Goal: Task Accomplishment & Management: Manage account settings

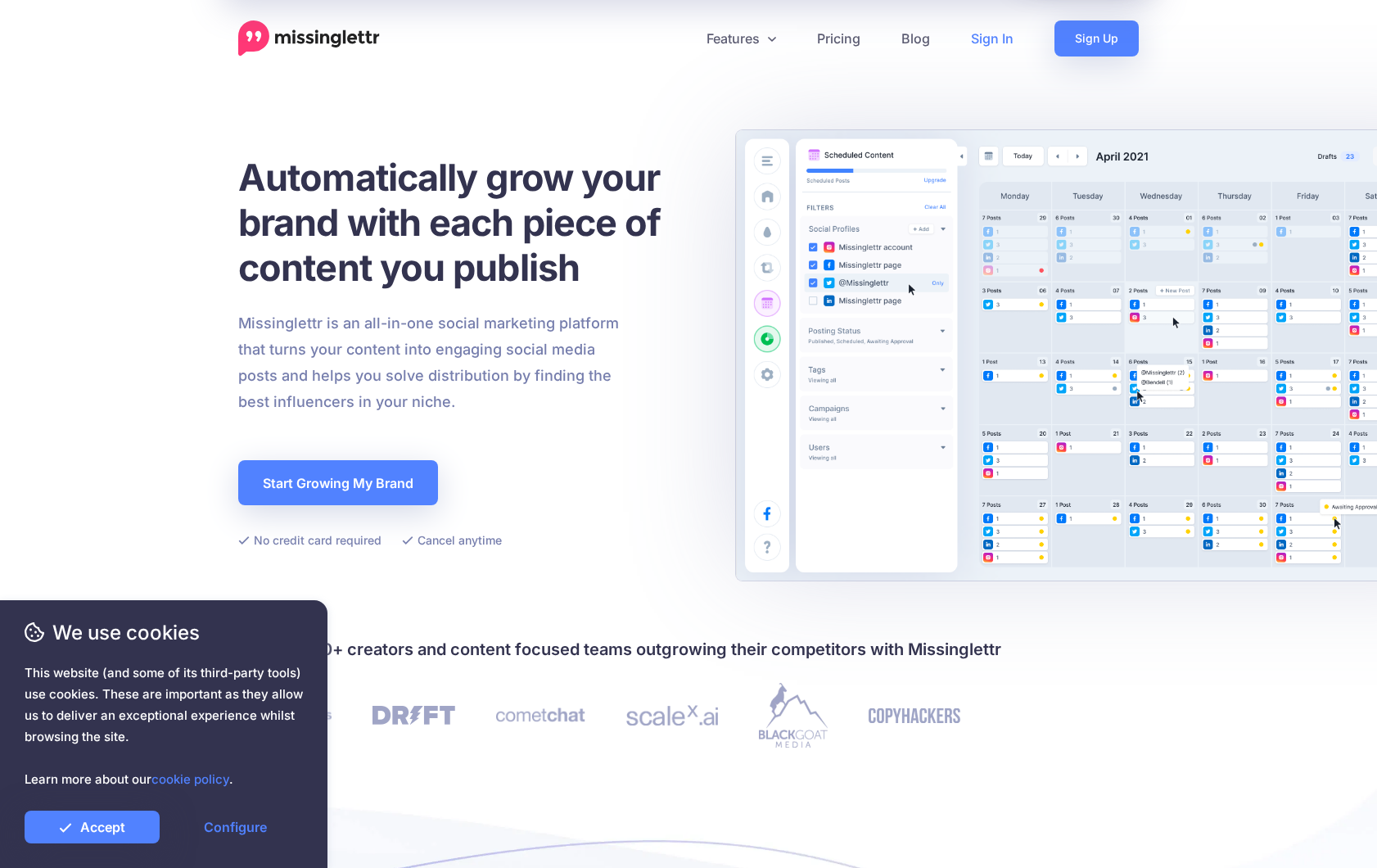
click at [998, 39] on link "Sign In" at bounding box center [993, 39] width 84 height 36
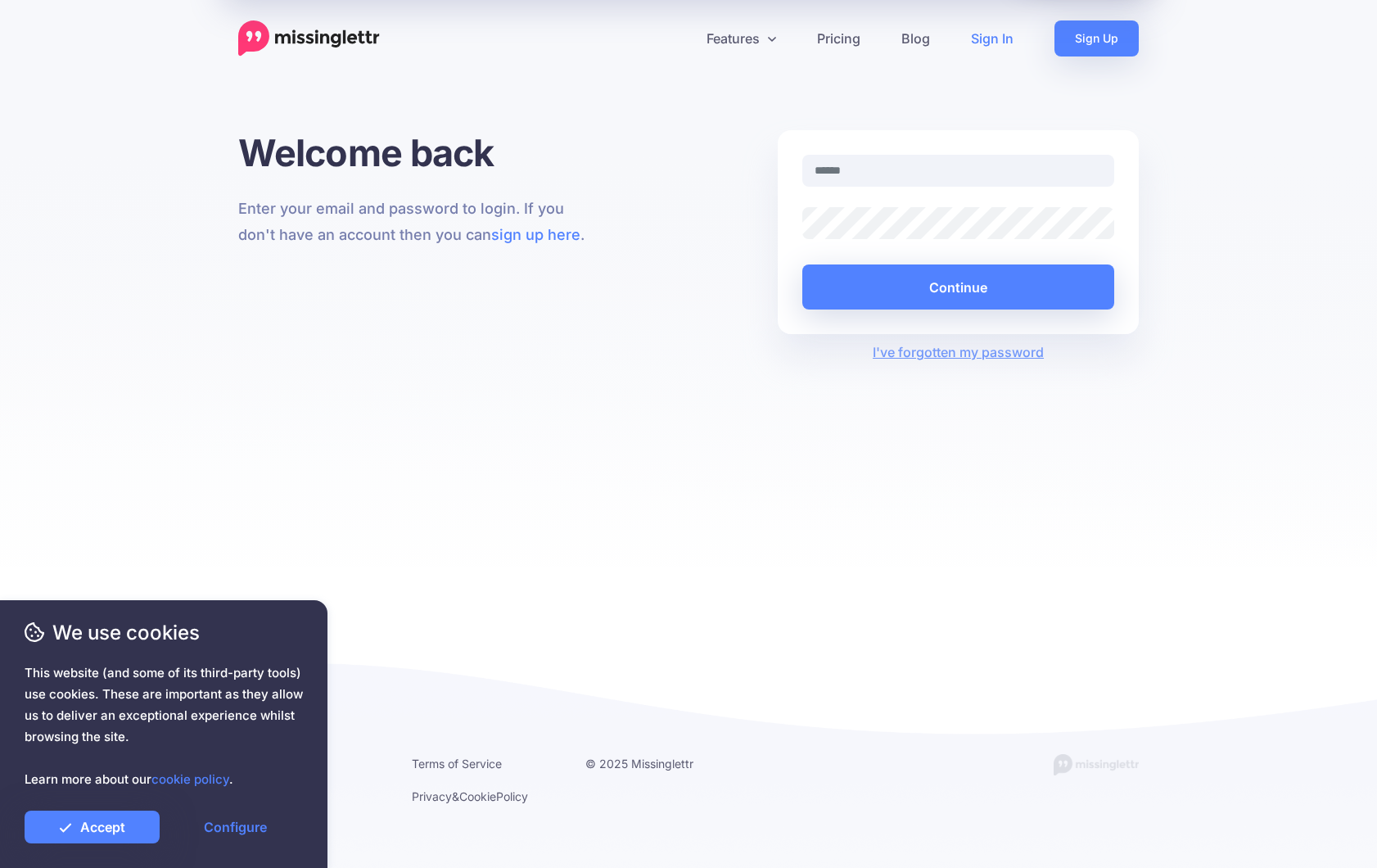
click at [864, 178] on input "text" at bounding box center [958, 171] width 312 height 32
click at [0, 867] on com-1password-button at bounding box center [0, 868] width 0 height 0
click at [97, 830] on link "Accept" at bounding box center [92, 827] width 135 height 32
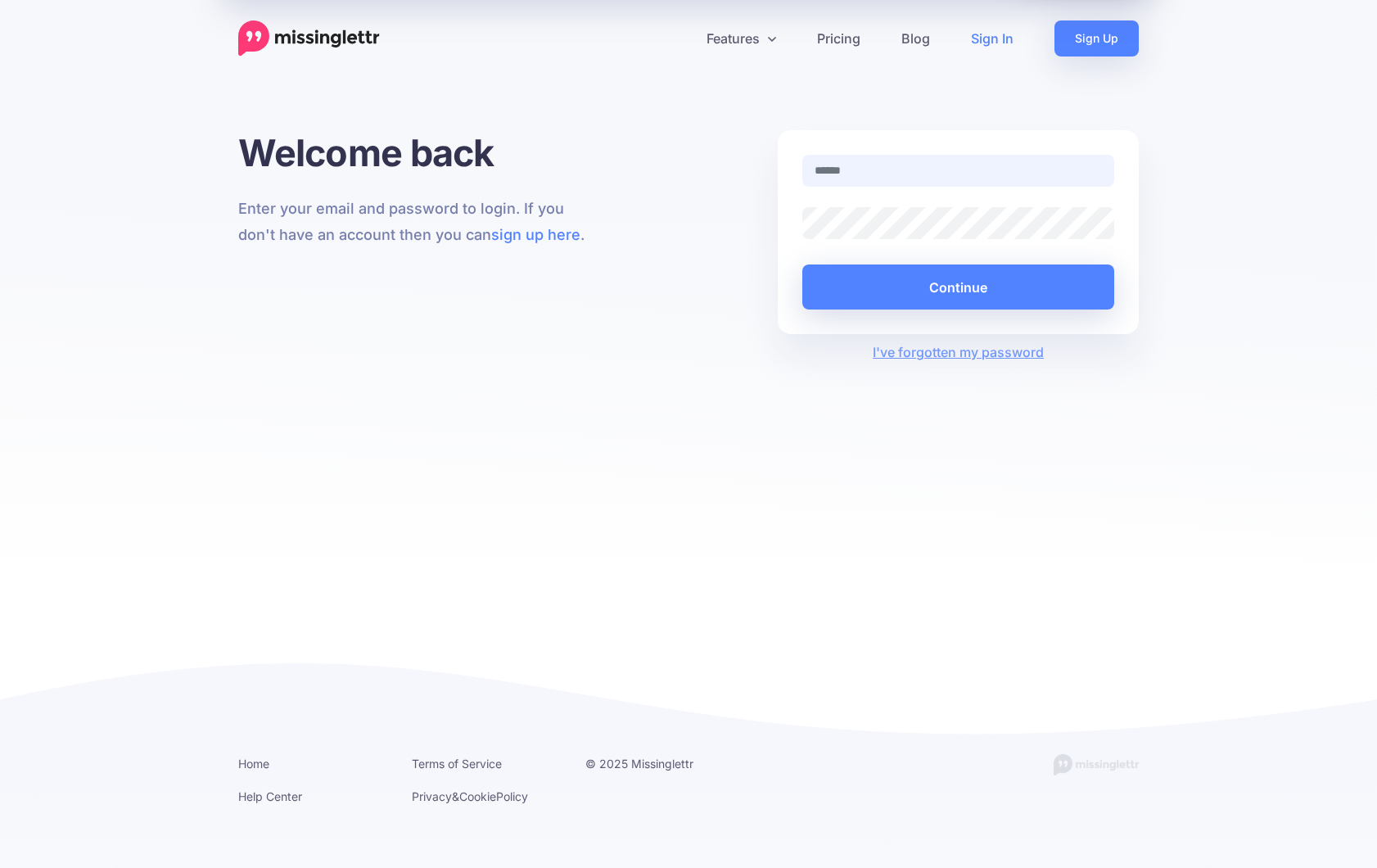
click at [849, 169] on input "text" at bounding box center [958, 171] width 312 height 32
type input "**********"
click at [956, 289] on button "Continue" at bounding box center [958, 286] width 312 height 45
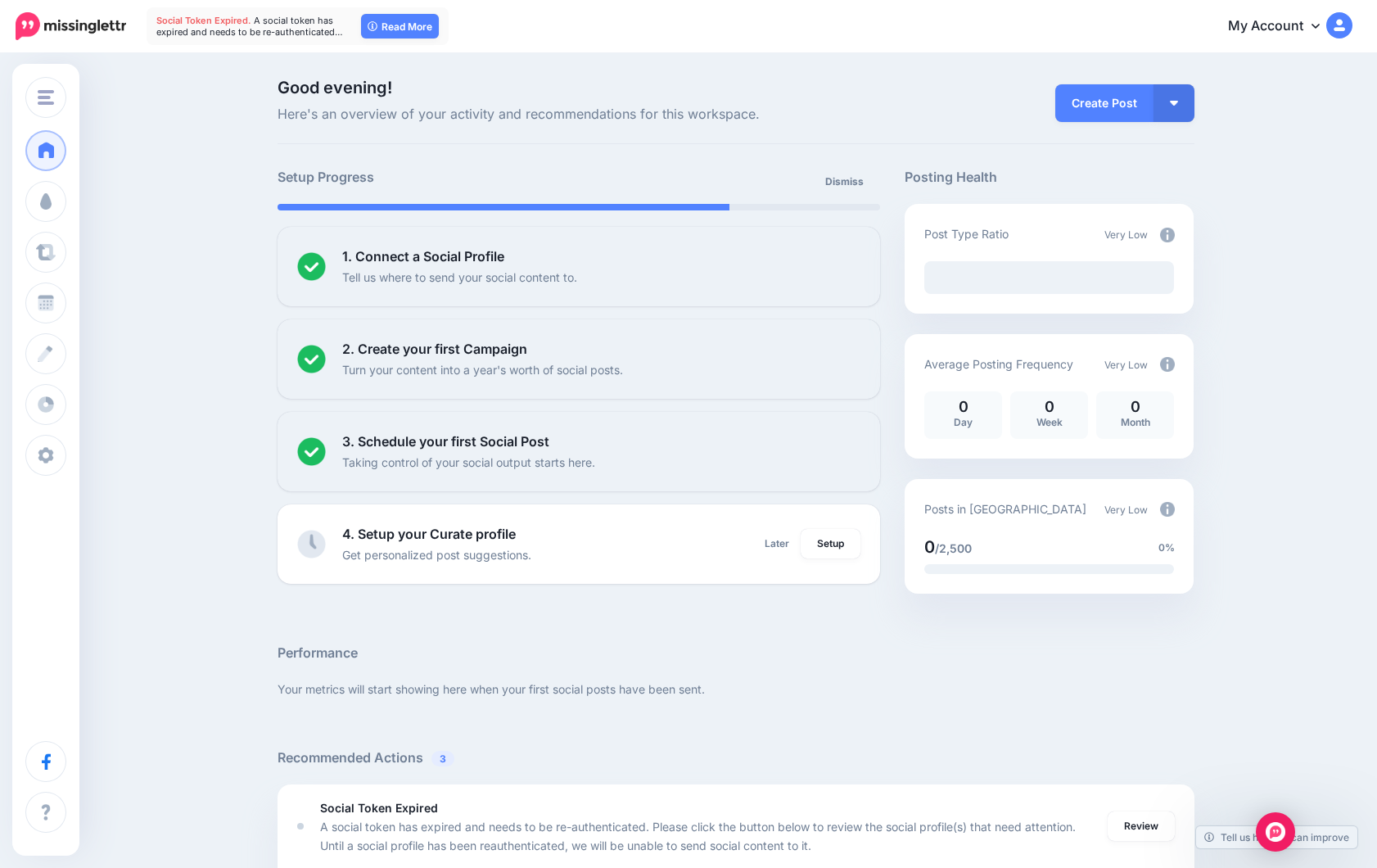
click at [1298, 21] on link "My Account" at bounding box center [1282, 27] width 141 height 40
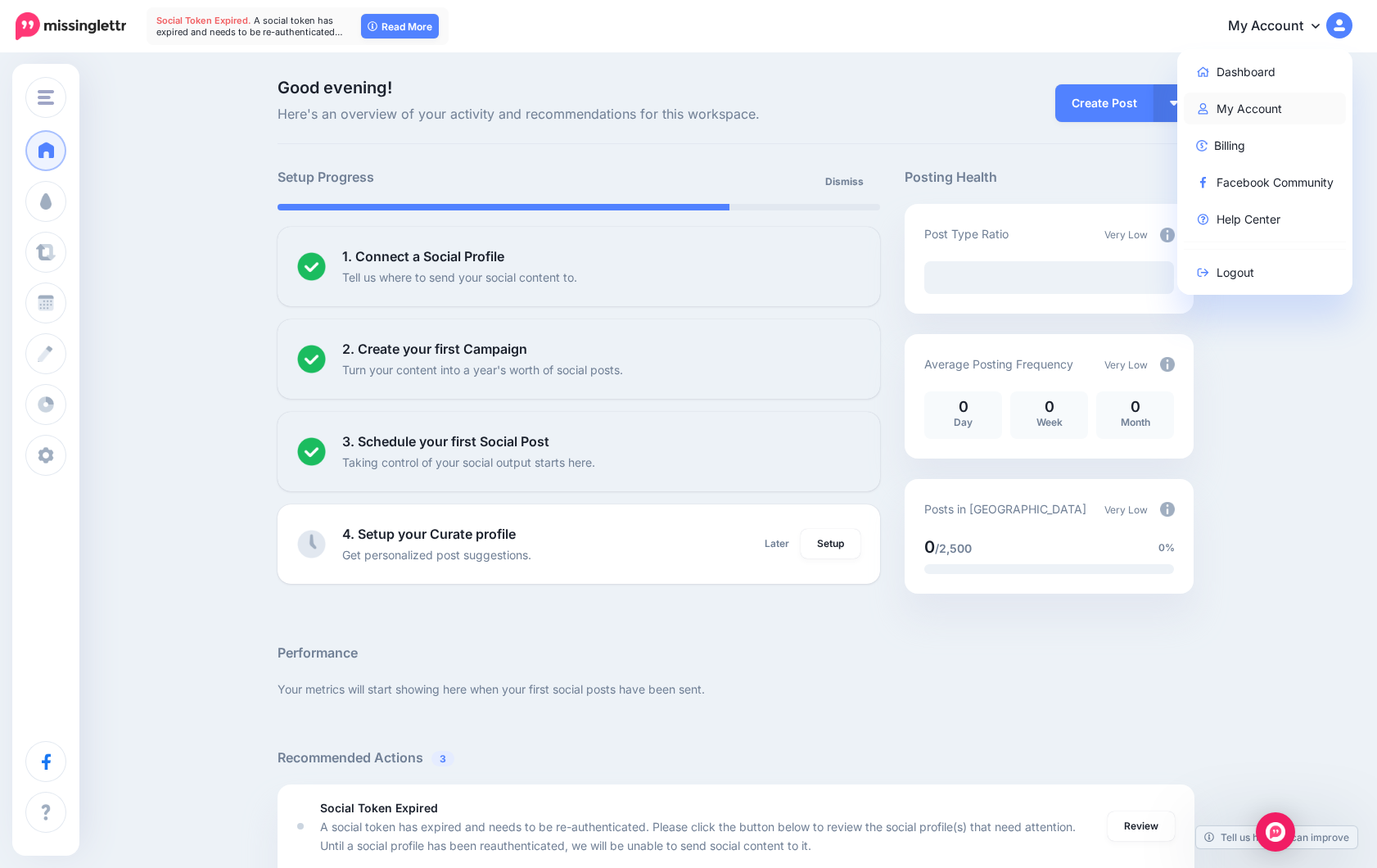
click at [1229, 103] on link "My Account" at bounding box center [1265, 108] width 163 height 32
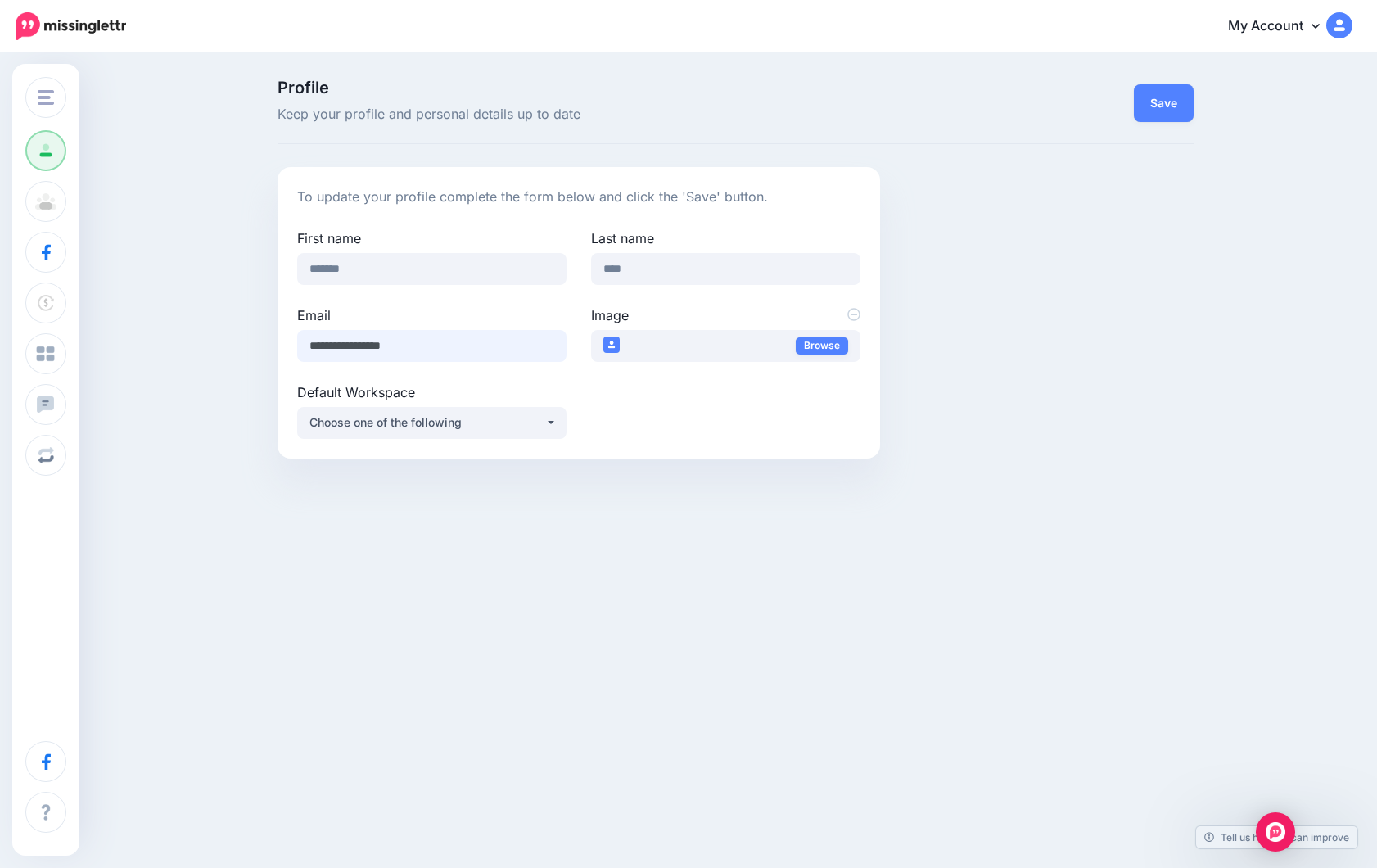
click at [479, 356] on input "**********" at bounding box center [431, 346] width 269 height 32
drag, startPoint x: 474, startPoint y: 346, endPoint x: 230, endPoint y: 348, distance: 244.0
click at [230, 348] on div "Profile Keep your profile and personal details up to date Save To update your p…" at bounding box center [688, 275] width 1377 height 441
type input "**********"
click at [1178, 379] on div "**********" at bounding box center [736, 312] width 941 height 291
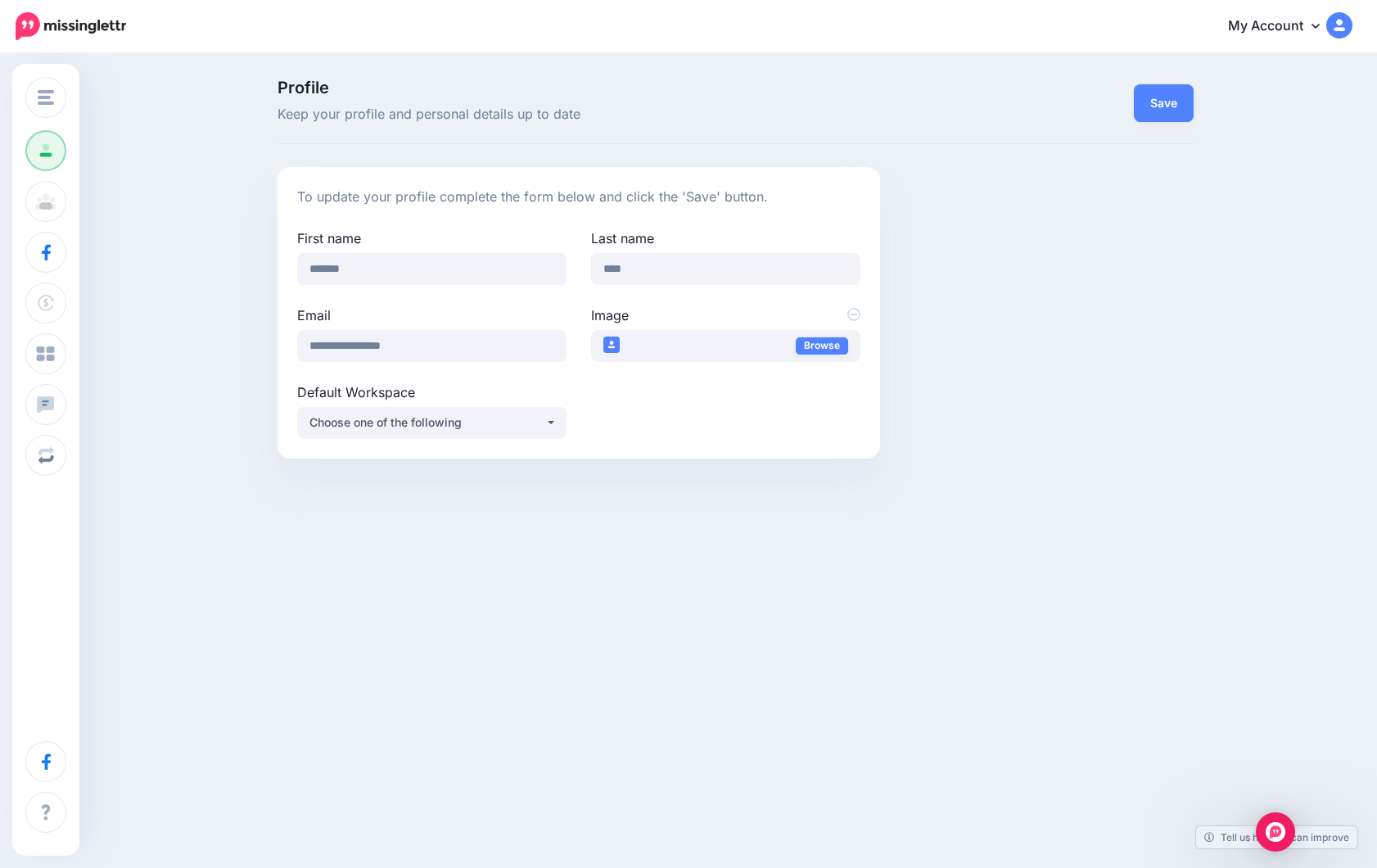
drag, startPoint x: 384, startPoint y: 247, endPoint x: 382, endPoint y: 257, distance: 10.2
click at [384, 248] on div "First name *******" at bounding box center [431, 256] width 269 height 56
click at [380, 269] on input "*******" at bounding box center [431, 269] width 269 height 32
click at [169, 219] on div "Profile Keep your profile and personal details up to date Save To update your p…" at bounding box center [688, 275] width 1377 height 441
click at [430, 349] on input "**********" at bounding box center [431, 346] width 269 height 32
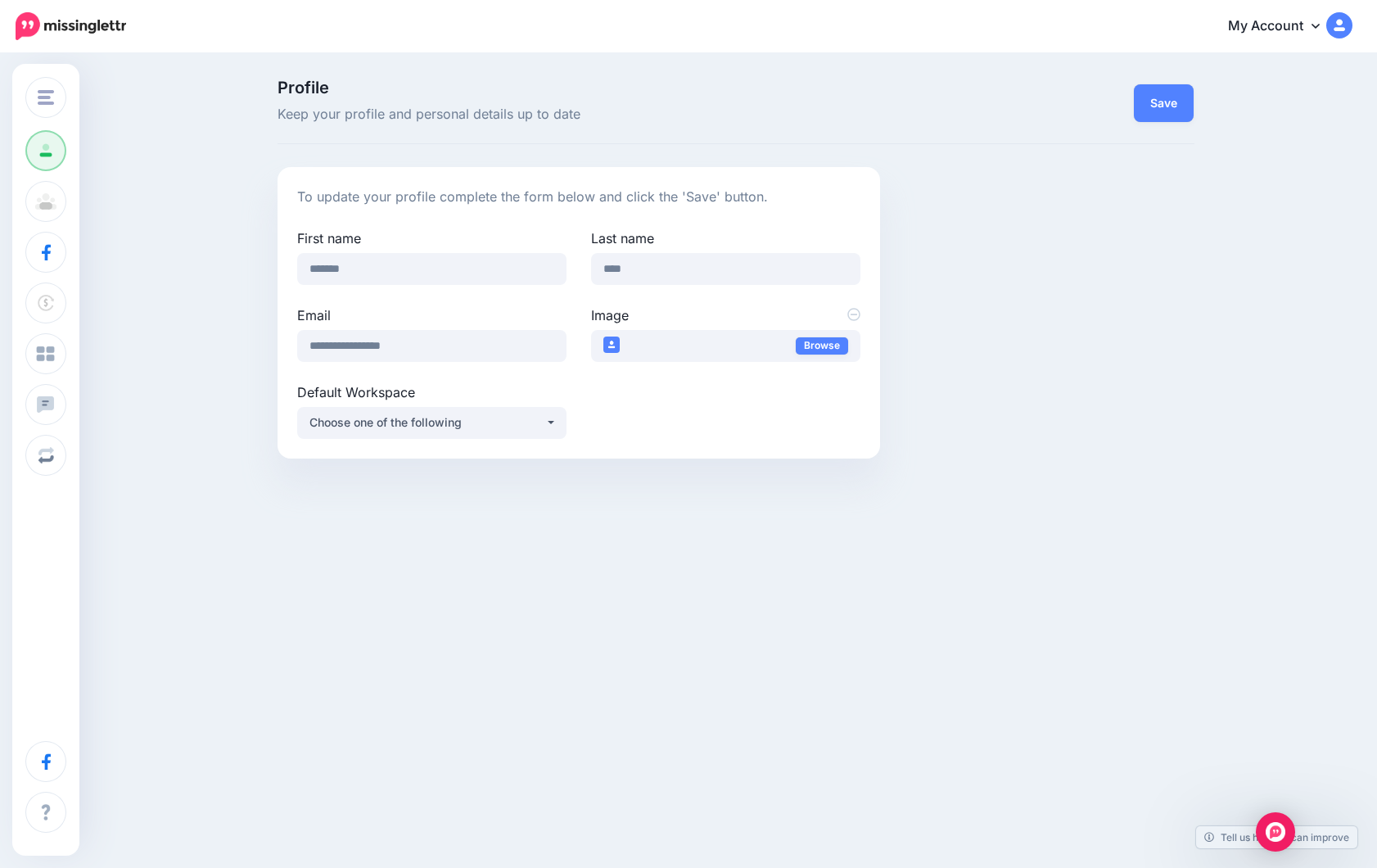
click at [534, 552] on div "Change Workspace OliveOil.Kitchen coffee.link Add Workspace Profile Team Social…" at bounding box center [688, 339] width 1377 height 568
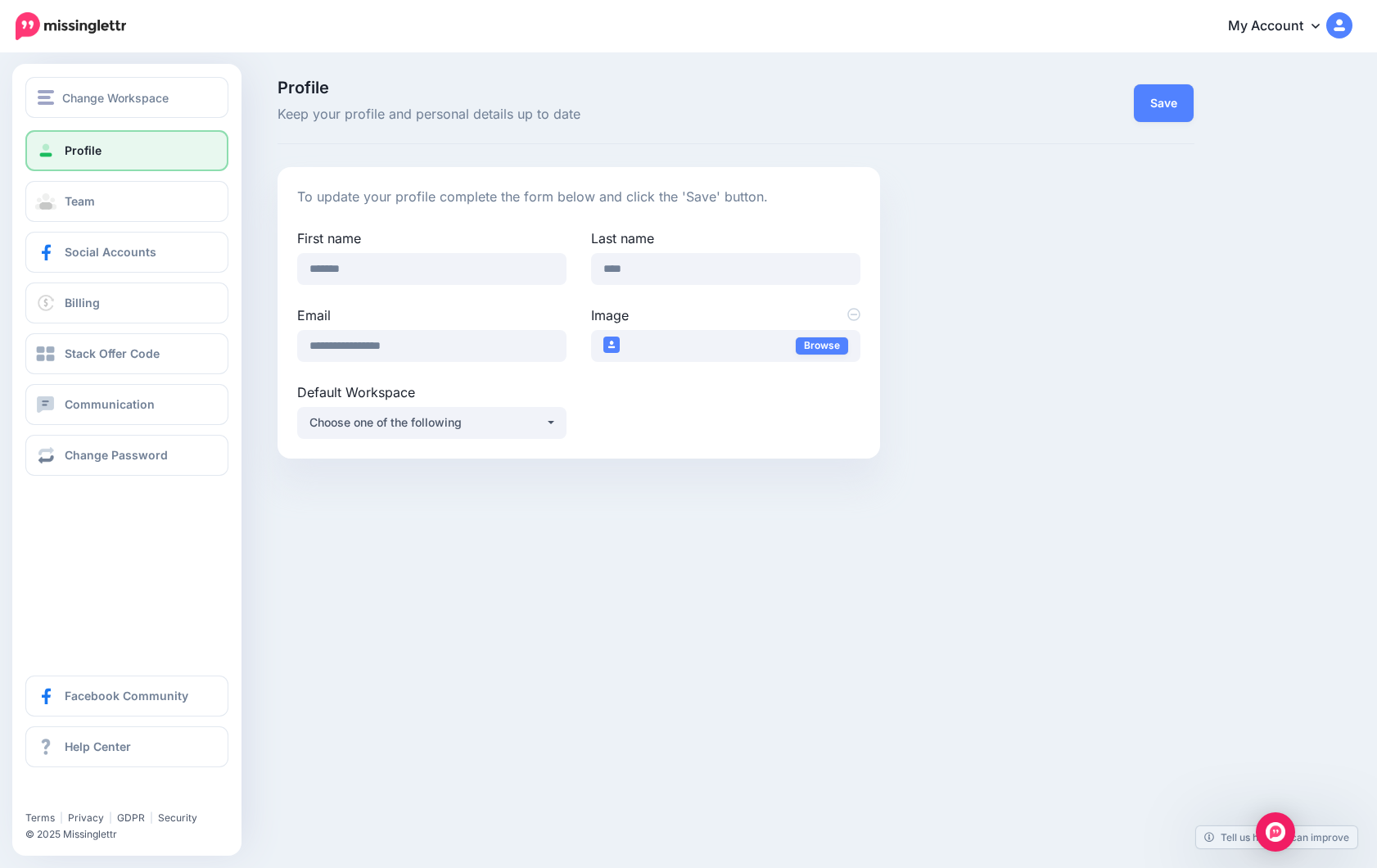
click at [59, 145] on link "Profile" at bounding box center [127, 150] width 203 height 41
click at [98, 96] on span "Change Workspace" at bounding box center [115, 98] width 107 height 19
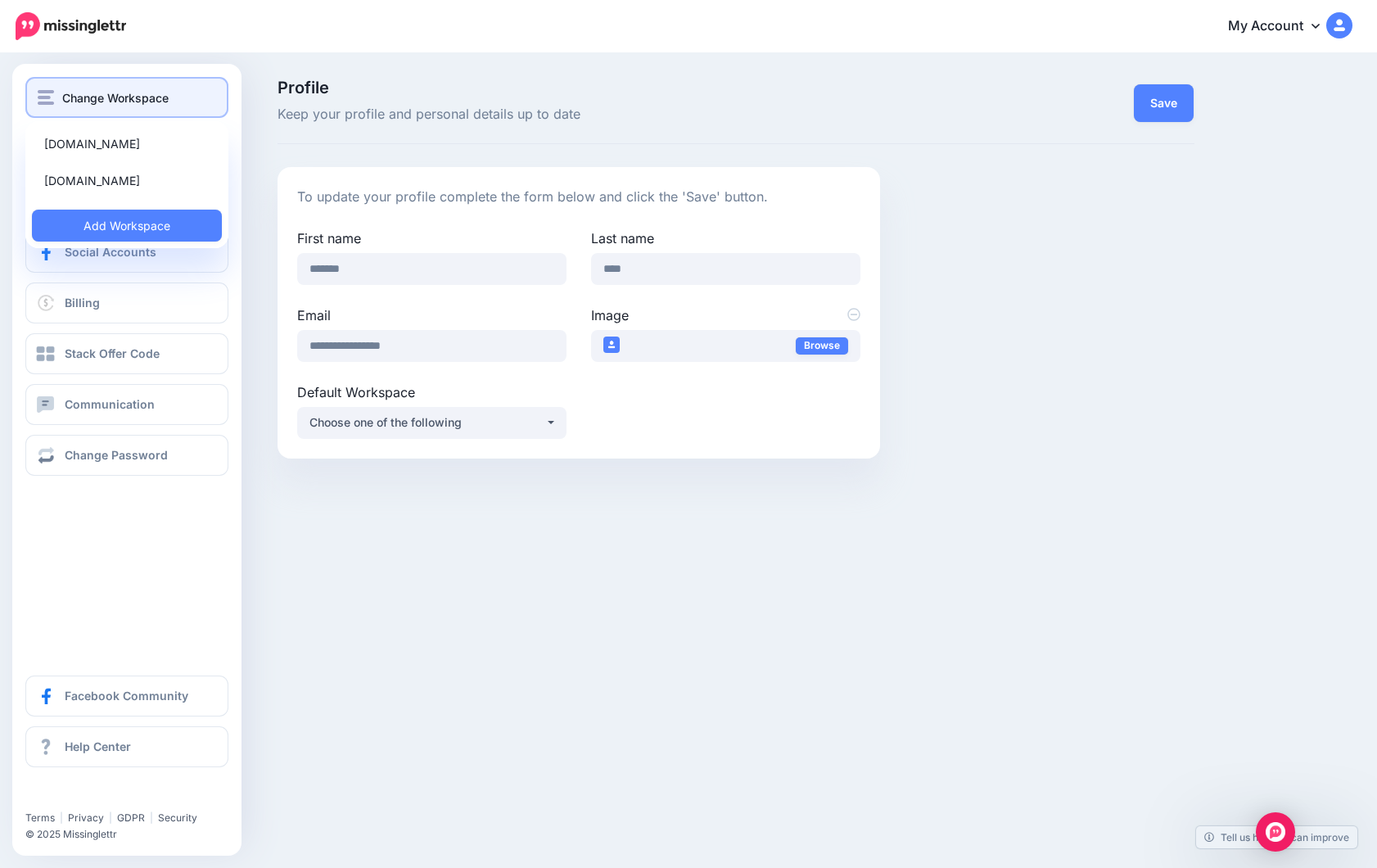
click at [99, 96] on span "Change Workspace" at bounding box center [115, 98] width 107 height 19
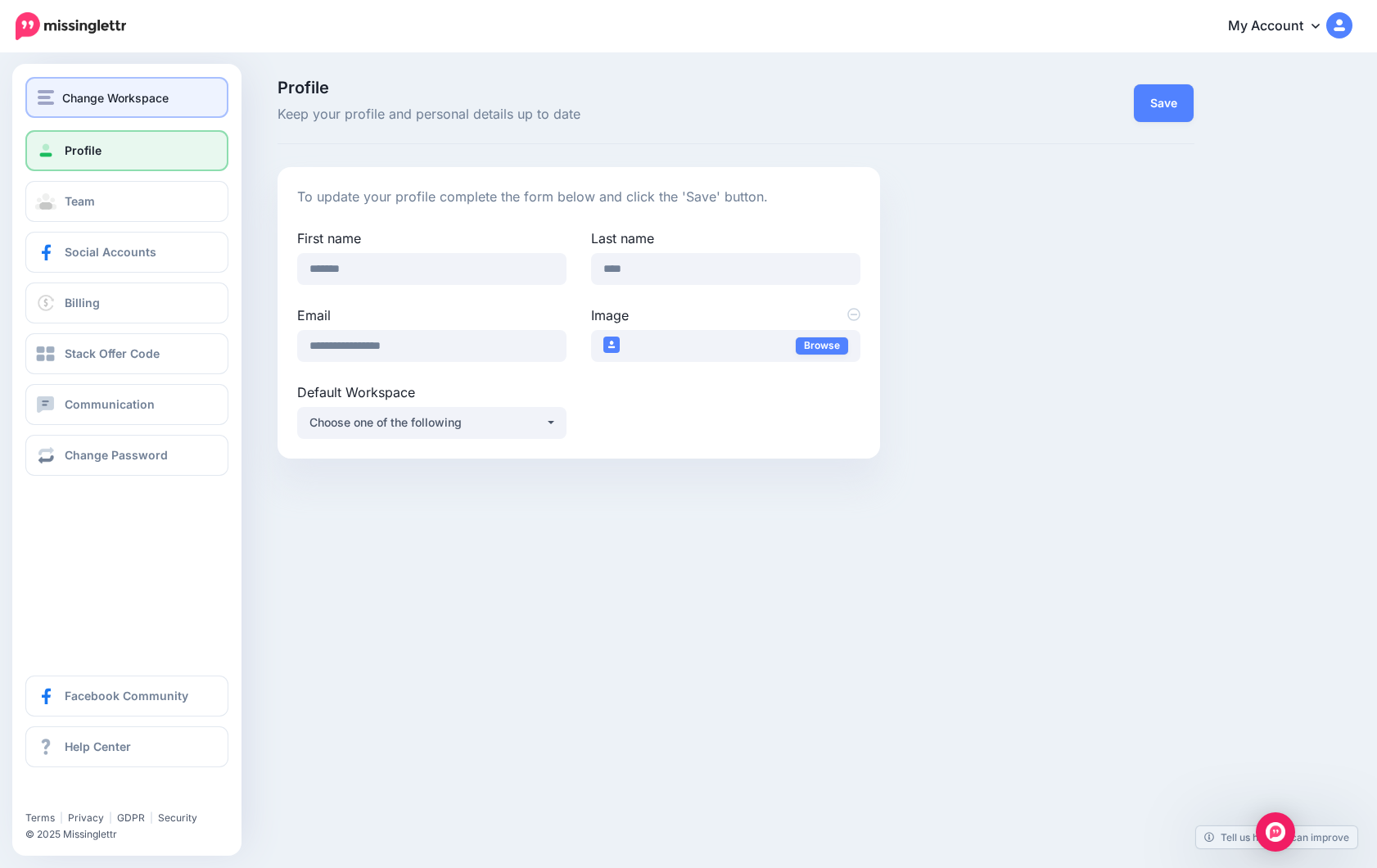
click at [99, 96] on span "Change Workspace" at bounding box center [115, 98] width 107 height 19
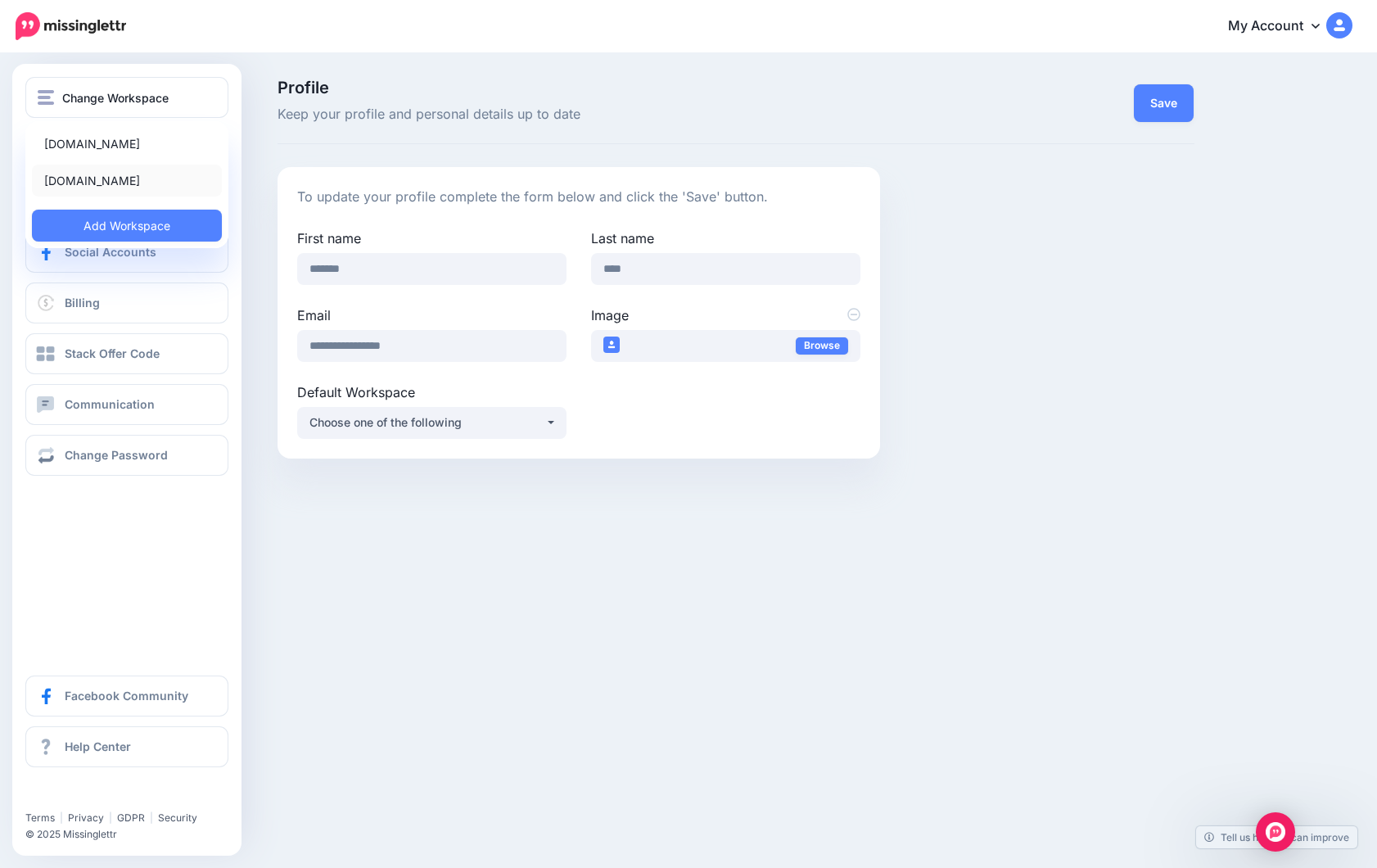
click at [79, 185] on link "coffee.link" at bounding box center [128, 181] width 190 height 32
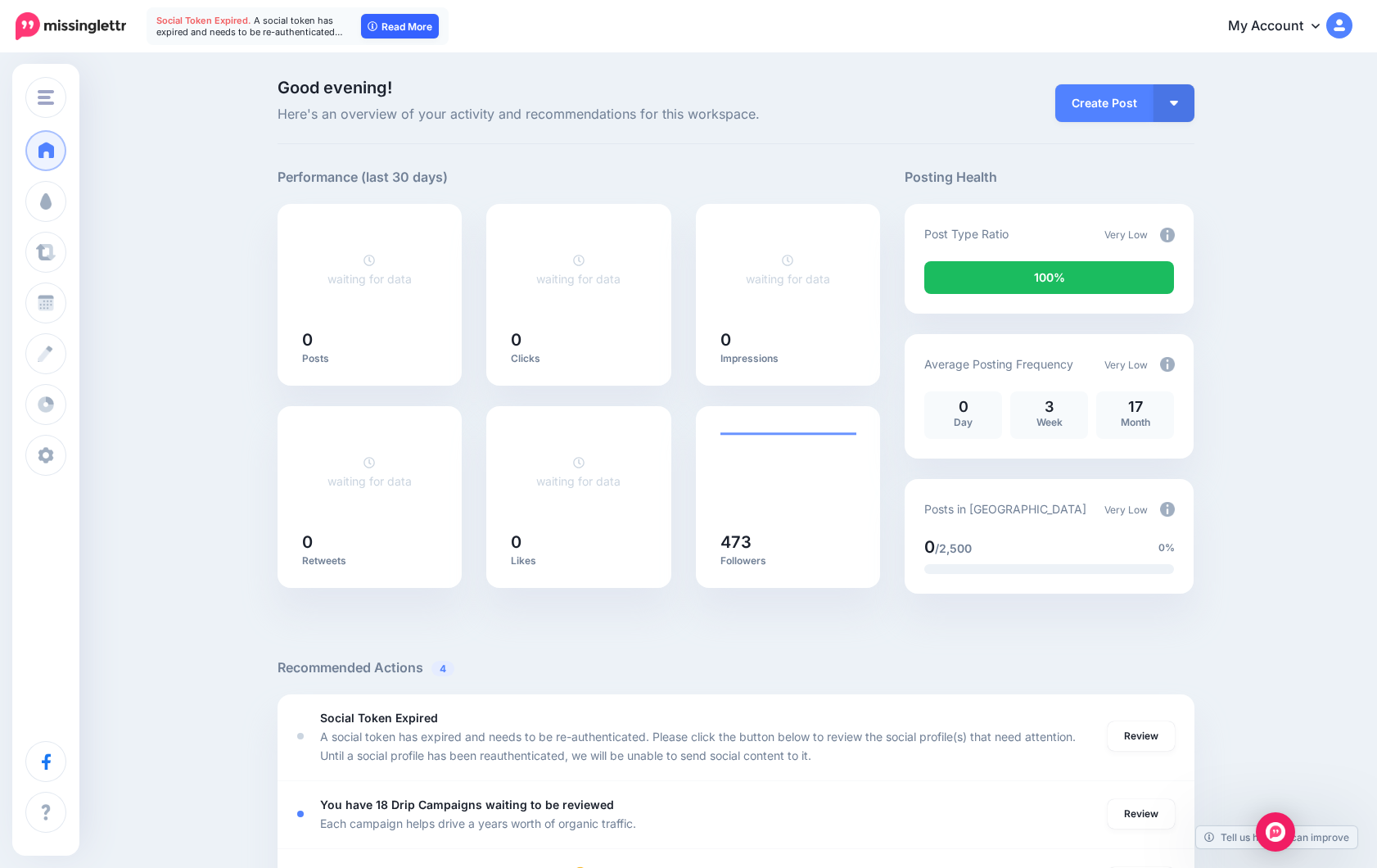
click at [398, 24] on link "Read More" at bounding box center [400, 27] width 78 height 25
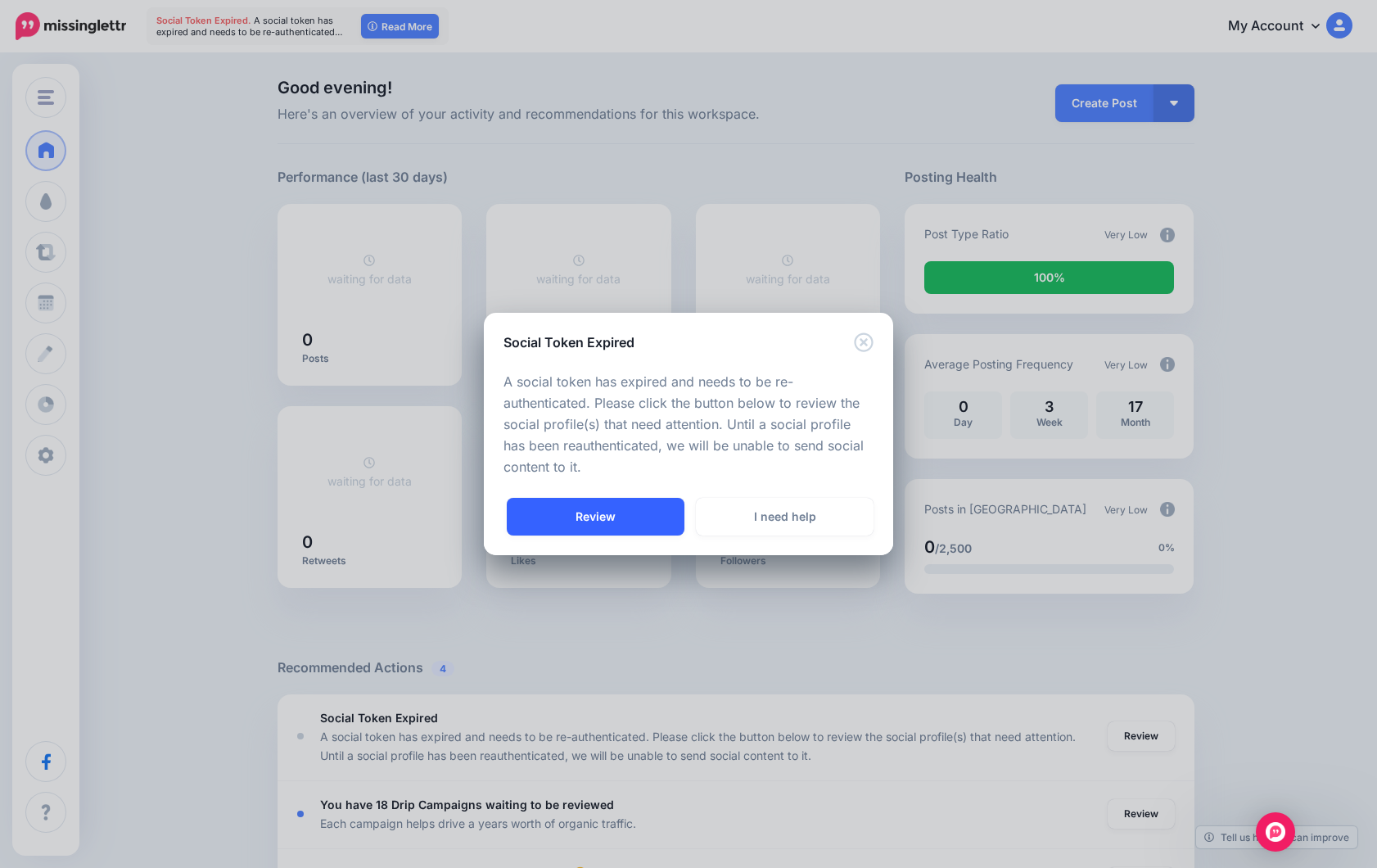
click at [618, 513] on link "Review" at bounding box center [595, 517] width 178 height 38
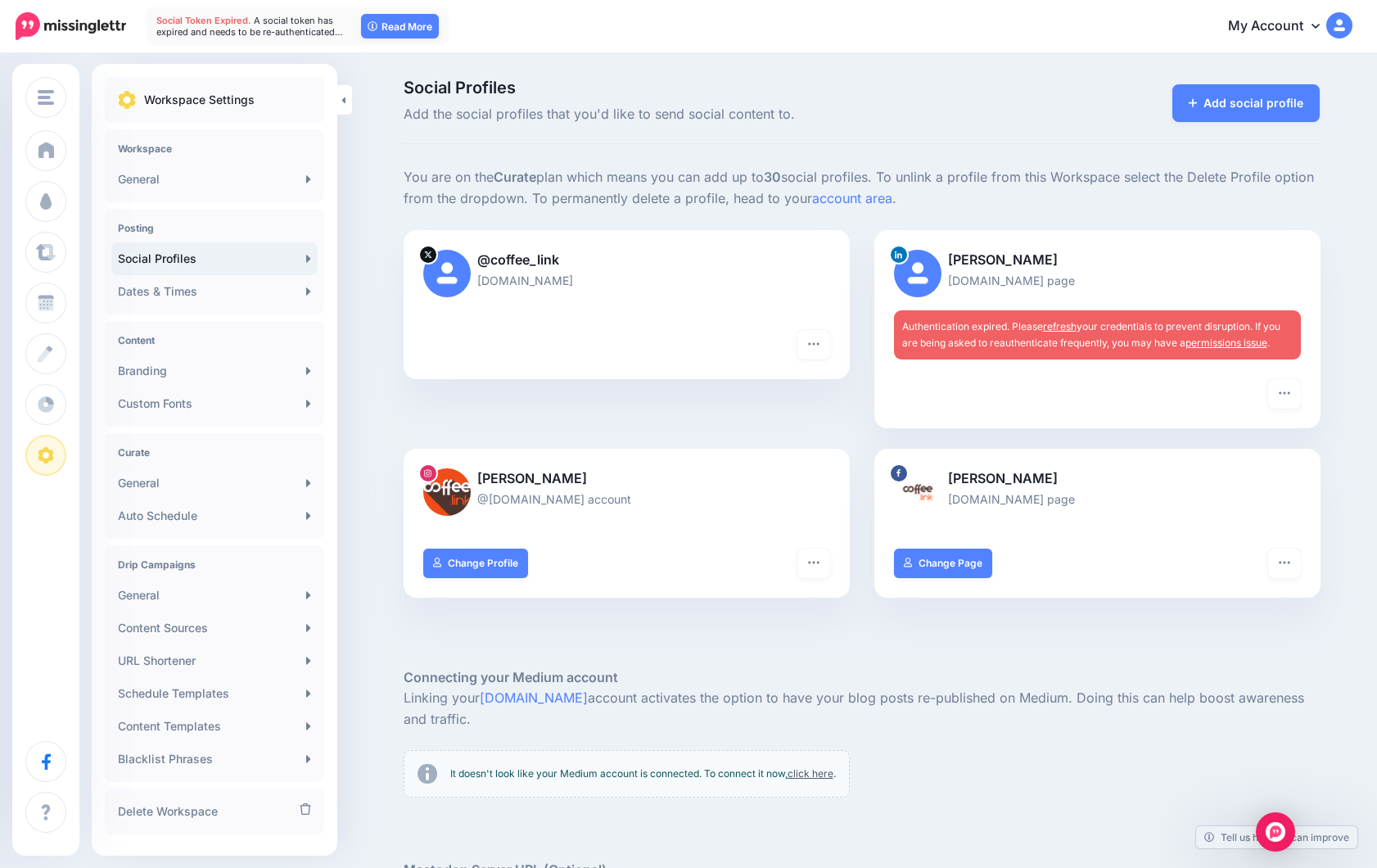
click at [1065, 327] on link "refresh" at bounding box center [1059, 326] width 33 height 12
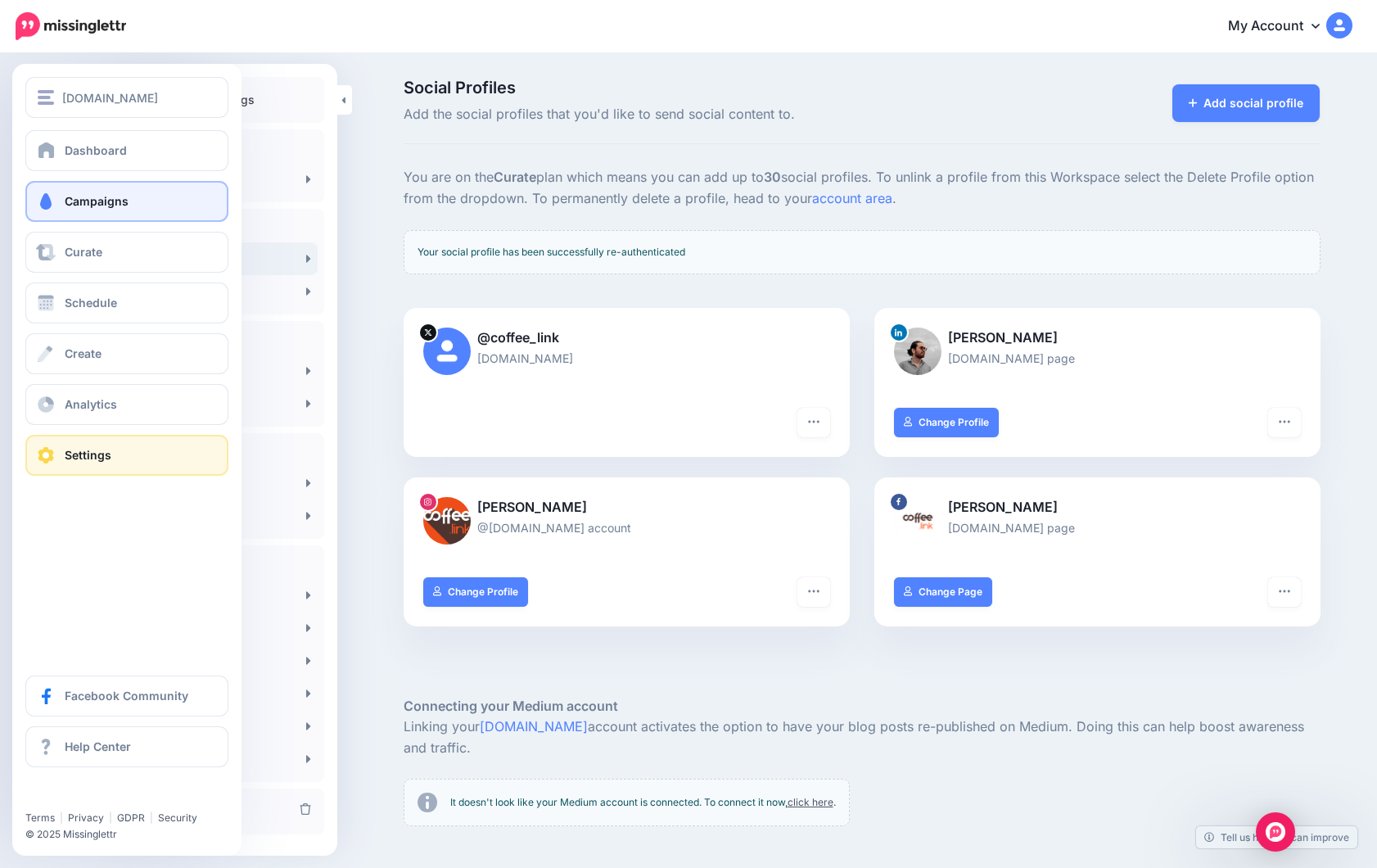
click at [114, 209] on link "Campaigns" at bounding box center [127, 201] width 203 height 41
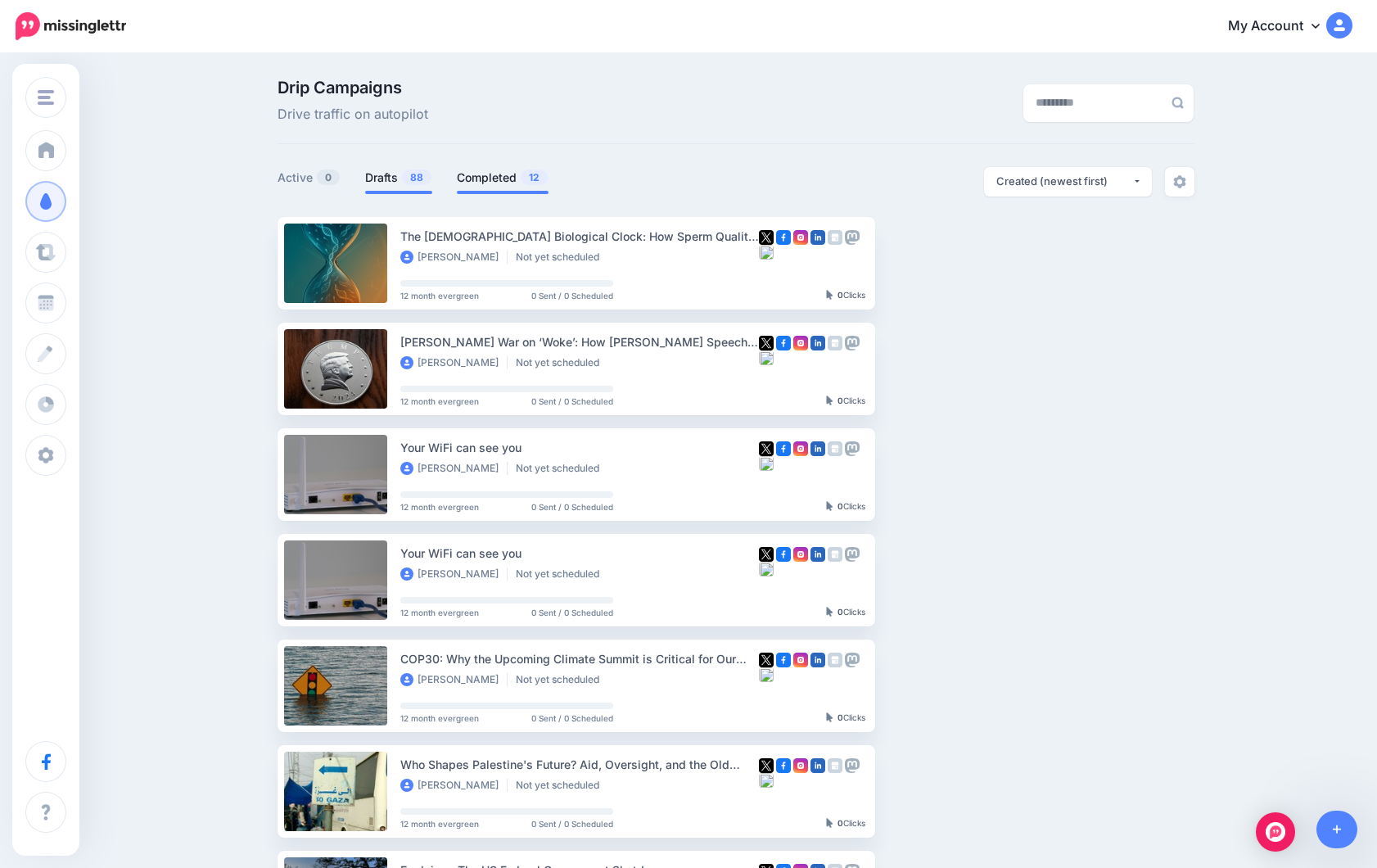
click at [490, 178] on link "Completed 12" at bounding box center [502, 177] width 91 height 20
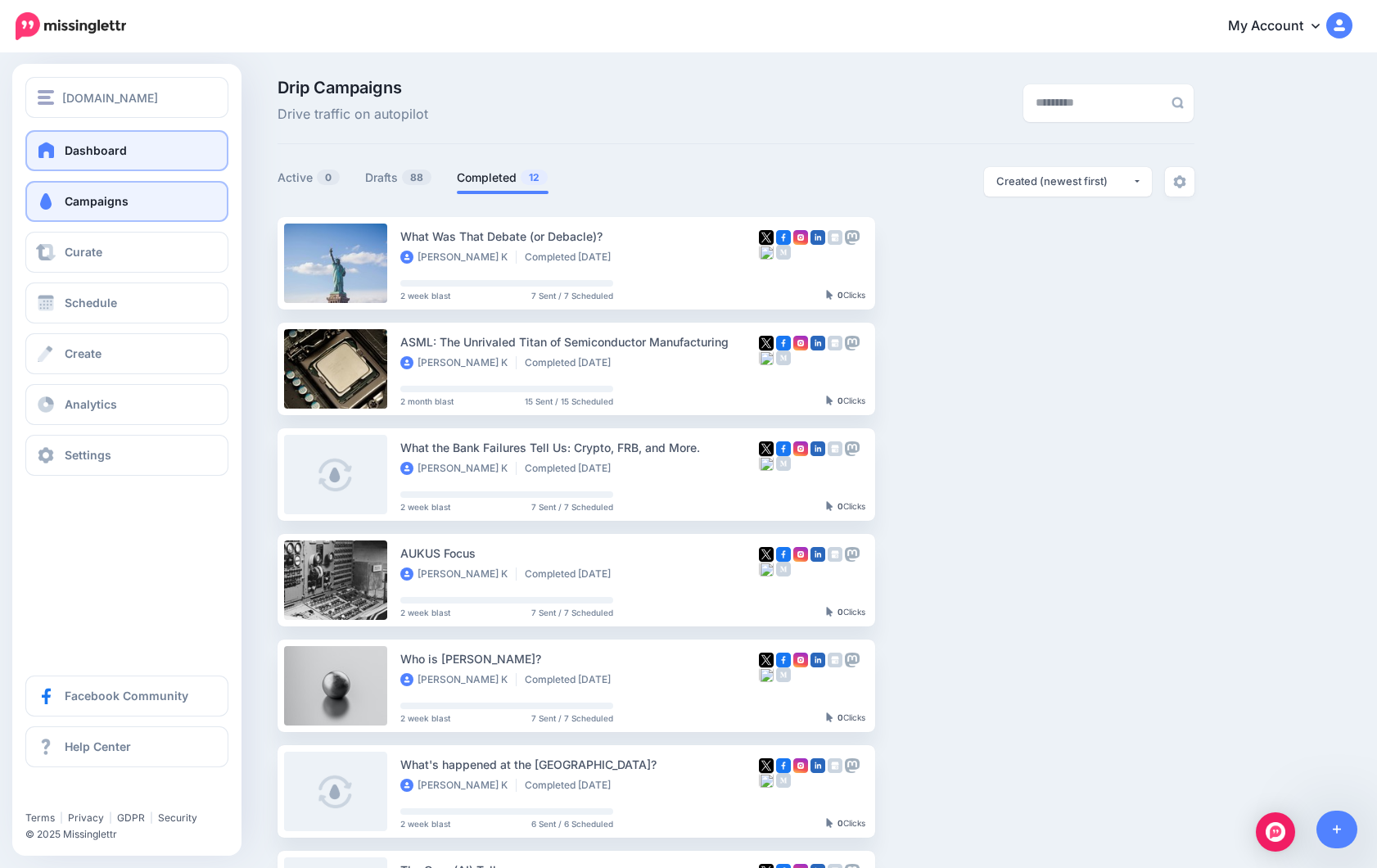
click at [86, 154] on span "Dashboard" at bounding box center [95, 150] width 62 height 14
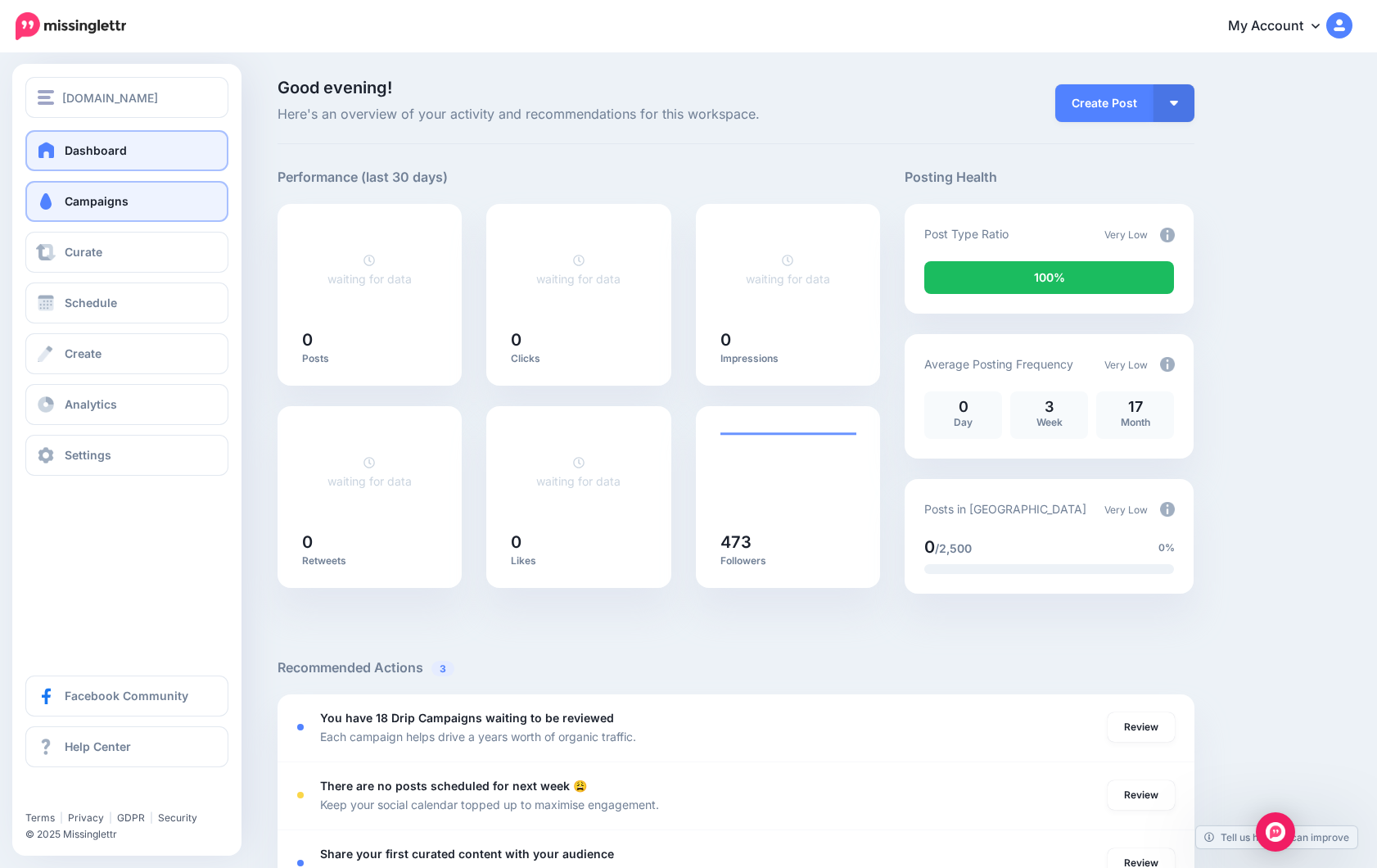
click at [86, 204] on span "Campaigns" at bounding box center [96, 201] width 64 height 14
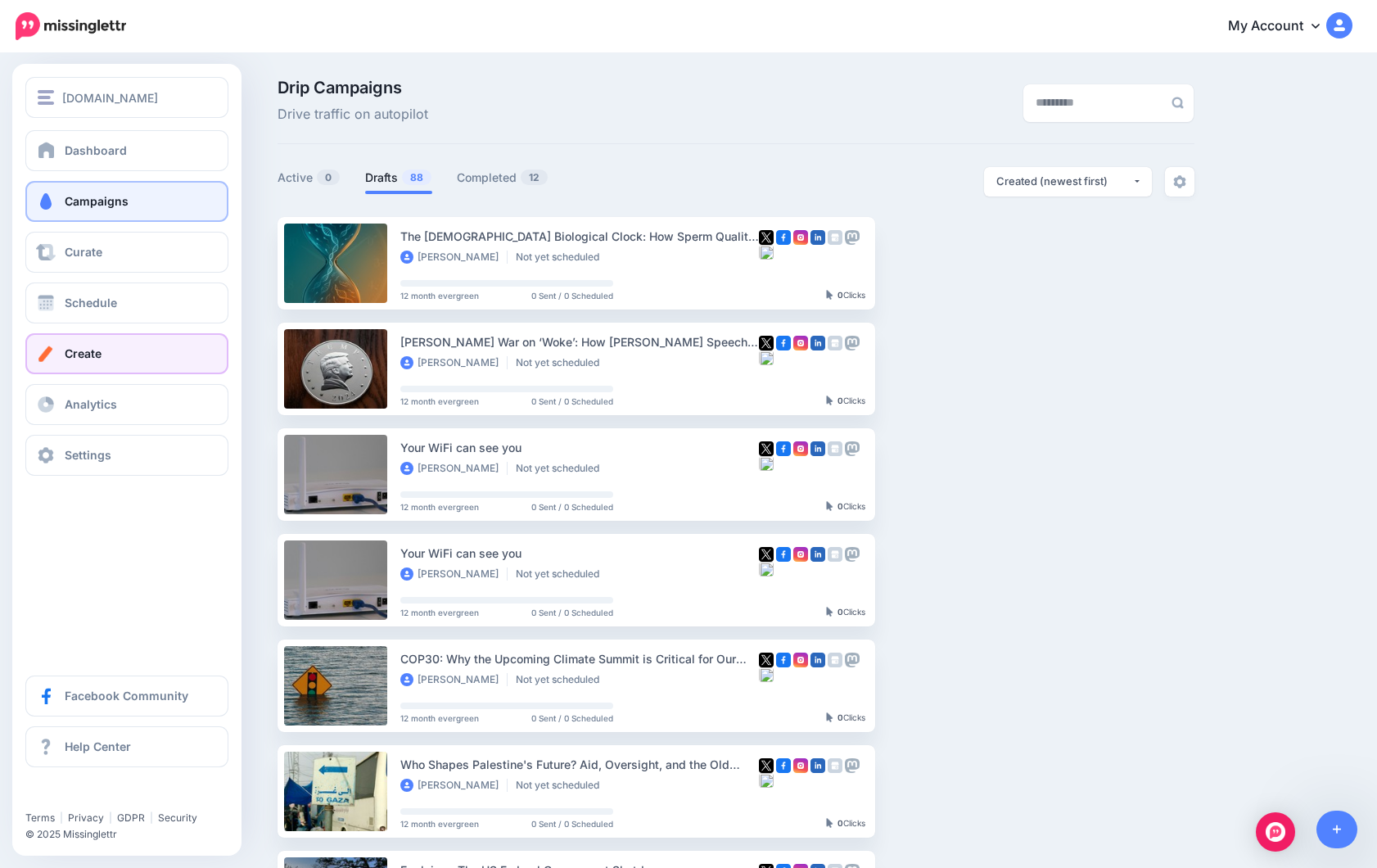
click at [95, 361] on link "Create" at bounding box center [127, 353] width 203 height 41
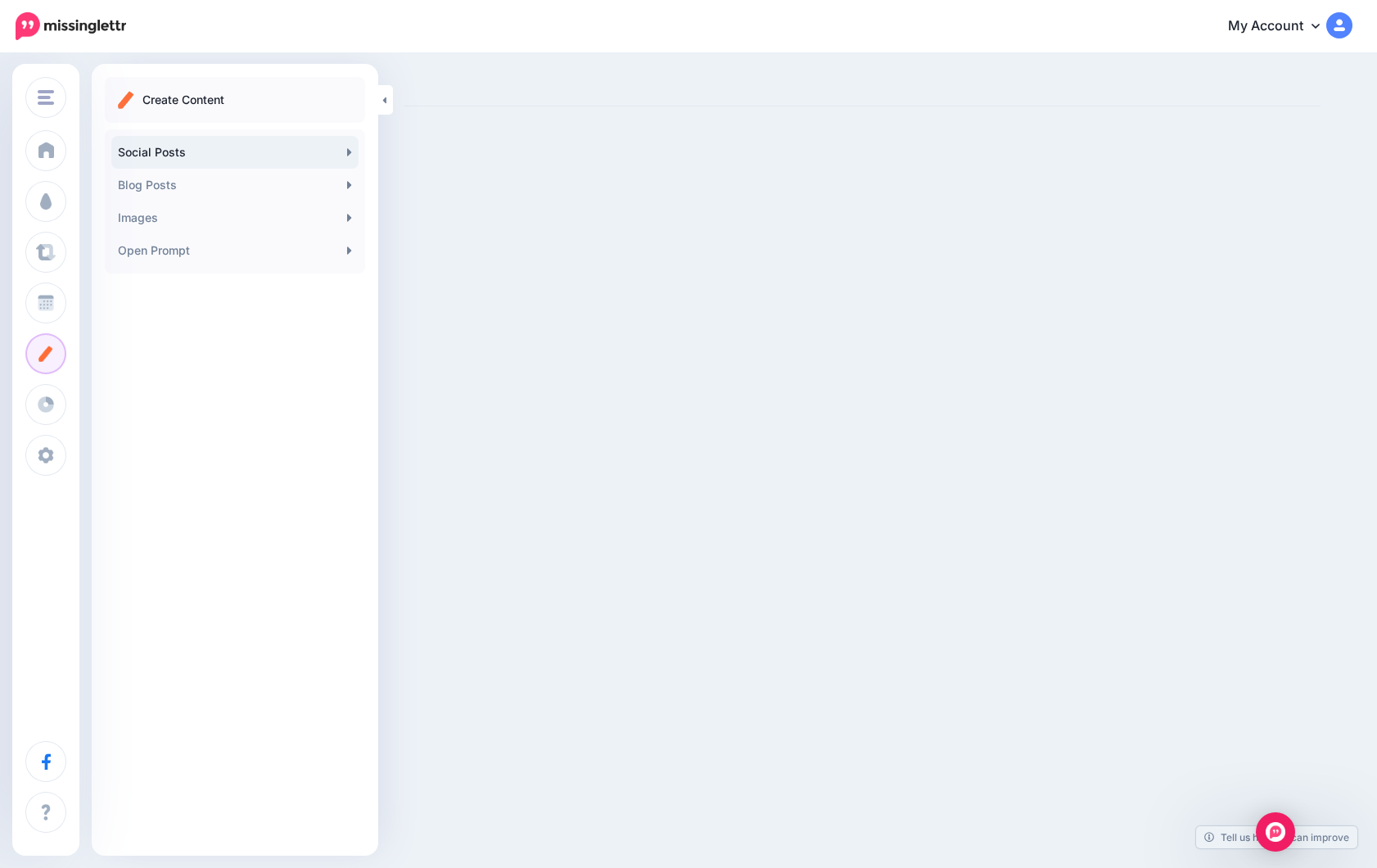
click at [166, 149] on link "Social Posts" at bounding box center [235, 152] width 247 height 32
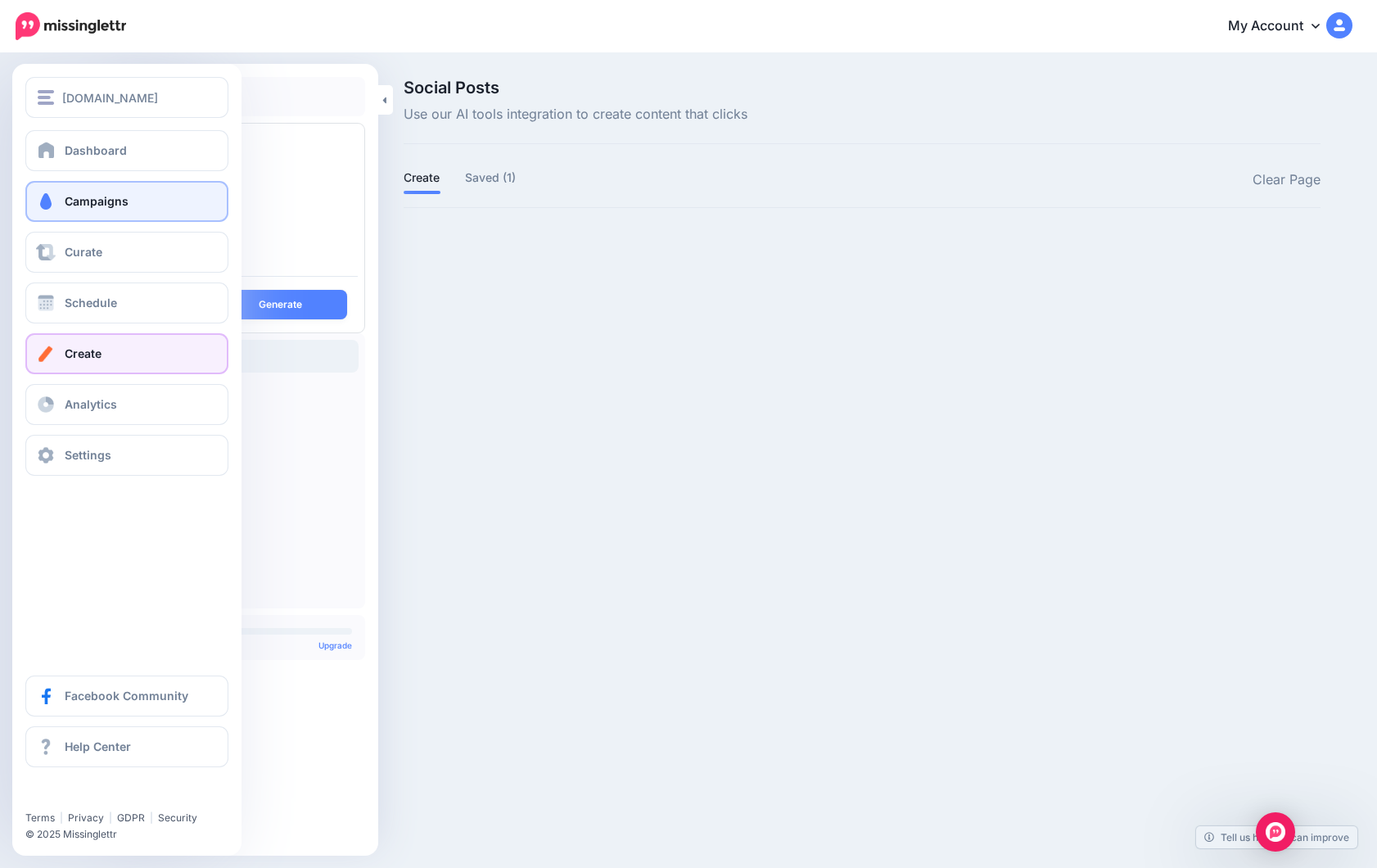
click at [80, 206] on span "Campaigns" at bounding box center [96, 201] width 64 height 14
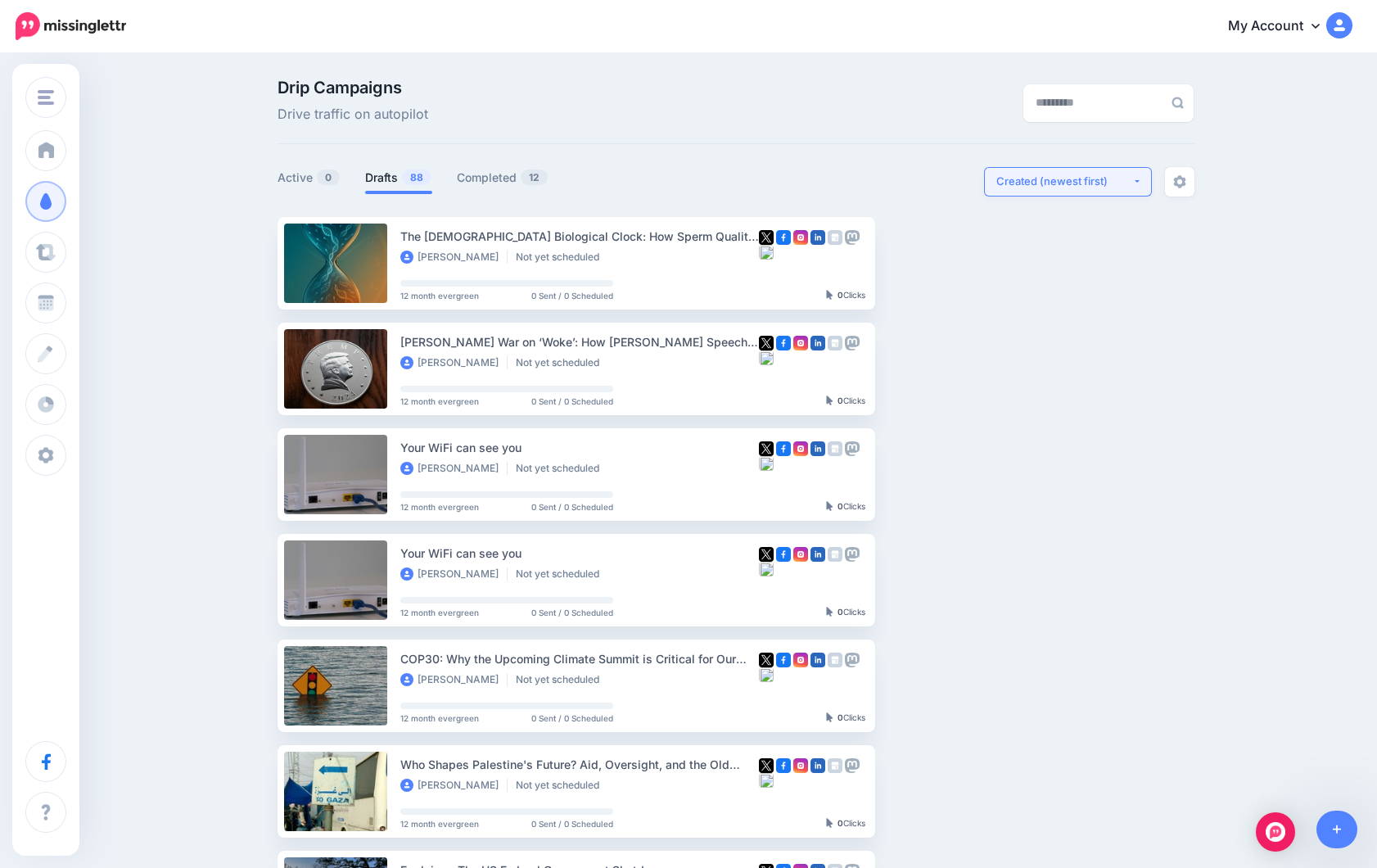
click at [1048, 171] on button "Created (newest first)" at bounding box center [1068, 181] width 167 height 30
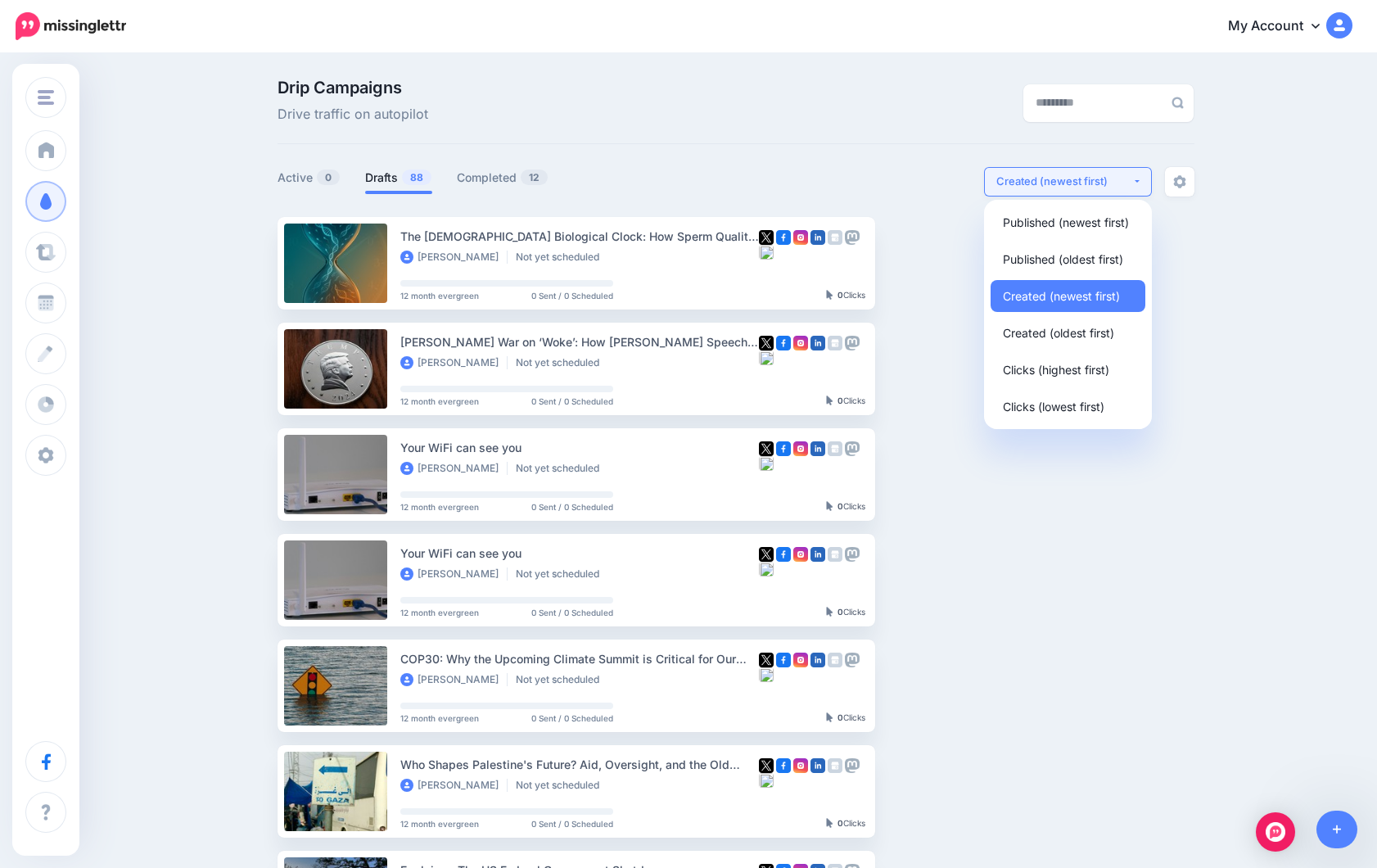
click at [1051, 184] on div "Created (newest first)" at bounding box center [1064, 181] width 136 height 15
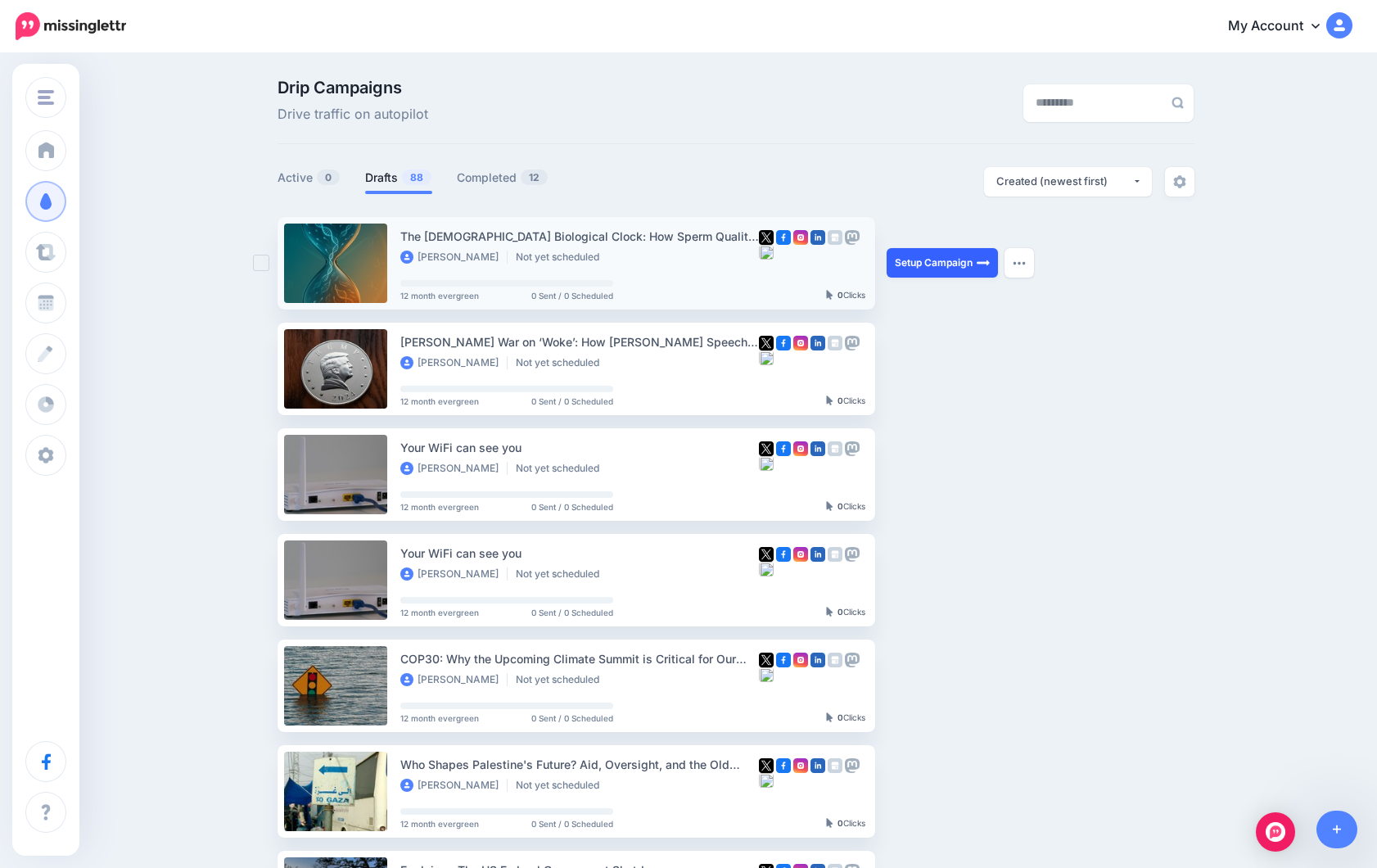
click at [957, 255] on link "Setup Campaign" at bounding box center [942, 263] width 111 height 30
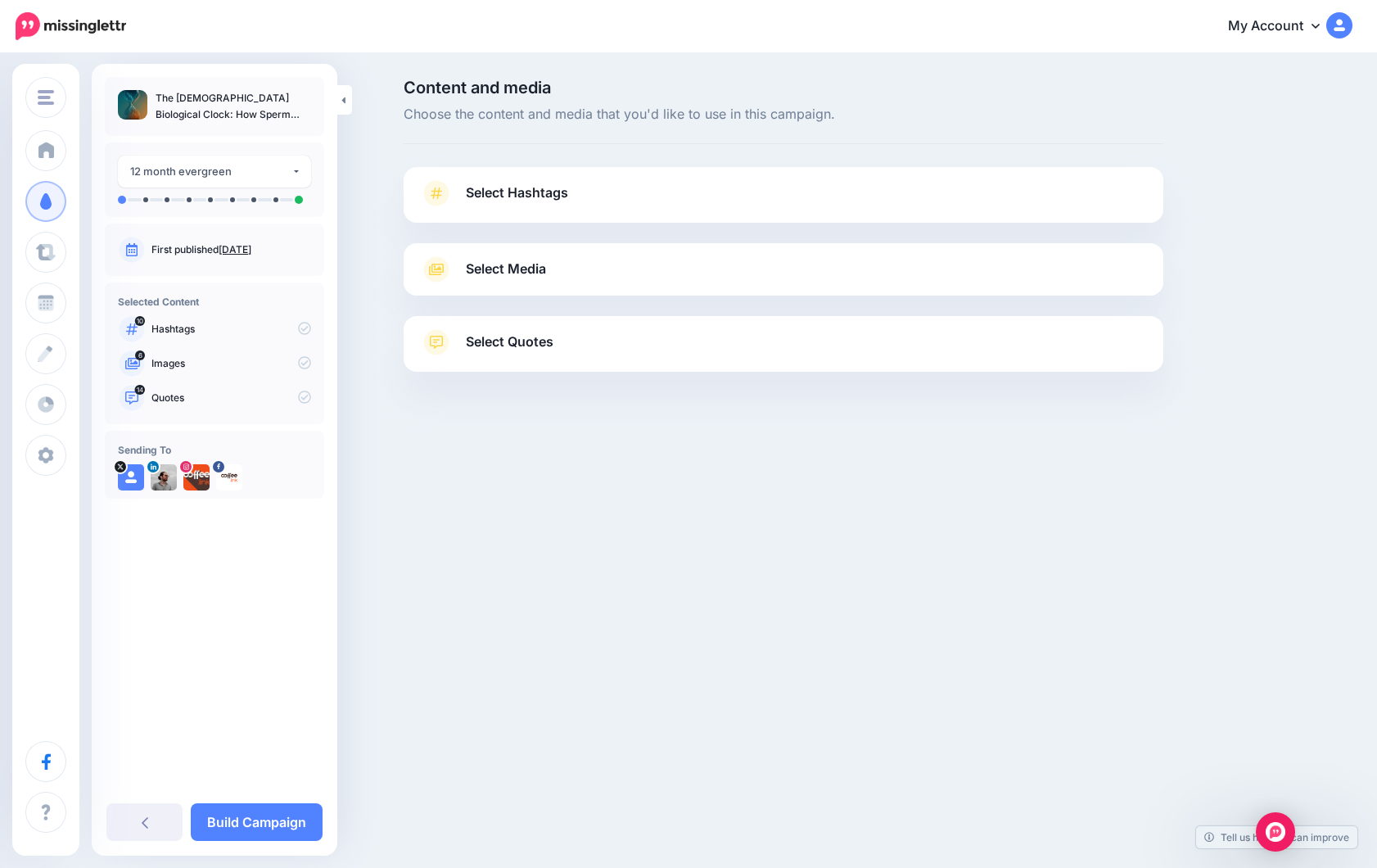
click at [781, 190] on link "Select Hashtags" at bounding box center [783, 201] width 727 height 43
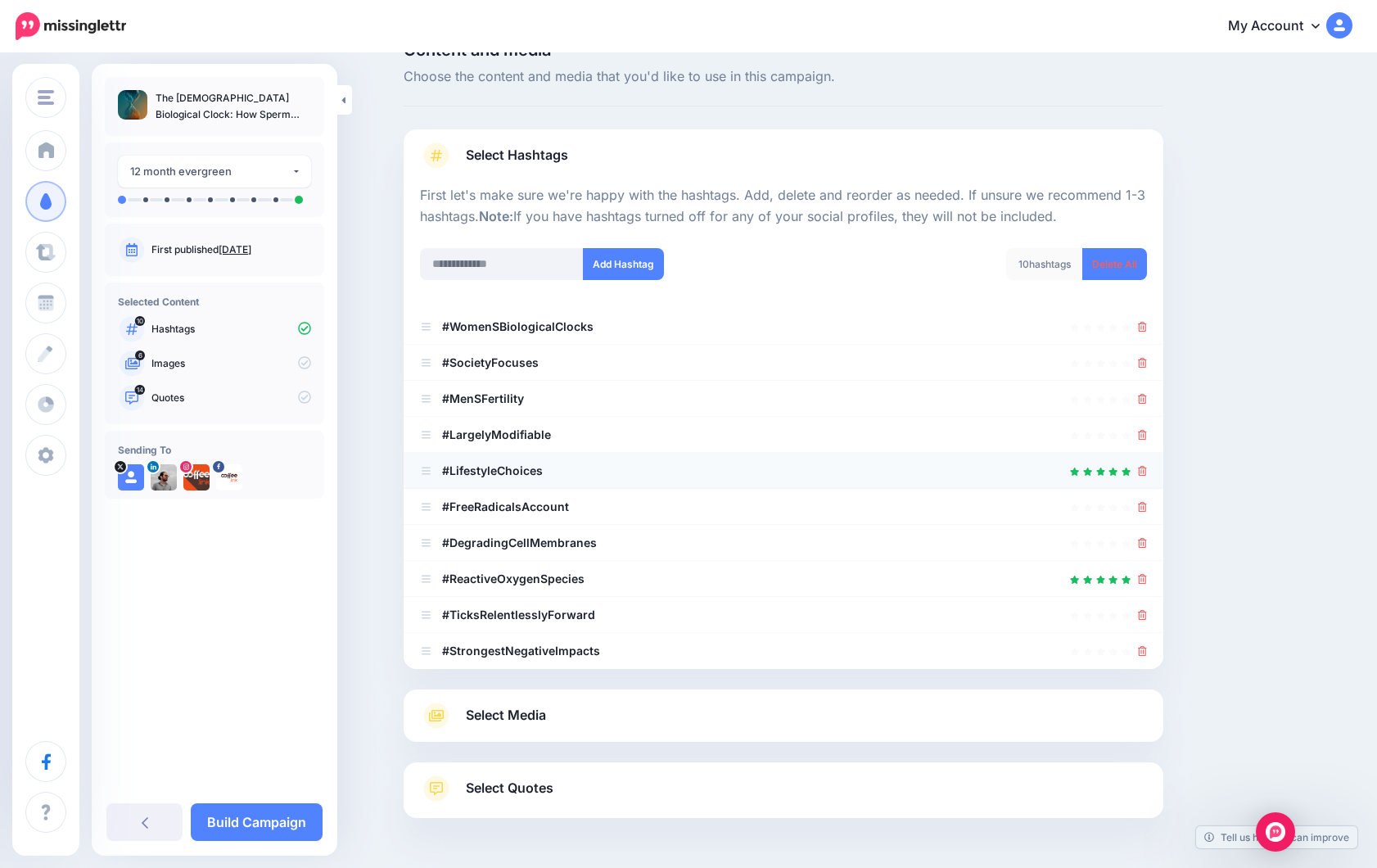
scroll to position [94, 0]
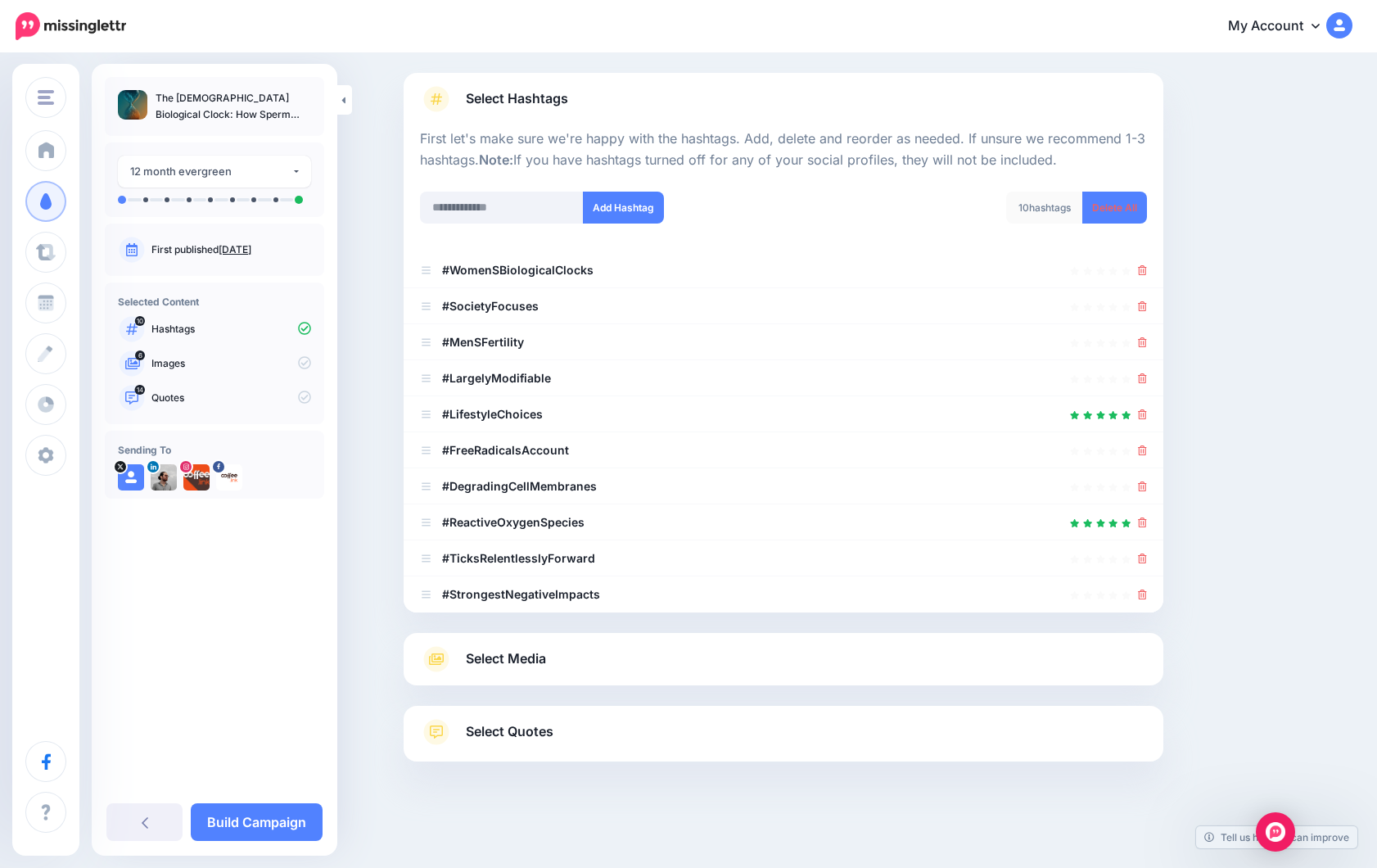
click at [582, 660] on link "Select Media" at bounding box center [783, 660] width 727 height 27
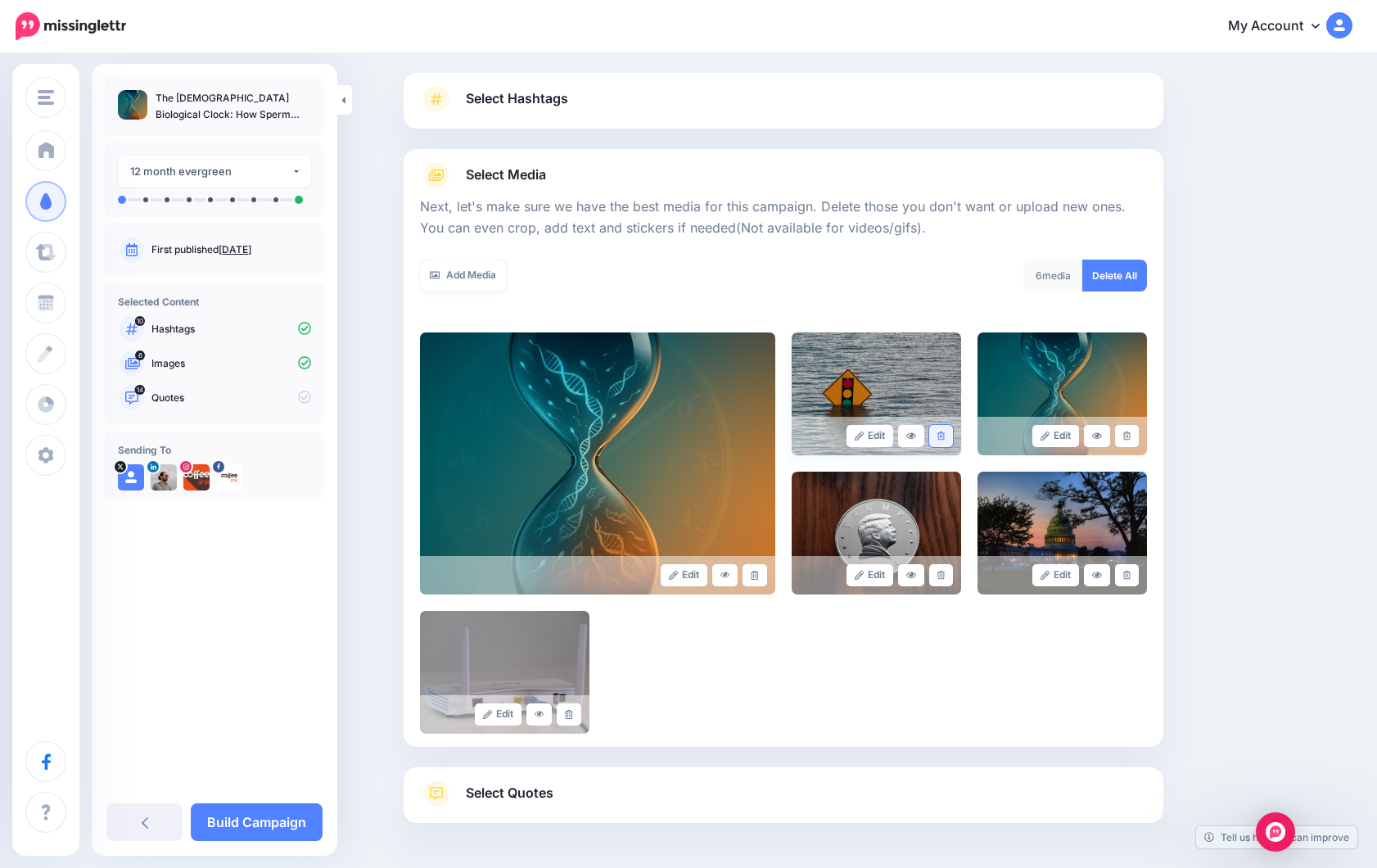
click at [945, 436] on link at bounding box center [940, 435] width 24 height 22
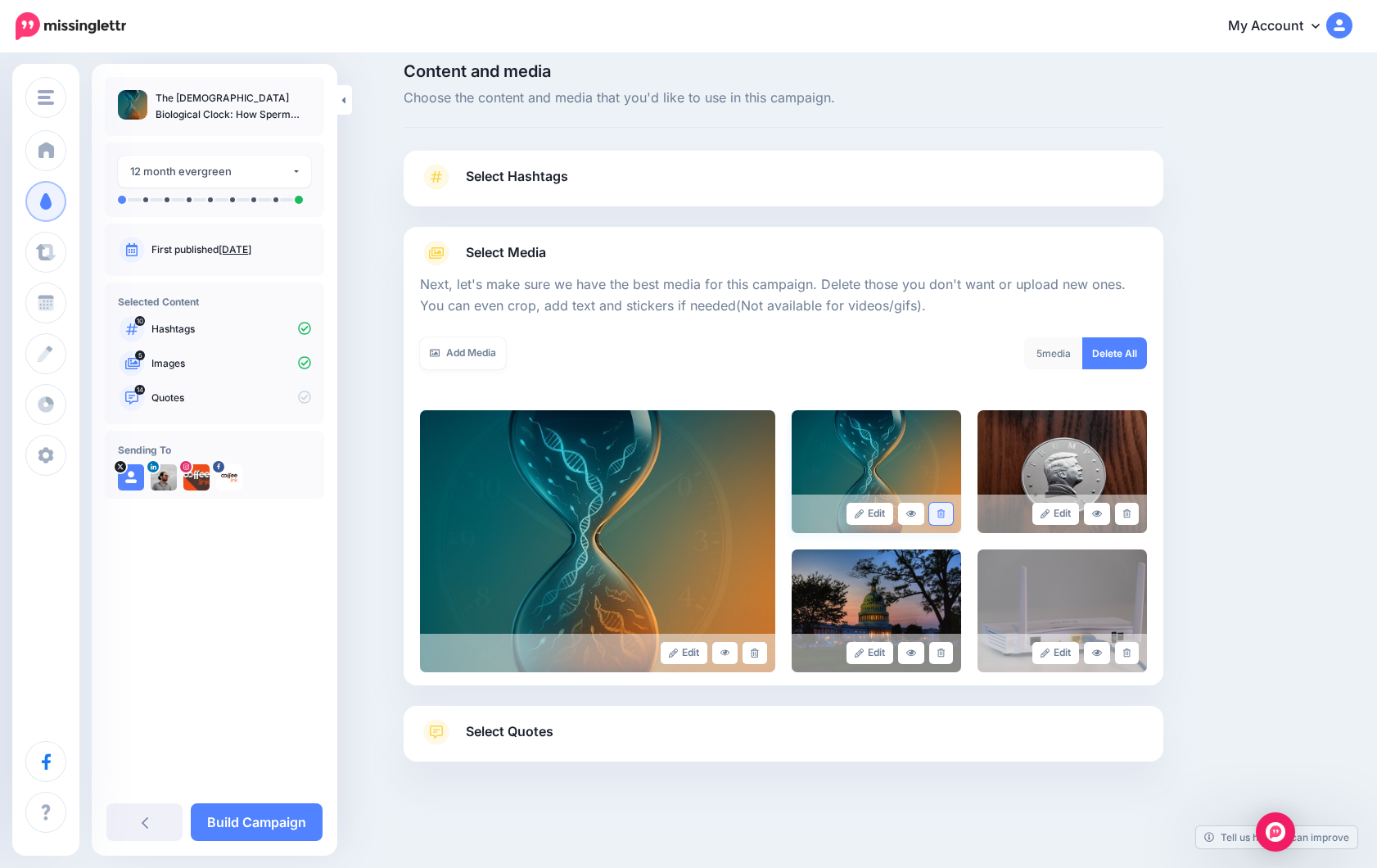
click at [944, 516] on link at bounding box center [940, 513] width 24 height 22
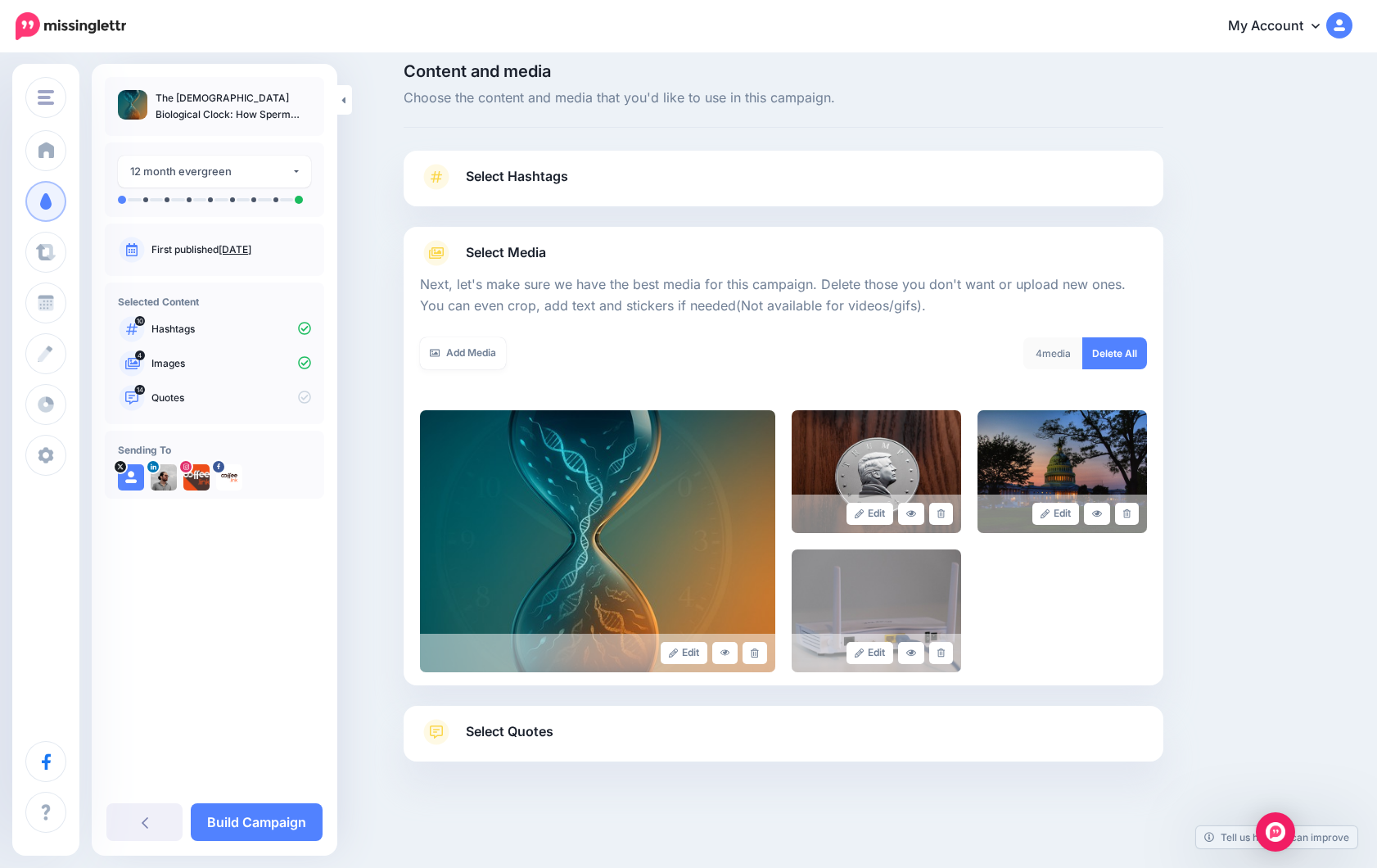
click at [945, 516] on link at bounding box center [940, 513] width 24 height 22
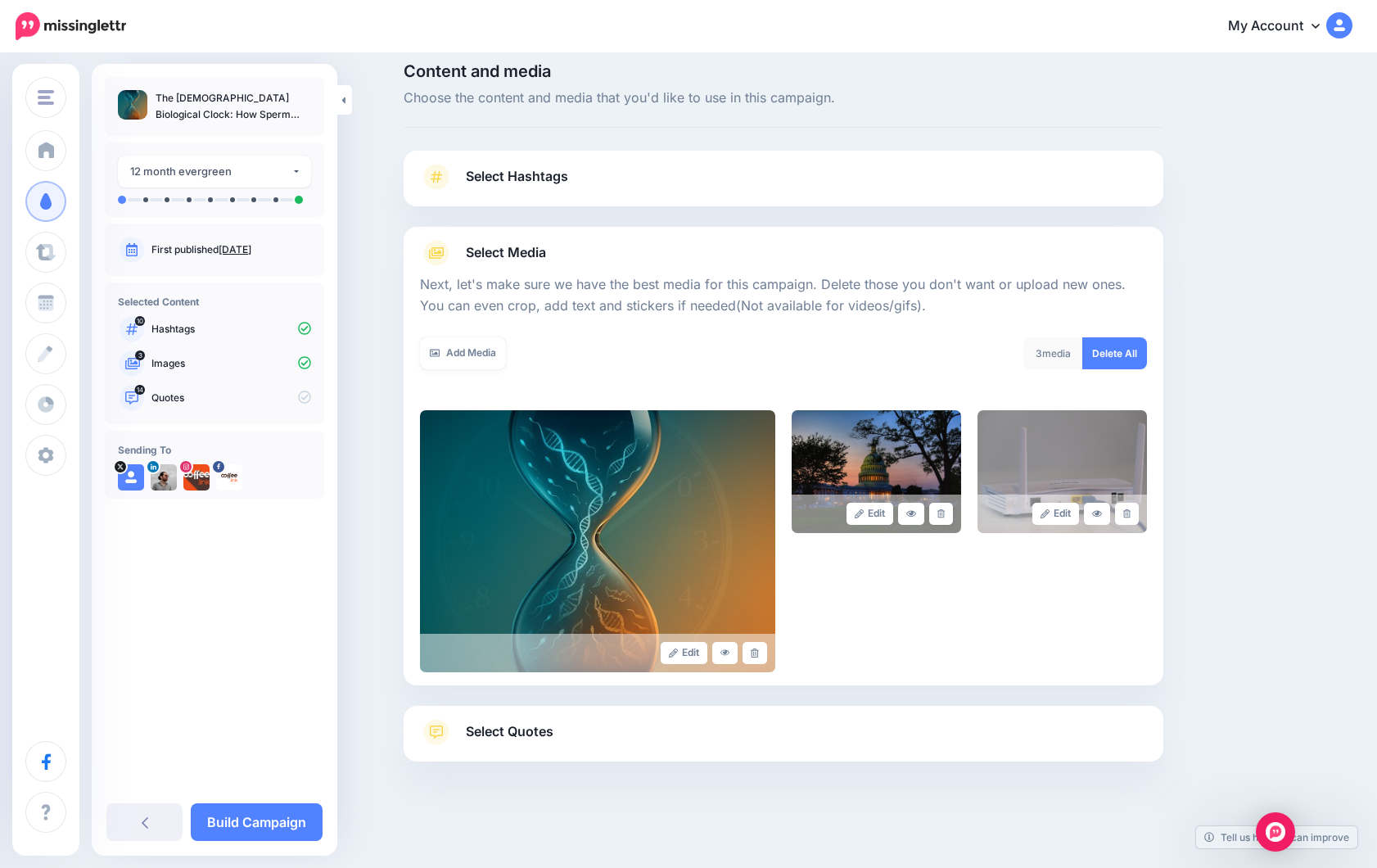
click at [945, 516] on link at bounding box center [940, 513] width 24 height 22
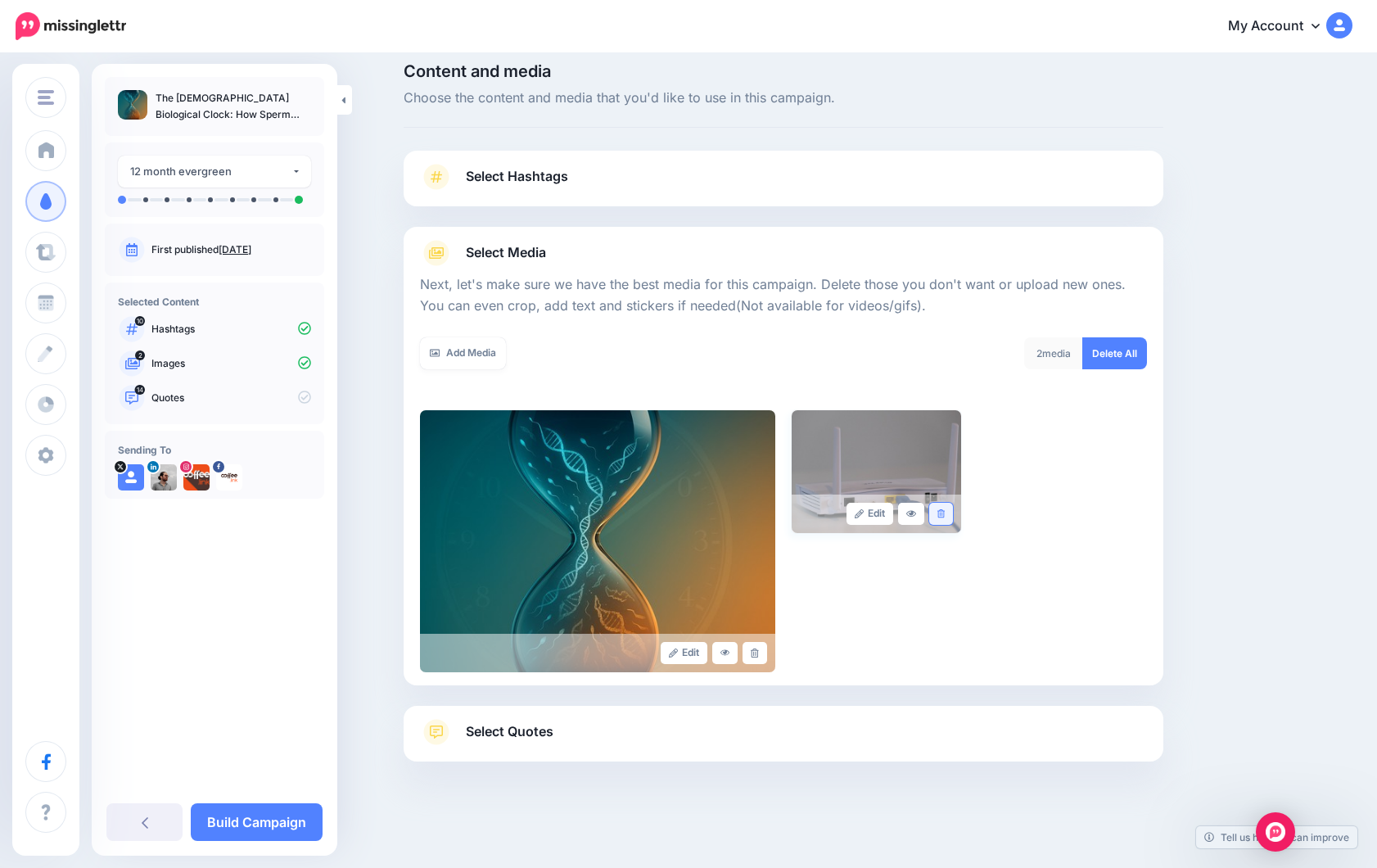
click at [945, 517] on link at bounding box center [940, 513] width 24 height 22
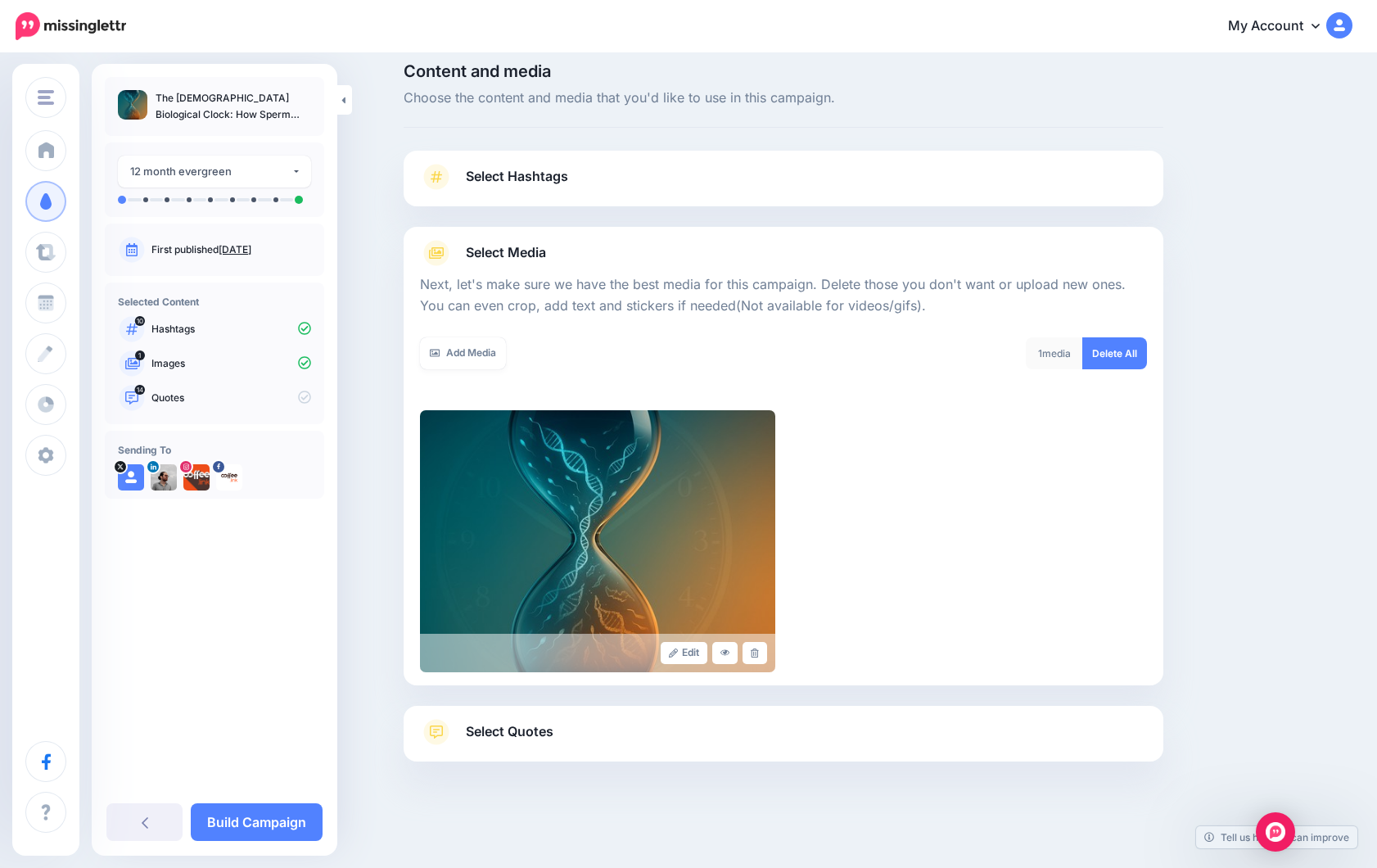
click at [928, 717] on div "Select Quotes Choose your favourite quotes or go with our recommendations. The …" at bounding box center [783, 733] width 759 height 55
click at [510, 729] on span "Select Quotes" at bounding box center [509, 731] width 88 height 22
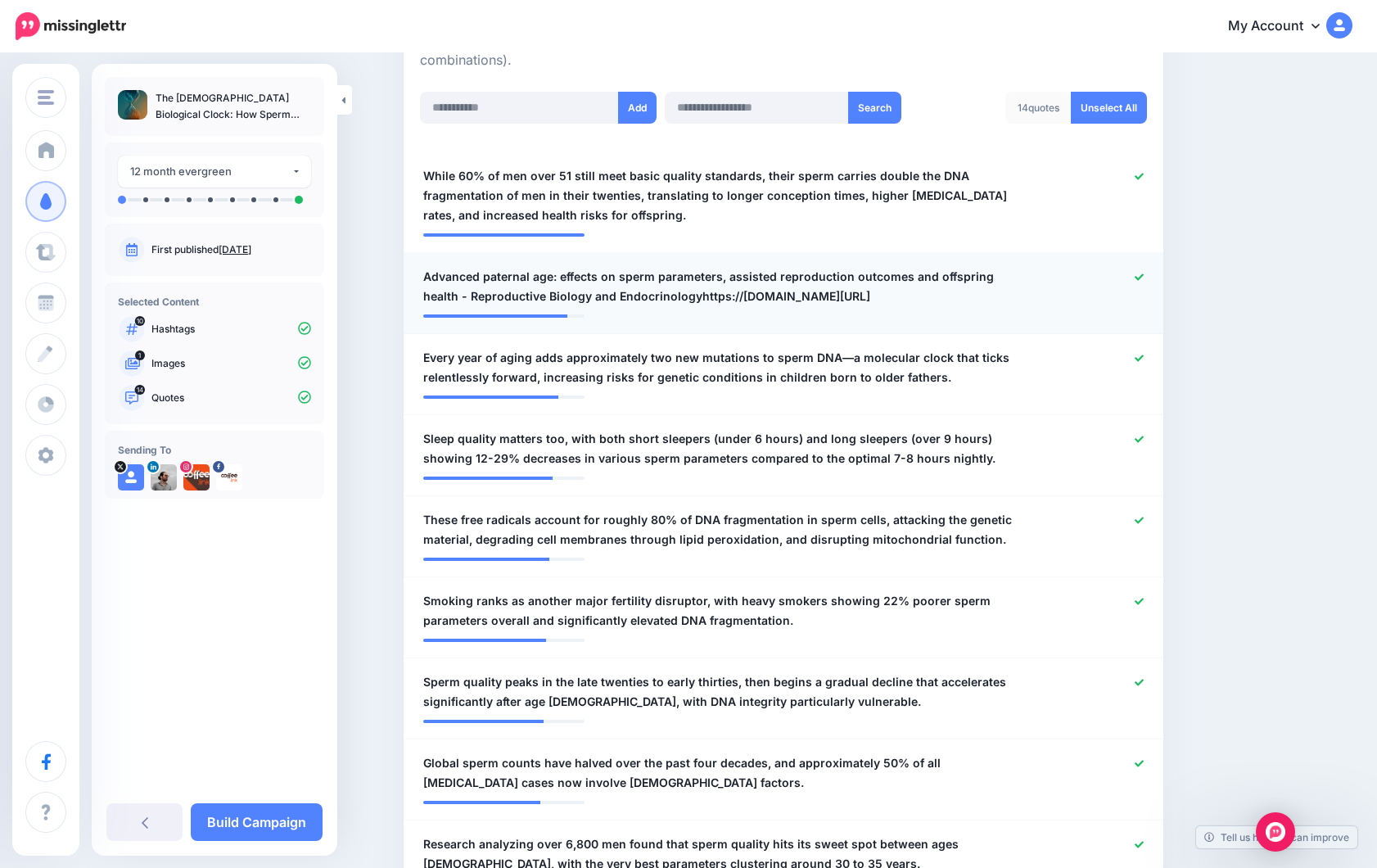
scroll to position [172, 0]
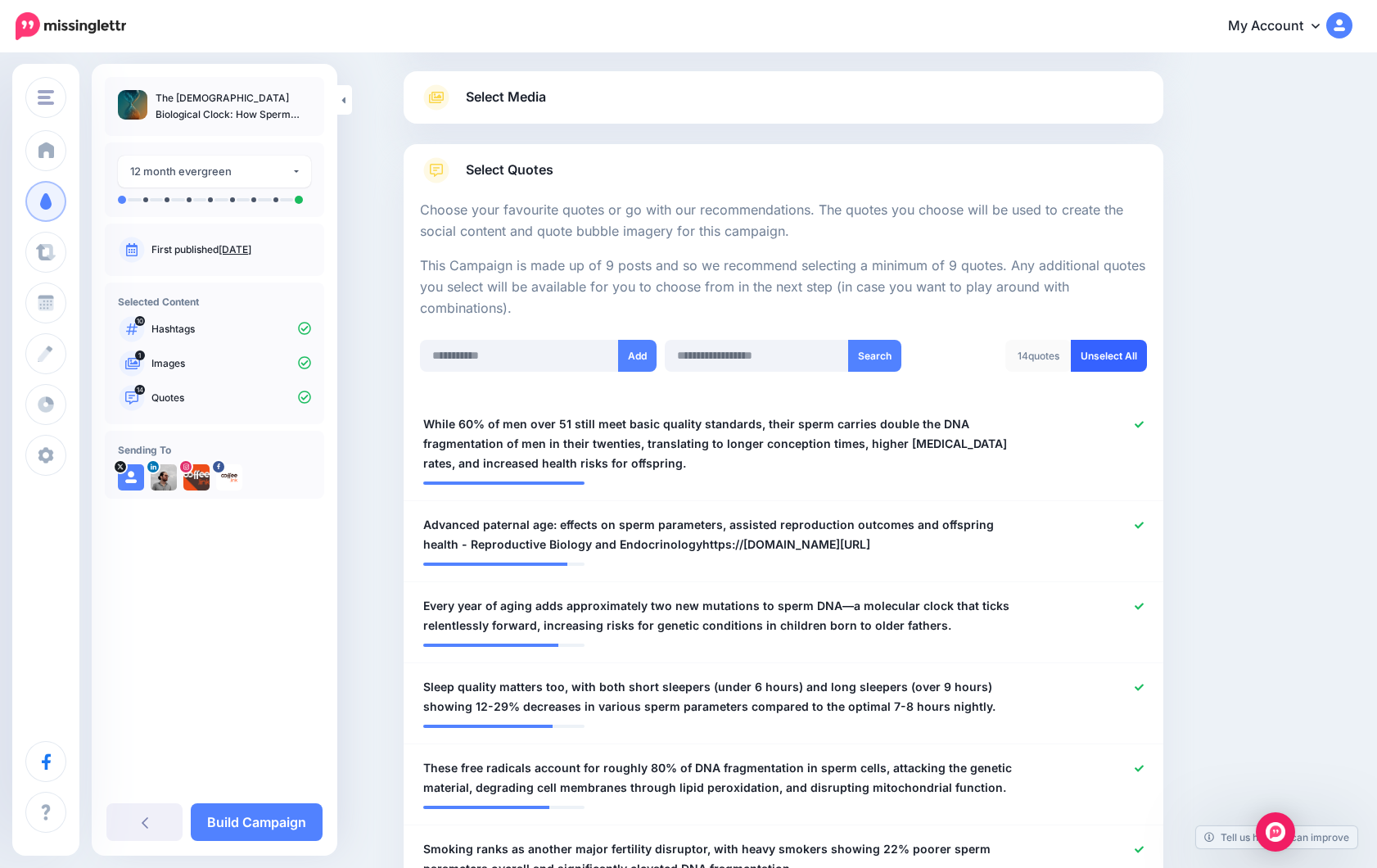
click at [1105, 351] on link "Unselect All" at bounding box center [1109, 356] width 76 height 32
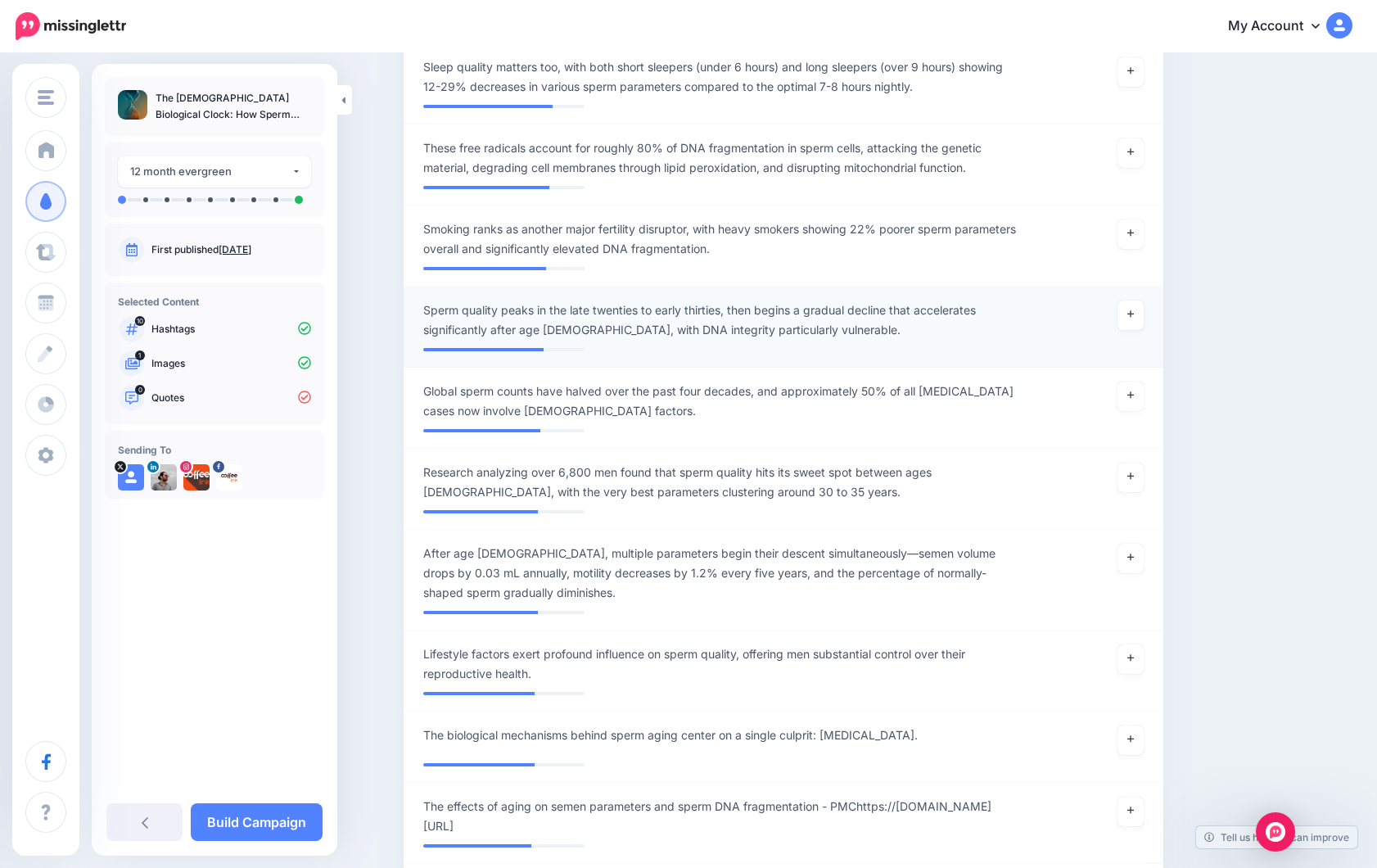
scroll to position [932, 0]
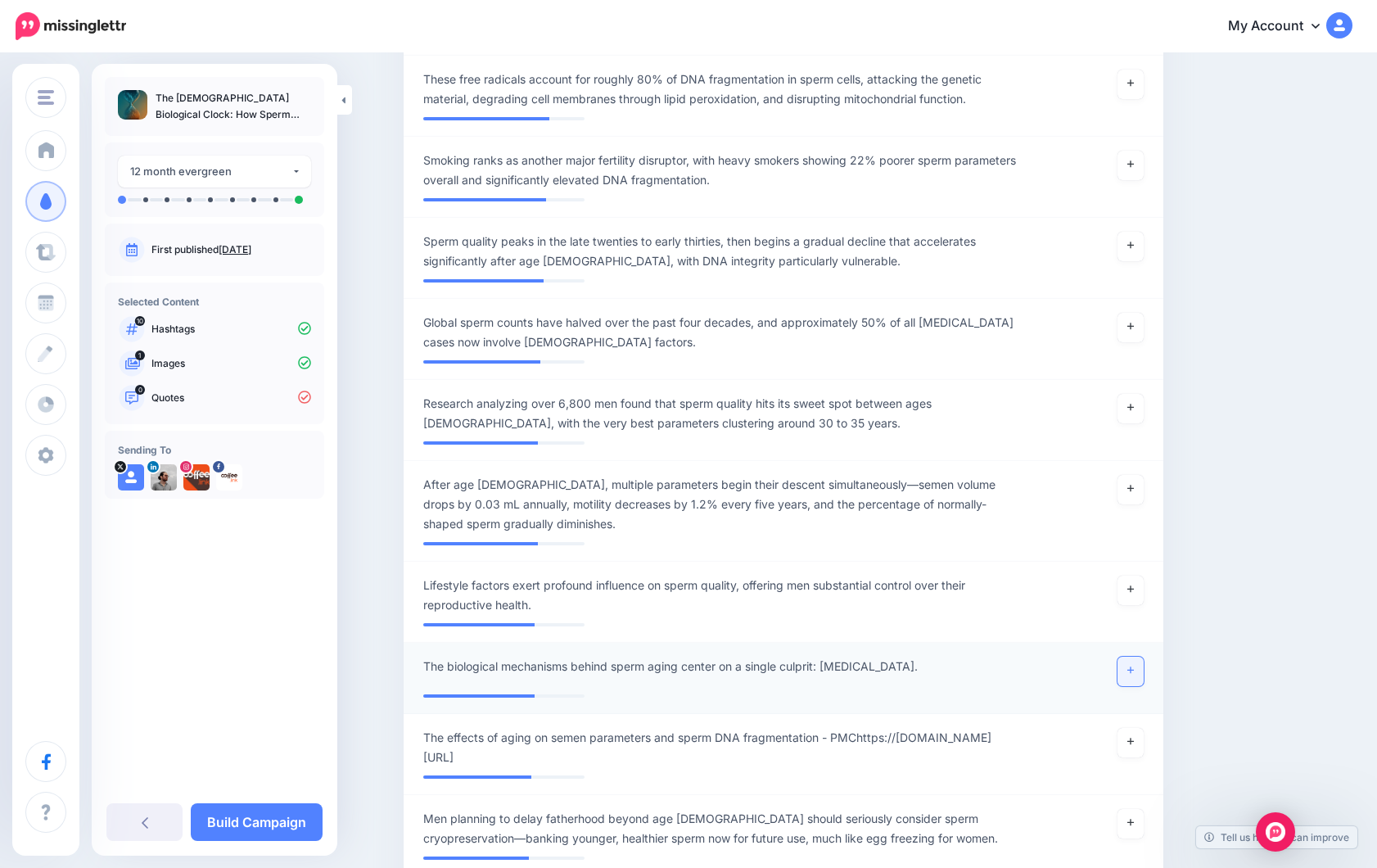
click at [1131, 671] on icon at bounding box center [1130, 669] width 7 height 9
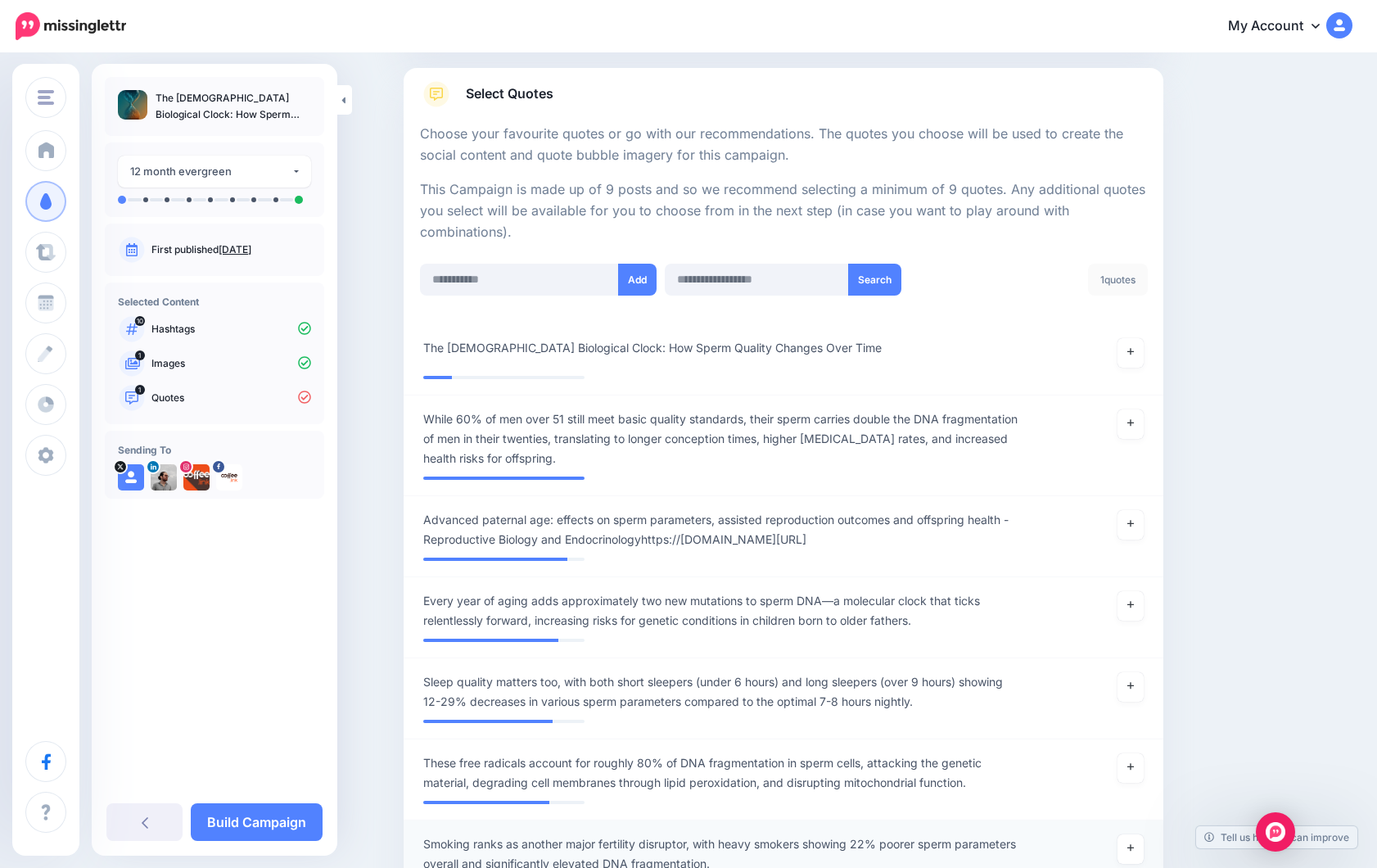
scroll to position [254, 0]
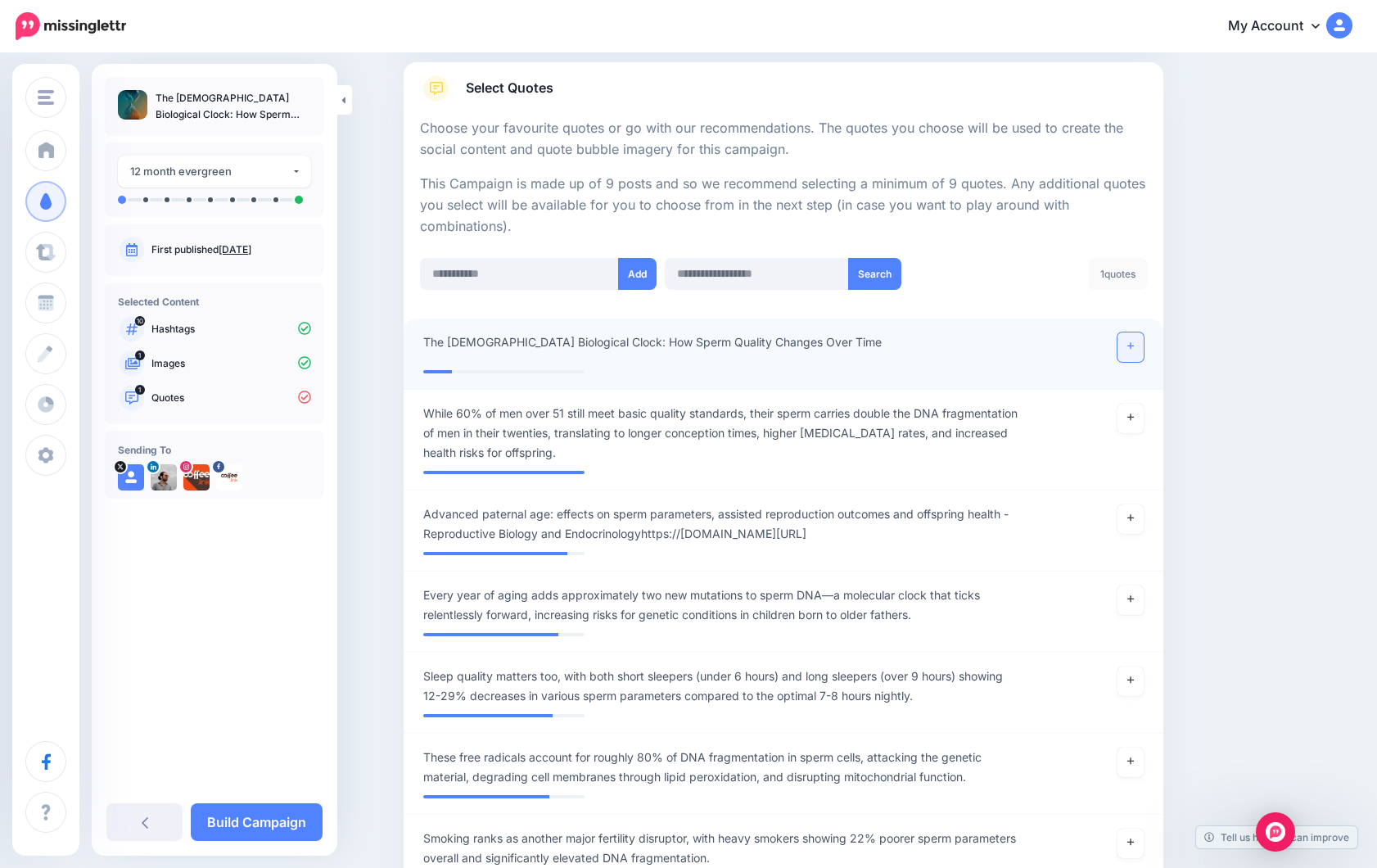
click at [1131, 343] on icon at bounding box center [1130, 345] width 7 height 9
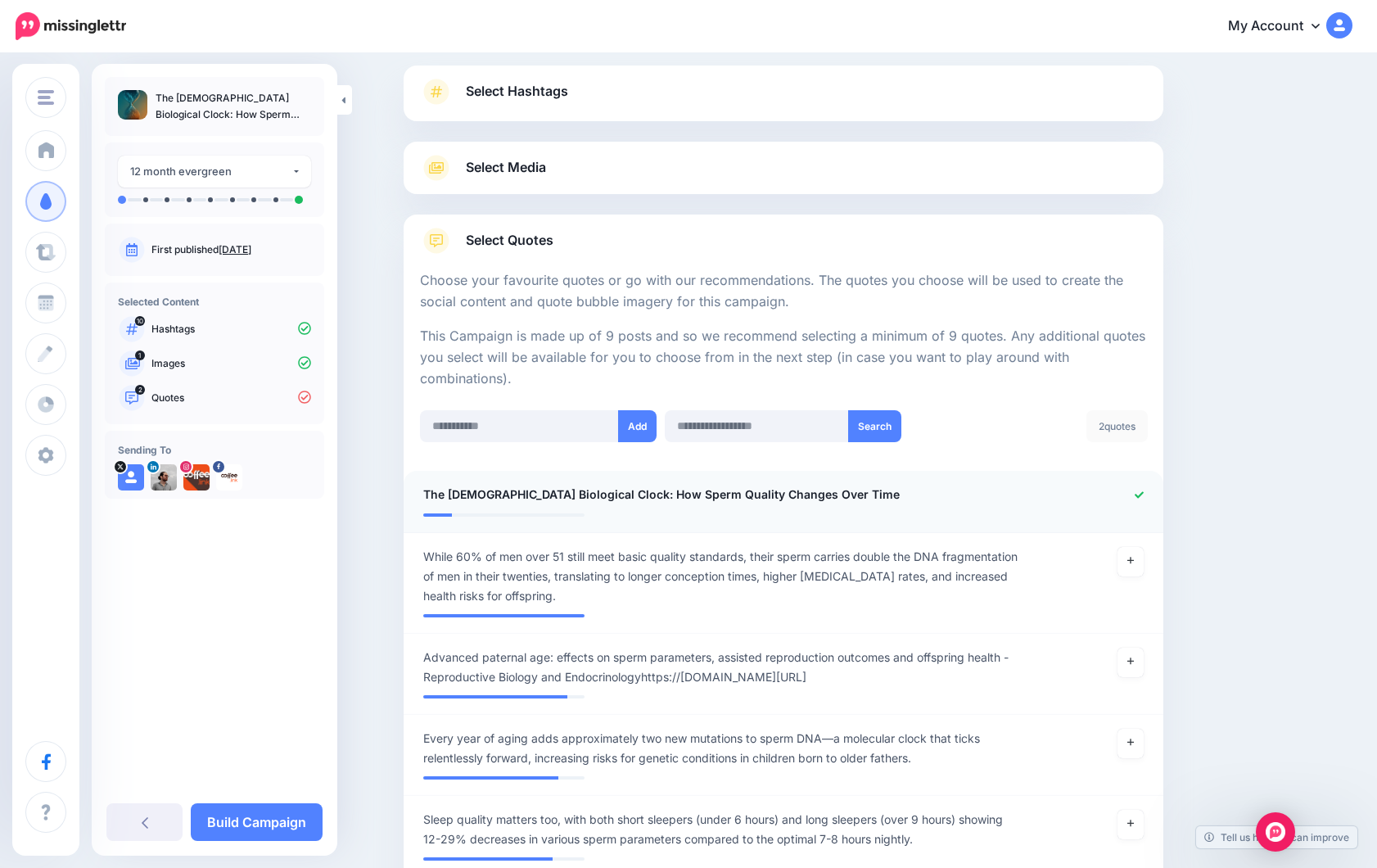
scroll to position [0, 0]
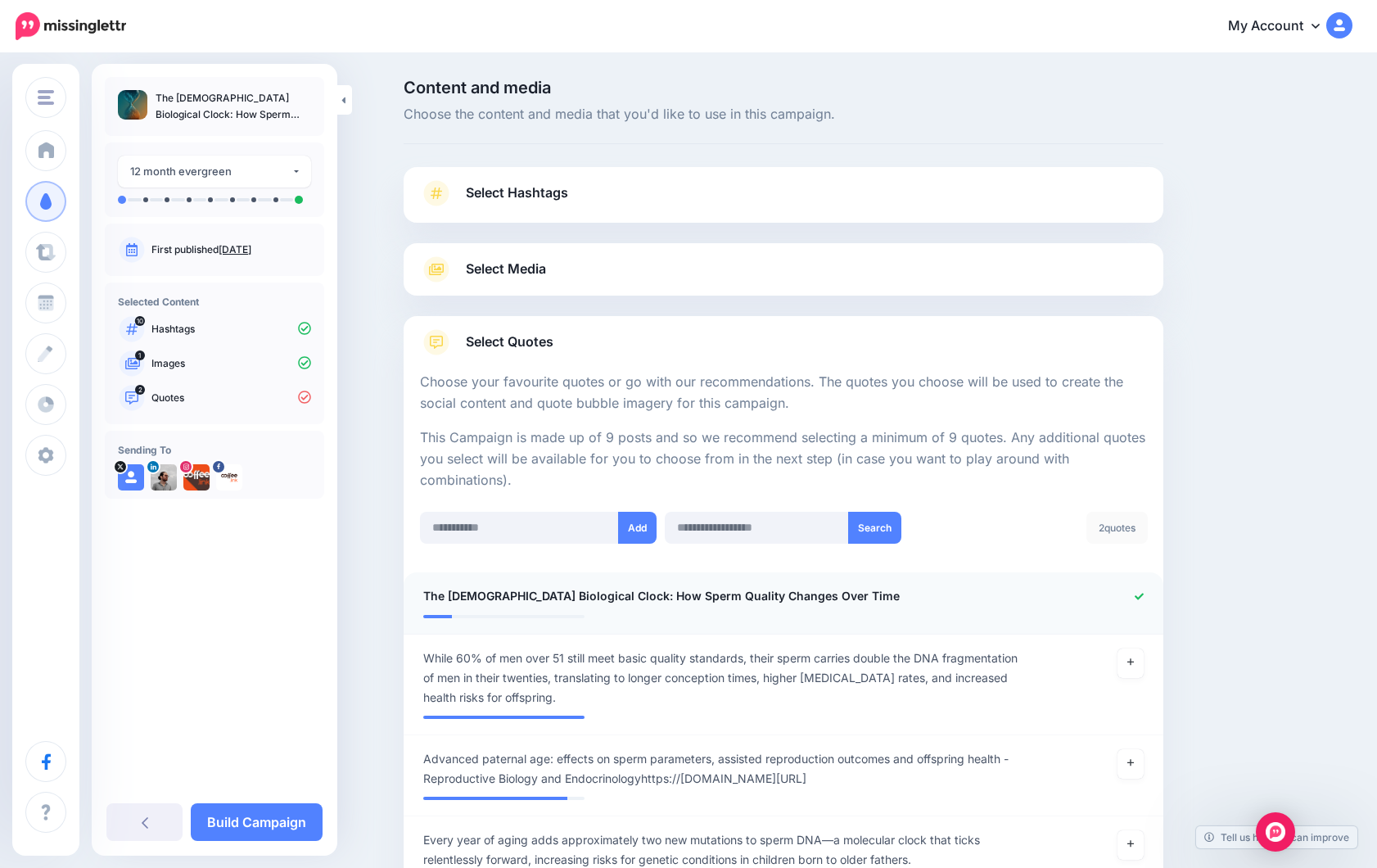
click at [794, 184] on link "Select Hashtags" at bounding box center [783, 201] width 727 height 43
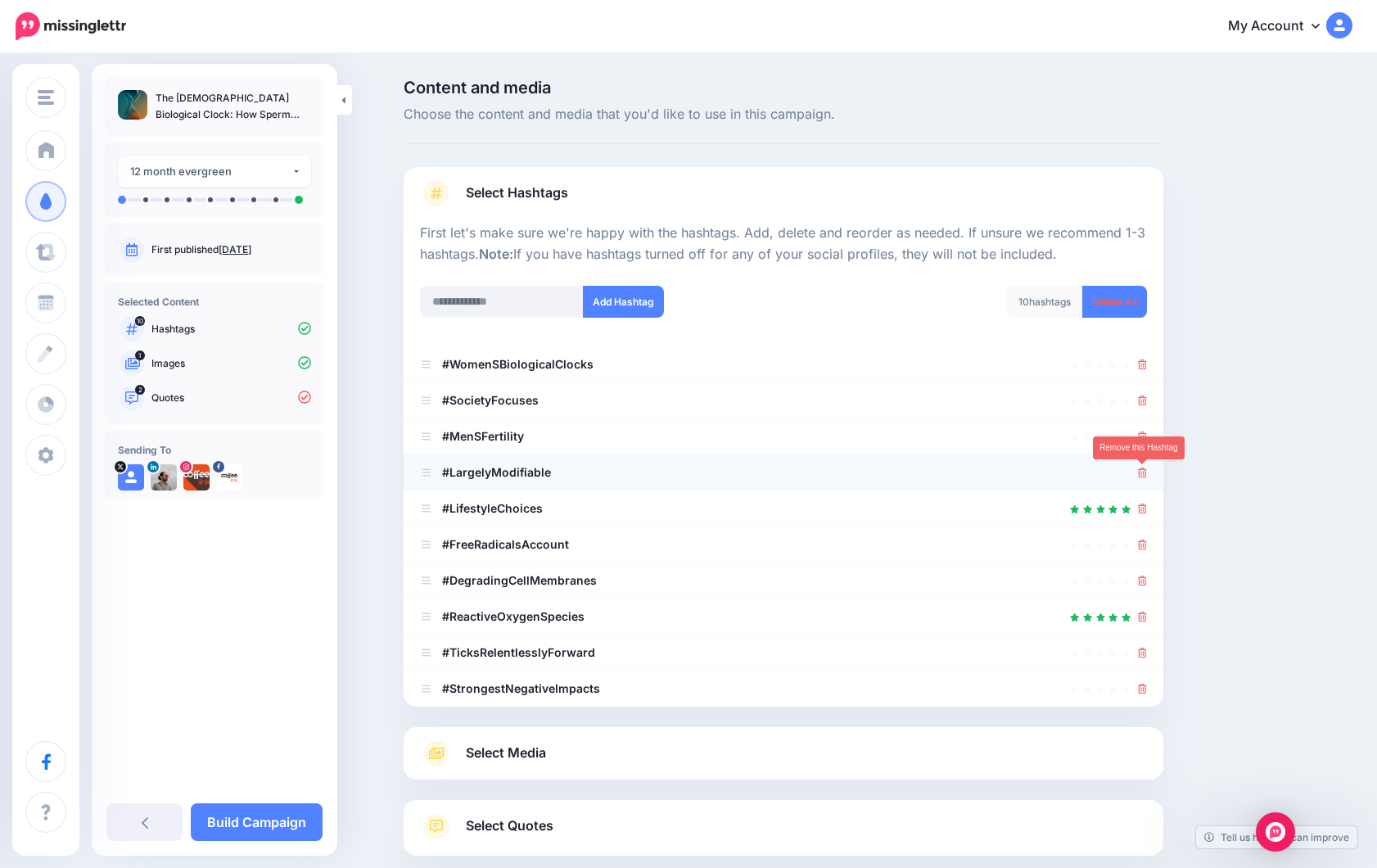
click at [1142, 470] on icon at bounding box center [1142, 472] width 9 height 10
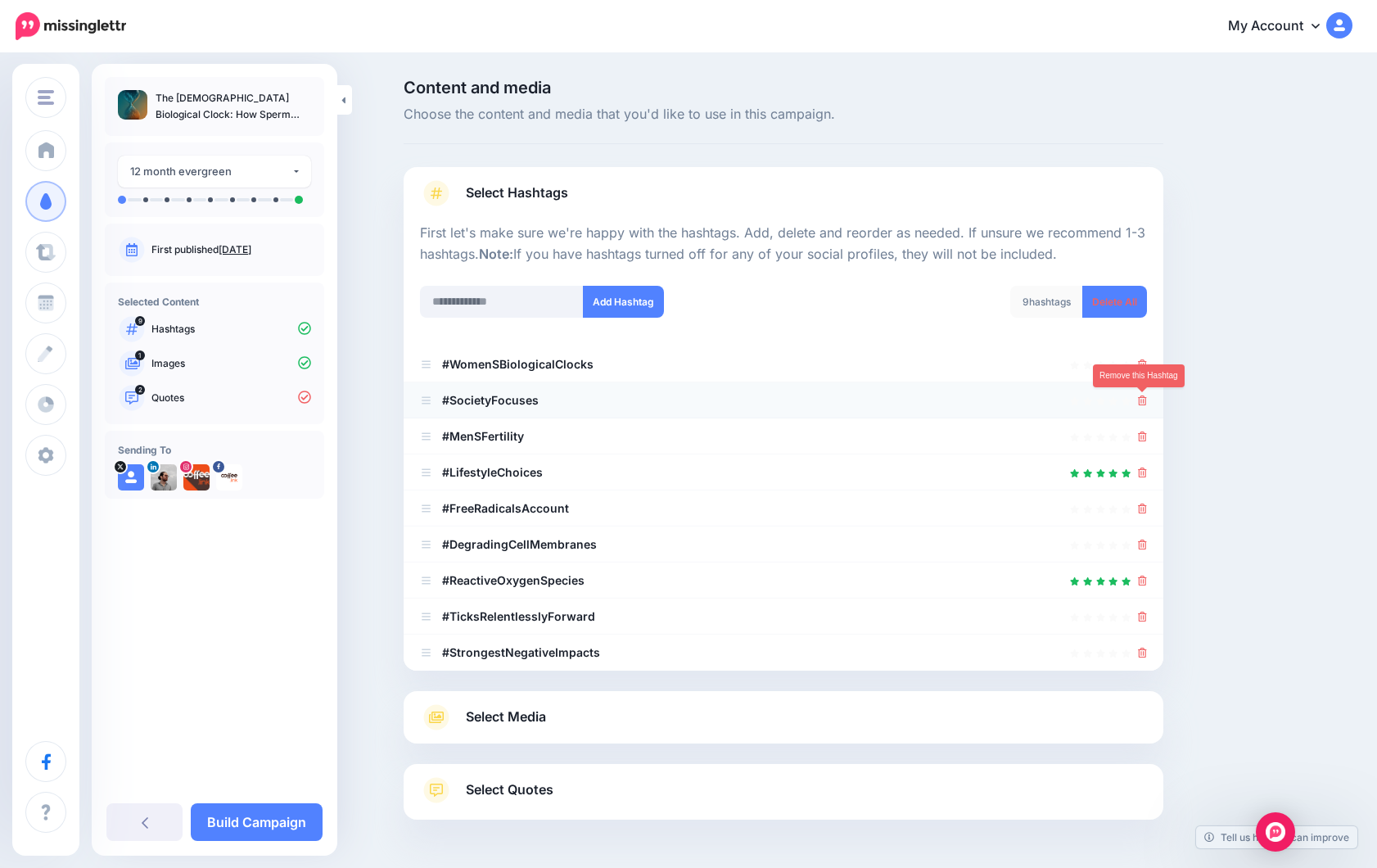
click at [1139, 396] on icon at bounding box center [1142, 400] width 9 height 10
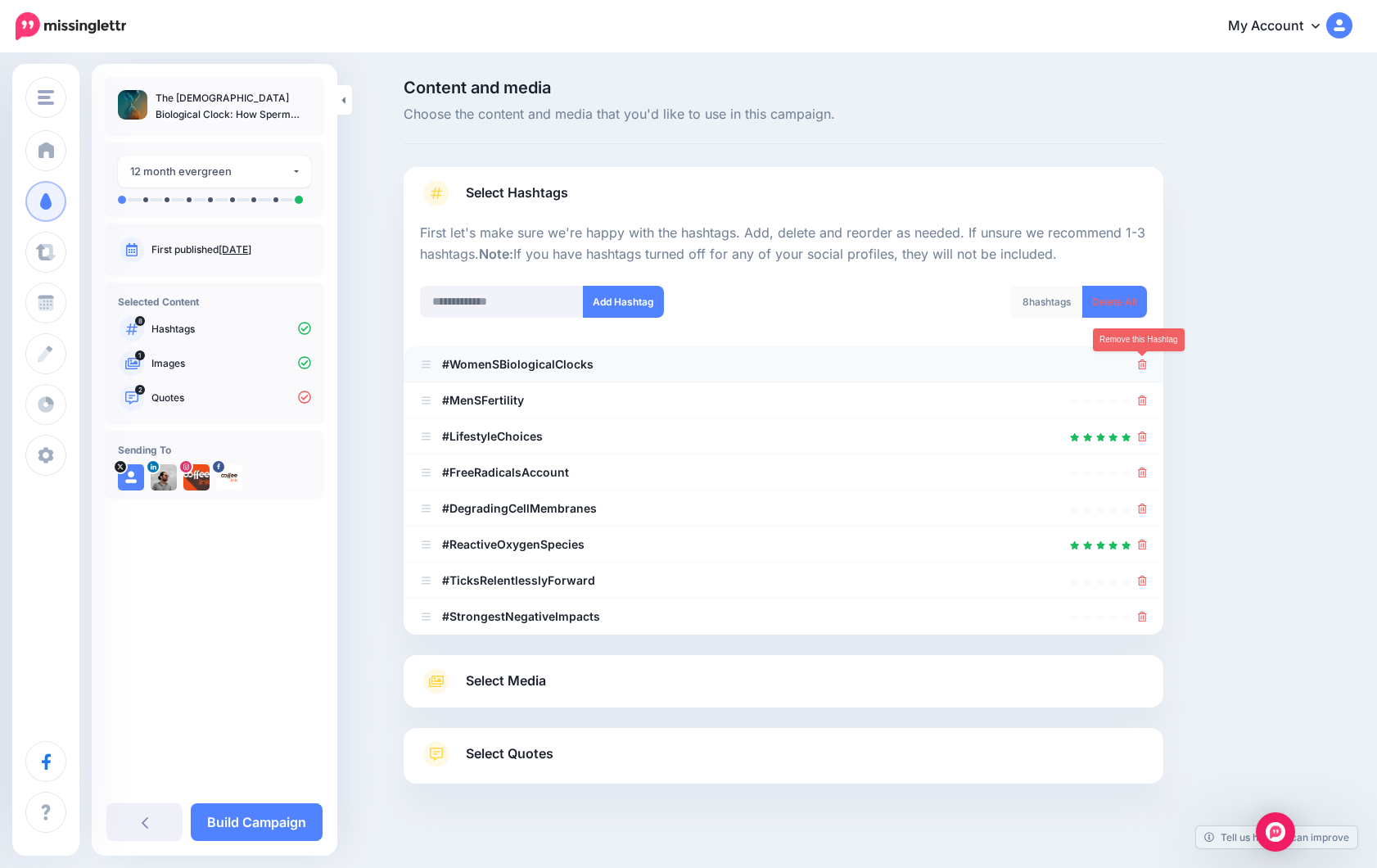
click at [1145, 363] on icon at bounding box center [1142, 365] width 9 height 10
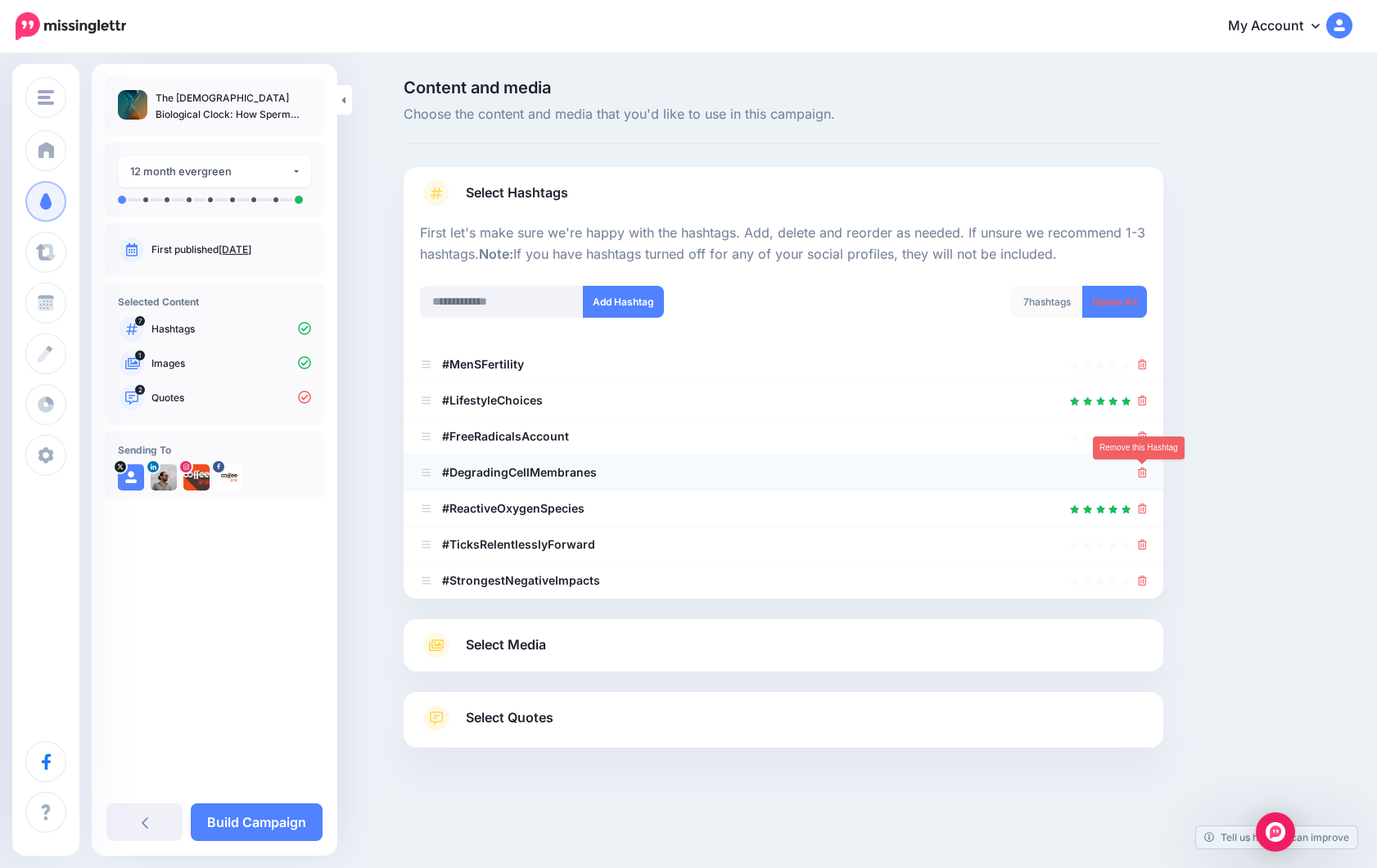
click at [1141, 469] on icon at bounding box center [1142, 472] width 9 height 10
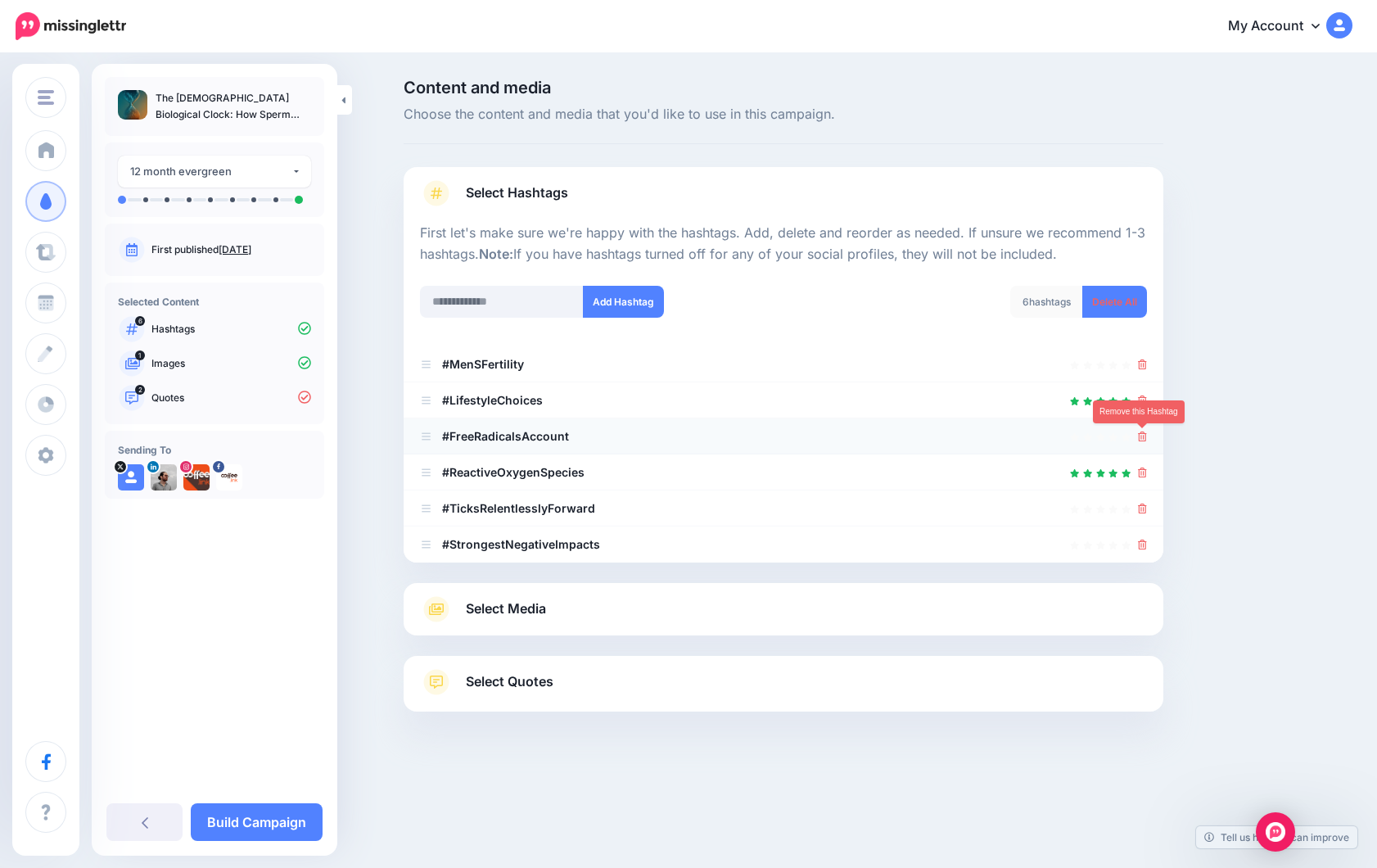
click at [1145, 437] on icon at bounding box center [1142, 436] width 9 height 10
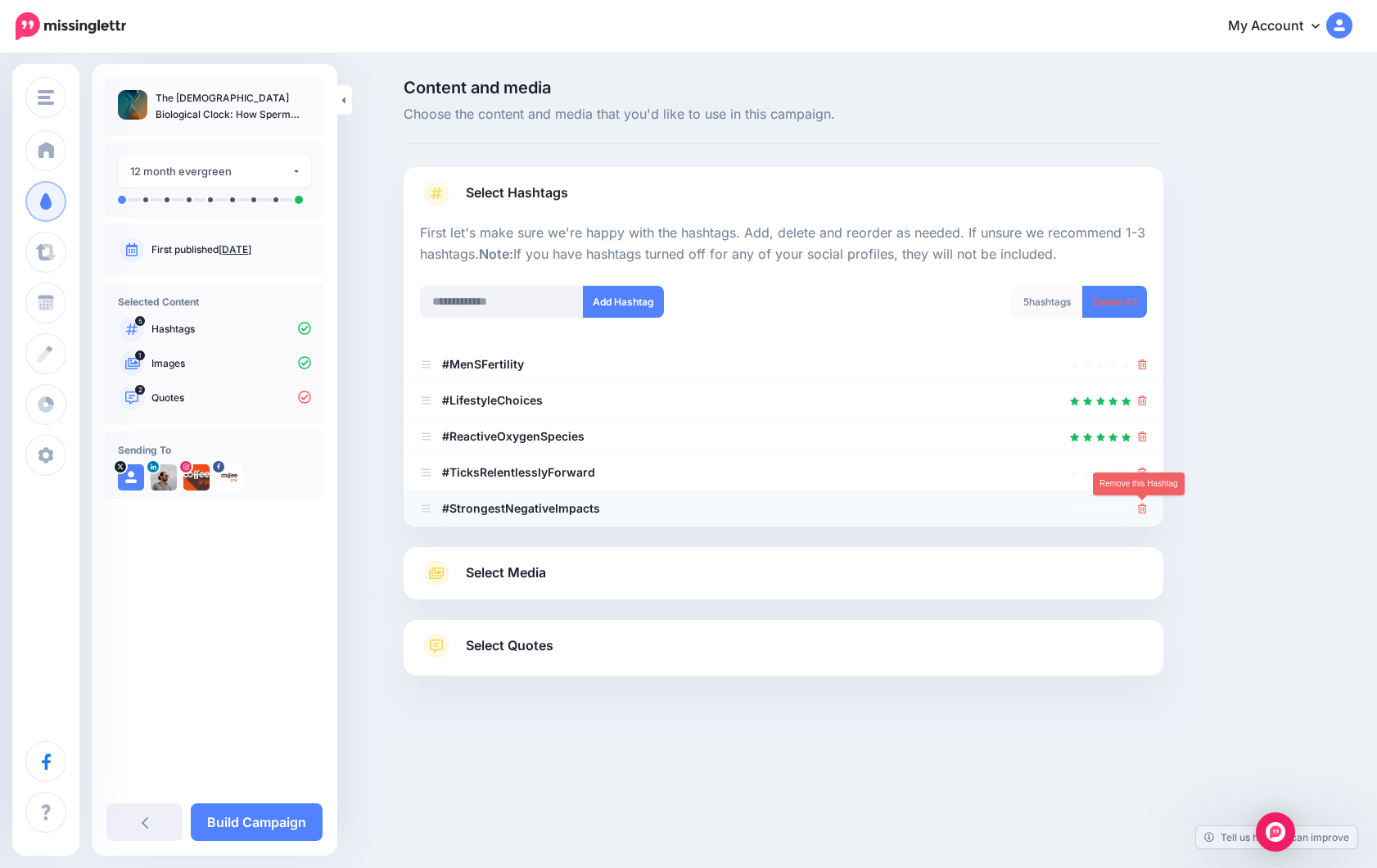
click at [1145, 508] on icon at bounding box center [1142, 508] width 9 height 10
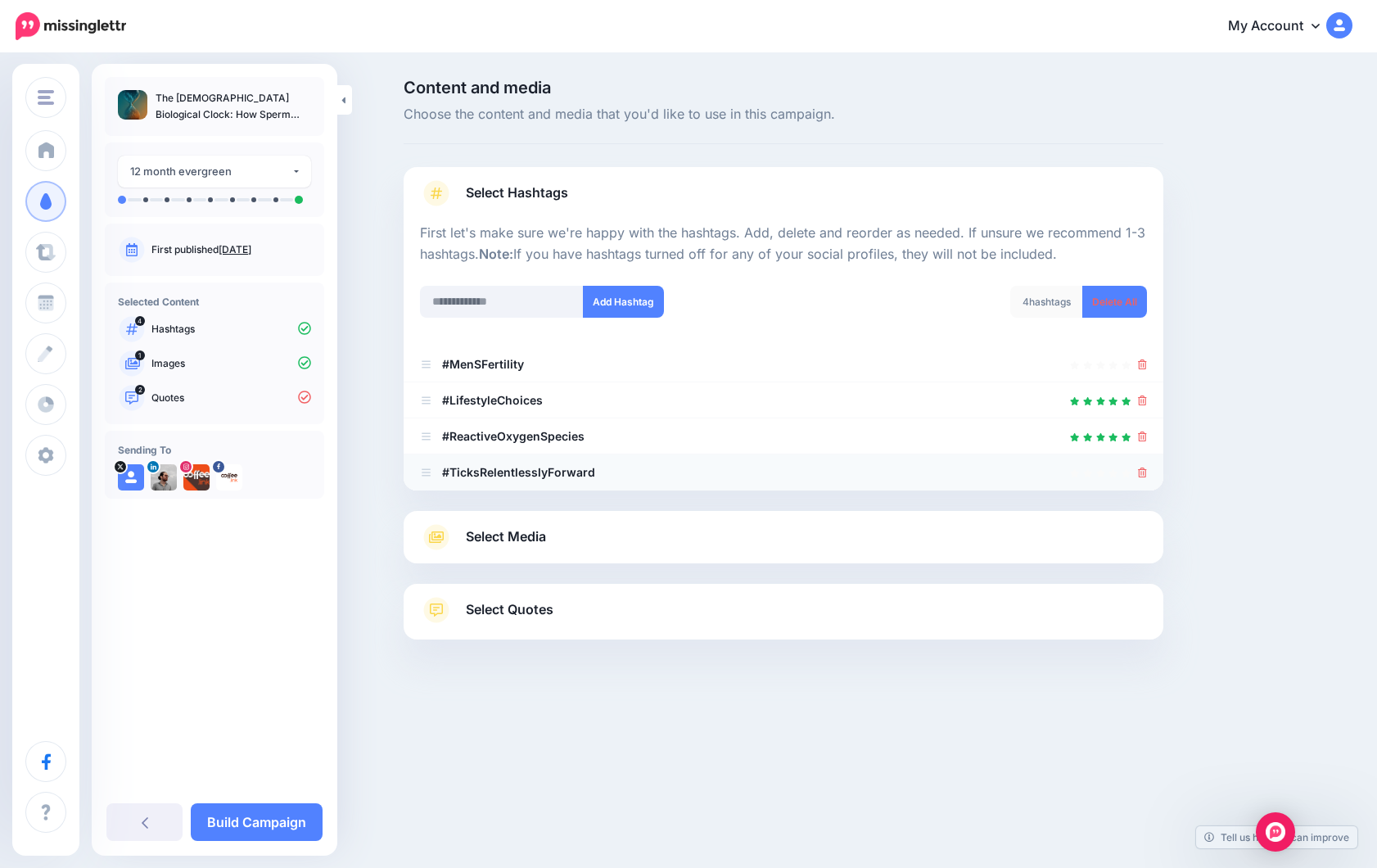
click at [1142, 469] on icon at bounding box center [1142, 472] width 9 height 10
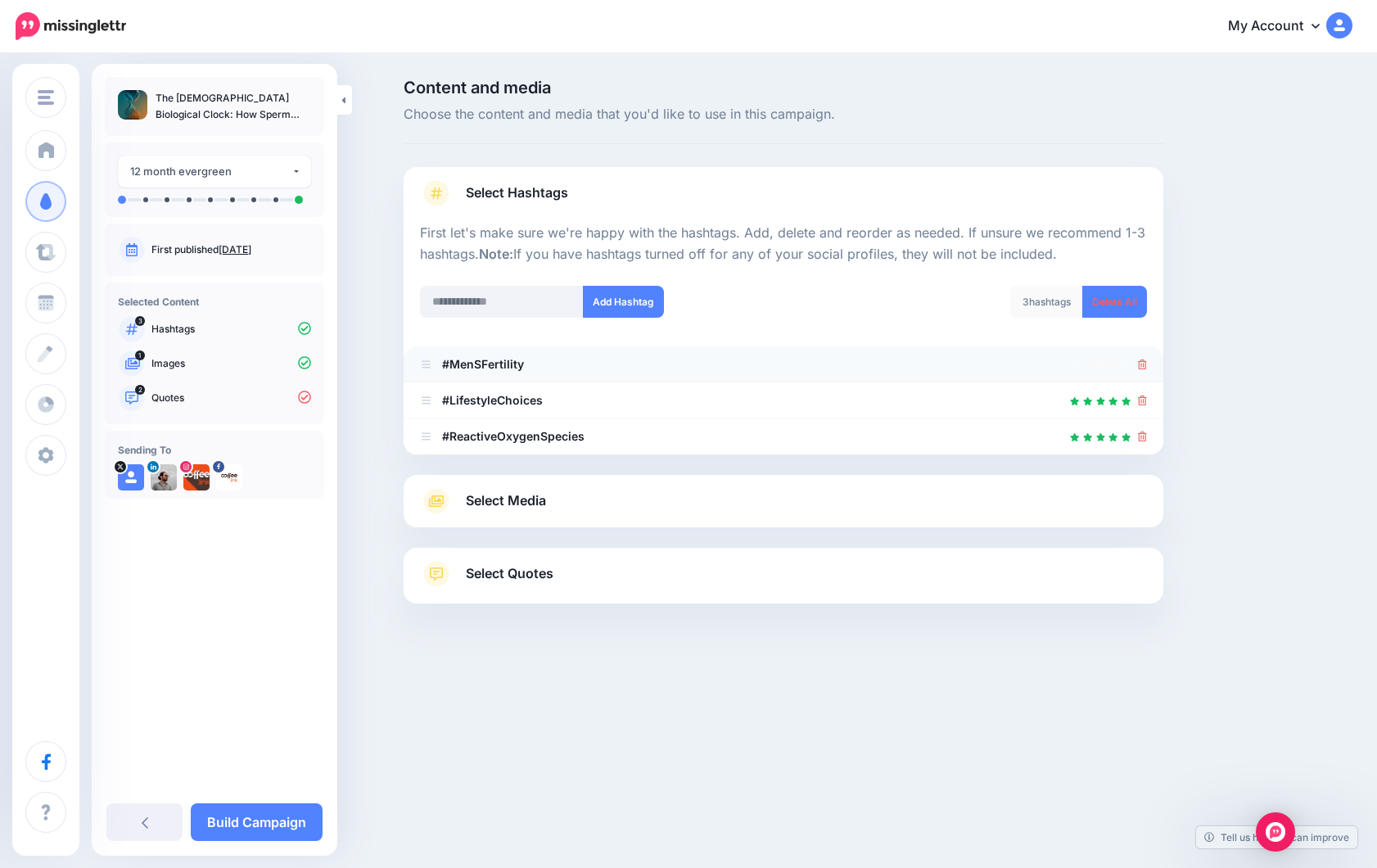
click at [1143, 364] on icon at bounding box center [1142, 365] width 9 height 10
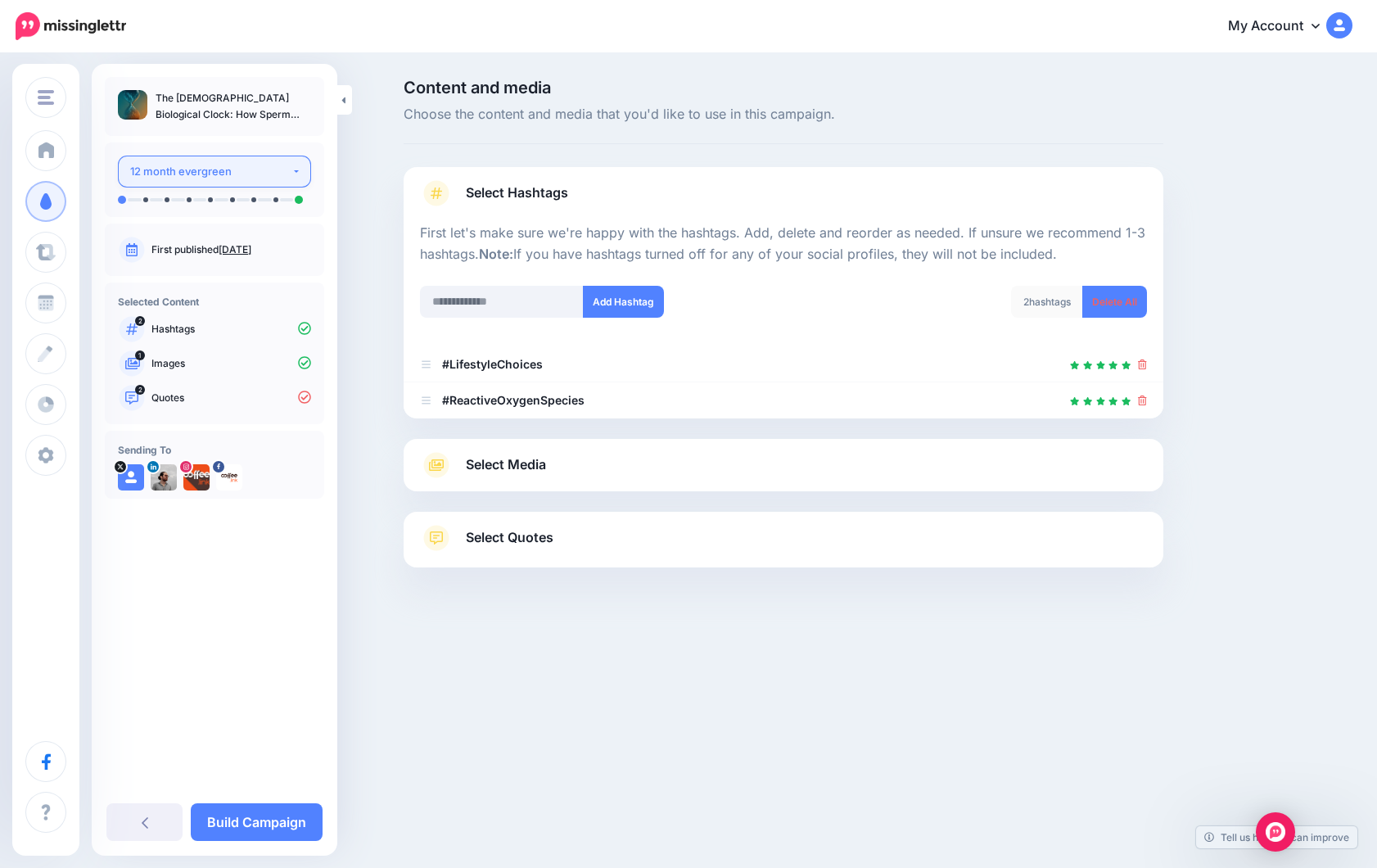
click at [198, 172] on div "12 month evergreen" at bounding box center [210, 171] width 161 height 19
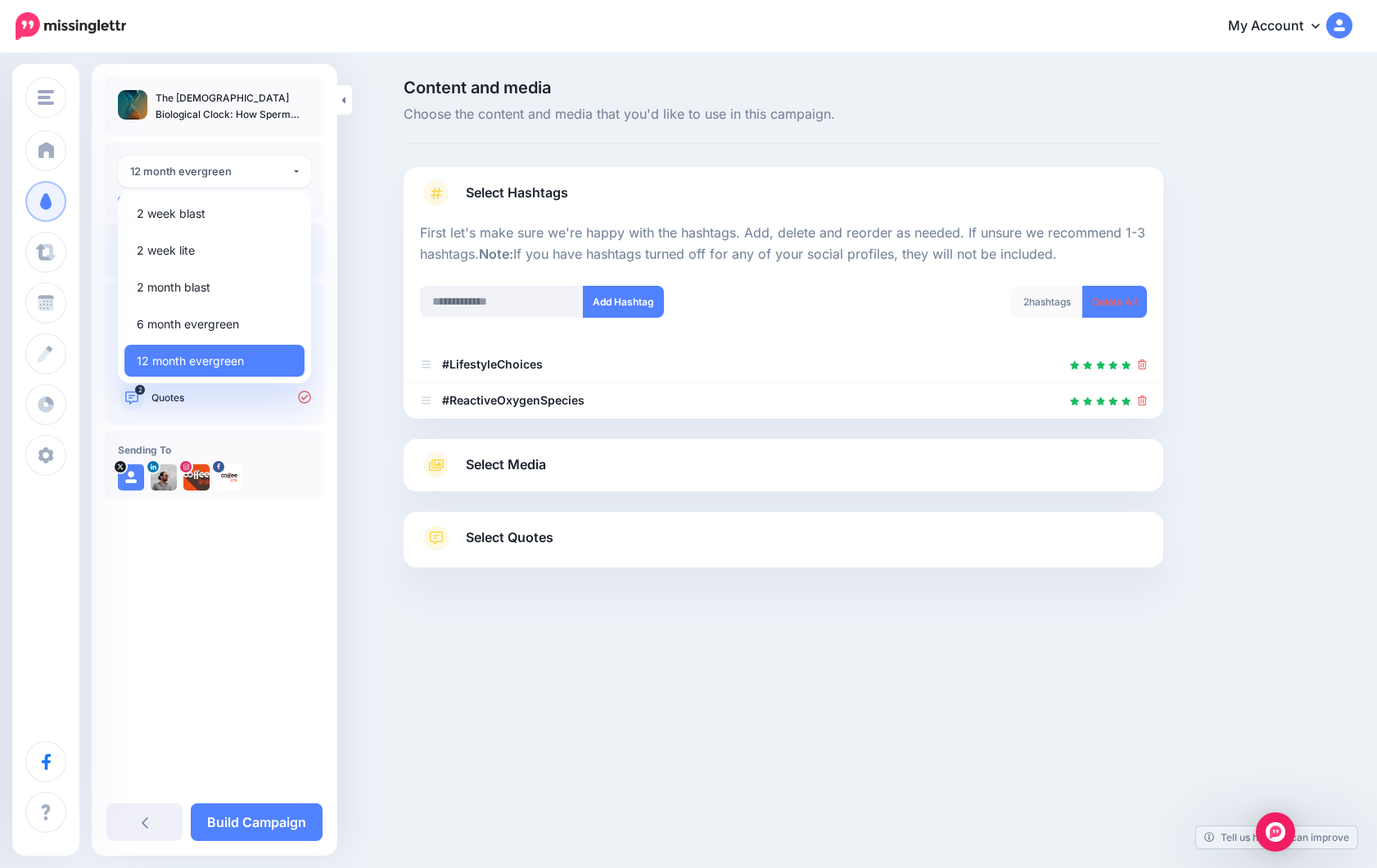
click at [223, 647] on div "**********" at bounding box center [214, 426] width 246 height 700
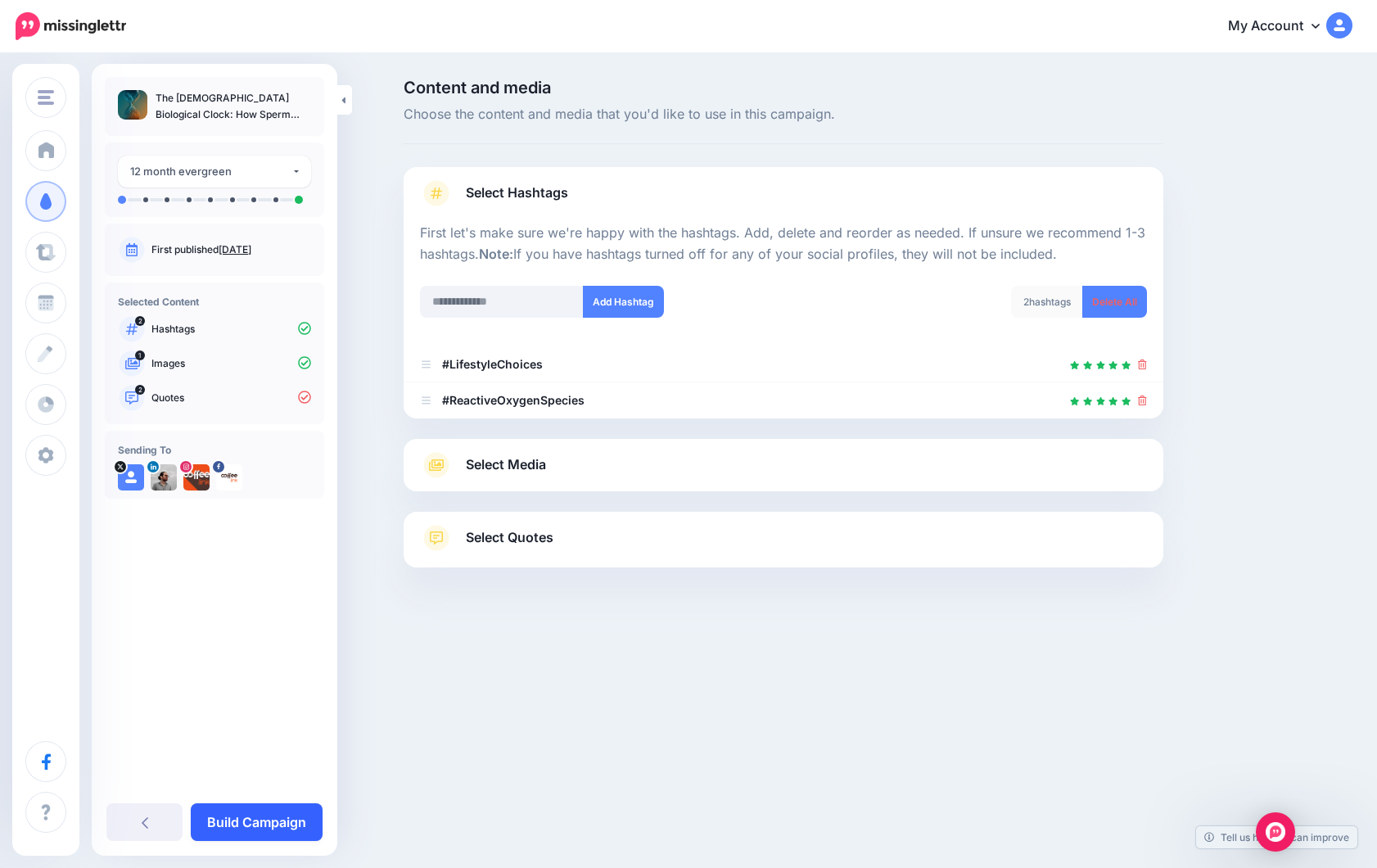
click at [254, 826] on link "Build Campaign" at bounding box center [256, 822] width 131 height 38
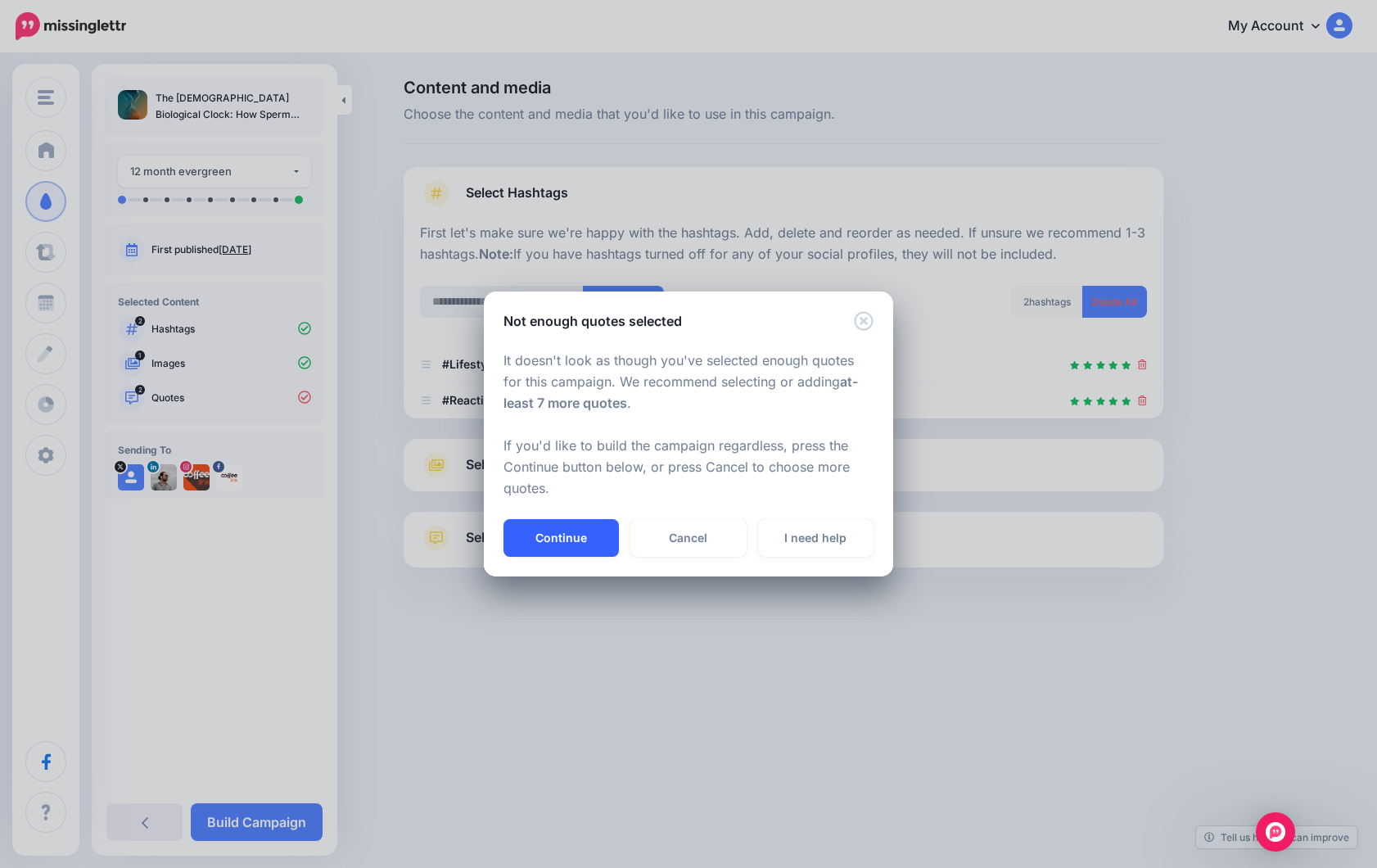
click at [563, 533] on button "Continue" at bounding box center [561, 538] width 115 height 38
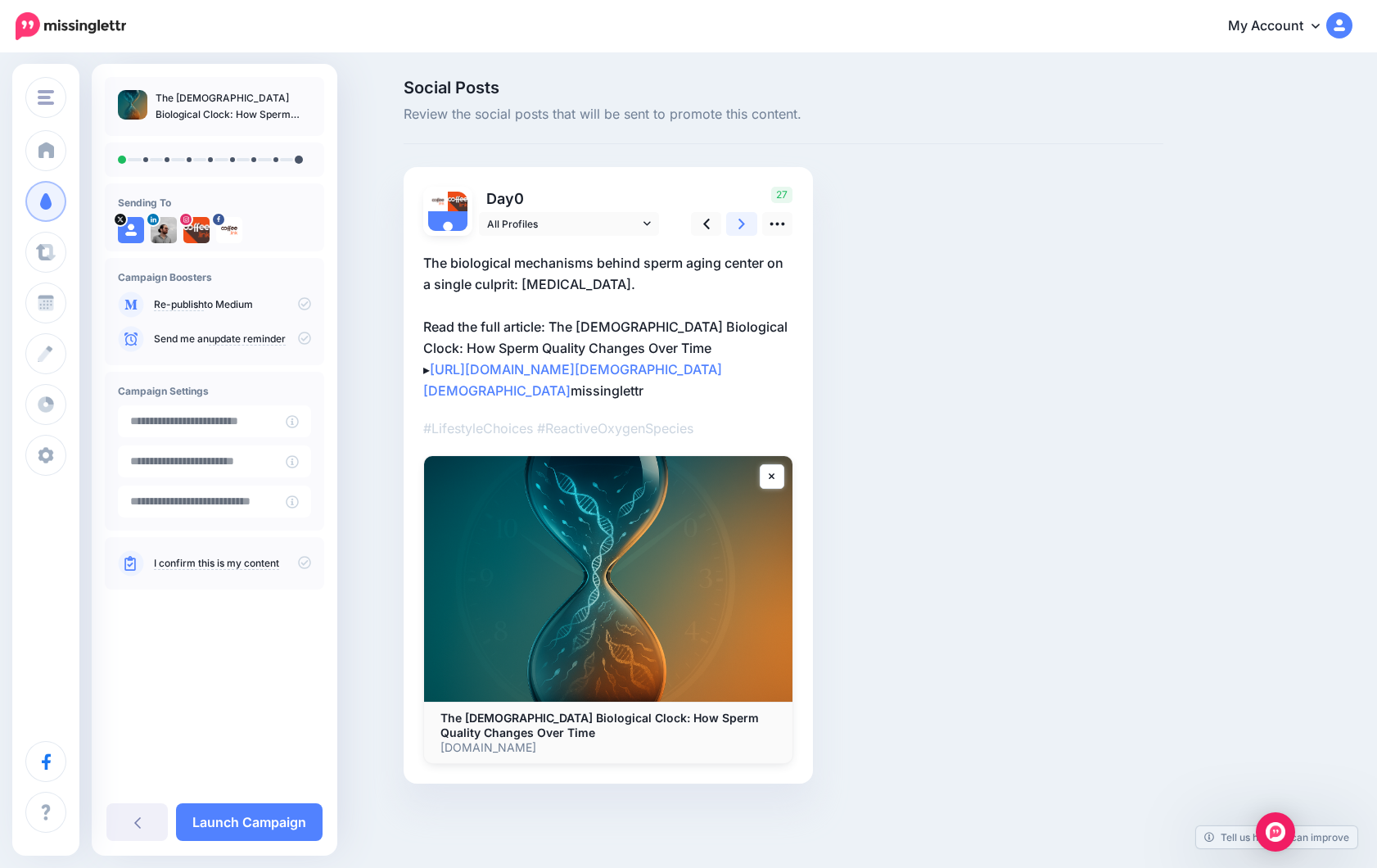
click at [743, 231] on icon at bounding box center [741, 224] width 7 height 17
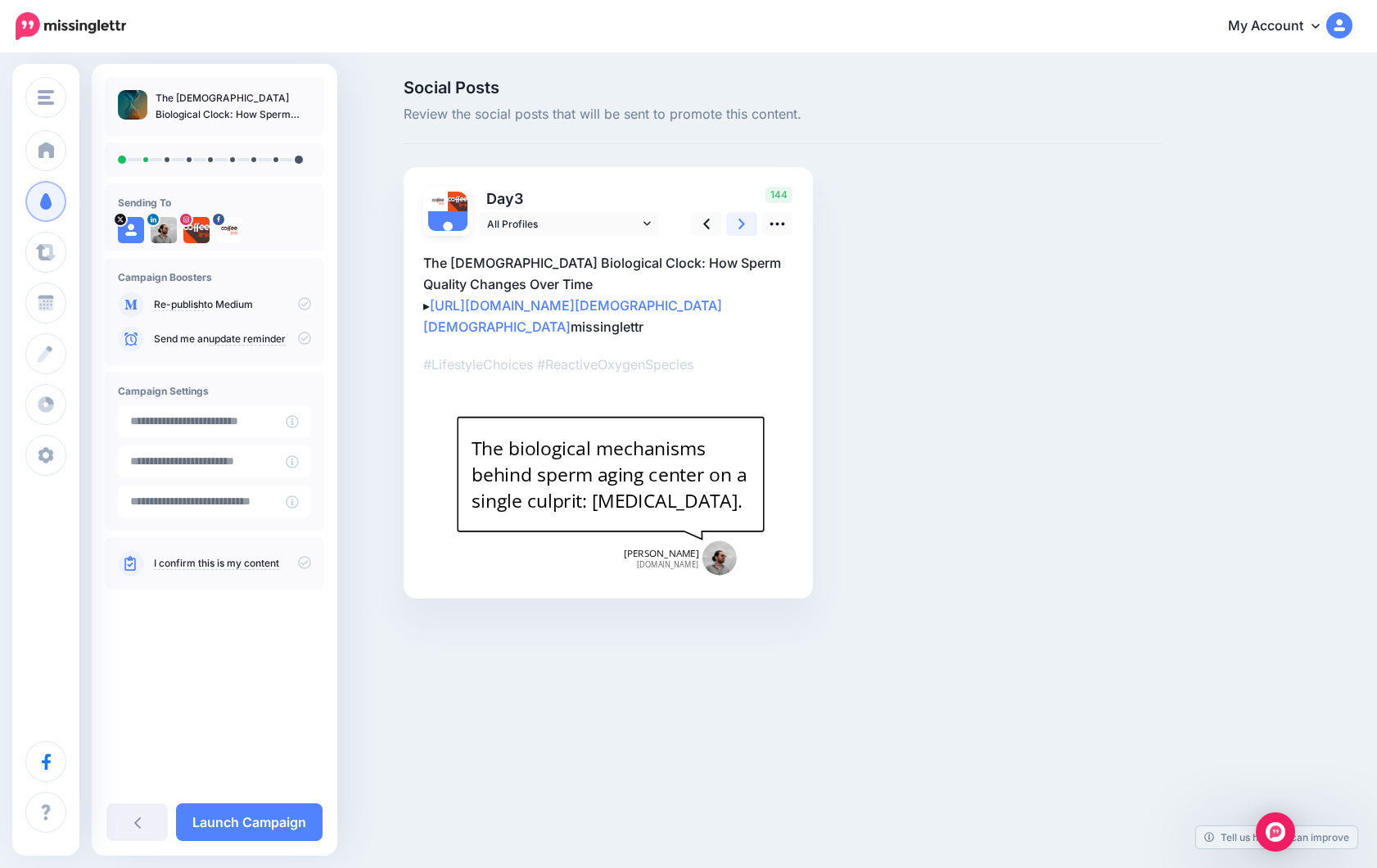
click at [746, 216] on link at bounding box center [741, 224] width 31 height 24
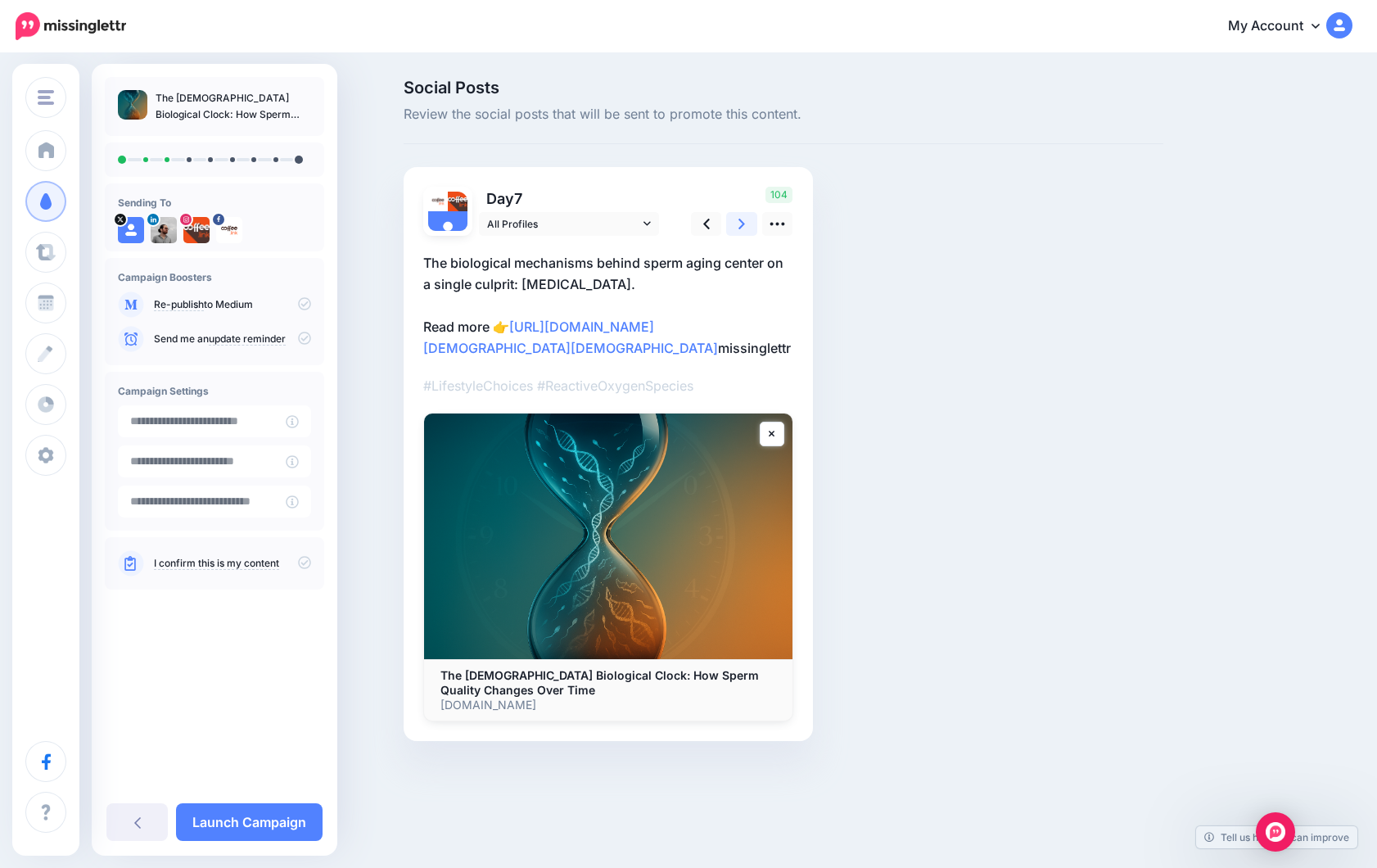
click at [744, 226] on icon at bounding box center [741, 224] width 7 height 17
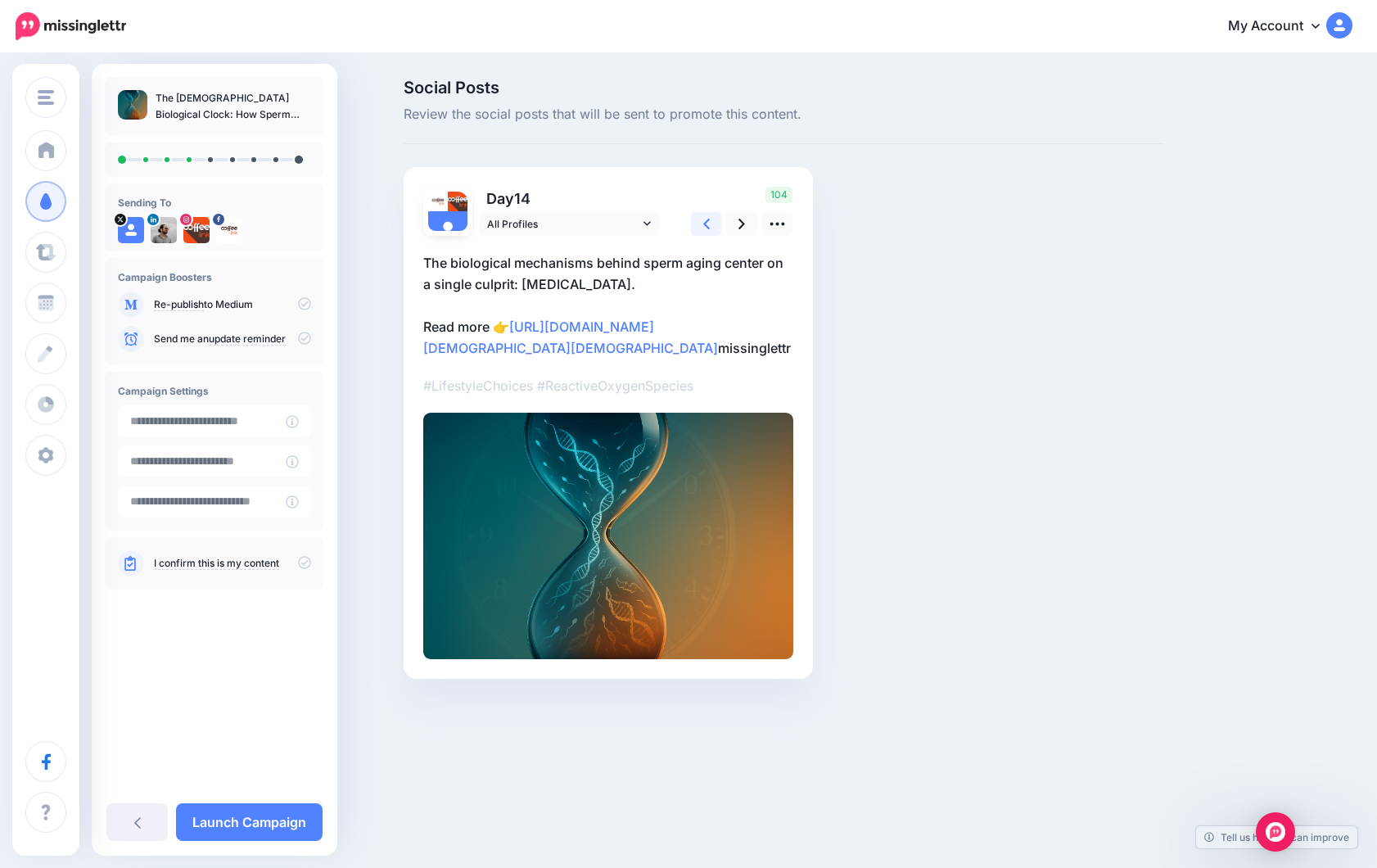
click at [711, 225] on link at bounding box center [706, 224] width 31 height 24
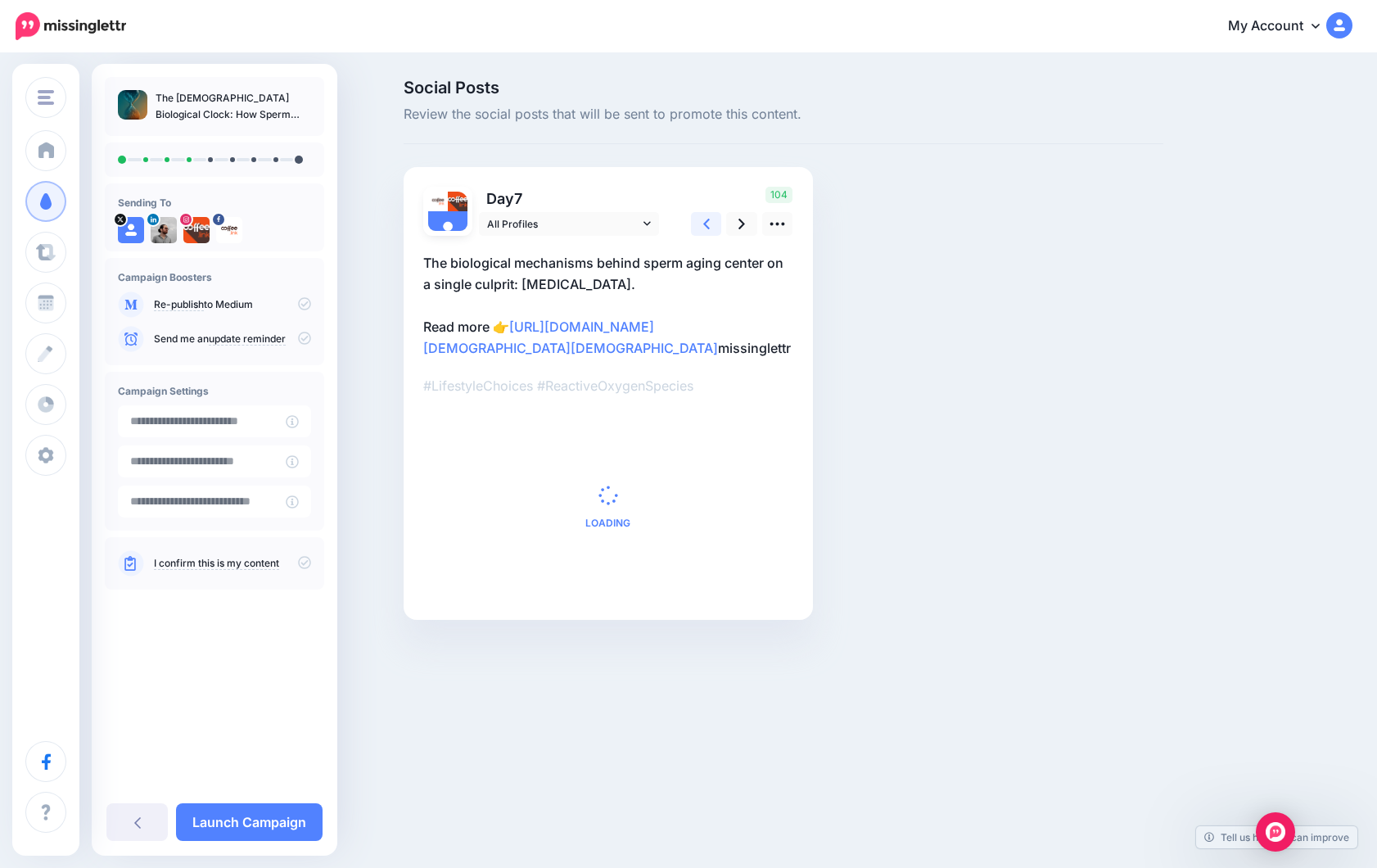
click at [711, 226] on link at bounding box center [706, 224] width 31 height 24
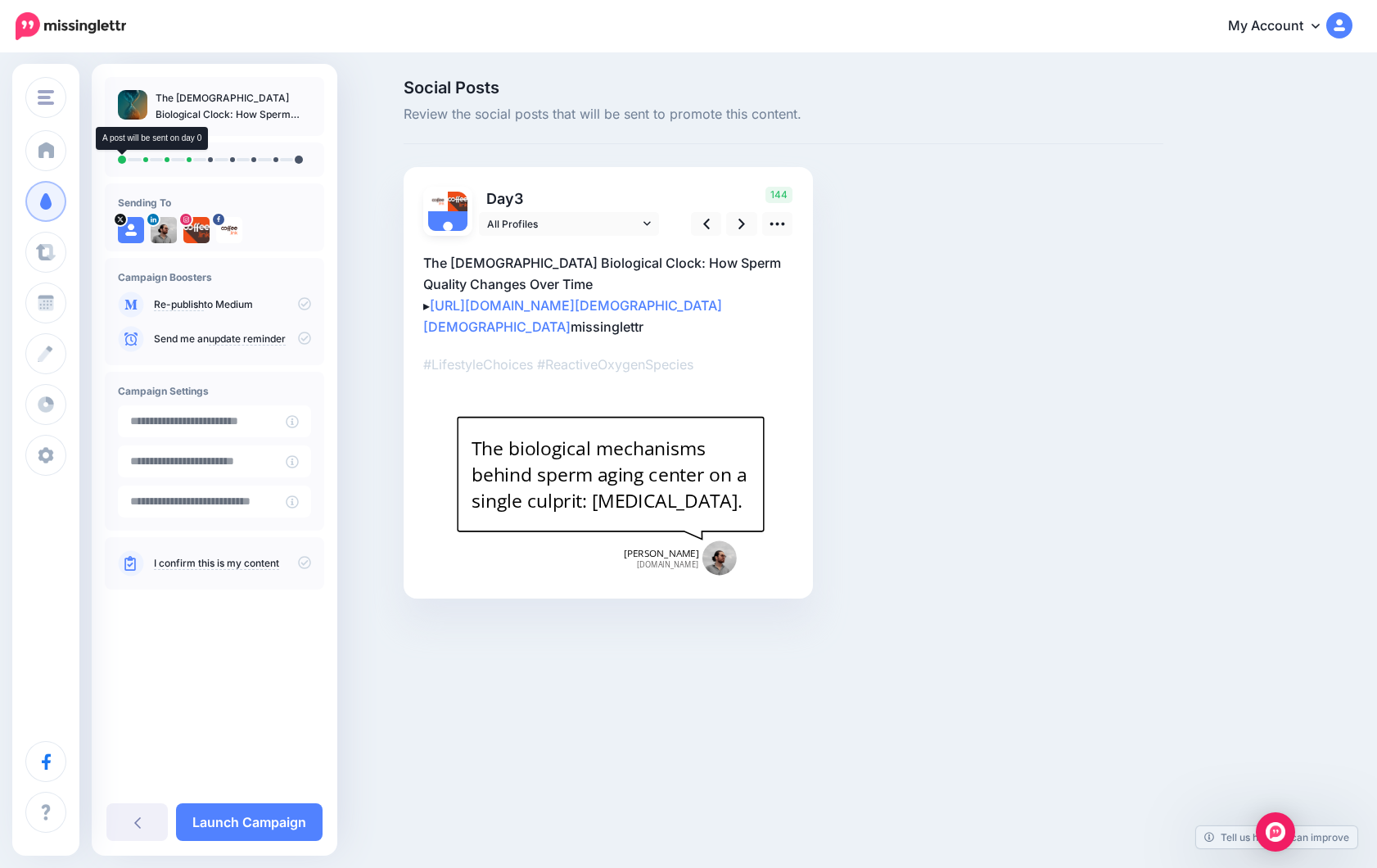
click at [120, 157] on li at bounding box center [122, 159] width 9 height 9
click at [782, 226] on icon at bounding box center [777, 224] width 14 height 3
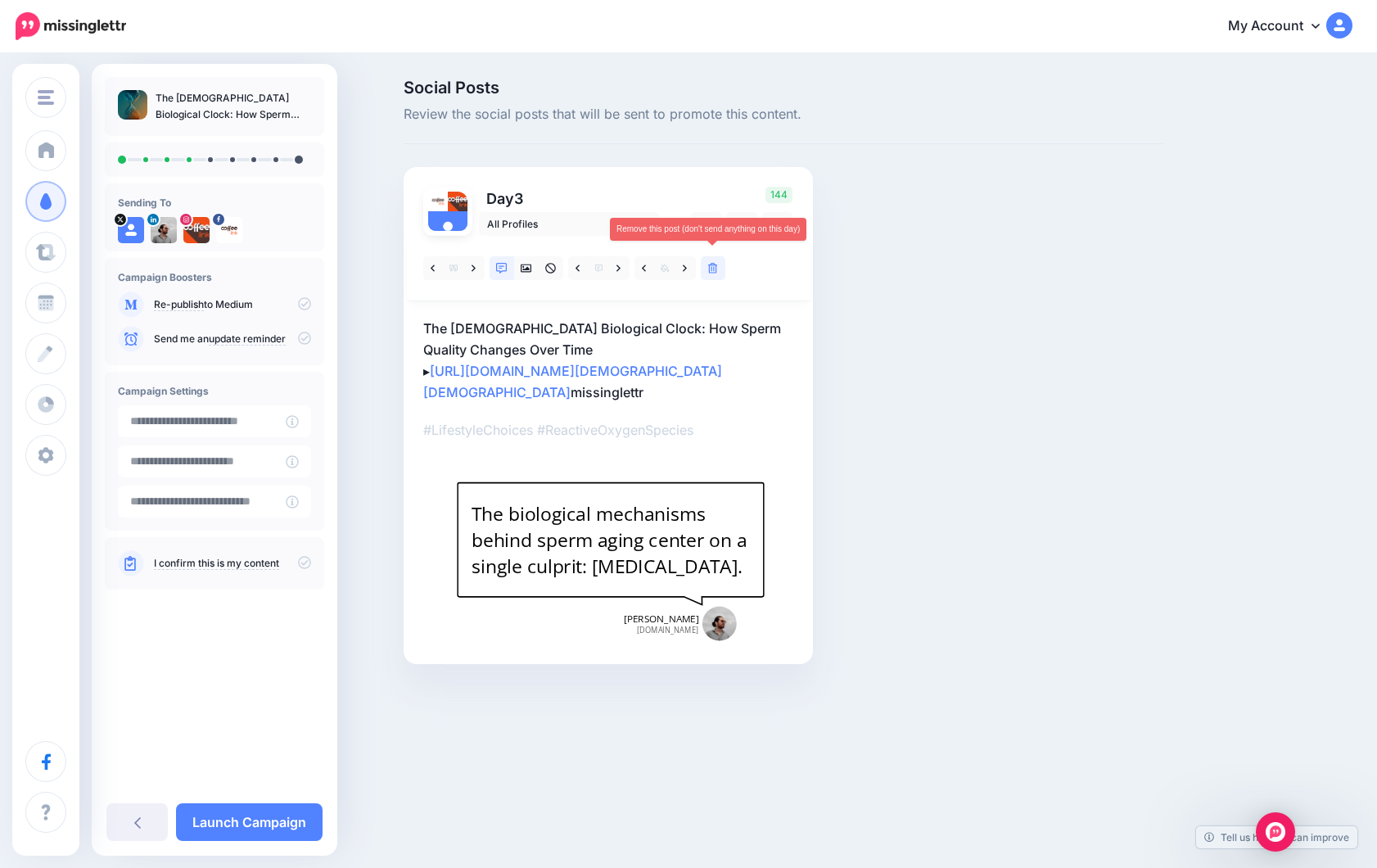
click at [715, 270] on icon at bounding box center [713, 268] width 10 height 11
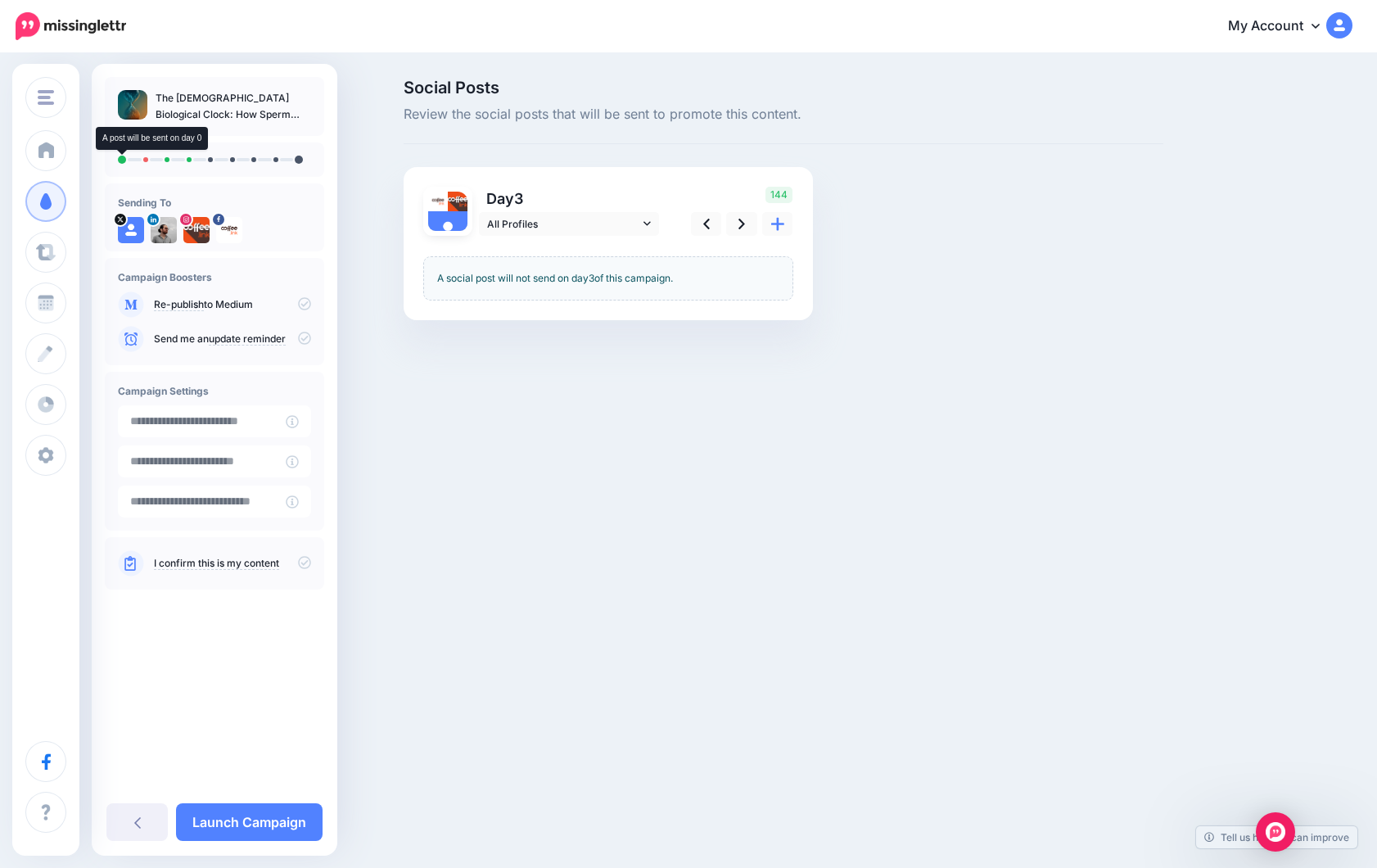
click at [126, 161] on li at bounding box center [122, 159] width 9 height 9
click at [705, 221] on icon at bounding box center [706, 224] width 7 height 10
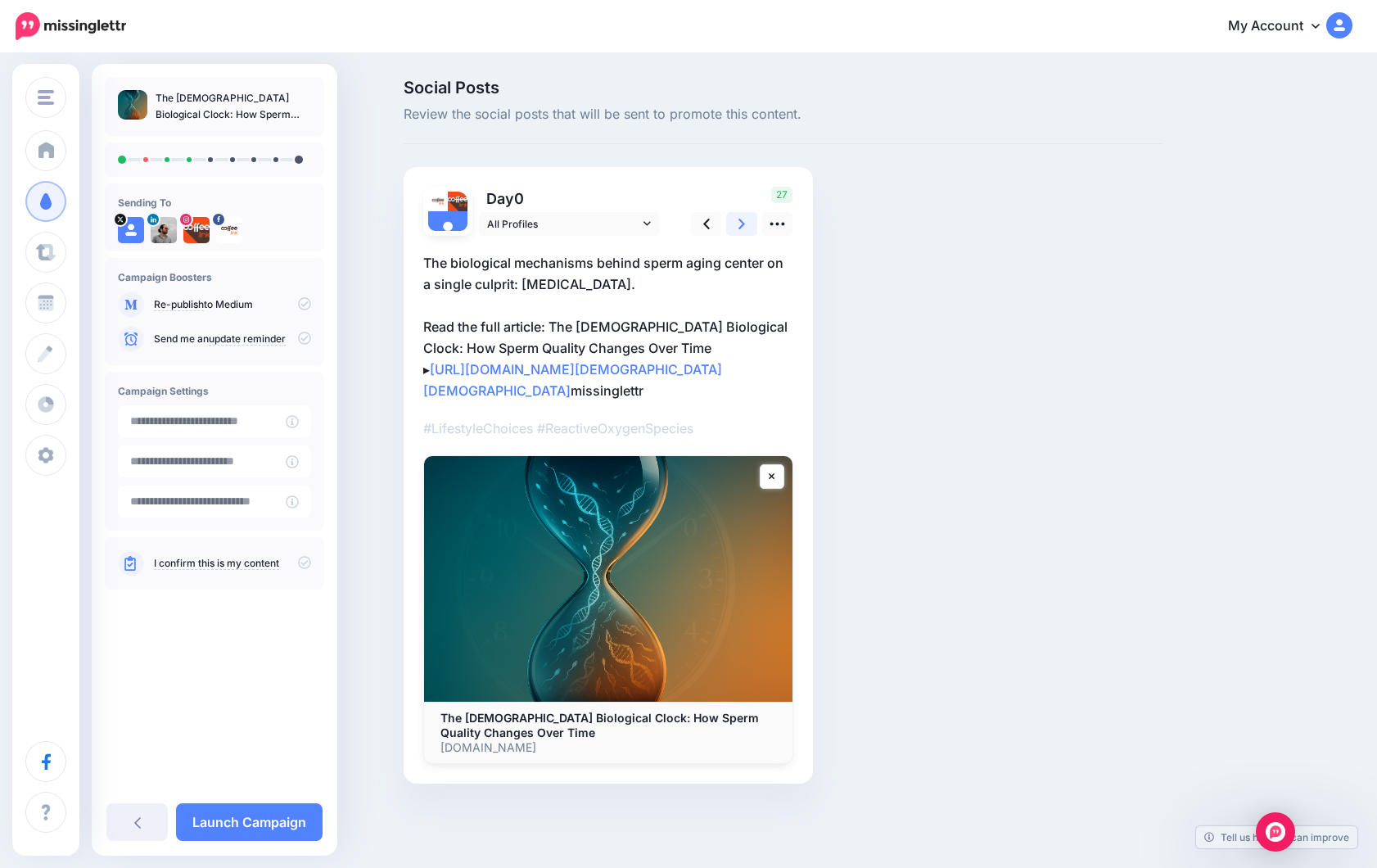
click at [750, 228] on link at bounding box center [741, 224] width 31 height 24
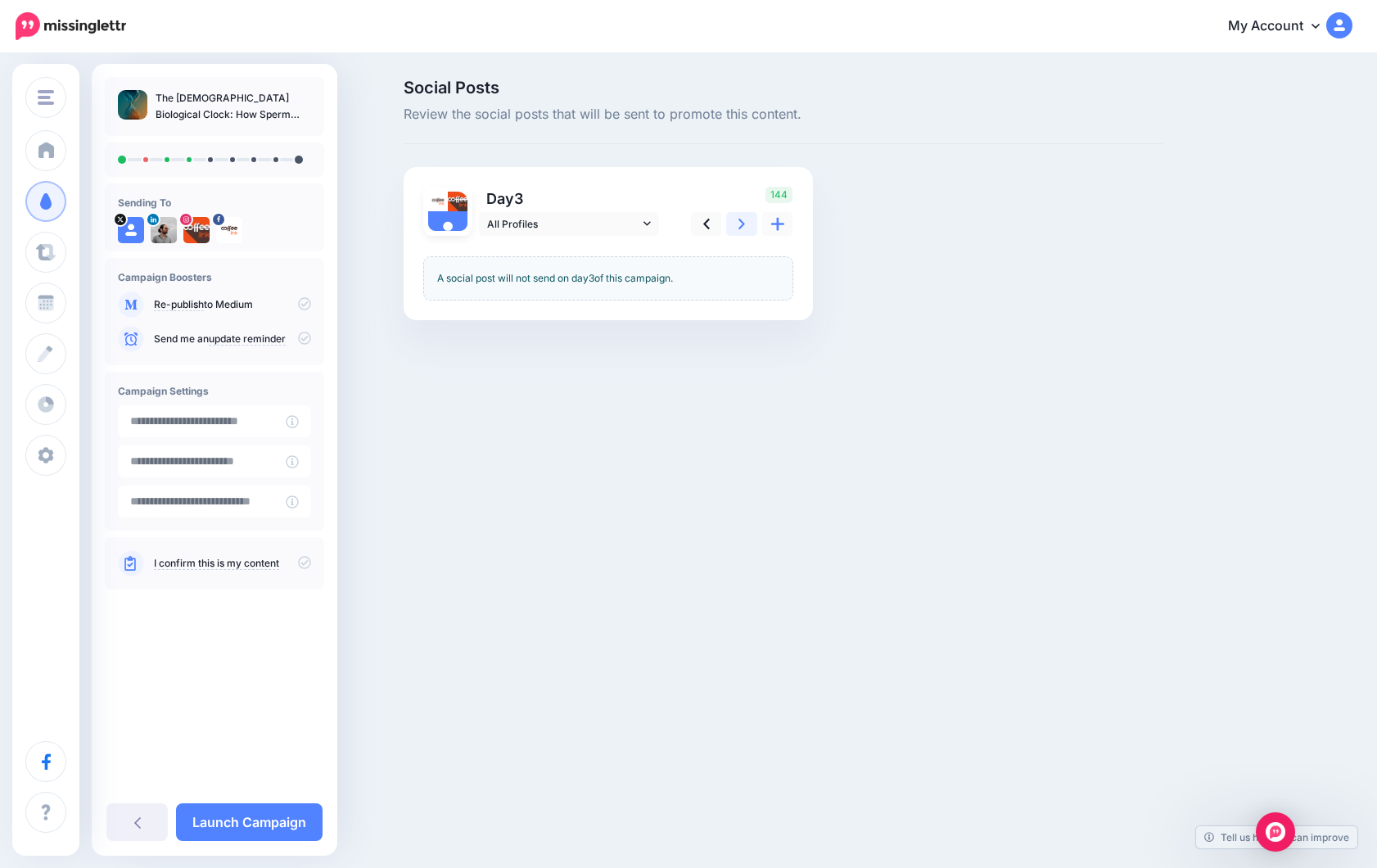
click at [745, 224] on link at bounding box center [741, 224] width 31 height 24
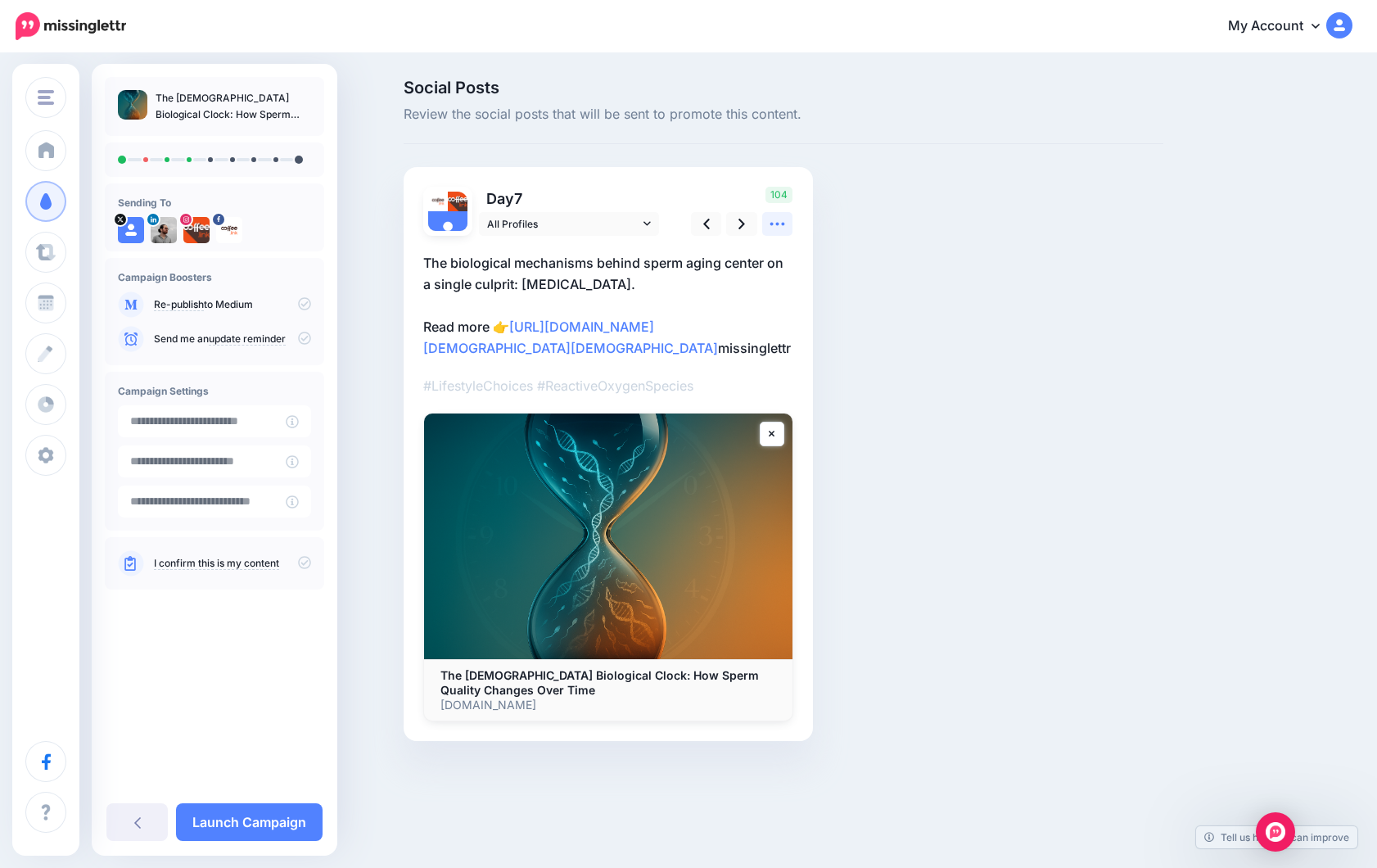
click at [776, 220] on icon at bounding box center [777, 224] width 17 height 17
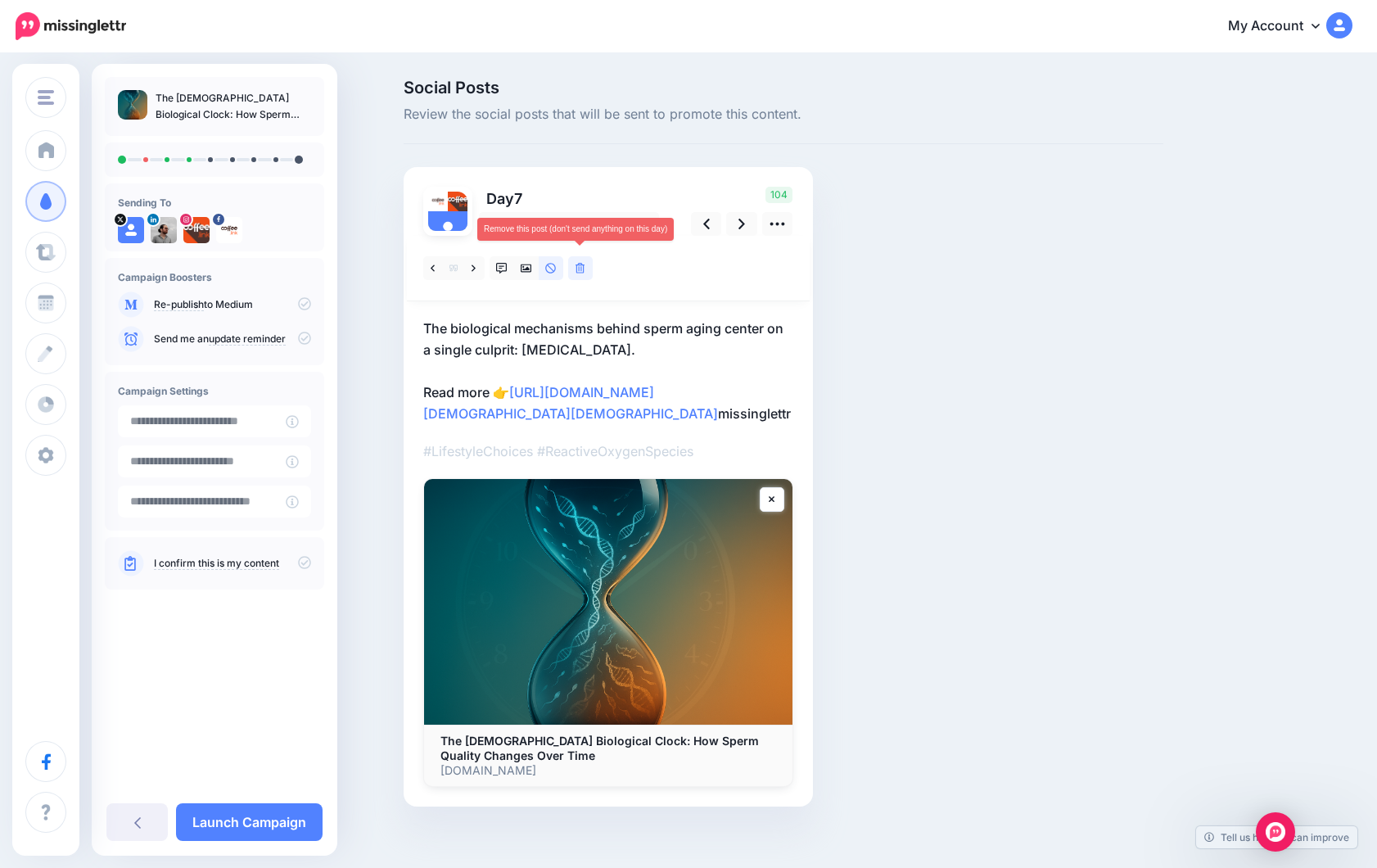
click at [583, 276] on link at bounding box center [580, 267] width 25 height 24
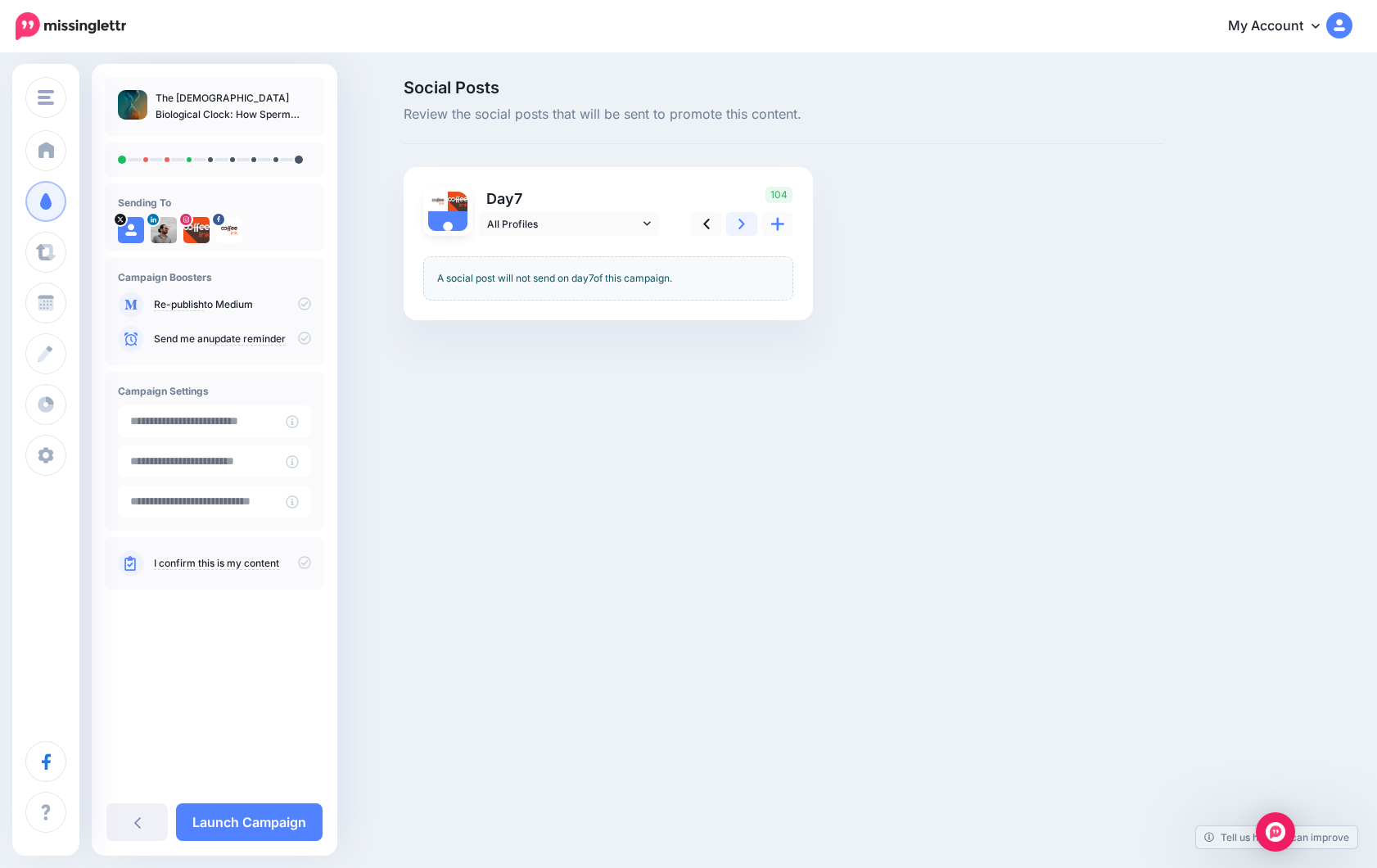
click at [745, 226] on link at bounding box center [741, 224] width 31 height 24
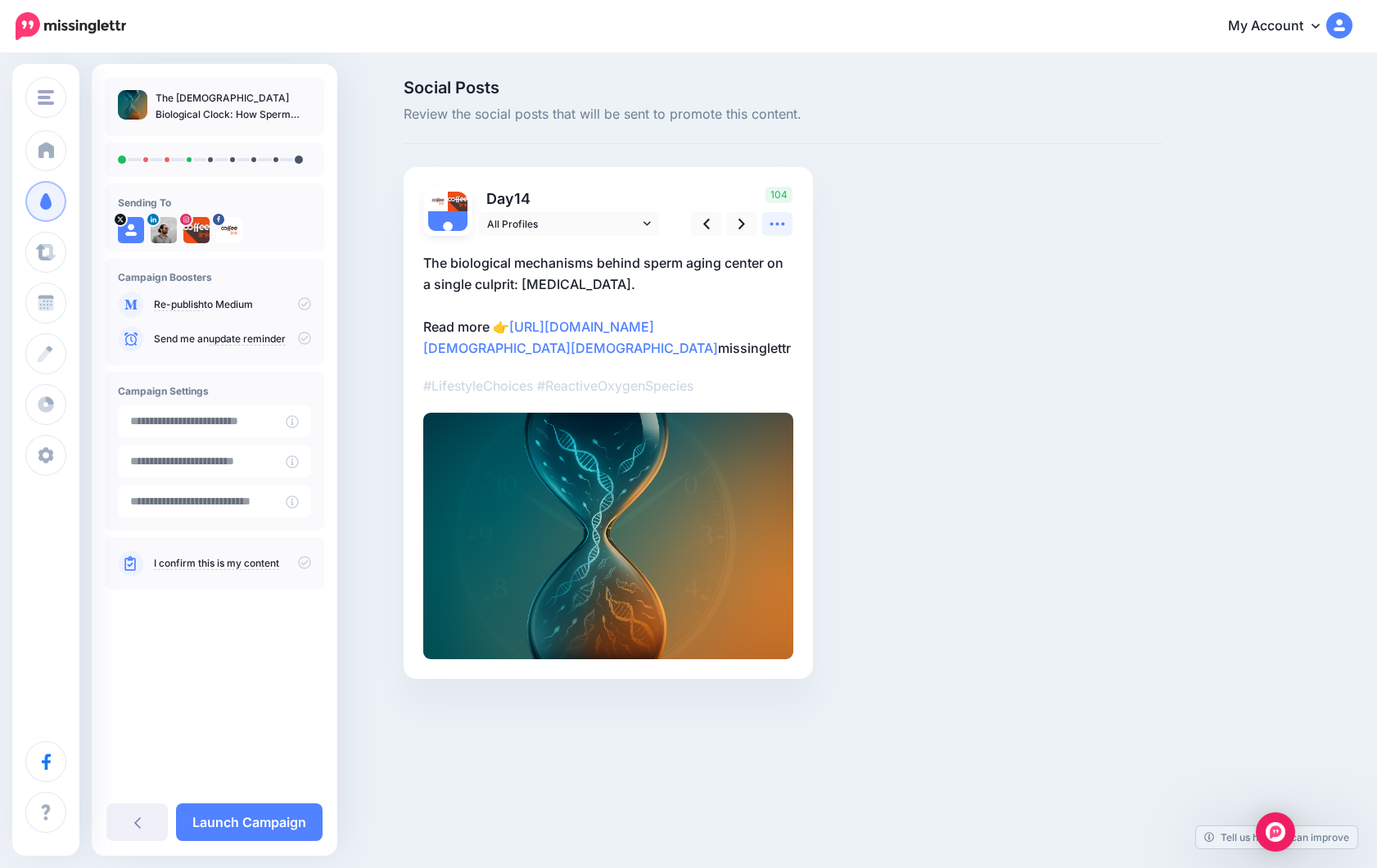
click at [777, 226] on icon at bounding box center [777, 224] width 17 height 17
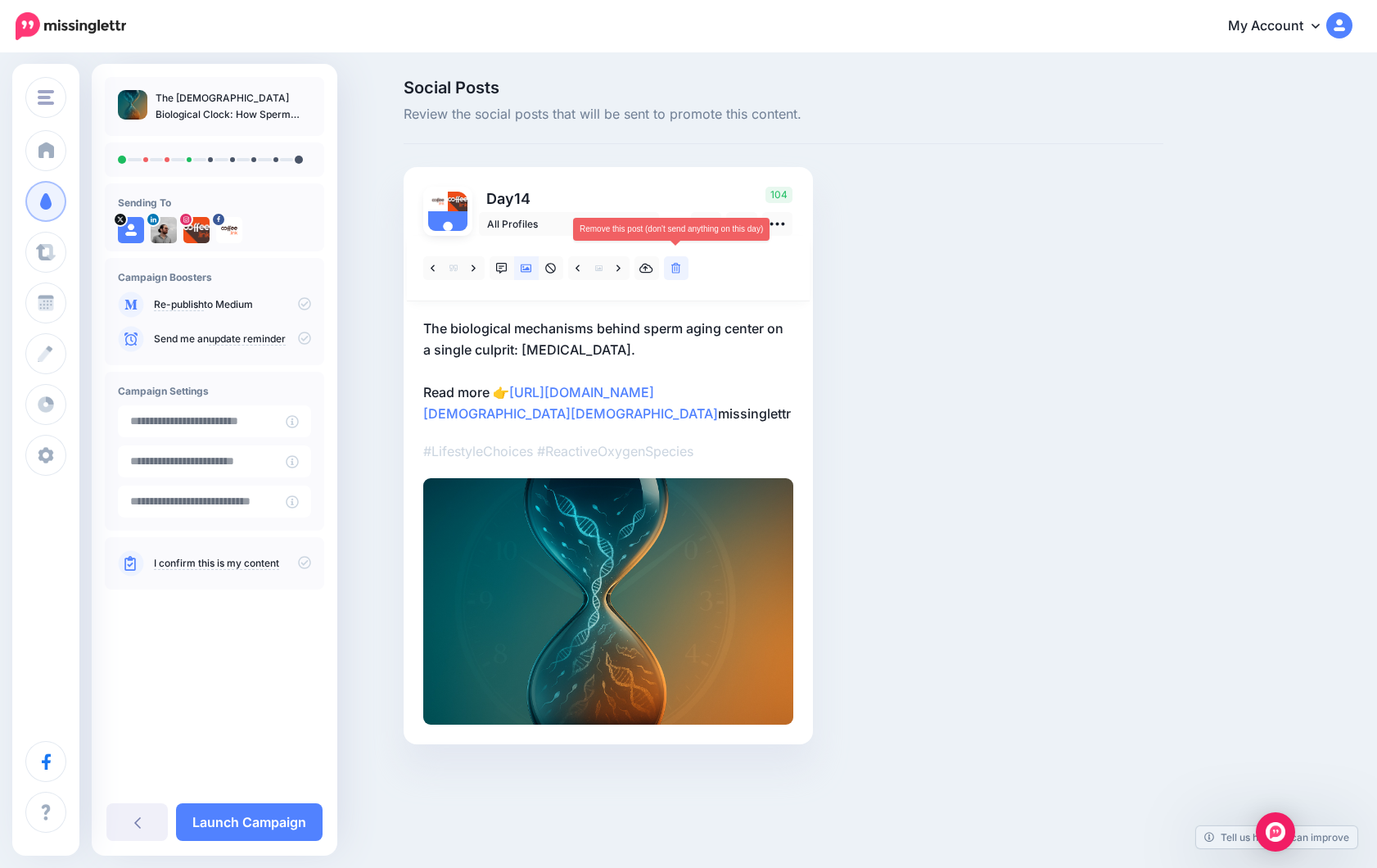
click at [681, 272] on link at bounding box center [677, 267] width 25 height 24
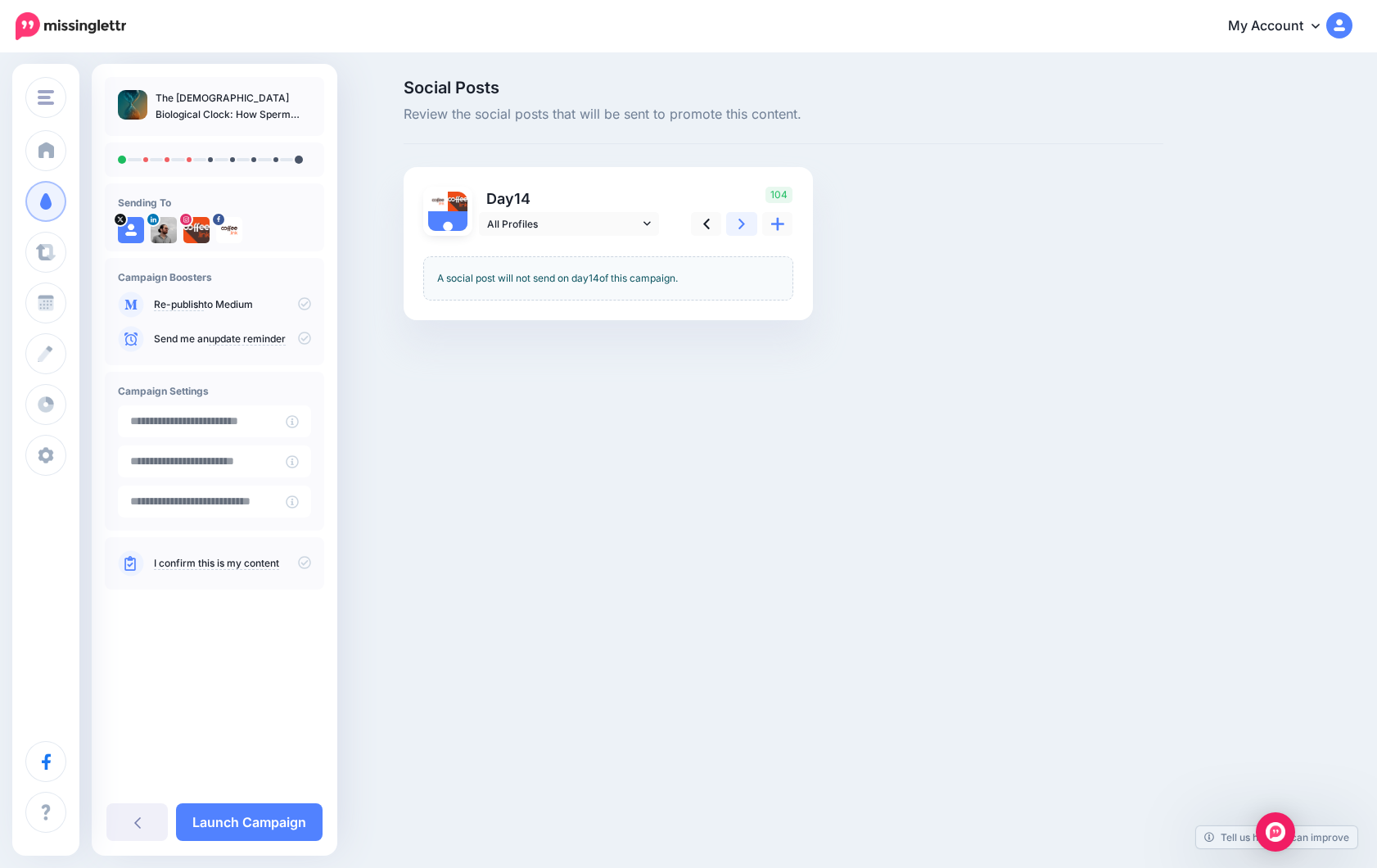
click at [738, 221] on link at bounding box center [741, 224] width 31 height 24
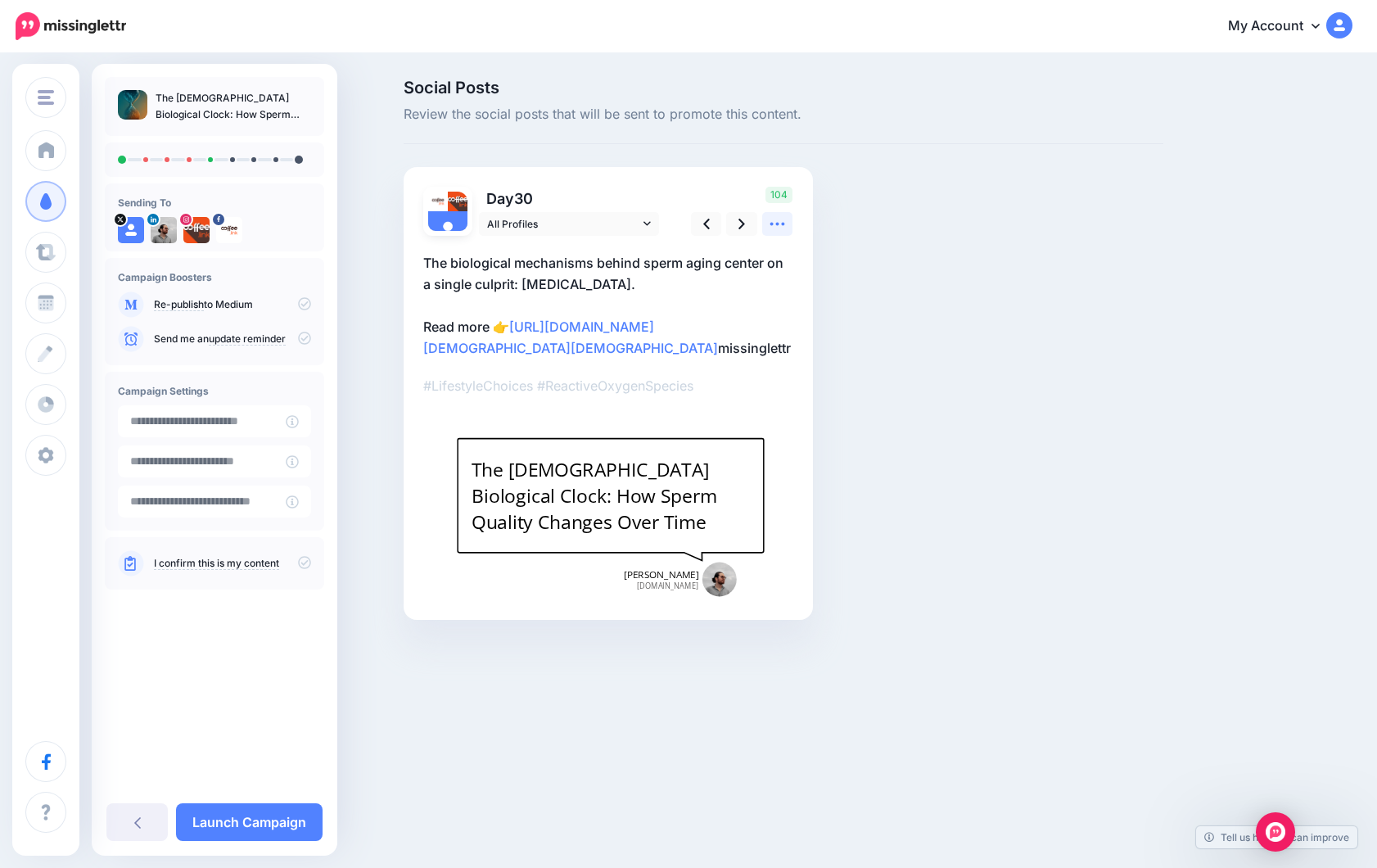
click at [777, 229] on icon at bounding box center [777, 224] width 17 height 17
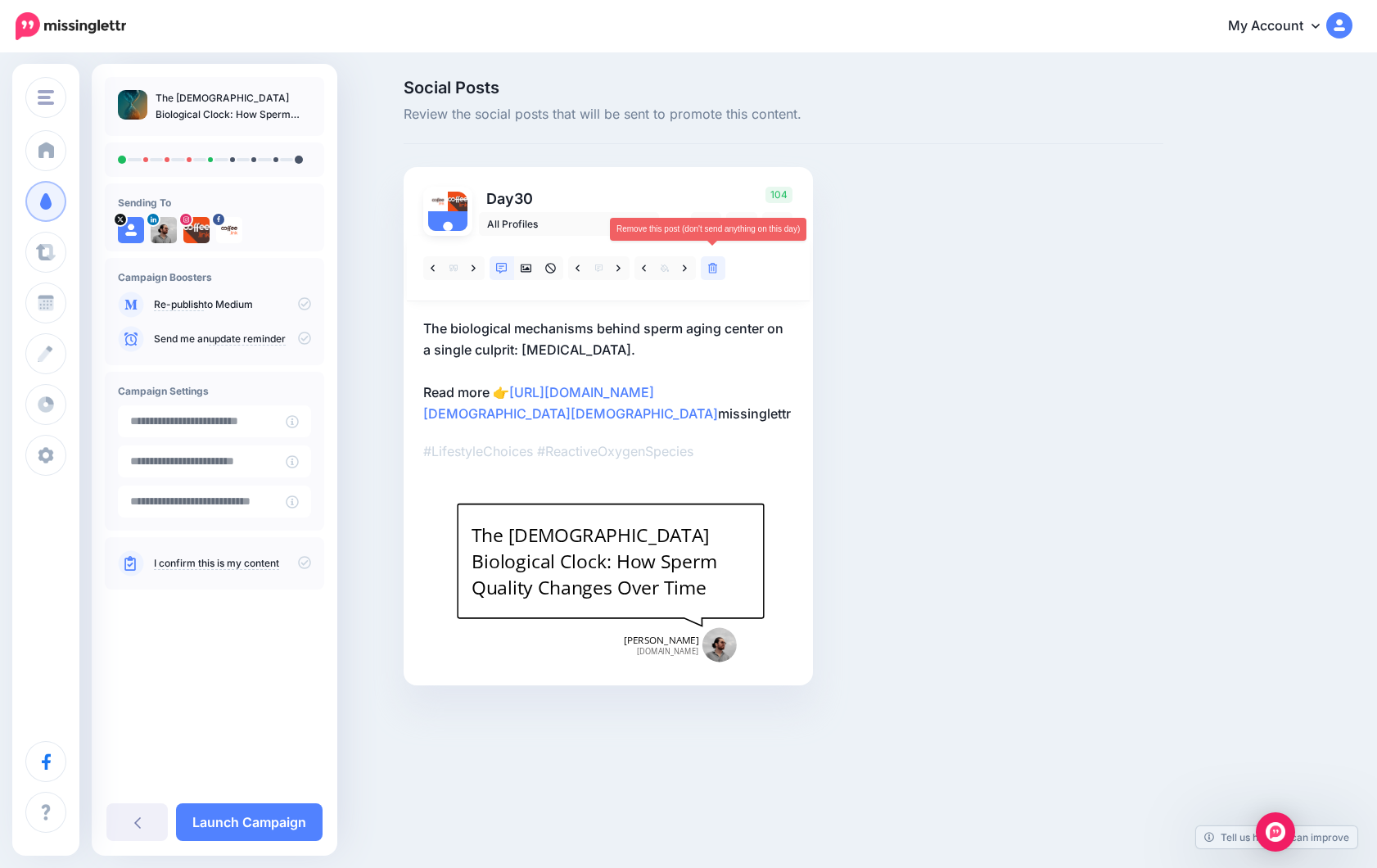
click at [710, 264] on icon at bounding box center [713, 268] width 10 height 11
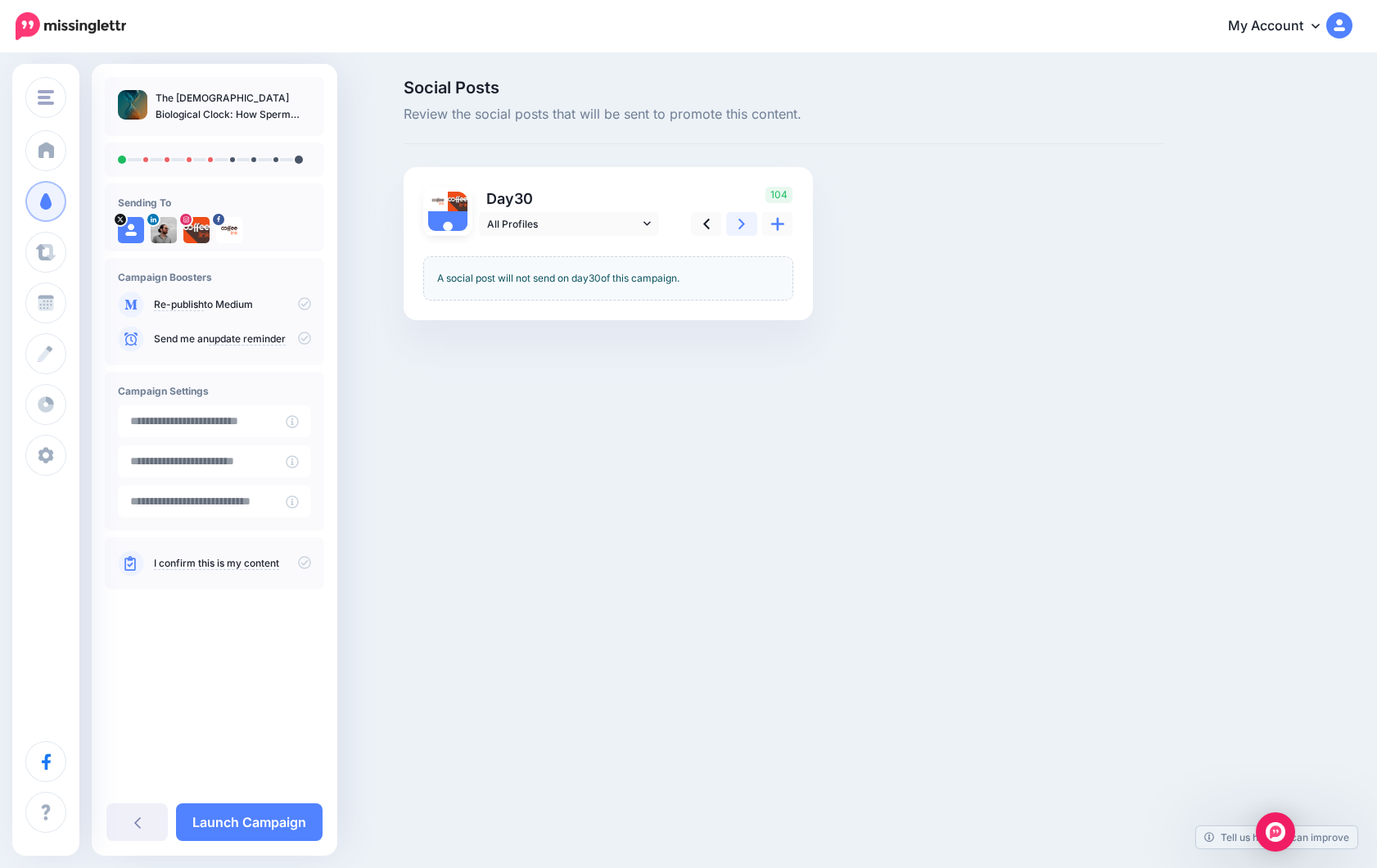
click at [740, 225] on icon at bounding box center [741, 224] width 7 height 10
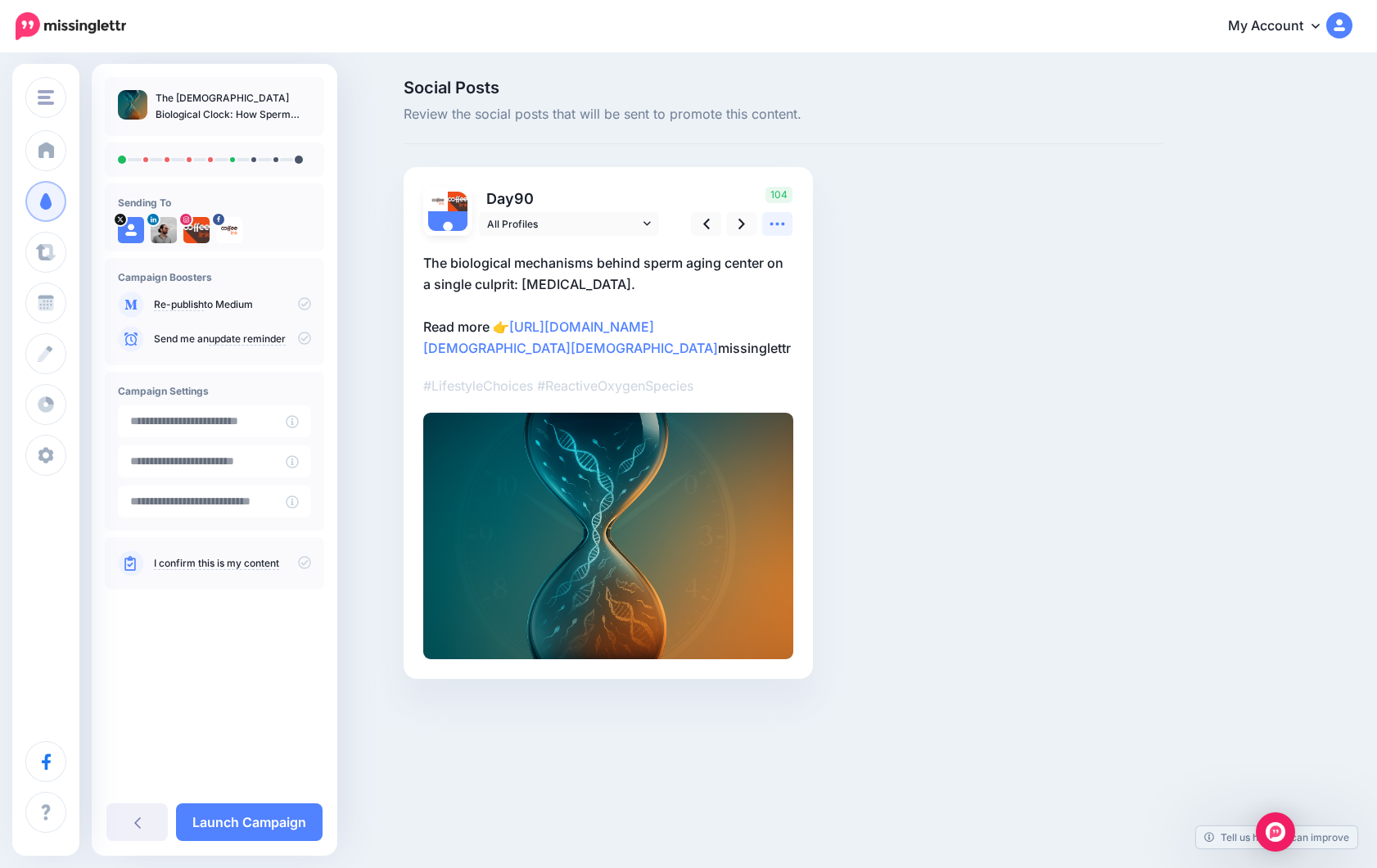
click at [776, 224] on icon at bounding box center [777, 224] width 14 height 3
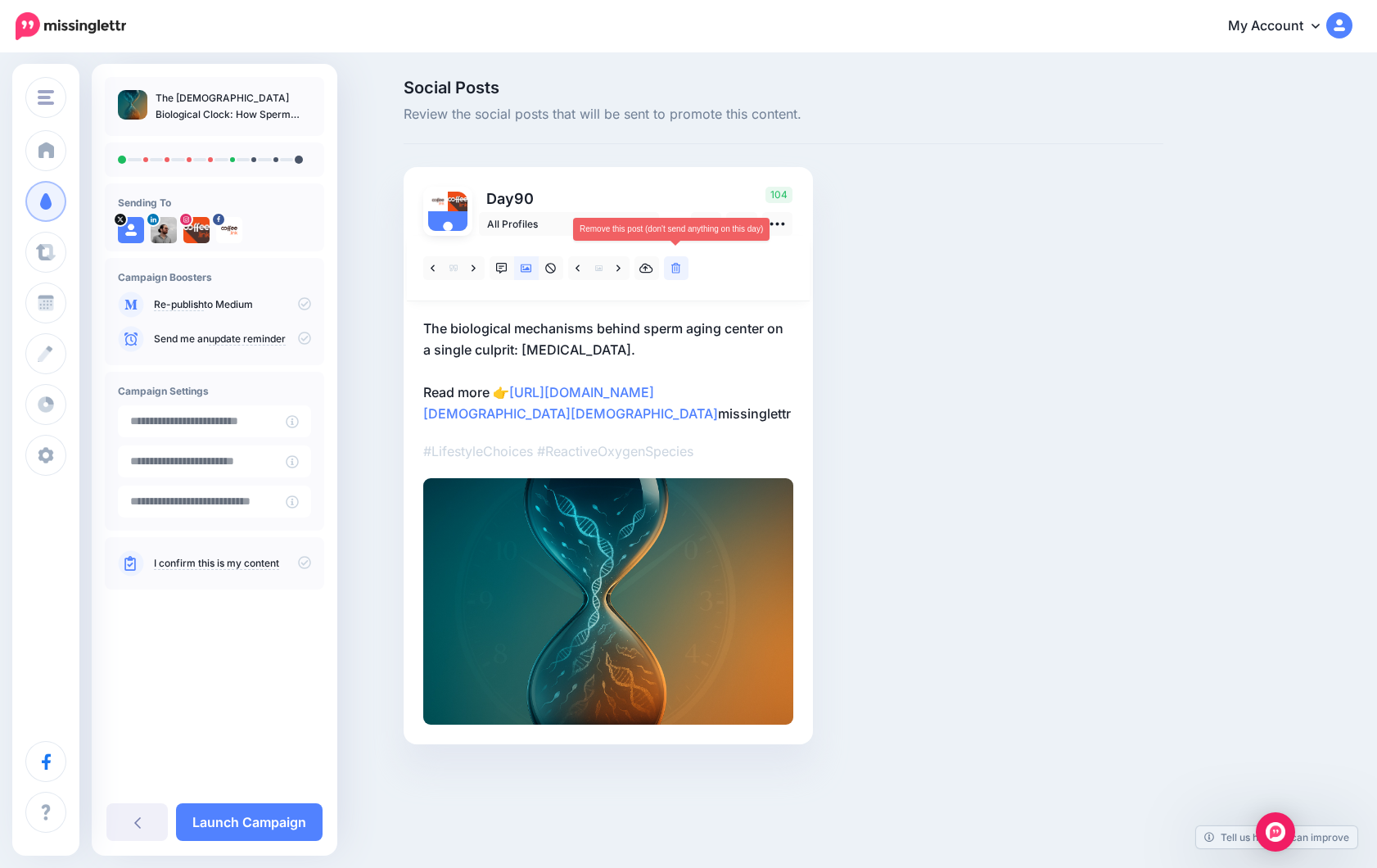
click at [682, 270] on link at bounding box center [677, 267] width 25 height 24
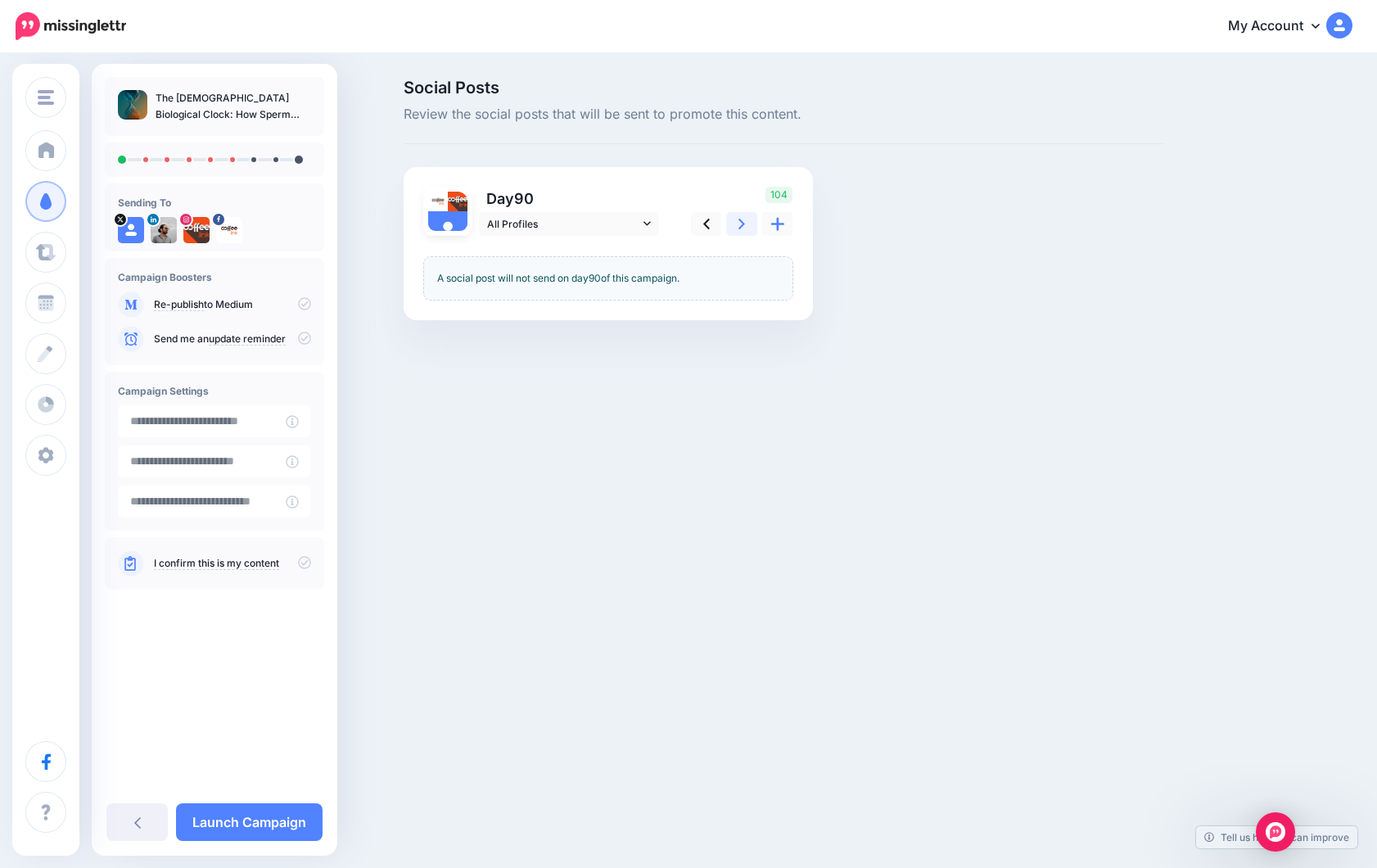
click at [739, 226] on icon at bounding box center [741, 224] width 7 height 17
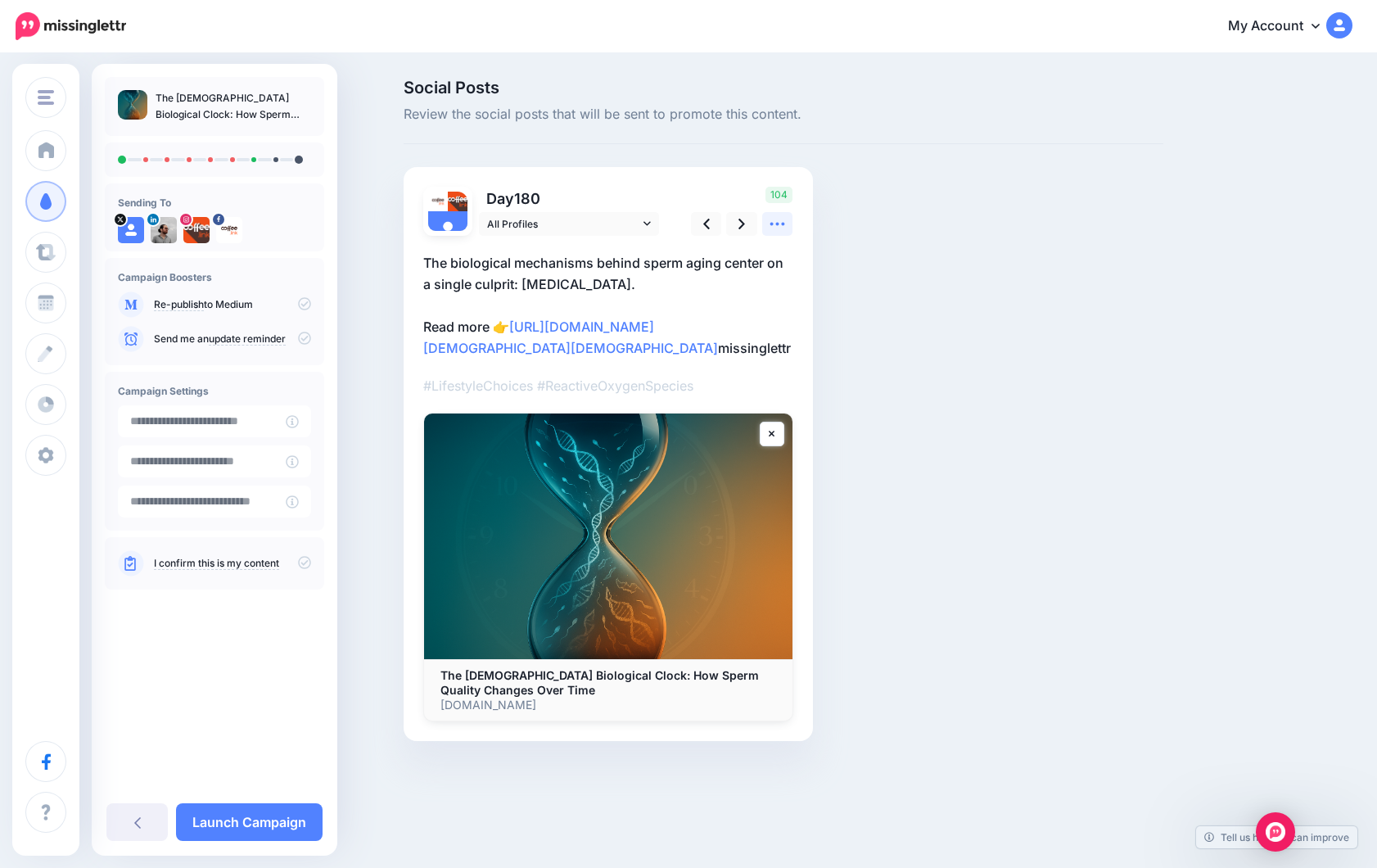
click at [779, 231] on icon at bounding box center [777, 224] width 17 height 17
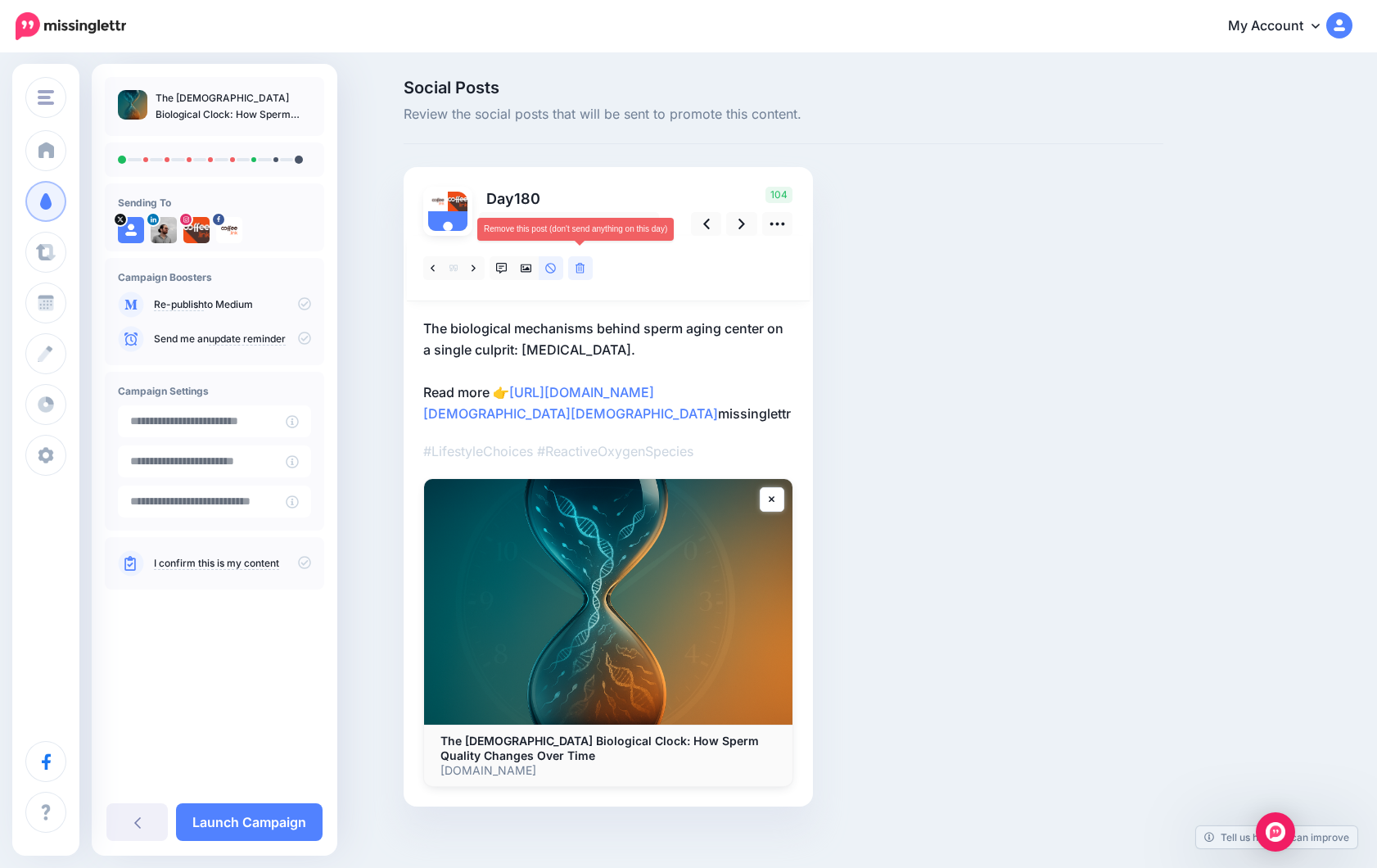
click at [589, 266] on link at bounding box center [580, 267] width 25 height 24
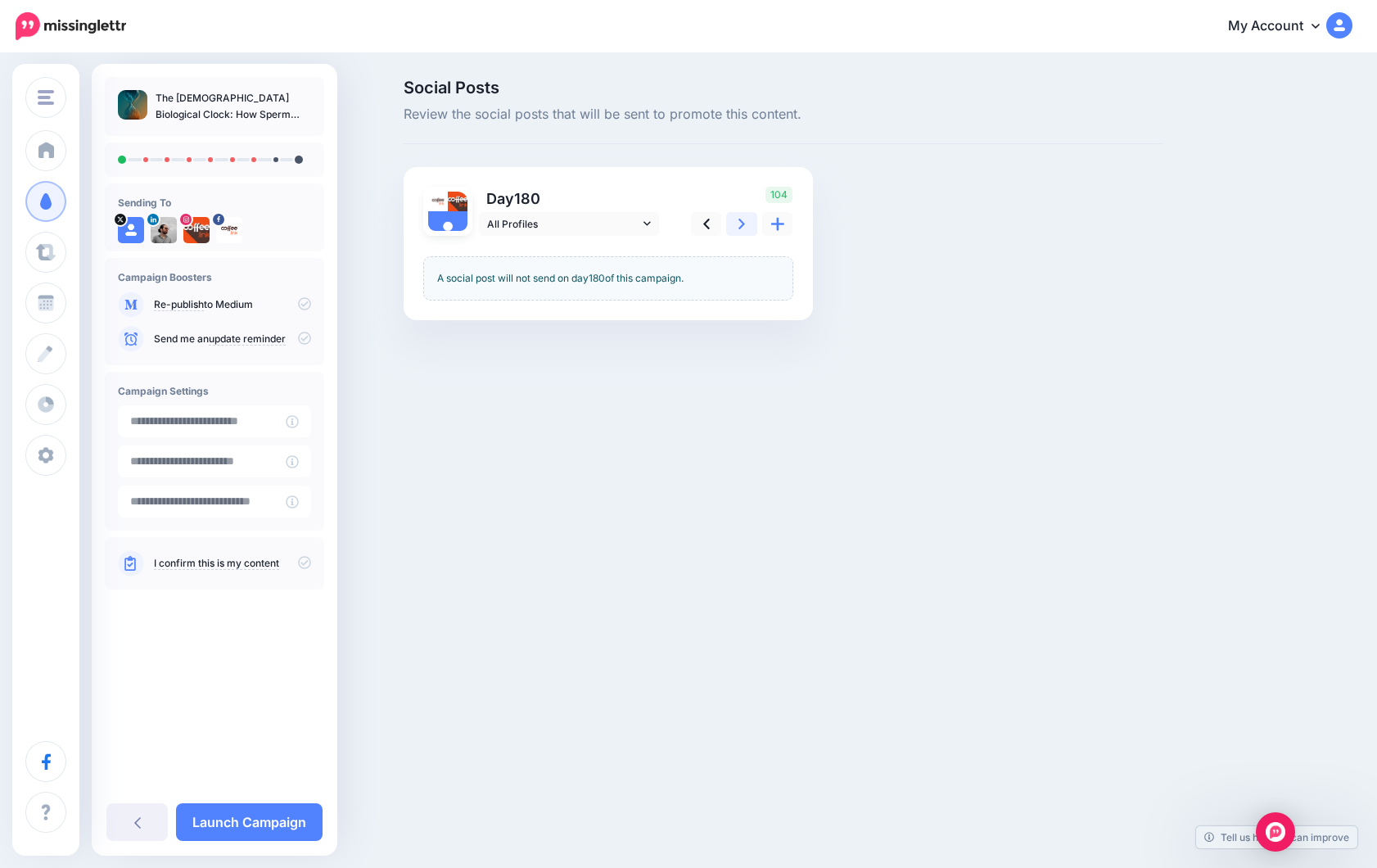
click at [746, 226] on link at bounding box center [741, 224] width 31 height 24
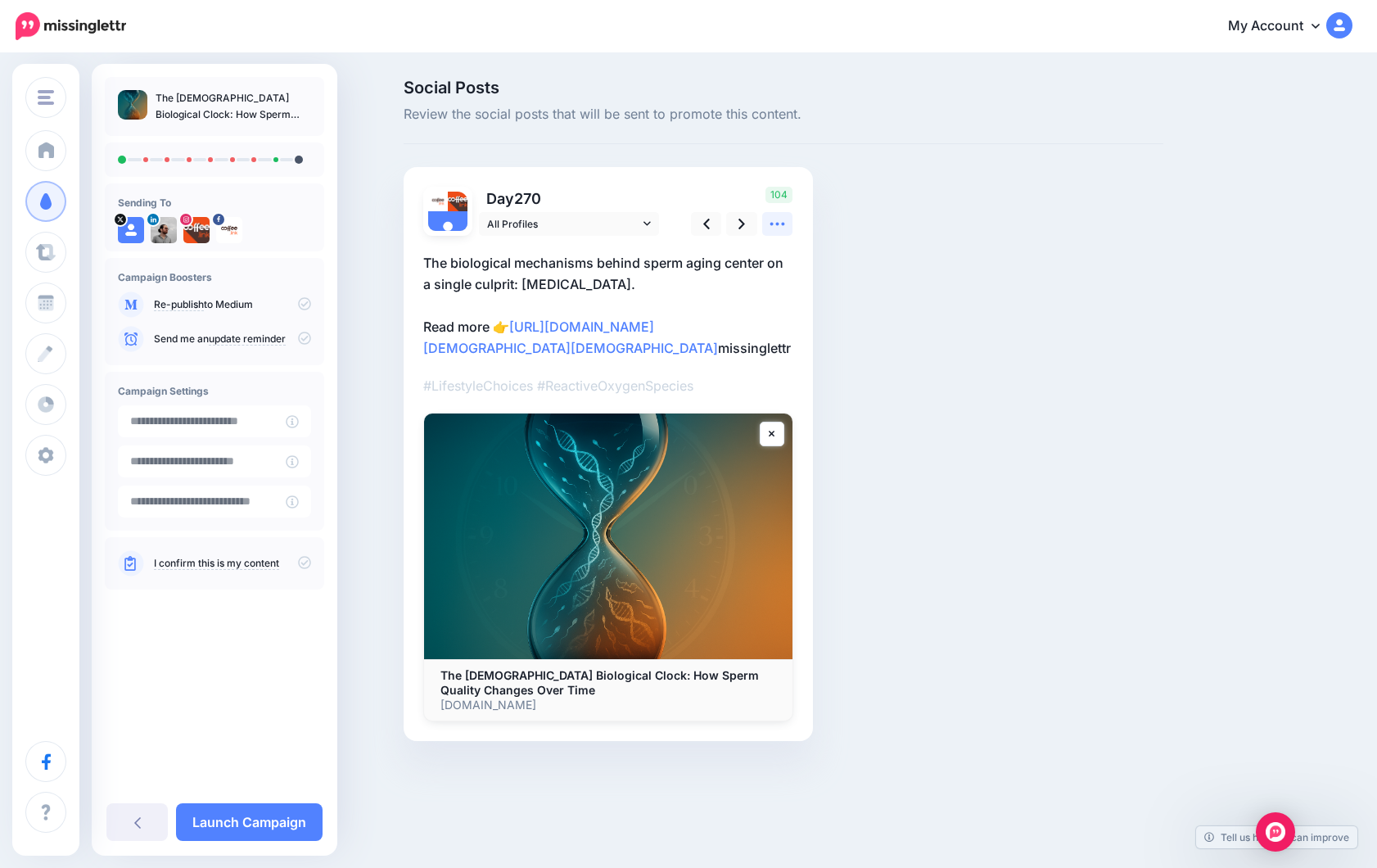
click at [770, 224] on icon at bounding box center [777, 224] width 14 height 3
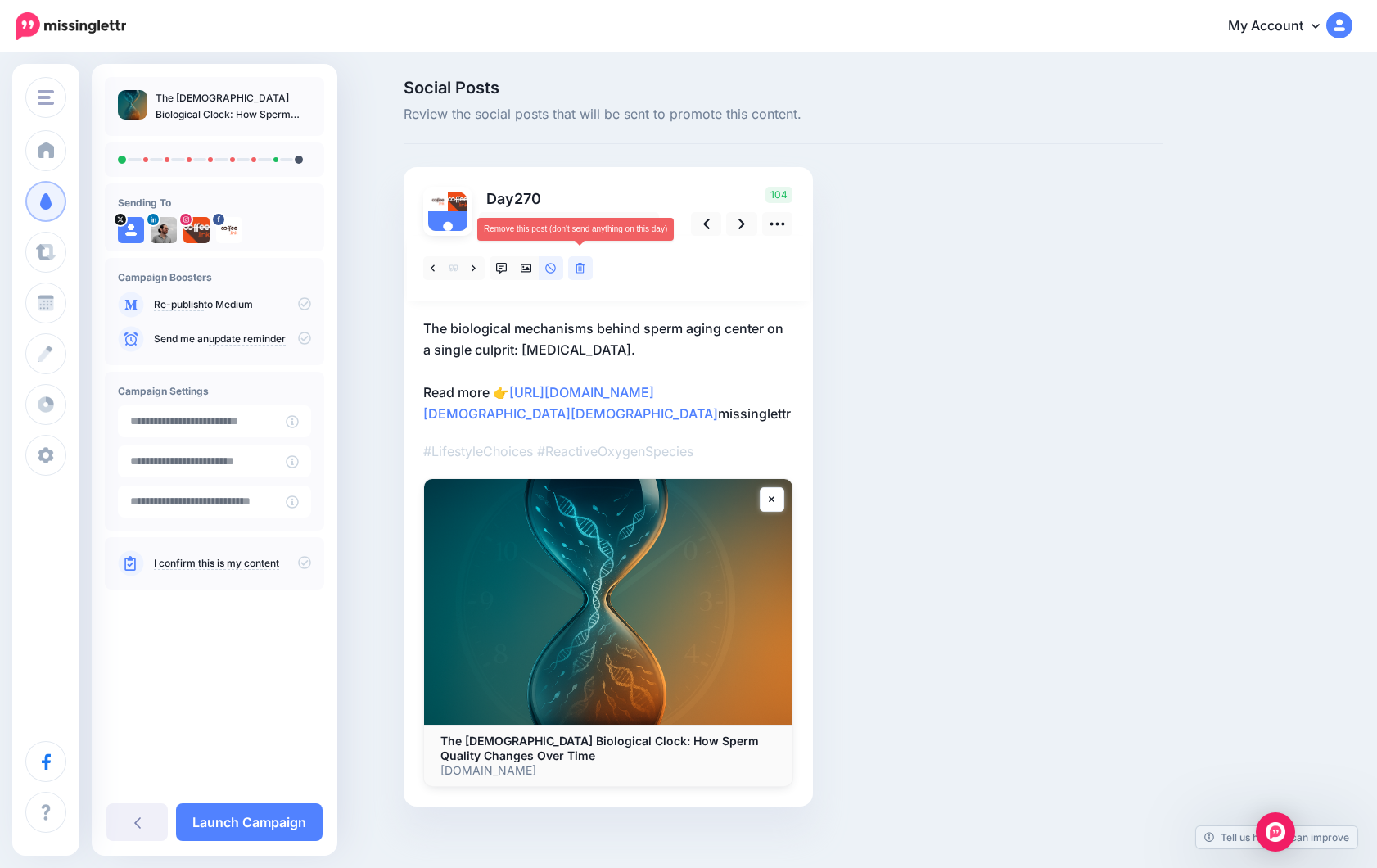
click at [582, 272] on icon at bounding box center [580, 268] width 10 height 11
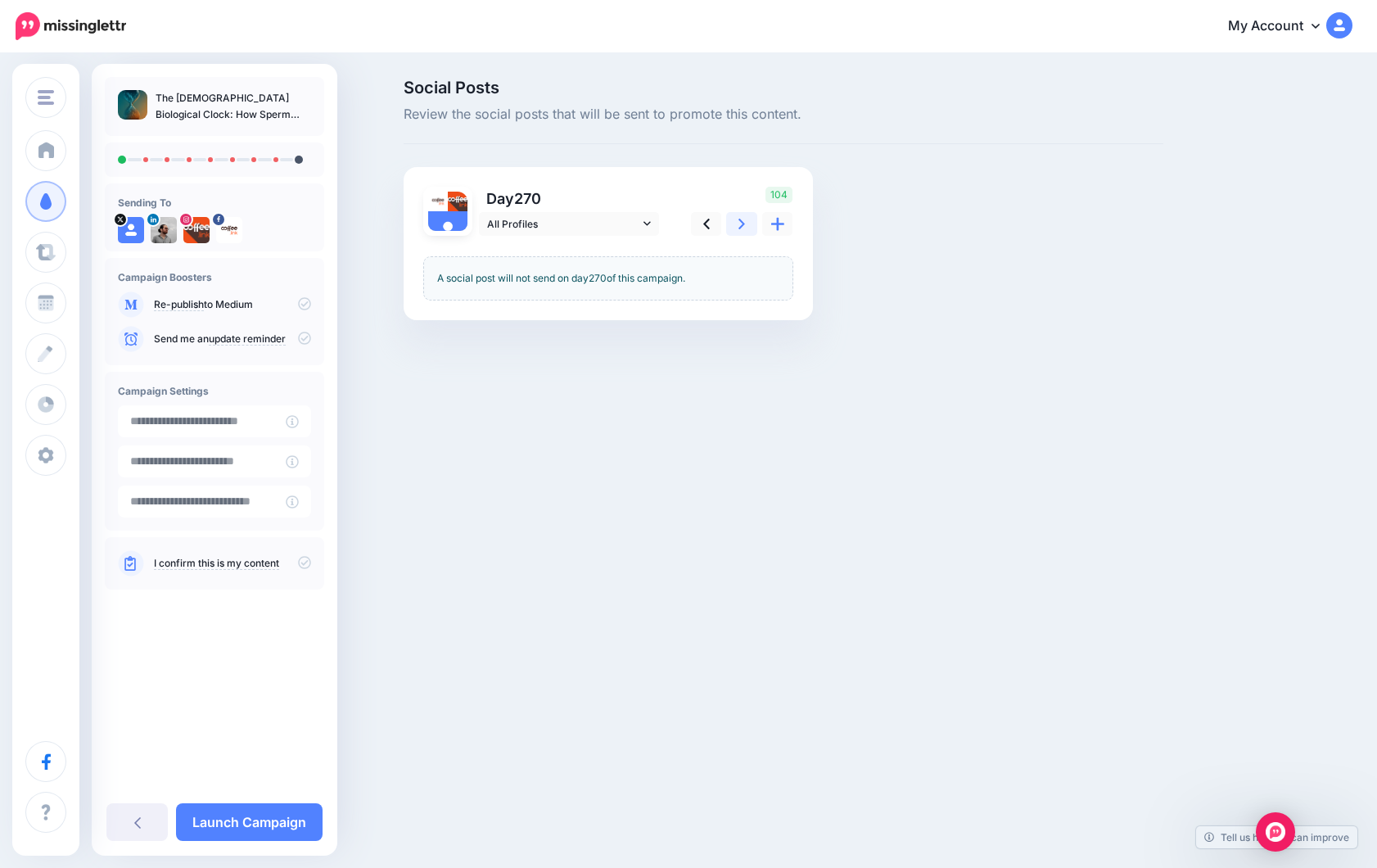
click at [744, 225] on icon at bounding box center [741, 224] width 7 height 17
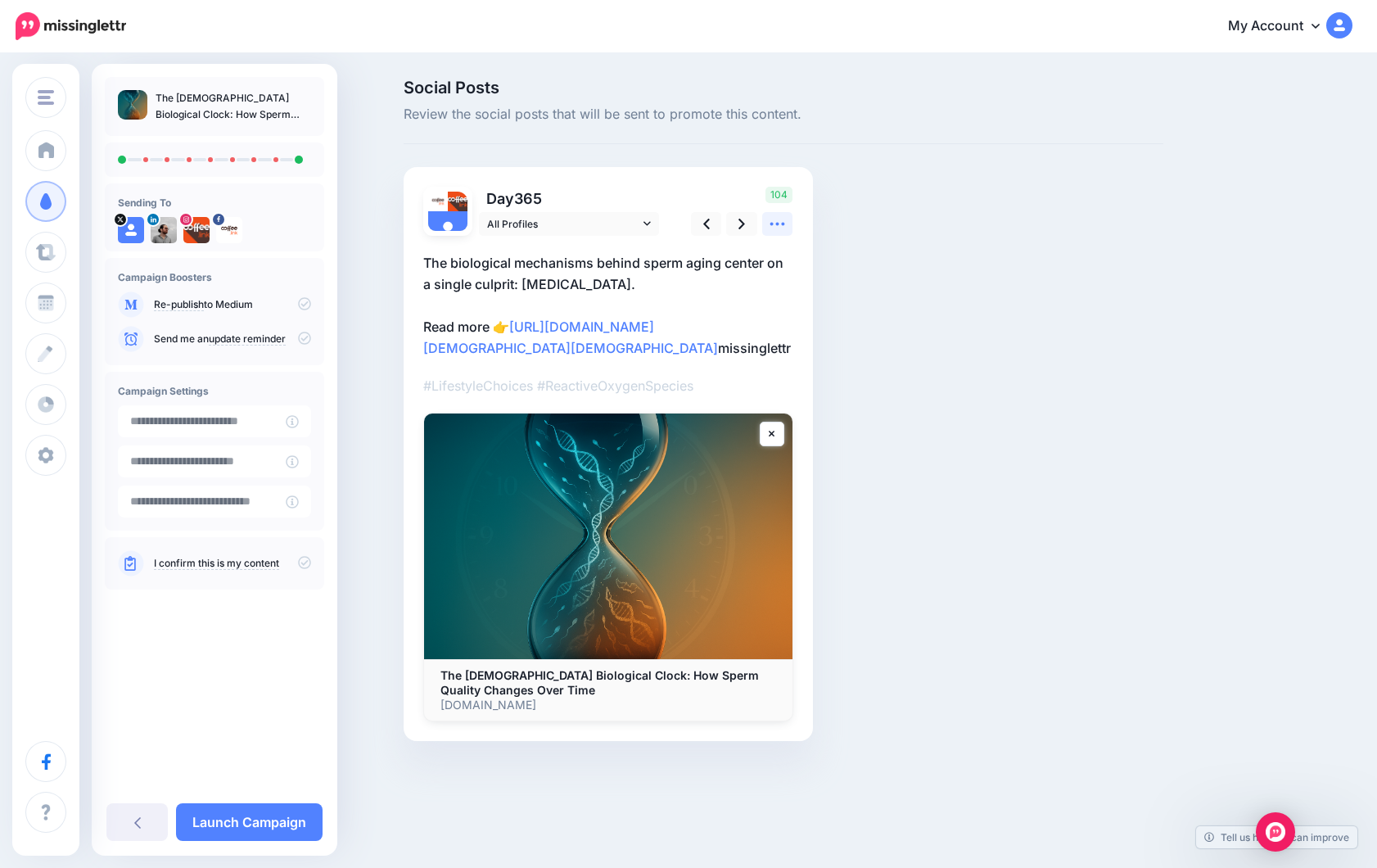
click at [789, 226] on link at bounding box center [777, 224] width 31 height 24
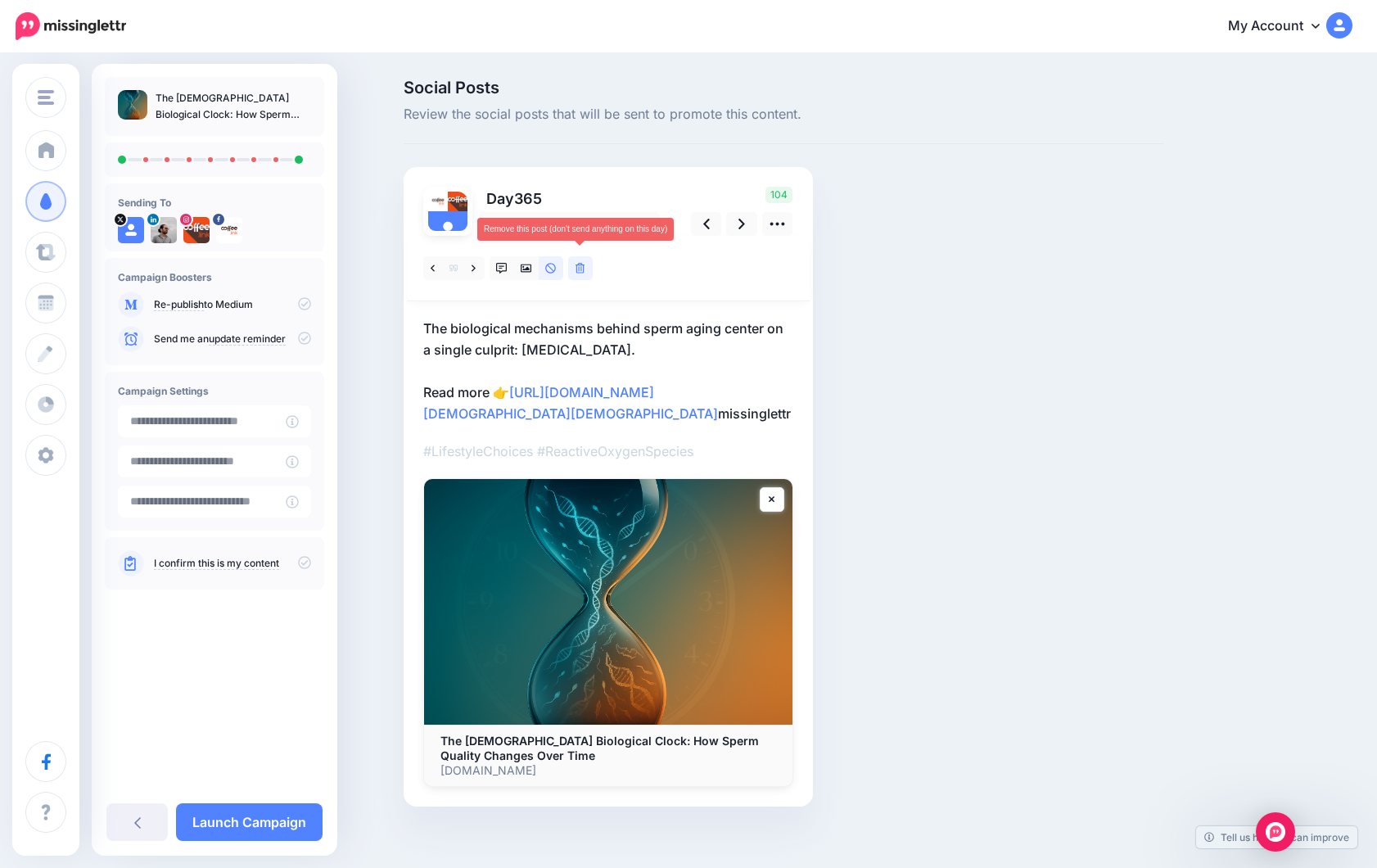
click at [583, 272] on icon at bounding box center [580, 268] width 10 height 11
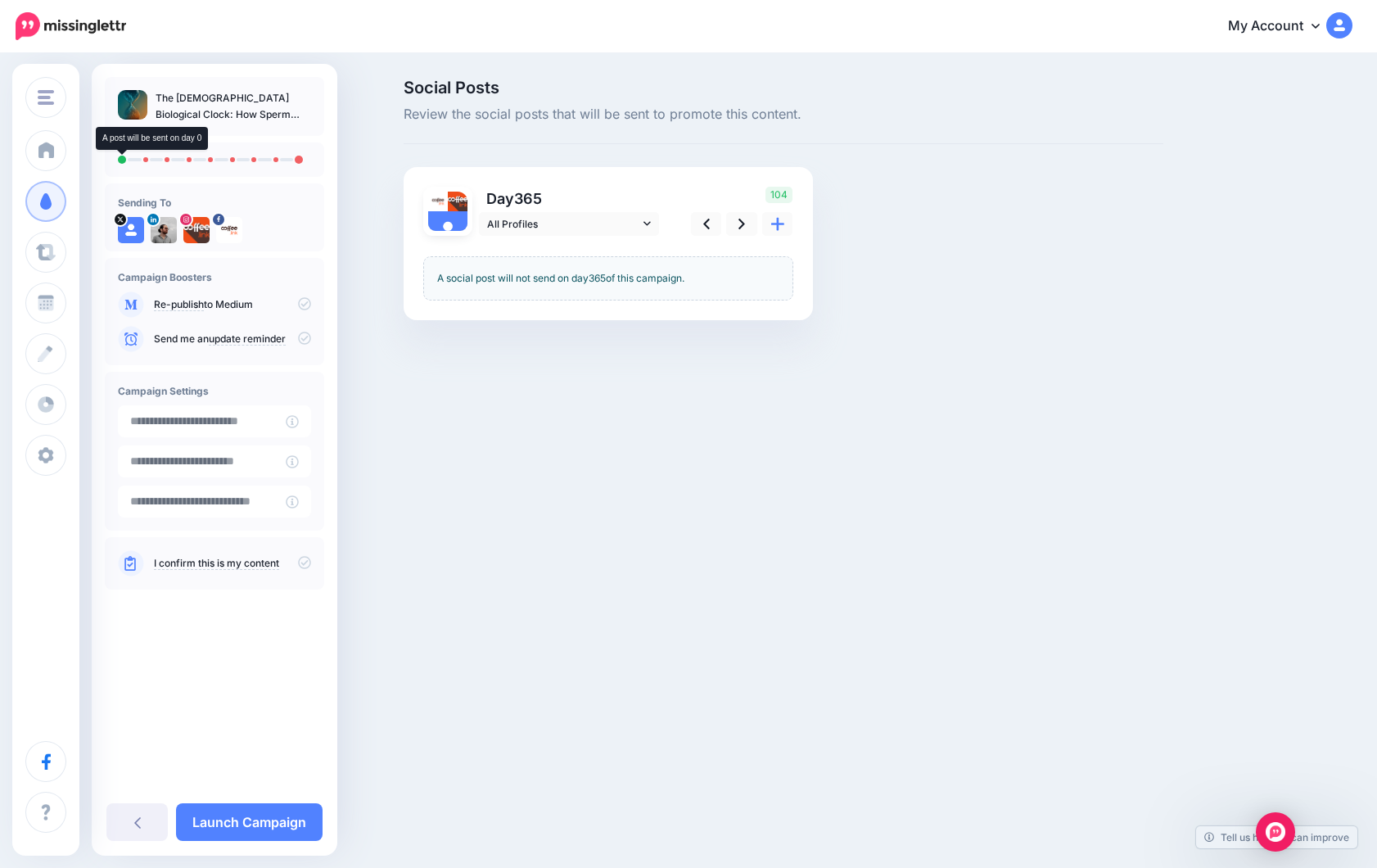
click at [120, 159] on li at bounding box center [122, 159] width 9 height 9
click at [712, 228] on link at bounding box center [706, 224] width 31 height 24
click at [711, 228] on link at bounding box center [706, 224] width 31 height 24
click at [710, 227] on link at bounding box center [706, 224] width 31 height 24
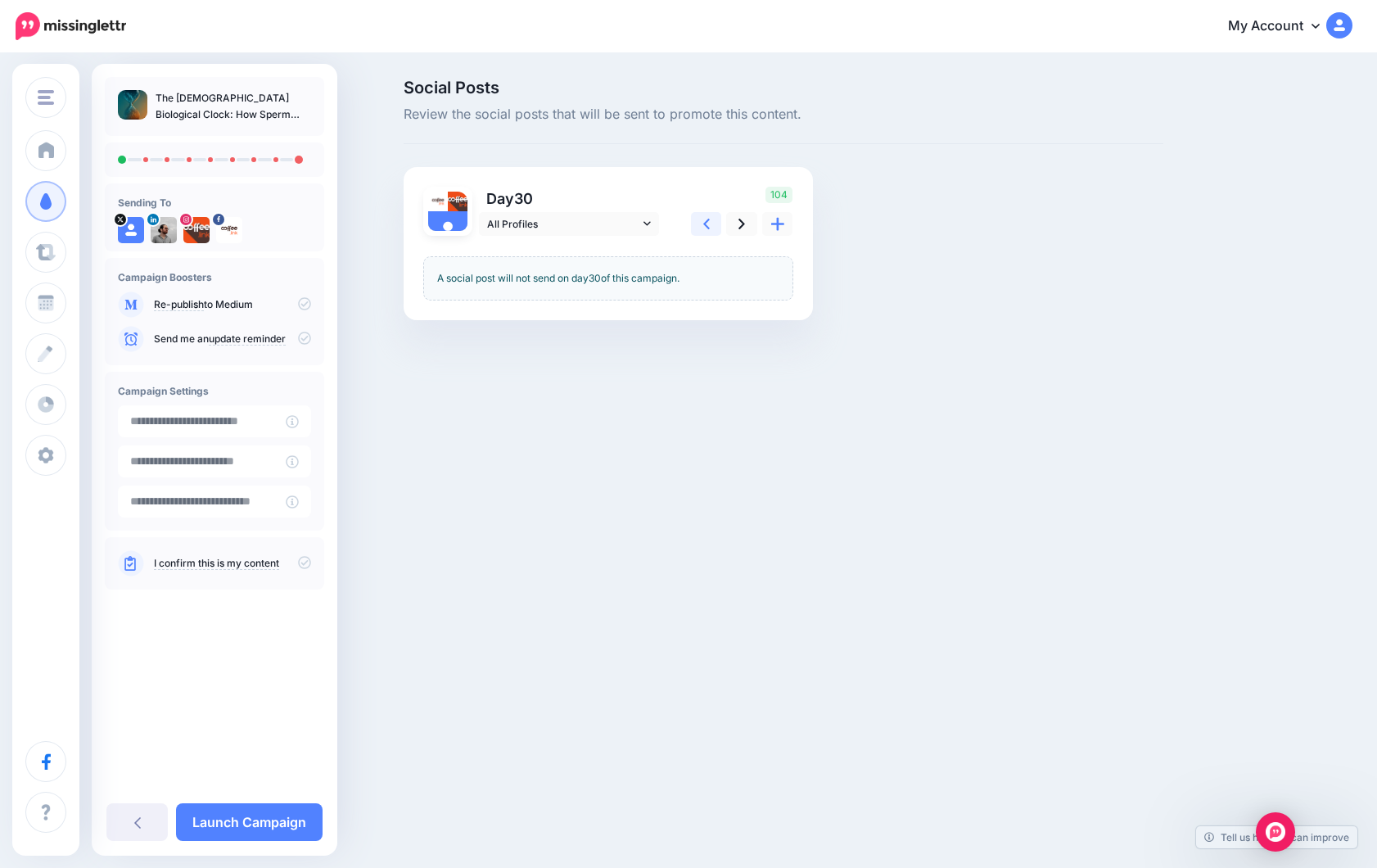
click at [710, 227] on link at bounding box center [706, 224] width 31 height 24
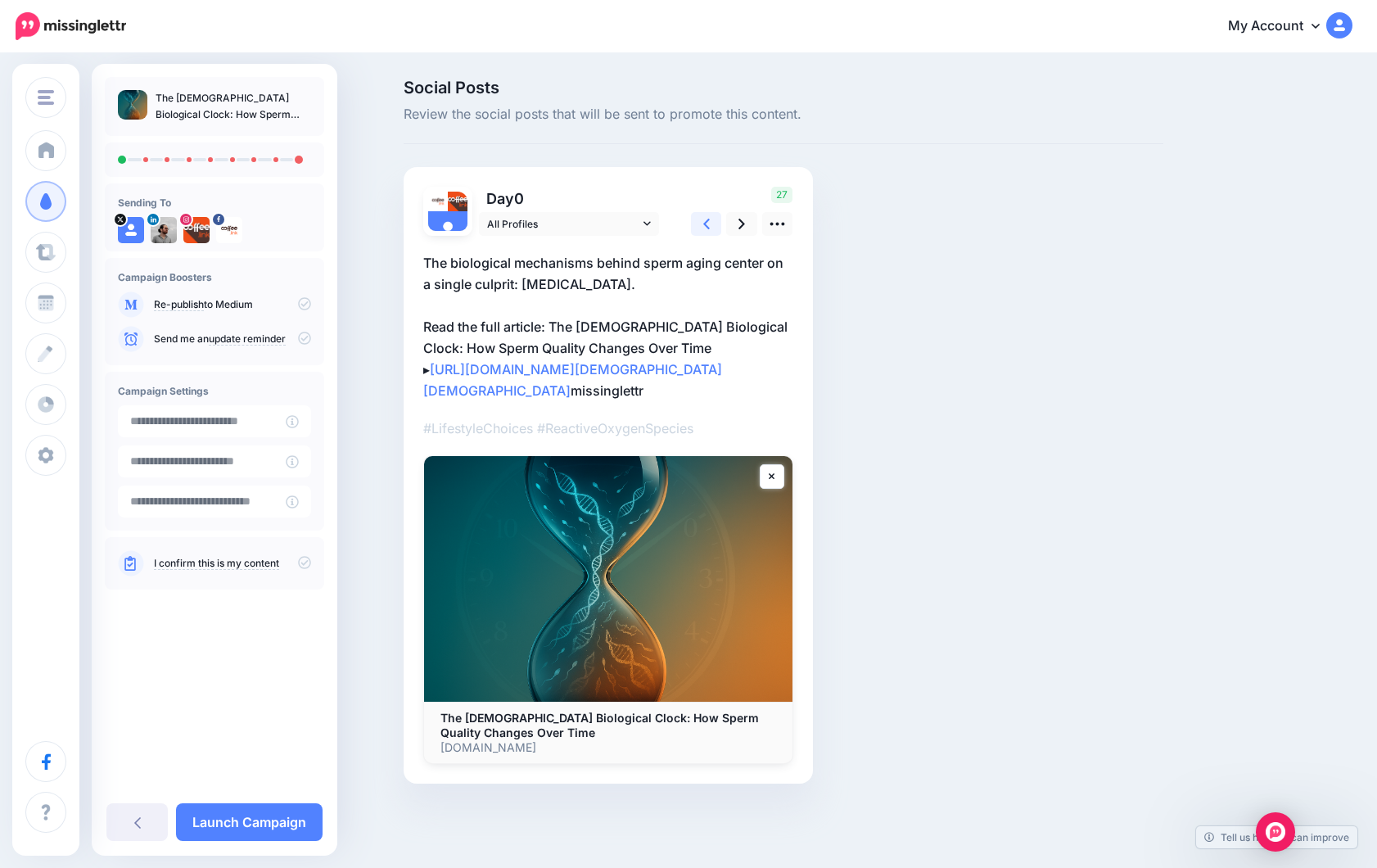
scroll to position [32, 0]
click at [259, 832] on link "Launch Campaign" at bounding box center [249, 822] width 147 height 38
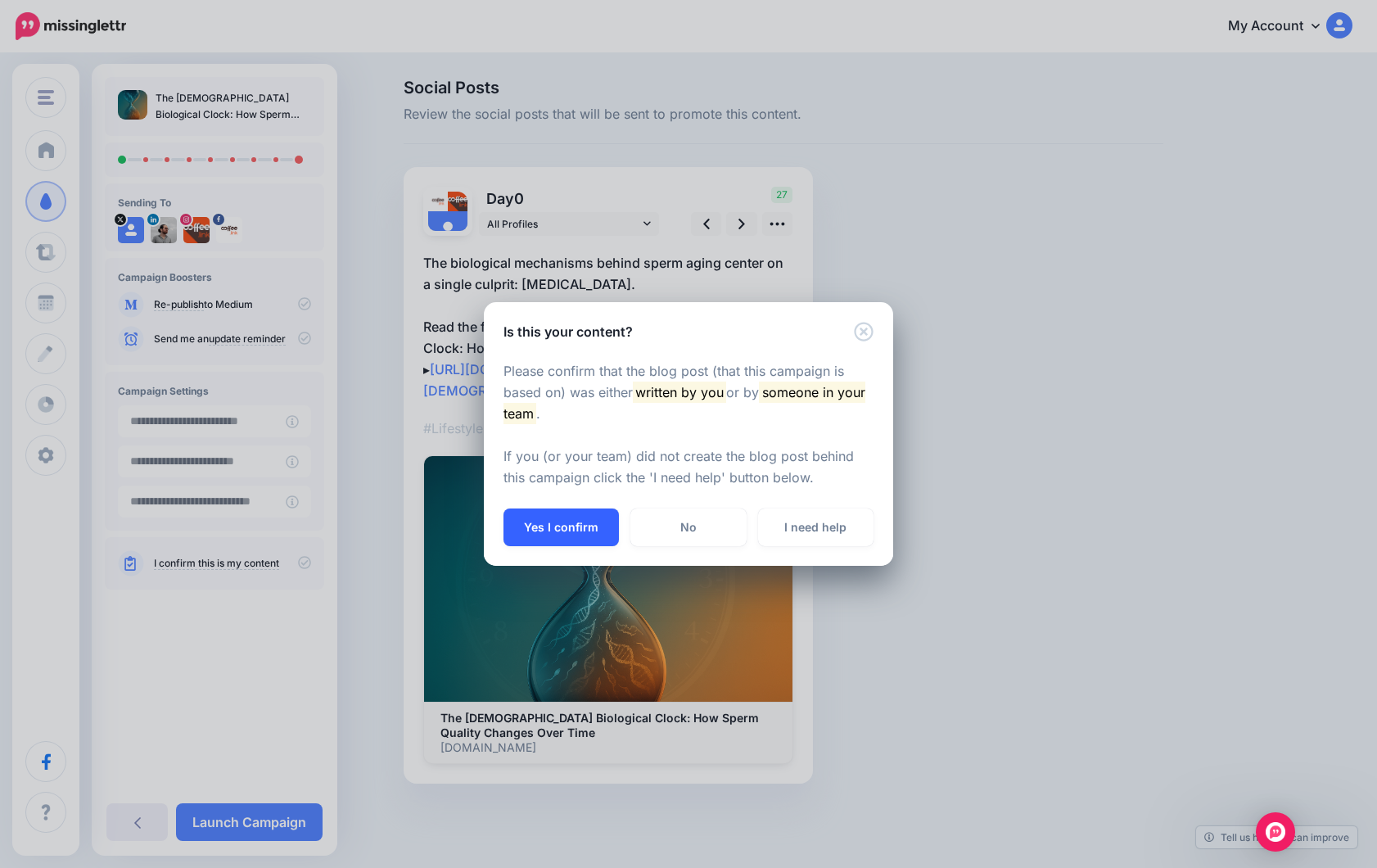
click at [565, 524] on button "Yes I confirm" at bounding box center [561, 527] width 115 height 38
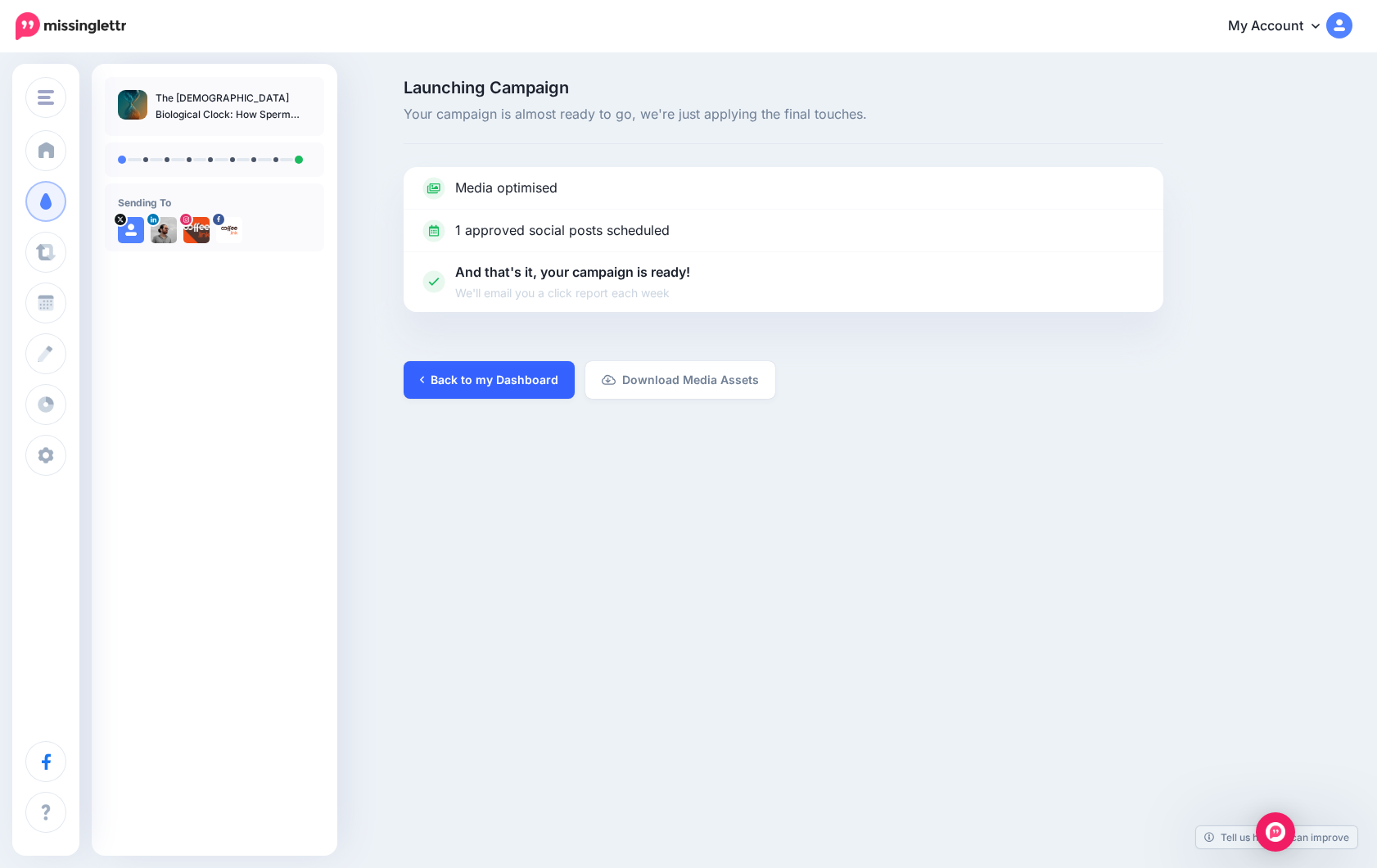
click at [488, 379] on link "Back to my Dashboard" at bounding box center [489, 380] width 171 height 38
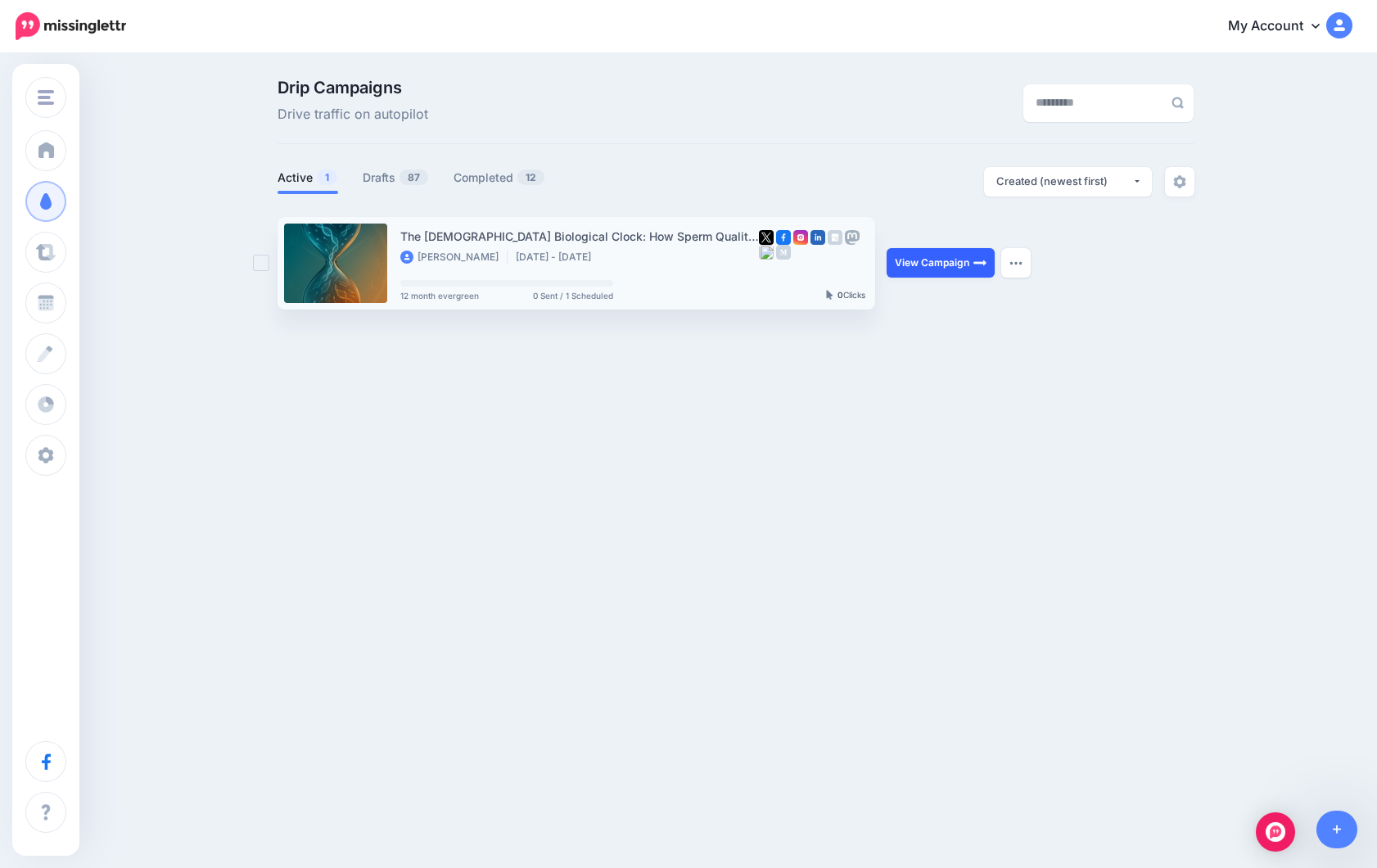
click at [922, 266] on link "View Campaign" at bounding box center [941, 263] width 108 height 30
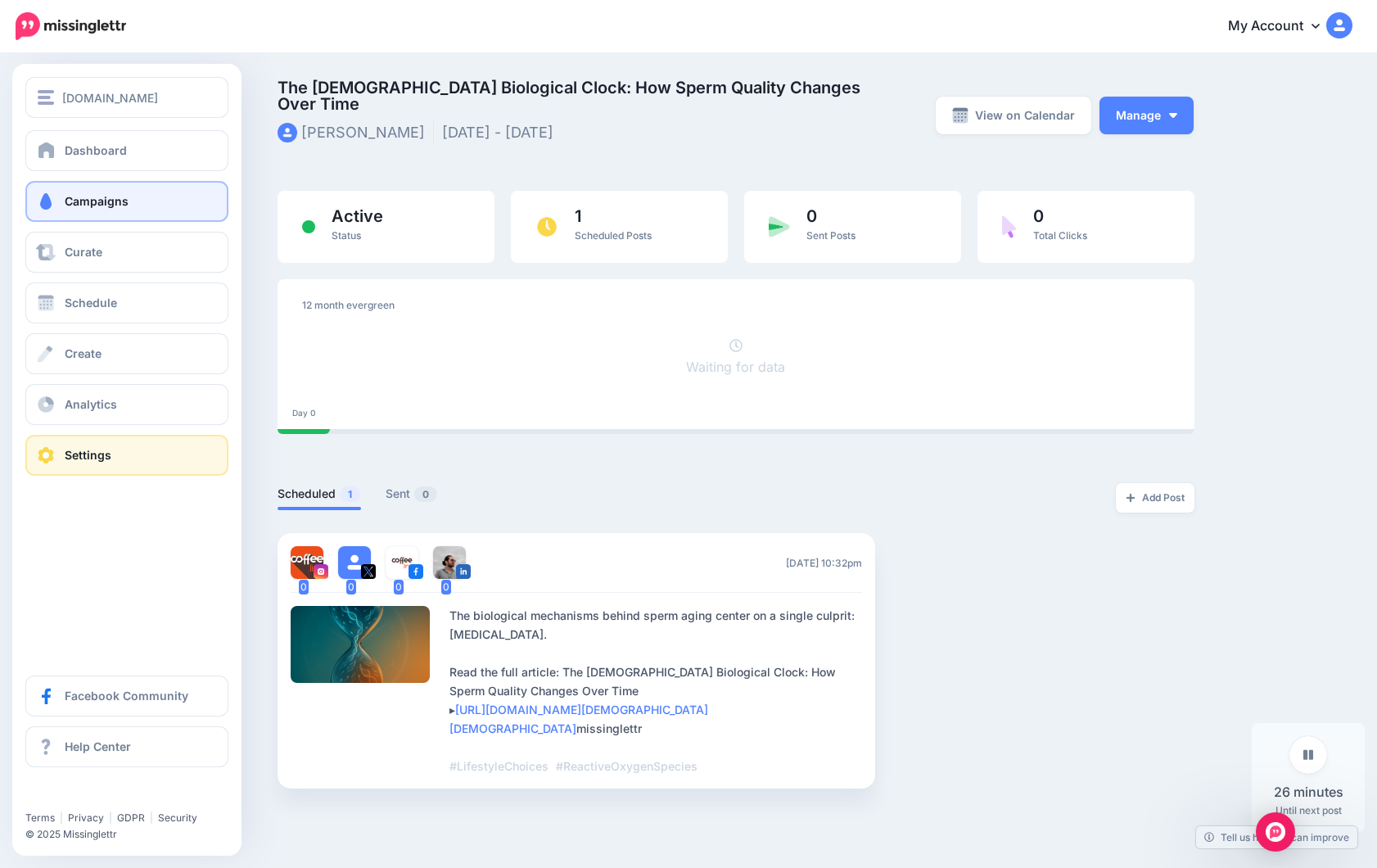
click at [114, 449] on link "Settings" at bounding box center [127, 455] width 203 height 41
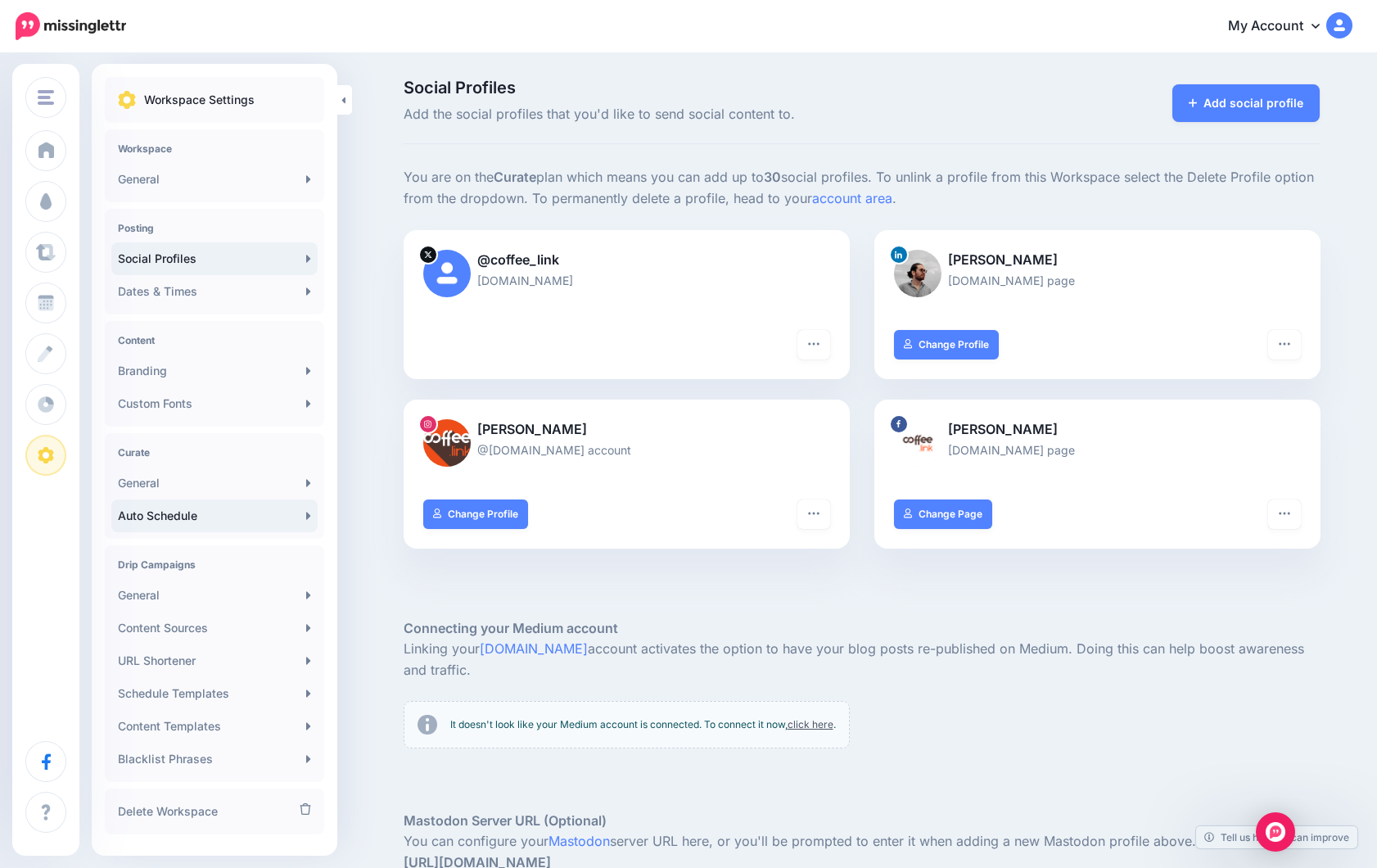
click at [176, 526] on link "Auto Schedule" at bounding box center [214, 516] width 207 height 32
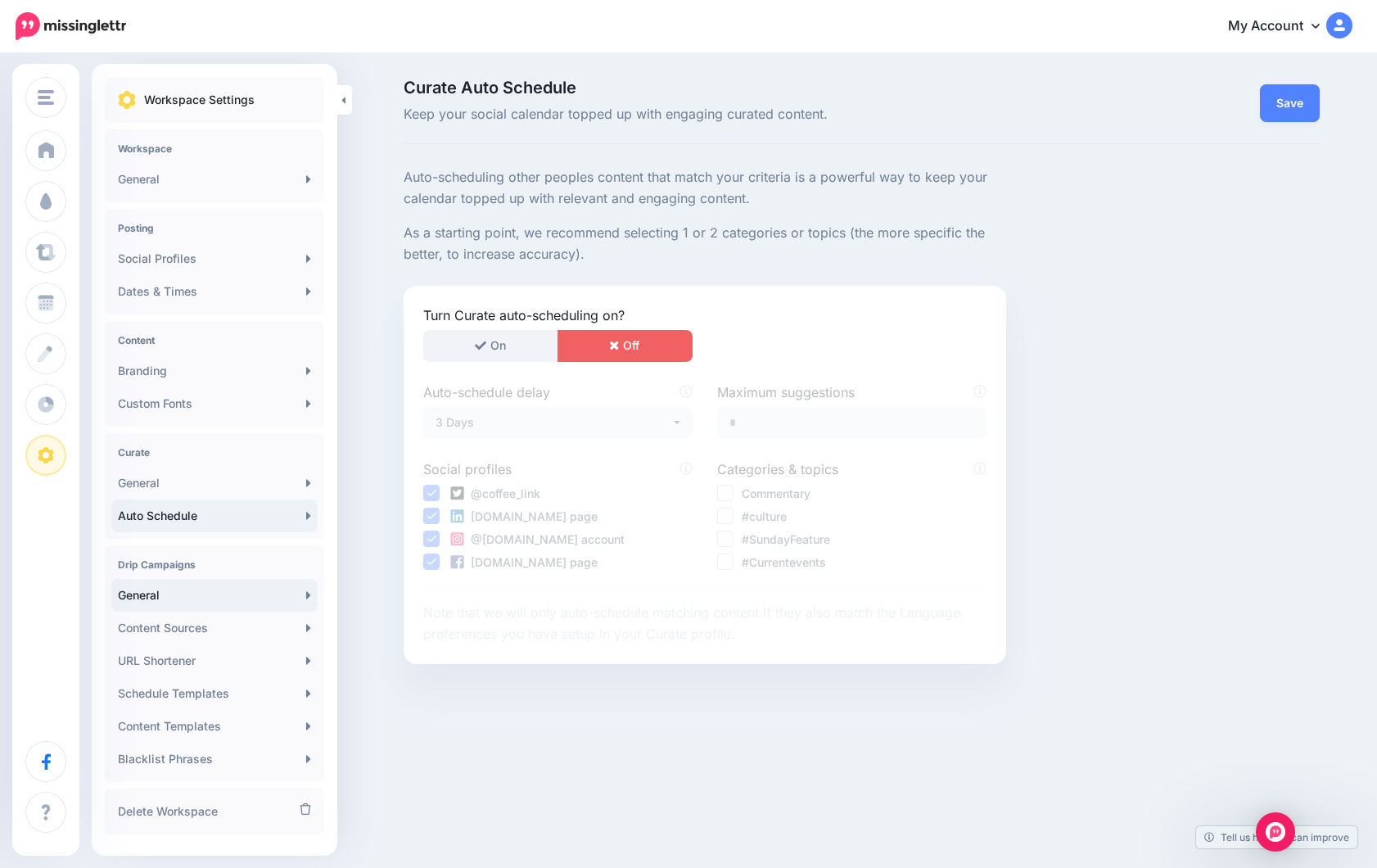
click at [184, 593] on link "General" at bounding box center [214, 595] width 207 height 32
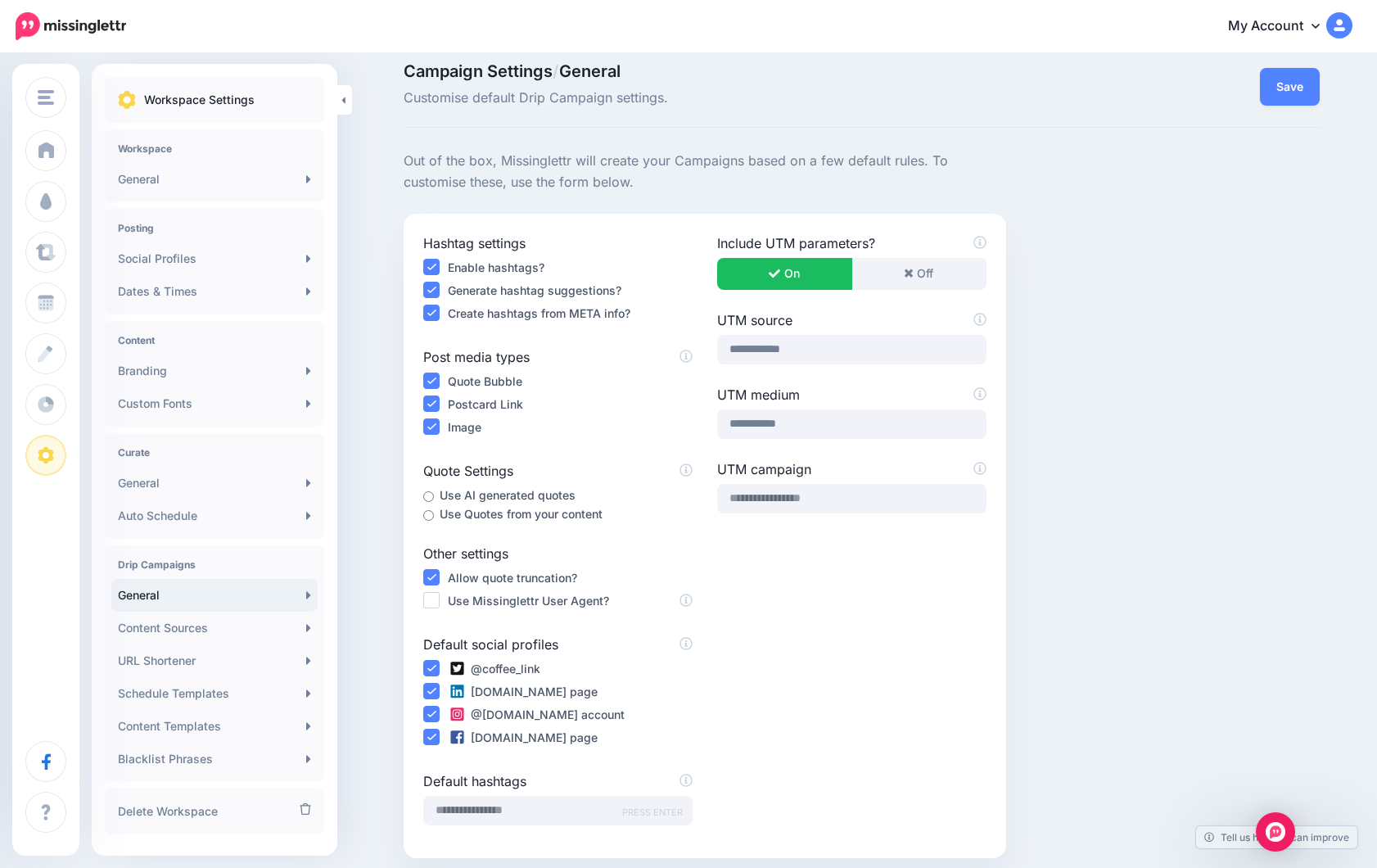
scroll to position [17, 0]
click at [173, 732] on link "Content Templates" at bounding box center [214, 726] width 207 height 32
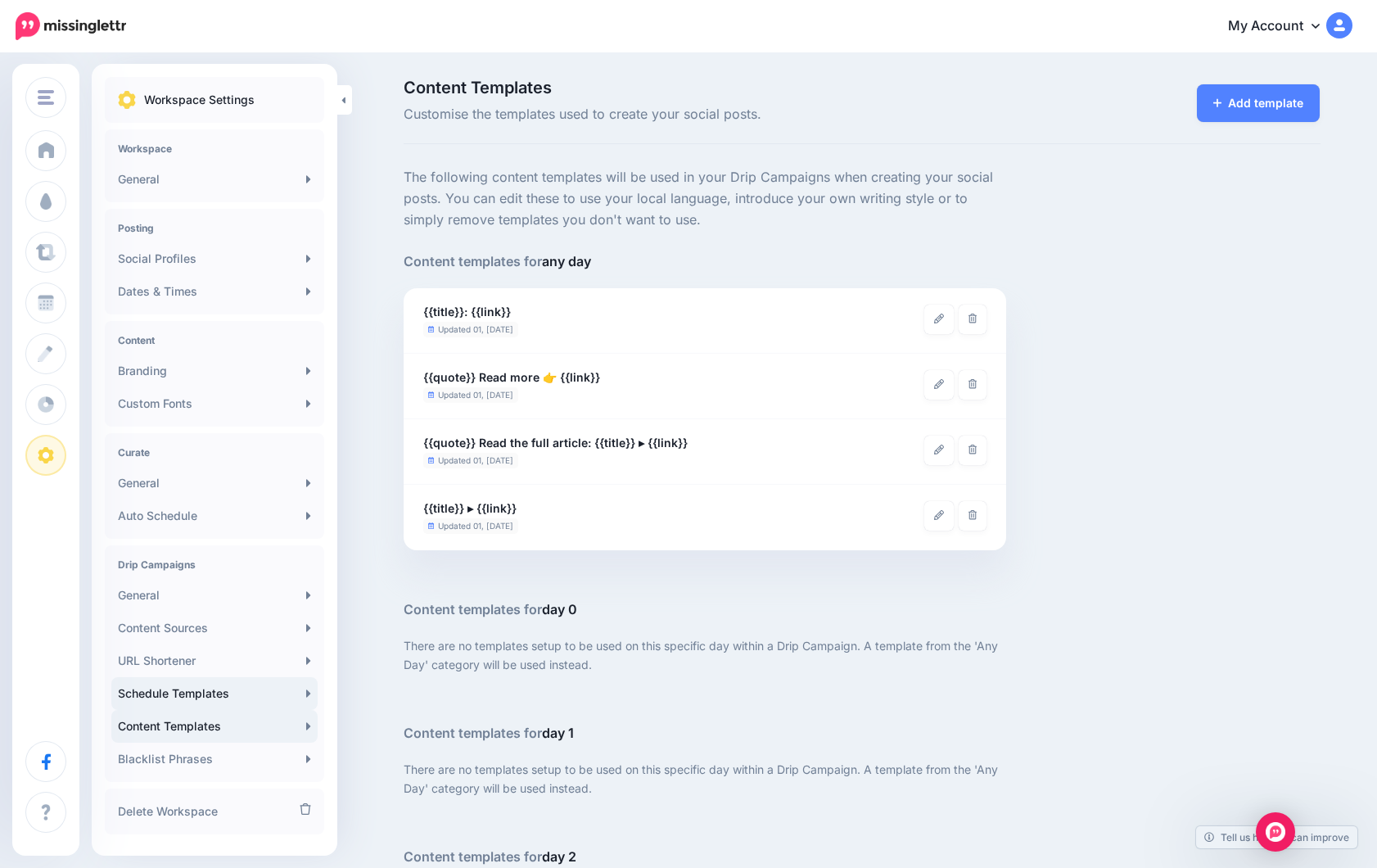
click at [191, 693] on link "Schedule Templates" at bounding box center [214, 693] width 207 height 32
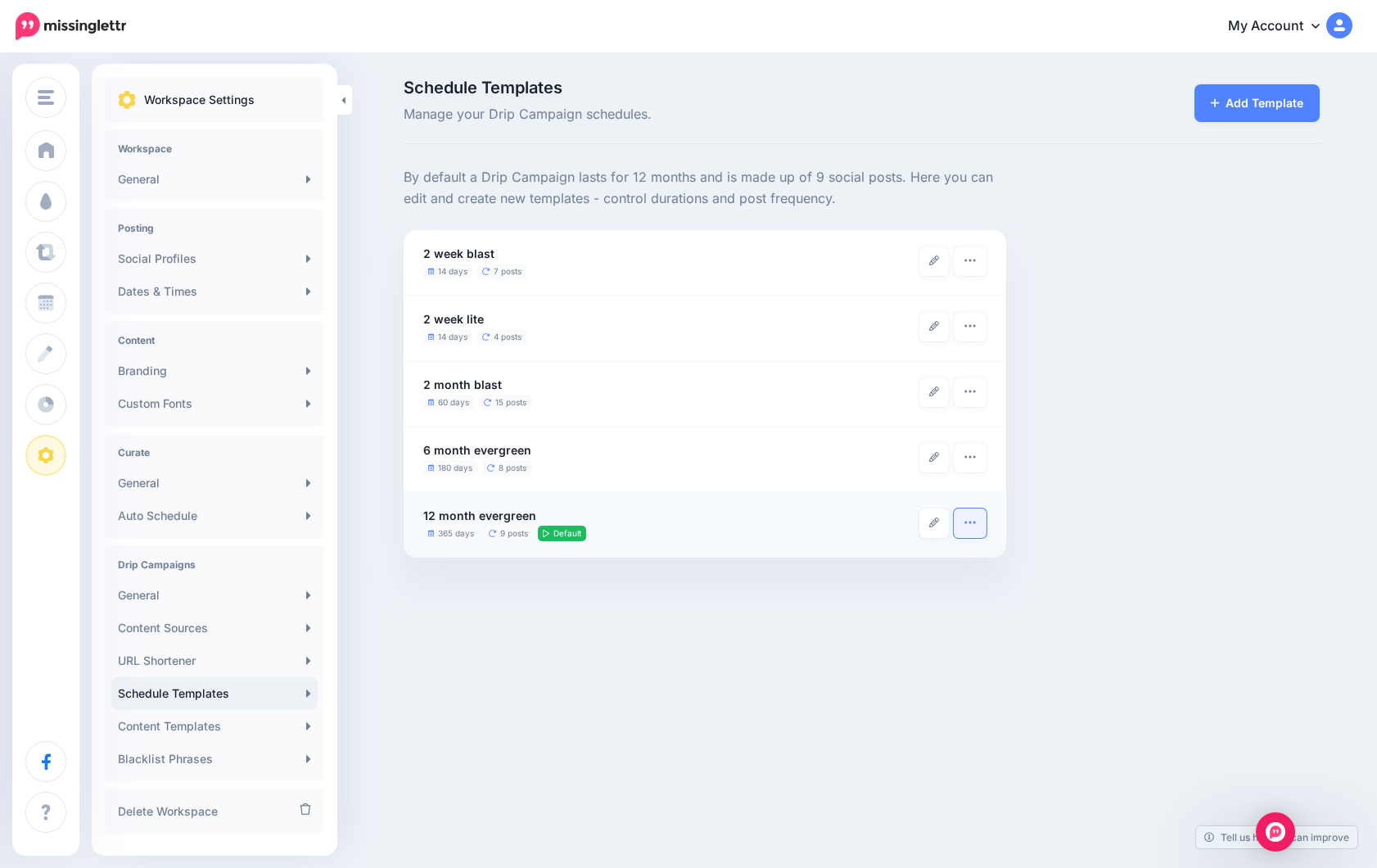
click at [970, 525] on icon "button" at bounding box center [970, 523] width 13 height 13
click at [934, 581] on link "Delete Template" at bounding box center [913, 578] width 133 height 32
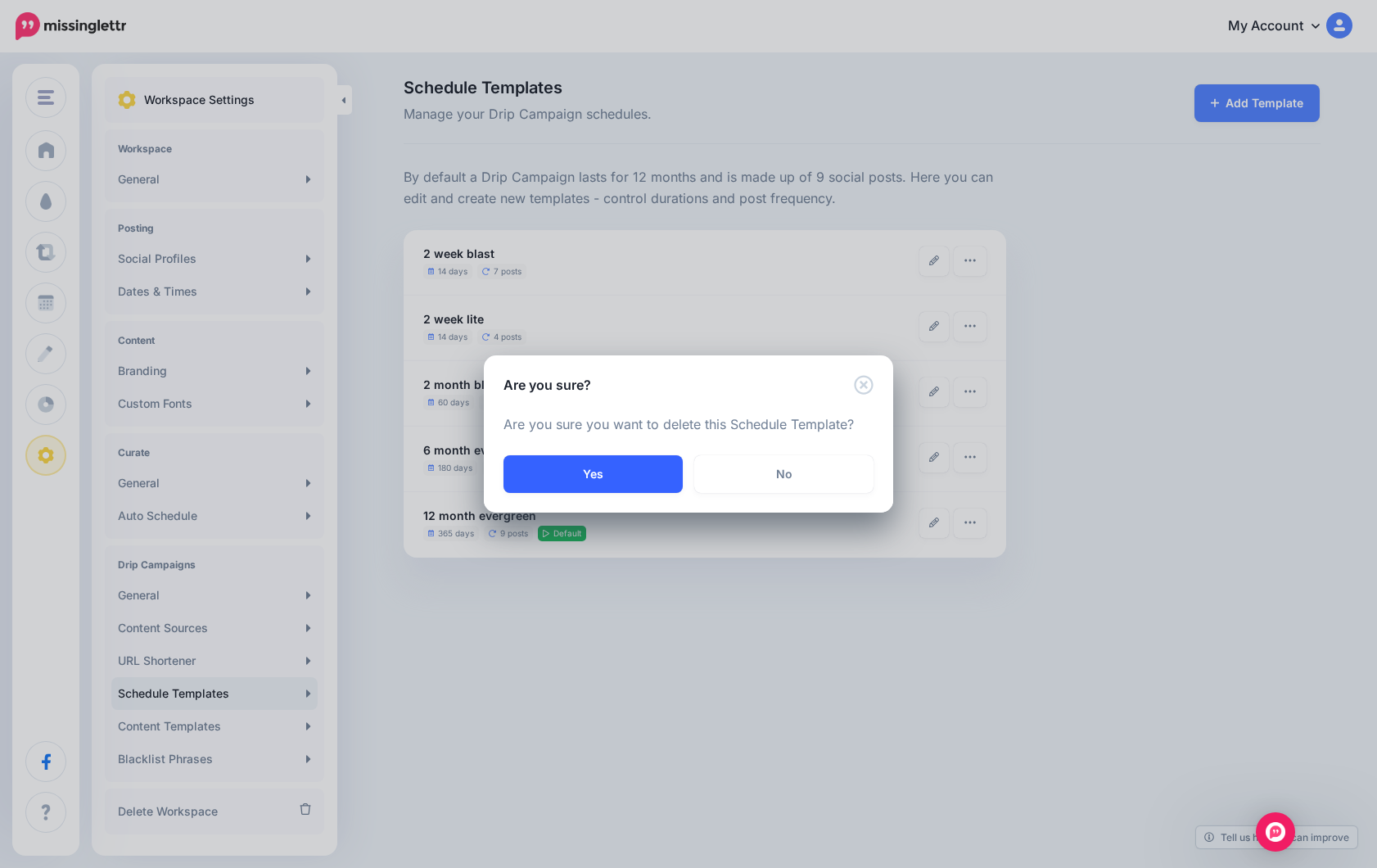
click at [637, 474] on button "Yes" at bounding box center [593, 474] width 179 height 38
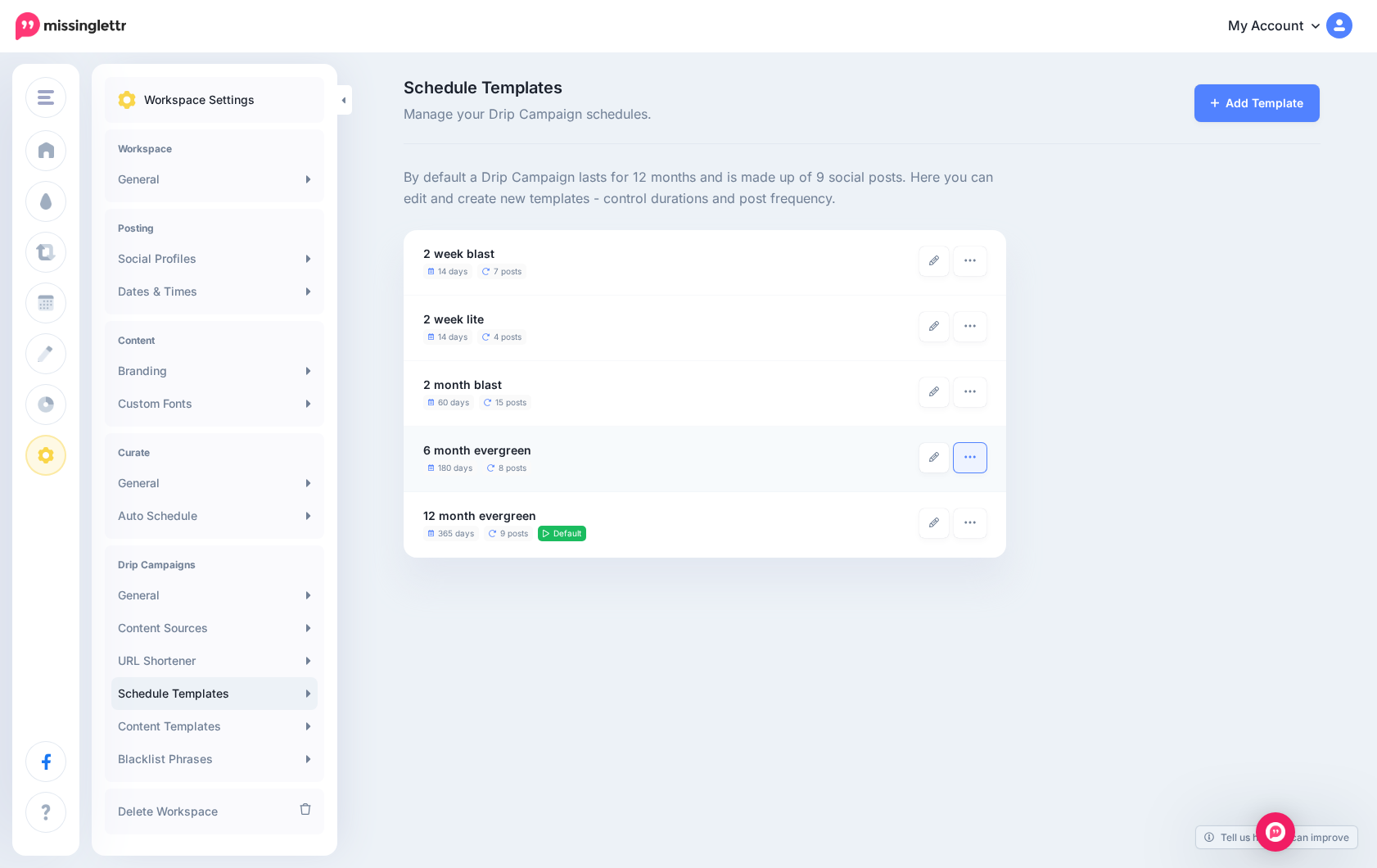
click at [974, 460] on icon "button" at bounding box center [970, 457] width 13 height 13
click at [905, 548] on link "Delete Template" at bounding box center [913, 544] width 133 height 32
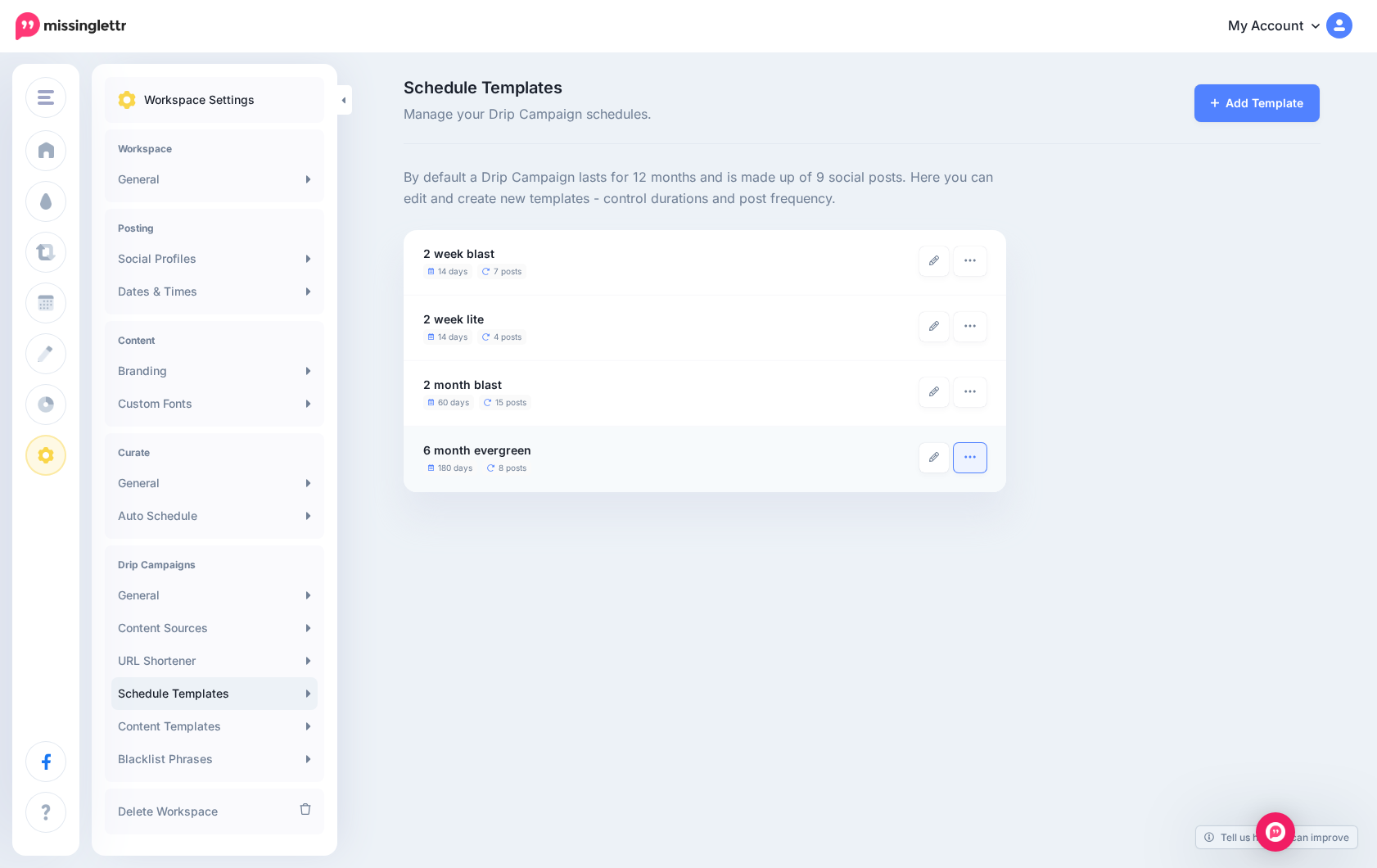
click at [969, 465] on button "button" at bounding box center [970, 457] width 32 height 30
click at [934, 541] on link "Delete Template" at bounding box center [913, 544] width 133 height 32
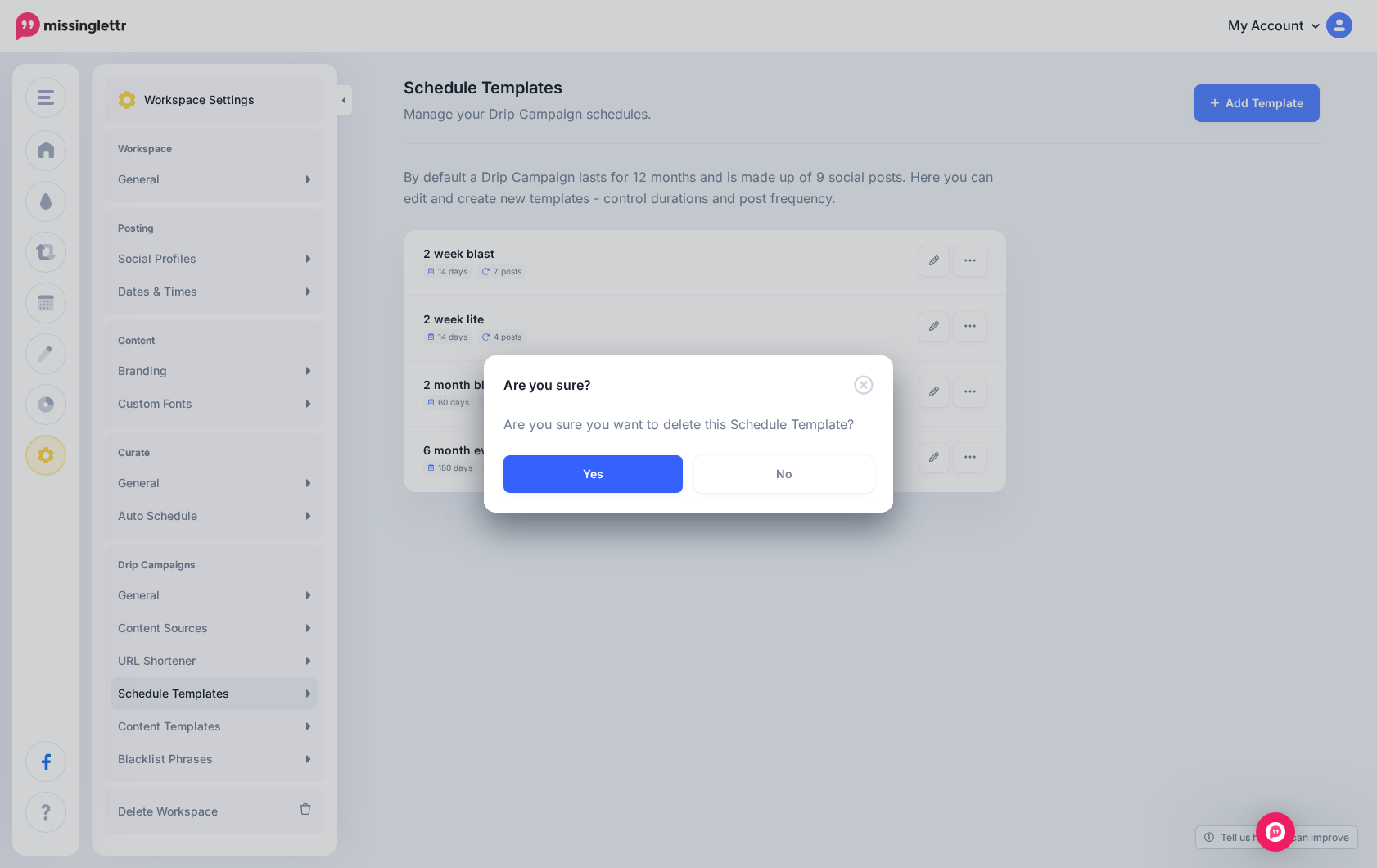
click at [631, 494] on div "Yes No" at bounding box center [688, 483] width 409 height 57
click at [630, 483] on button "Yes" at bounding box center [593, 474] width 179 height 38
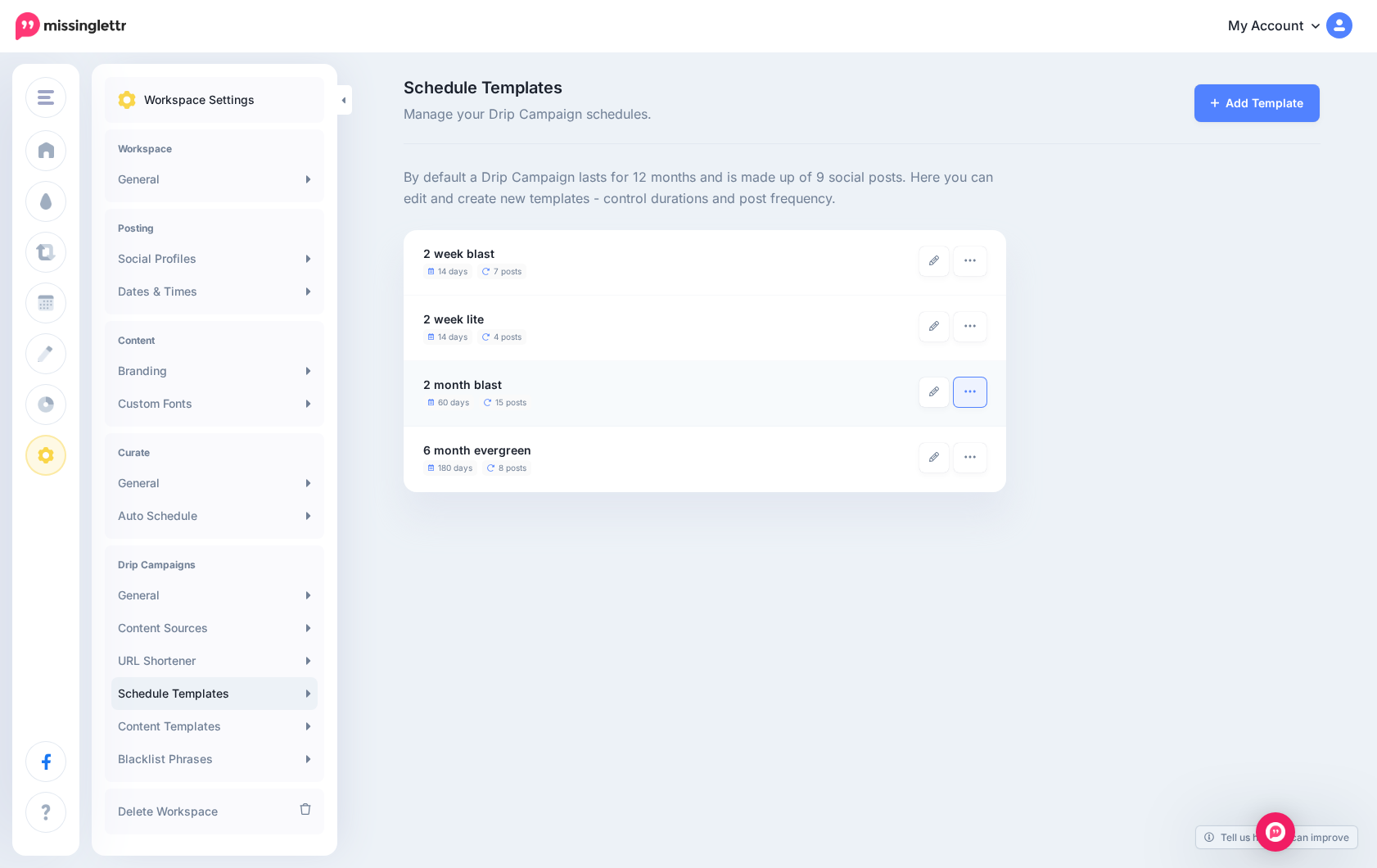
click at [969, 392] on icon "button" at bounding box center [970, 391] width 13 height 13
click at [903, 474] on link "Delete Template" at bounding box center [913, 479] width 133 height 32
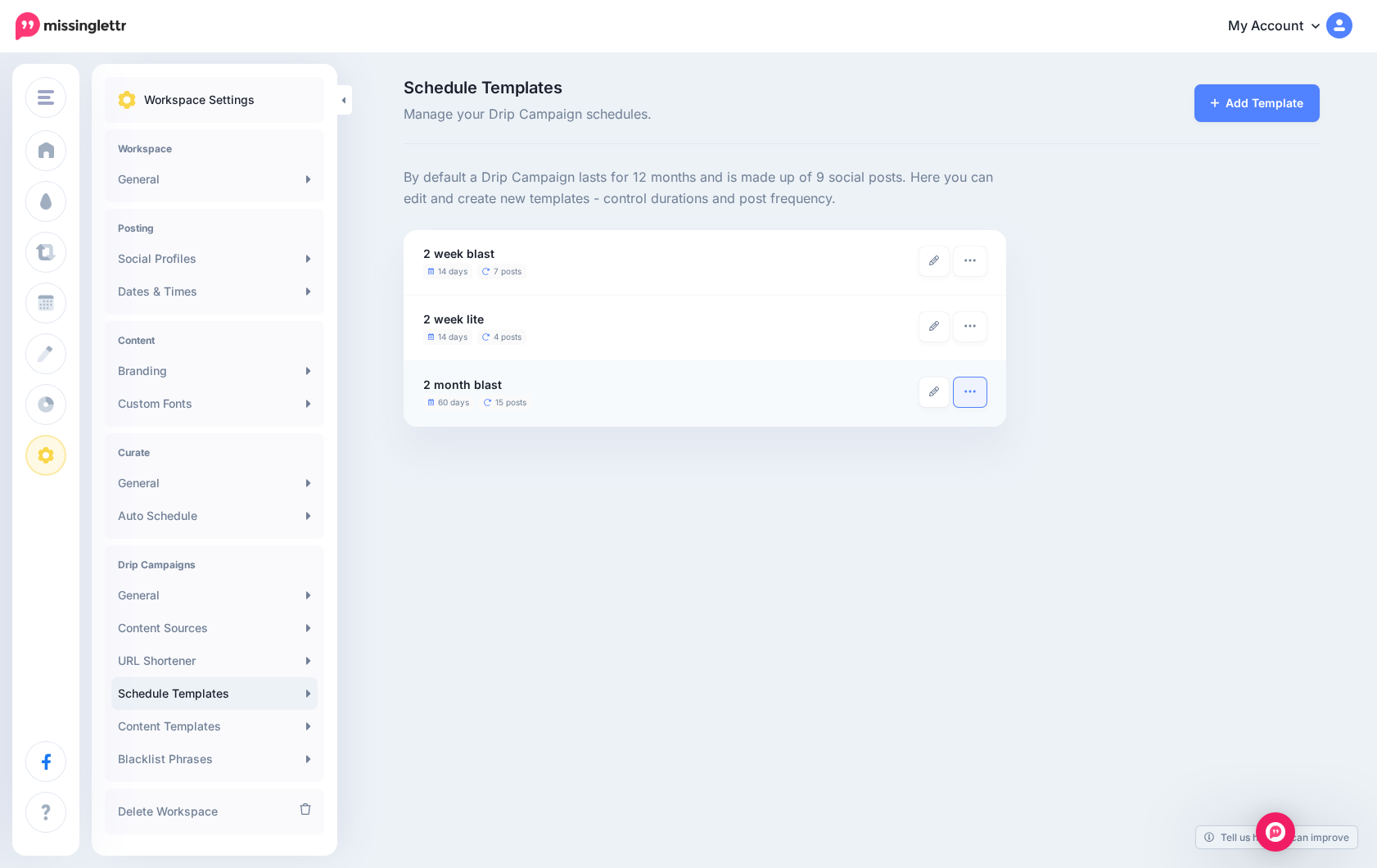
click at [969, 393] on icon "button" at bounding box center [970, 391] width 13 height 13
click at [899, 477] on link "Delete Template" at bounding box center [913, 479] width 133 height 32
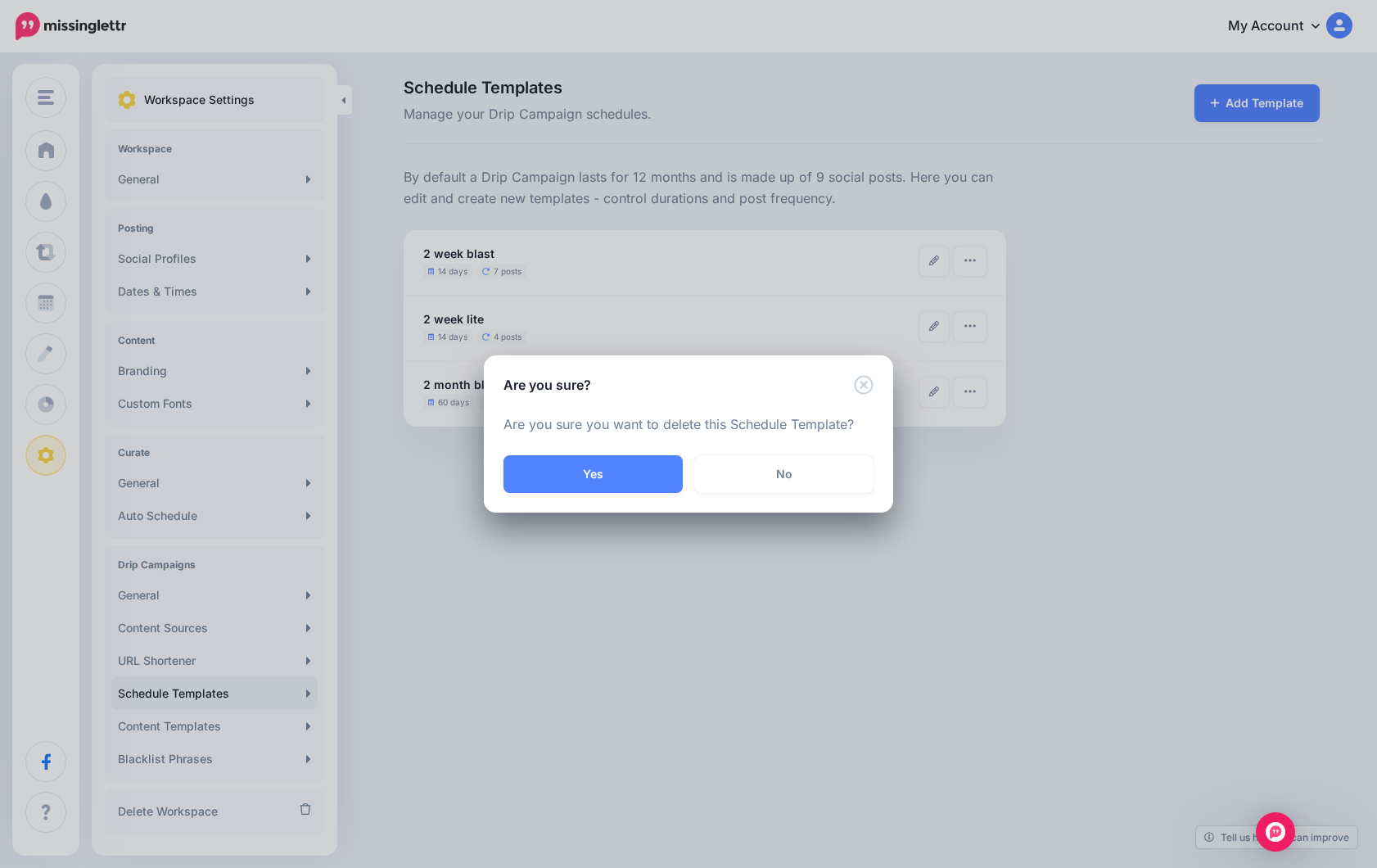
click at [659, 471] on button "Yes" at bounding box center [593, 474] width 179 height 38
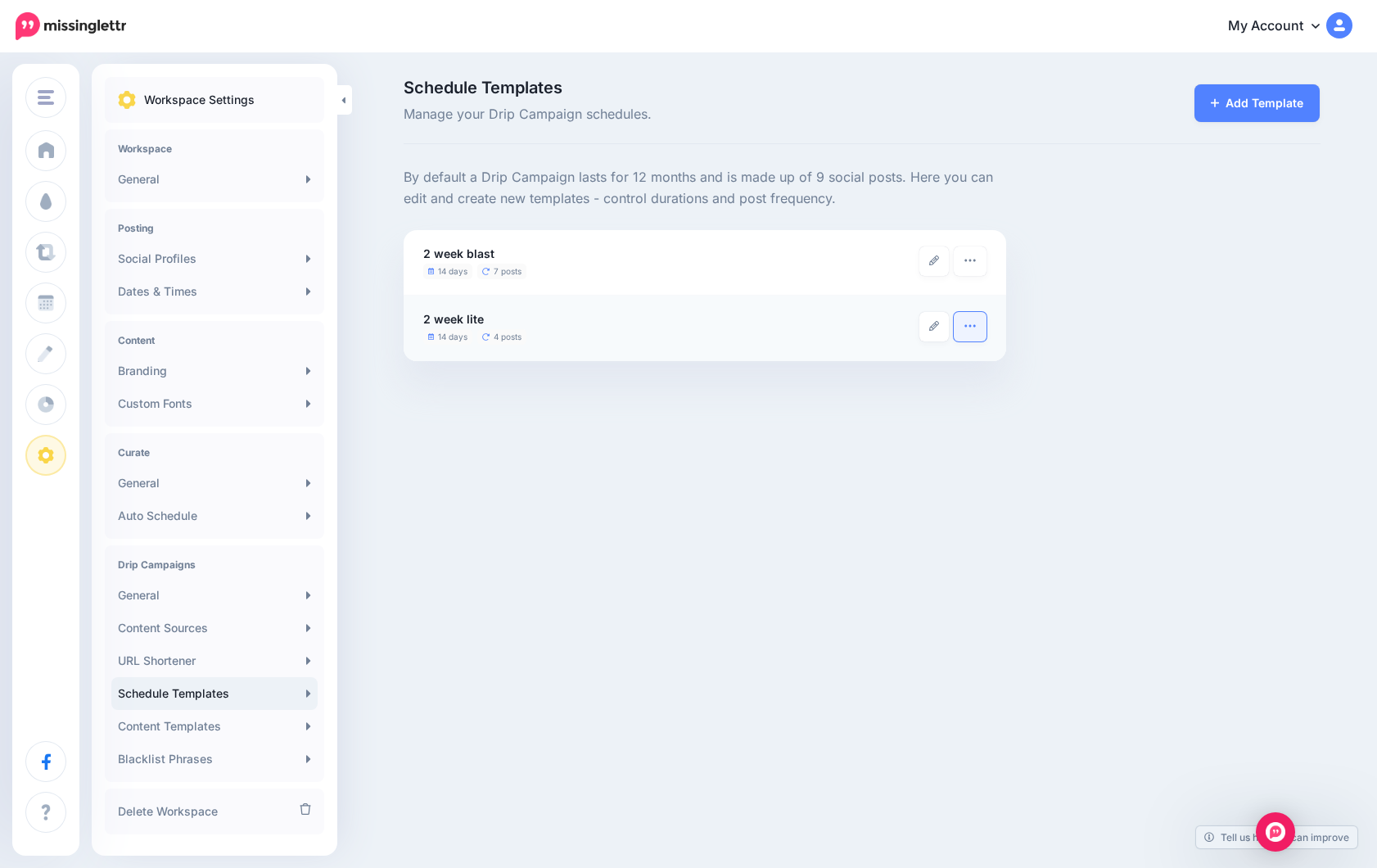
click at [965, 324] on icon "button" at bounding box center [970, 326] width 13 height 13
click at [911, 412] on link "Delete Template" at bounding box center [913, 413] width 133 height 32
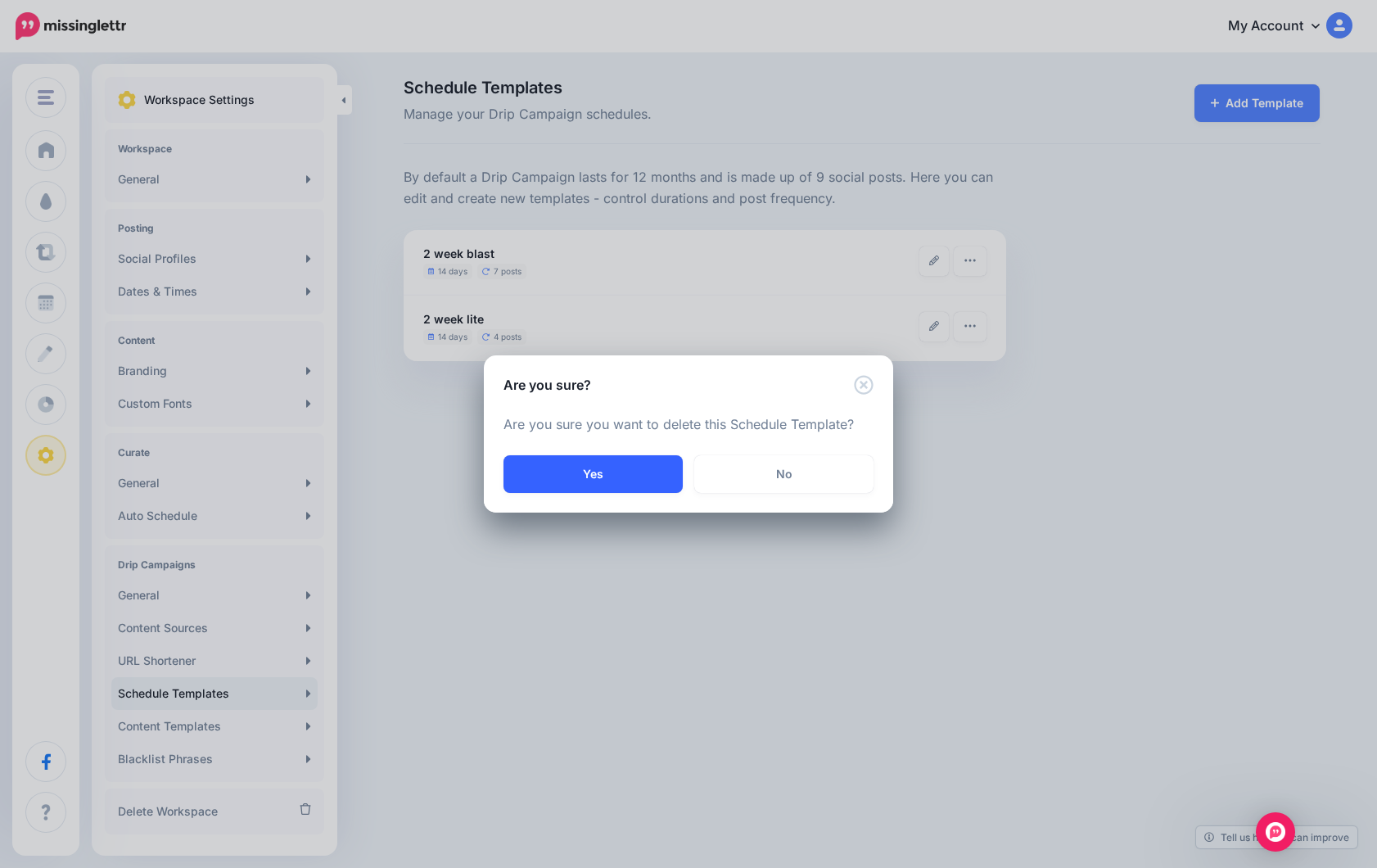
click at [613, 473] on button "Yes" at bounding box center [593, 474] width 179 height 38
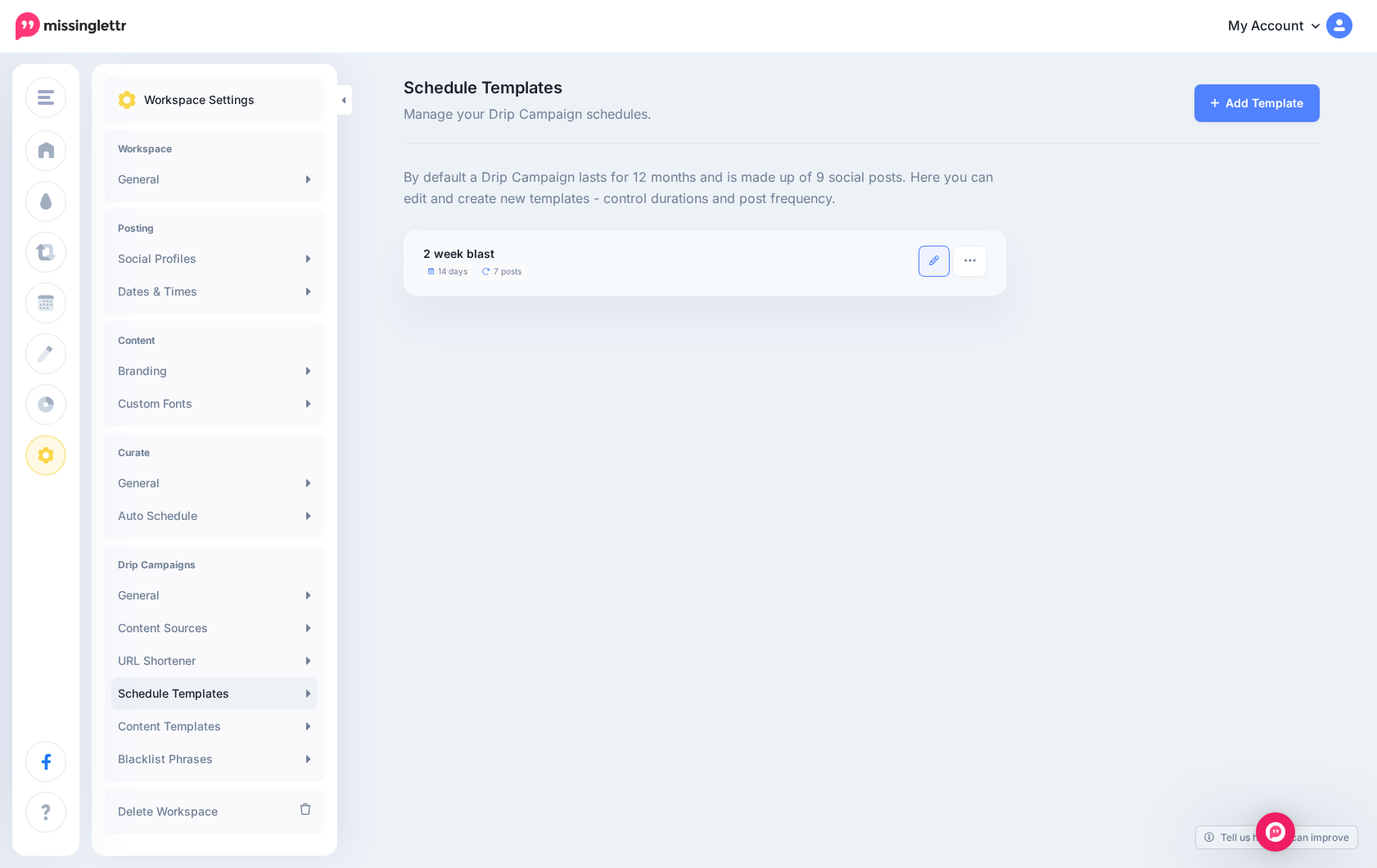
click at [937, 267] on link at bounding box center [934, 261] width 30 height 30
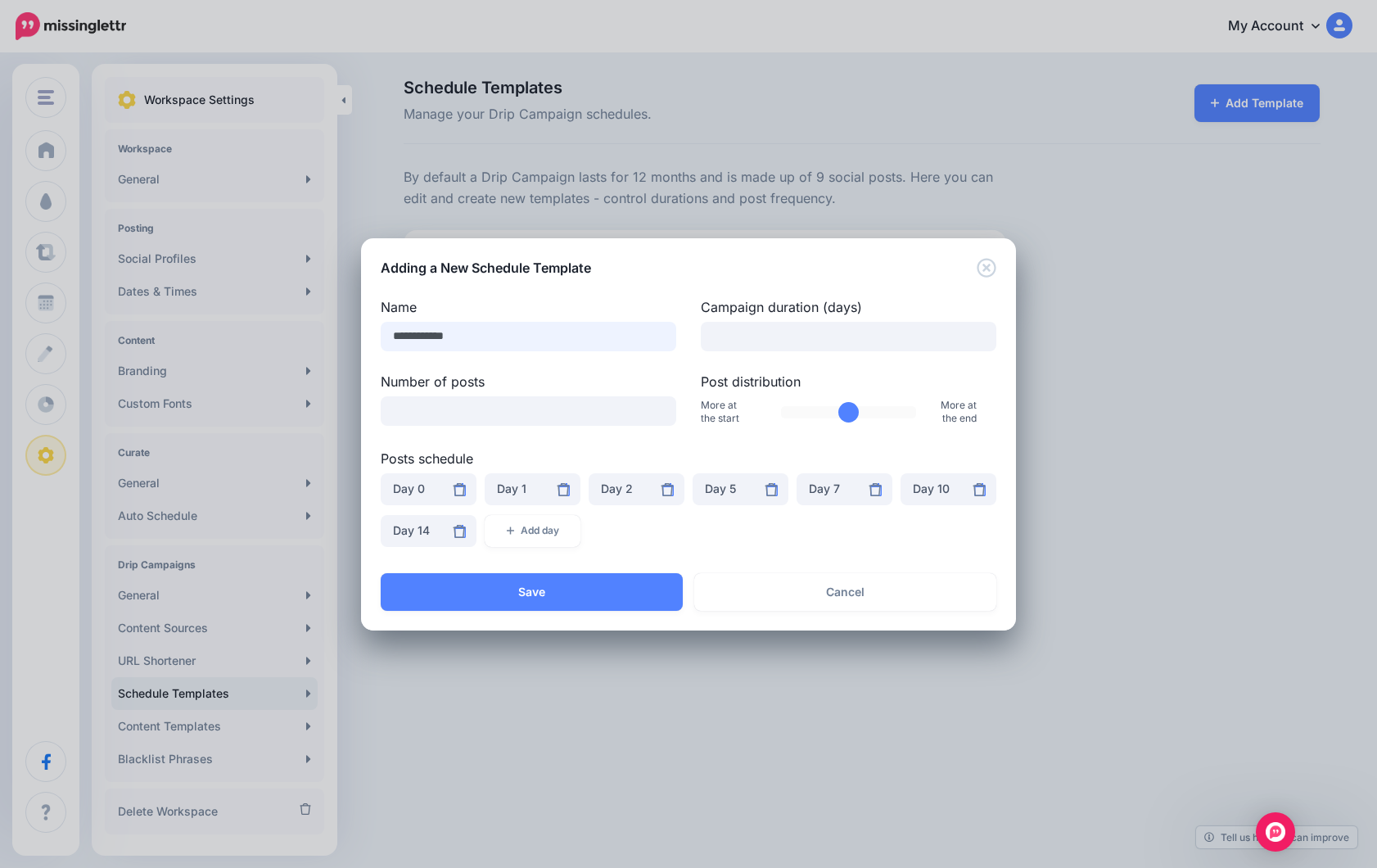
click at [516, 339] on input "**********" at bounding box center [528, 336] width 296 height 30
type input "*******"
click at [742, 266] on div "Adding a New Schedule Template" at bounding box center [688, 257] width 655 height 39
drag, startPoint x: 749, startPoint y: 343, endPoint x: 671, endPoint y: 332, distance: 78.8
click at [671, 332] on div "Name ******* Campaign duration (days) **" at bounding box center [688, 324] width 640 height 54
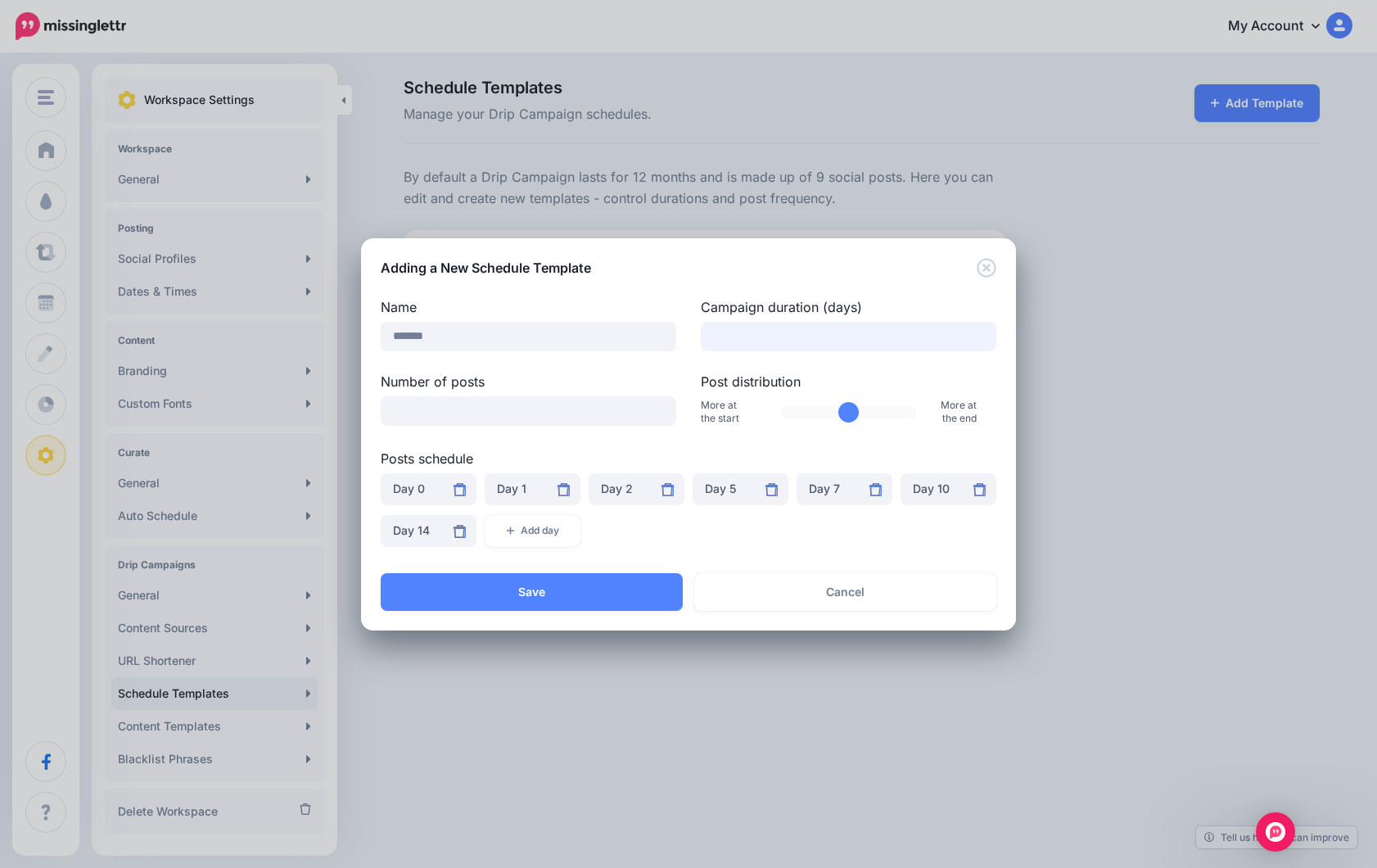
type input "*"
click at [743, 278] on div "Loading Loading Name ******* Campaign duration (days) * Number of posts * Post …" at bounding box center [688, 425] width 655 height 296
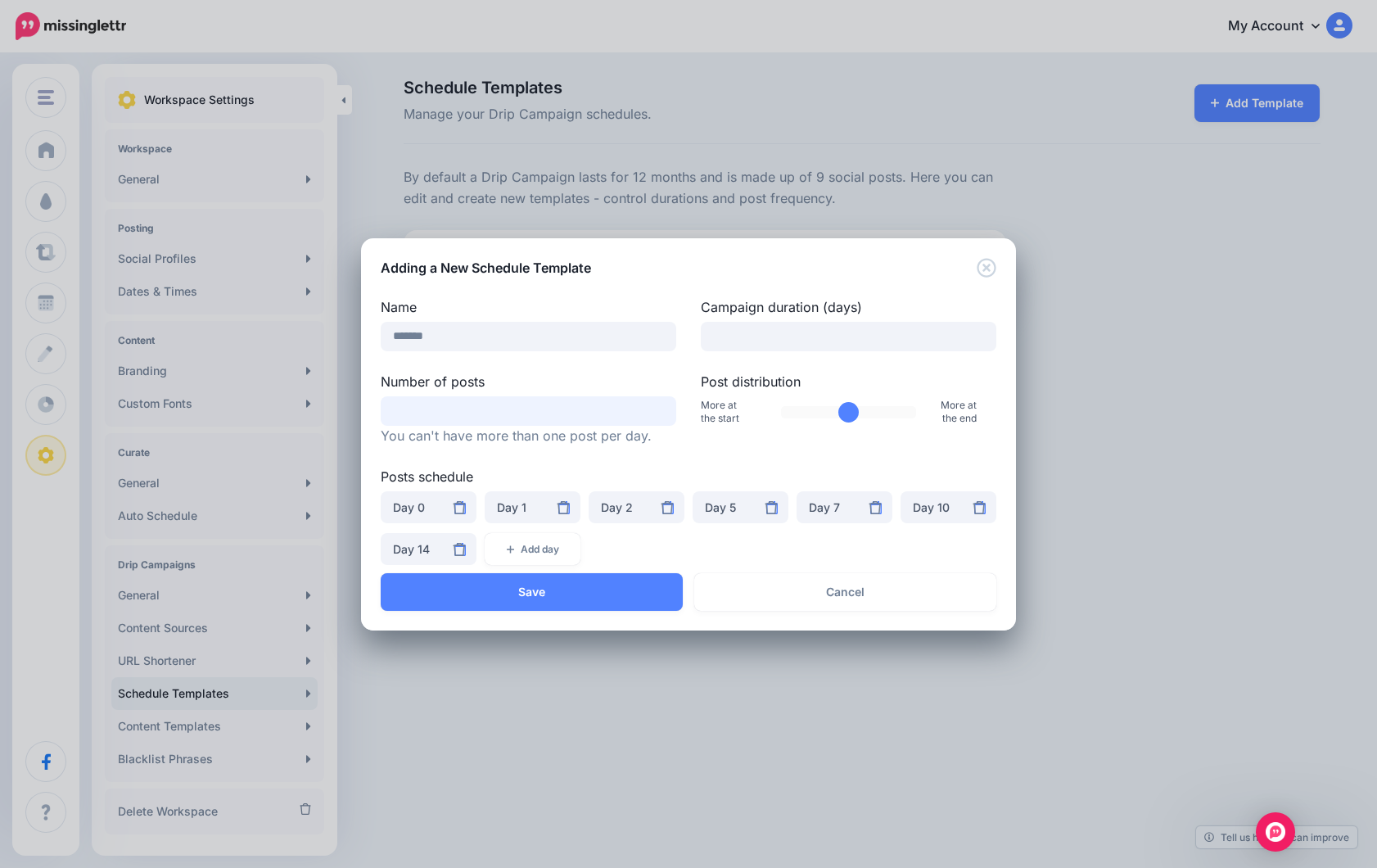
click at [454, 403] on input "*" at bounding box center [528, 410] width 296 height 30
drag, startPoint x: 434, startPoint y: 410, endPoint x: 364, endPoint y: 414, distance: 70.1
click at [364, 414] on div "Loading Loading Name ******* Campaign duration (days) * Number of posts * You c…" at bounding box center [688, 425] width 655 height 296
type input "*"
click at [596, 278] on div "Loading Loading Name ******* Campaign duration (days) * Number of posts * You c…" at bounding box center [688, 425] width 655 height 296
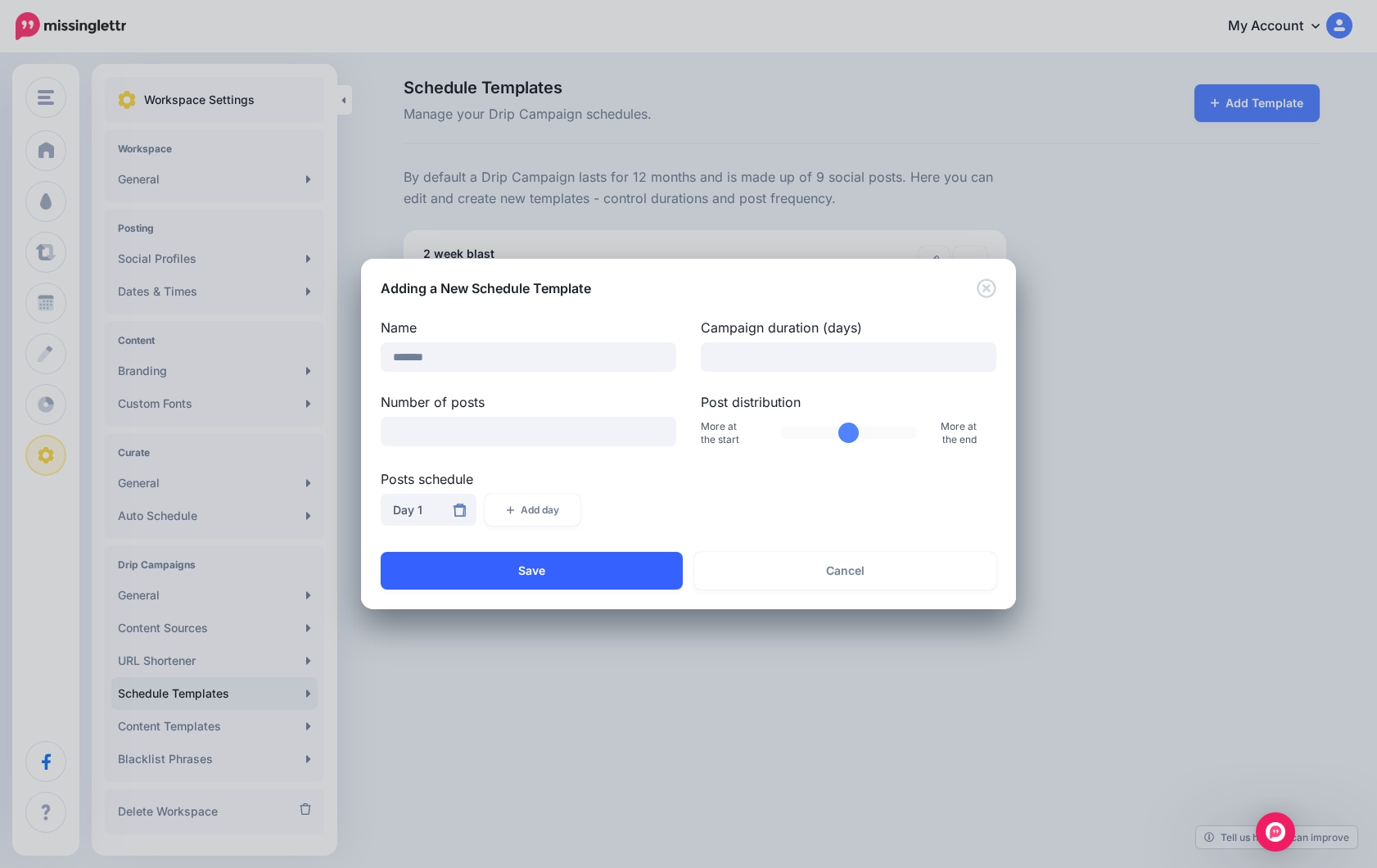
click at [576, 574] on button "Save" at bounding box center [531, 571] width 302 height 38
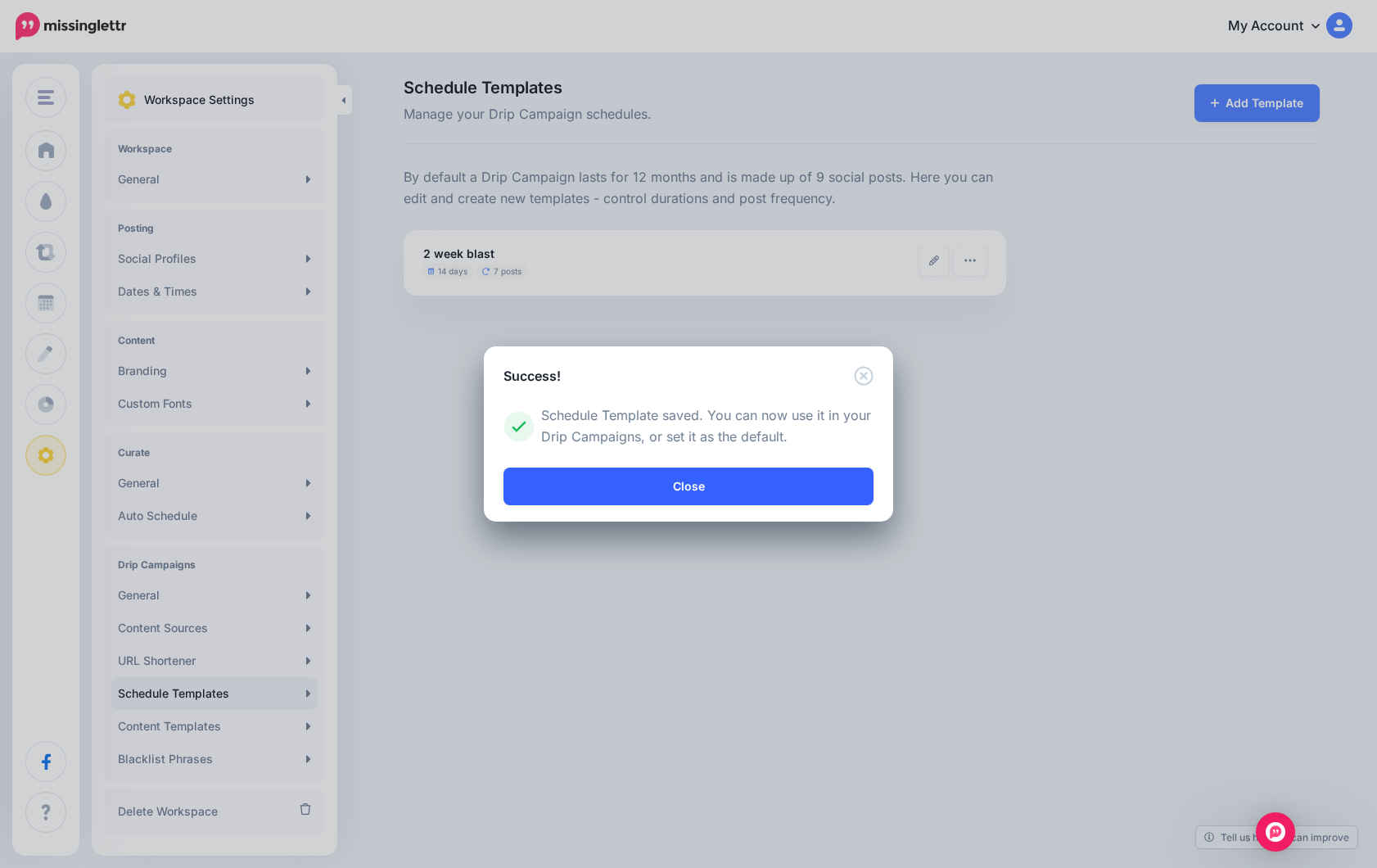
click at [681, 489] on link "Close" at bounding box center [688, 486] width 370 height 38
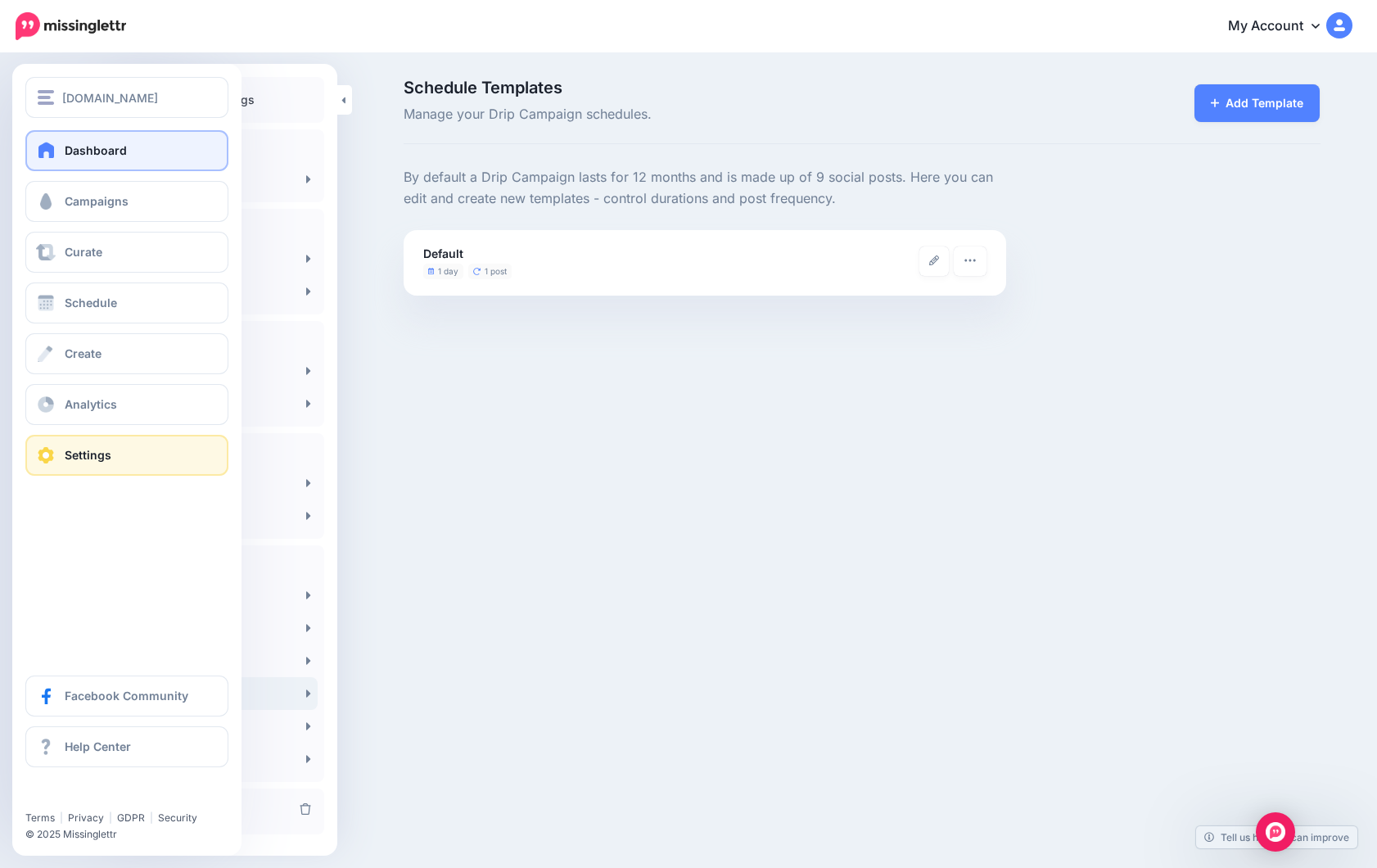
click at [49, 157] on span at bounding box center [47, 149] width 21 height 16
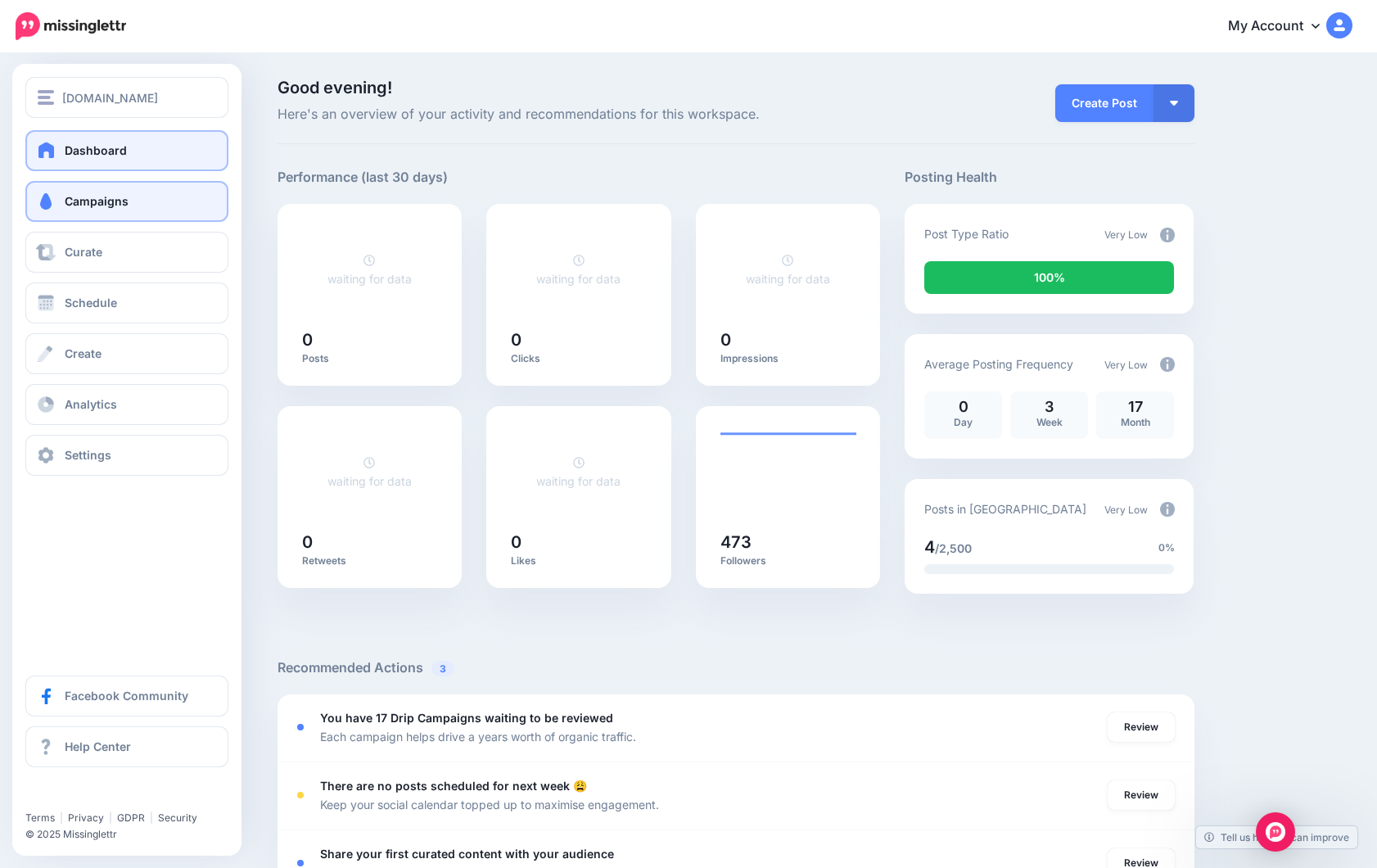
click at [91, 202] on span "Campaigns" at bounding box center [96, 201] width 64 height 14
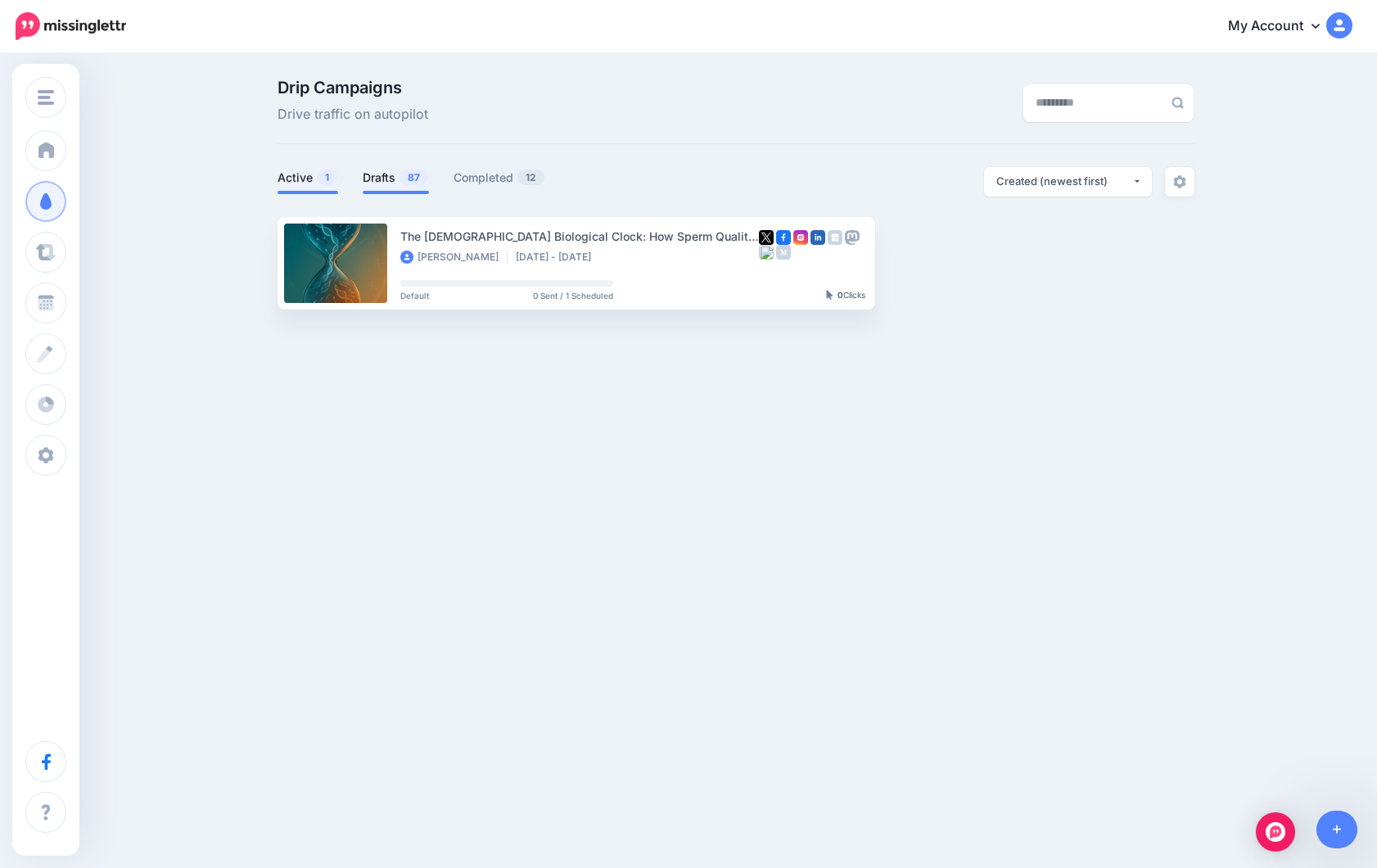
click at [367, 169] on link "Drafts 87" at bounding box center [396, 177] width 67 height 20
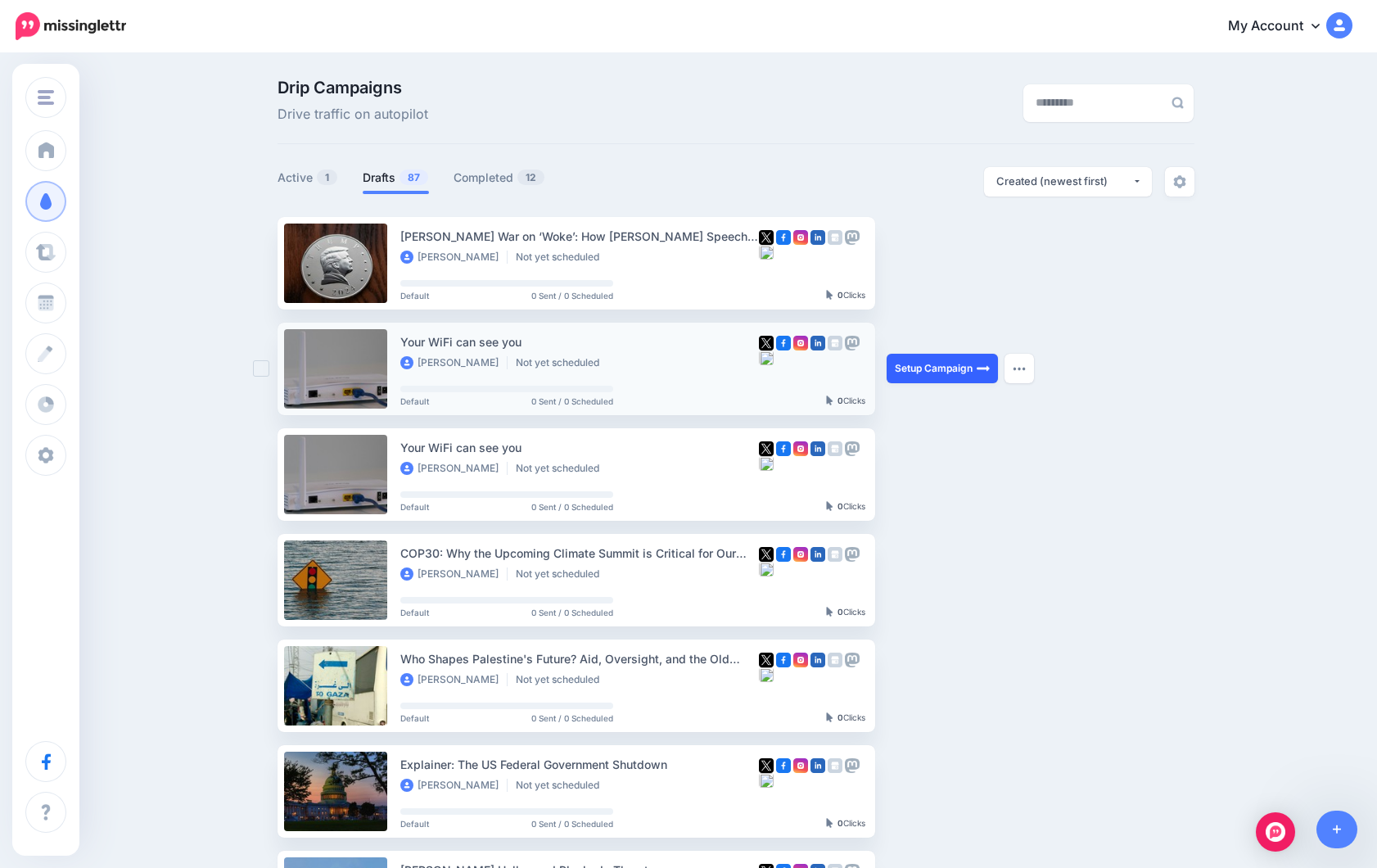
click at [913, 368] on link "Setup Campaign" at bounding box center [942, 368] width 111 height 30
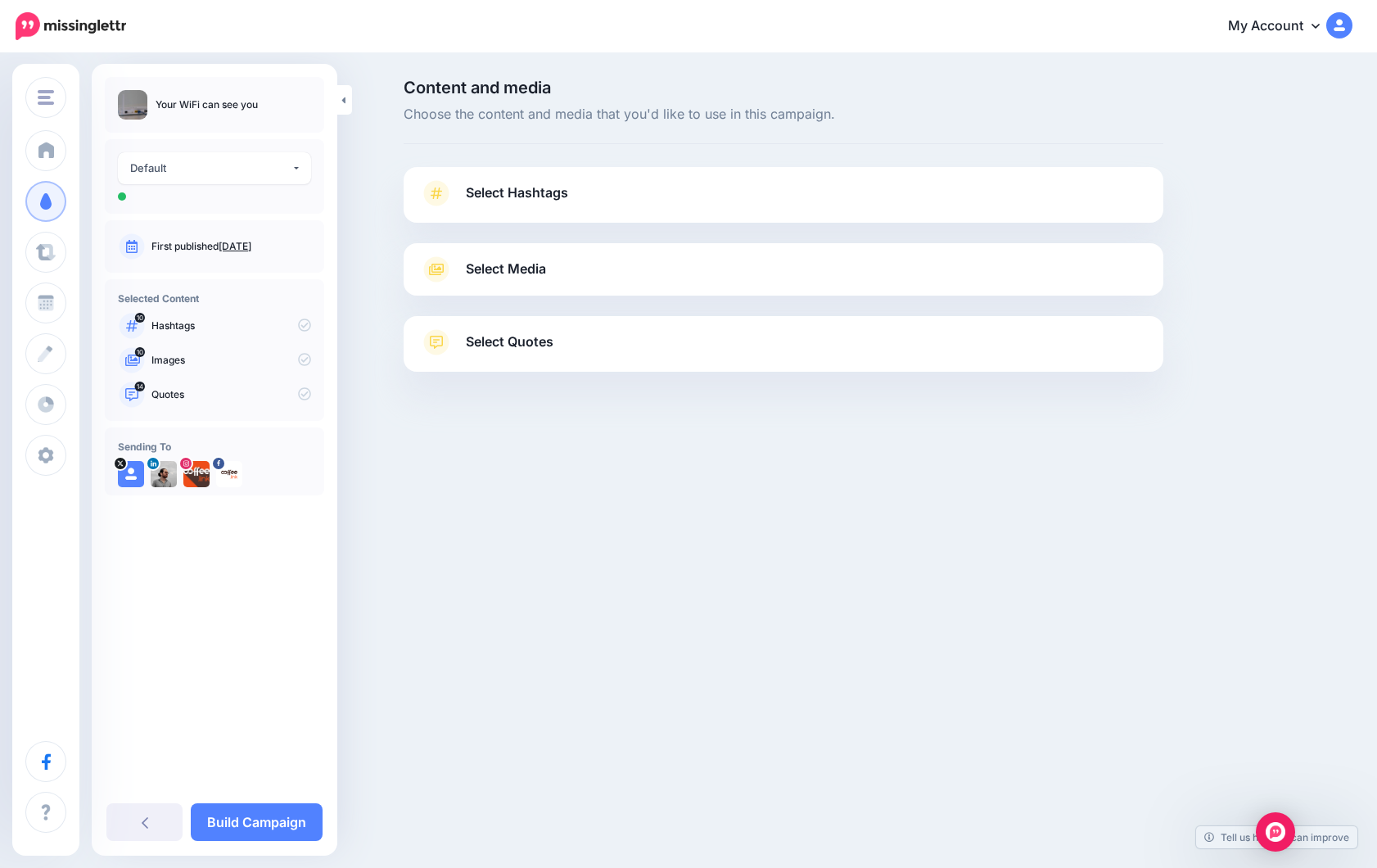
click at [578, 180] on div "Select Hashtags First let's make sure we're happy with the hashtags. Add, delet…" at bounding box center [783, 194] width 759 height 55
click at [580, 190] on link "Select Hashtags" at bounding box center [783, 201] width 727 height 43
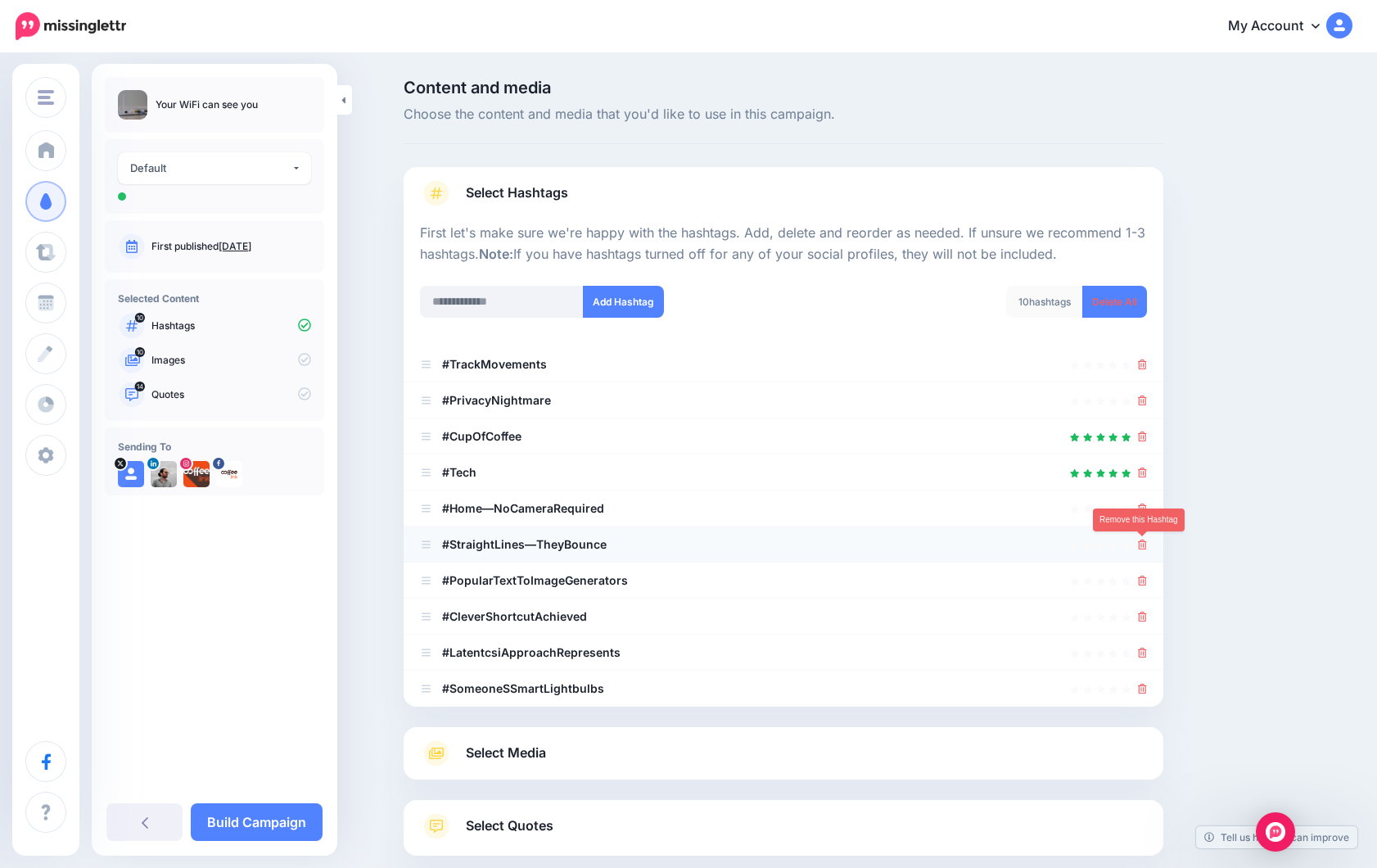
click at [1141, 540] on icon at bounding box center [1142, 544] width 9 height 10
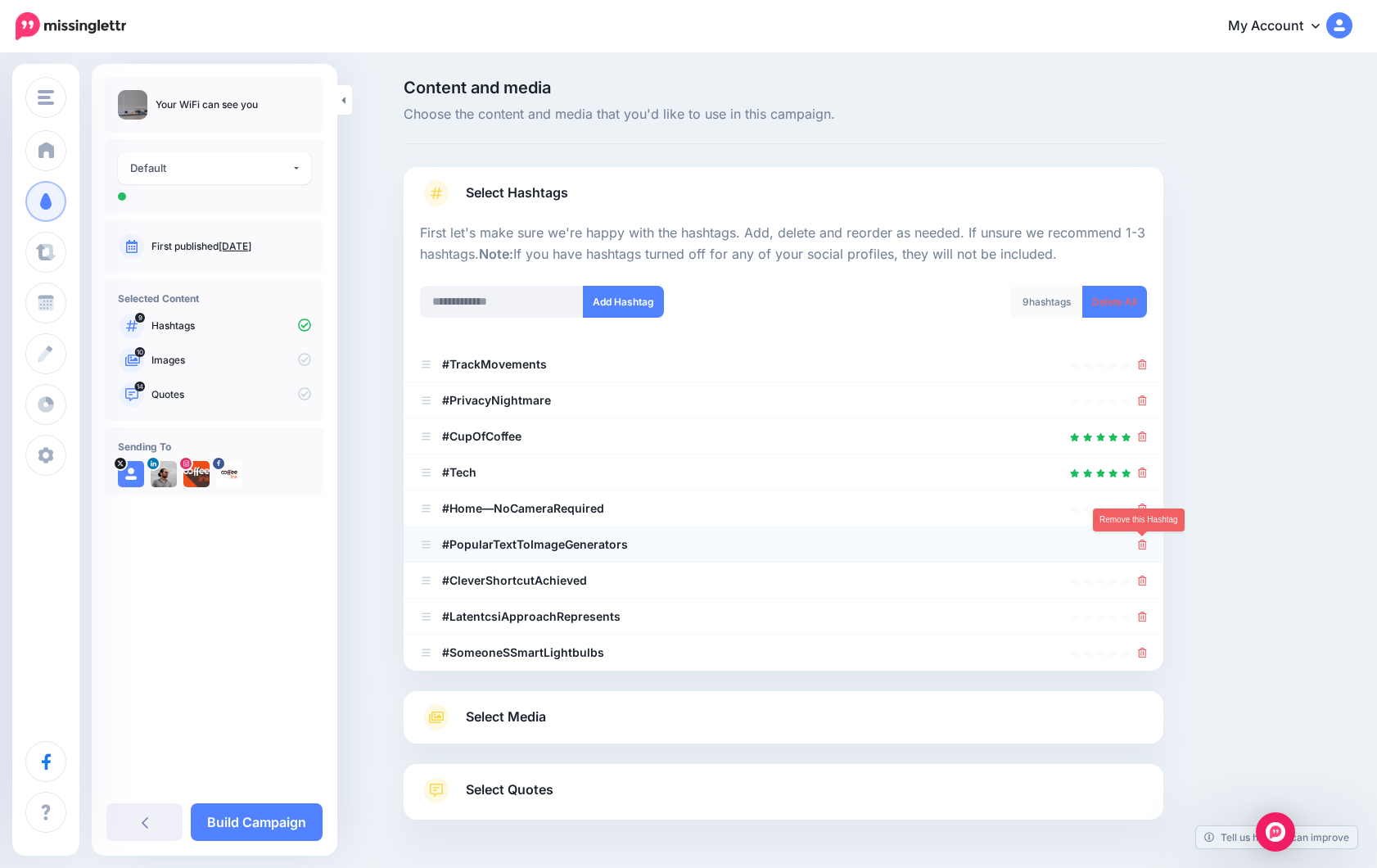
click at [1142, 541] on icon at bounding box center [1142, 544] width 9 height 10
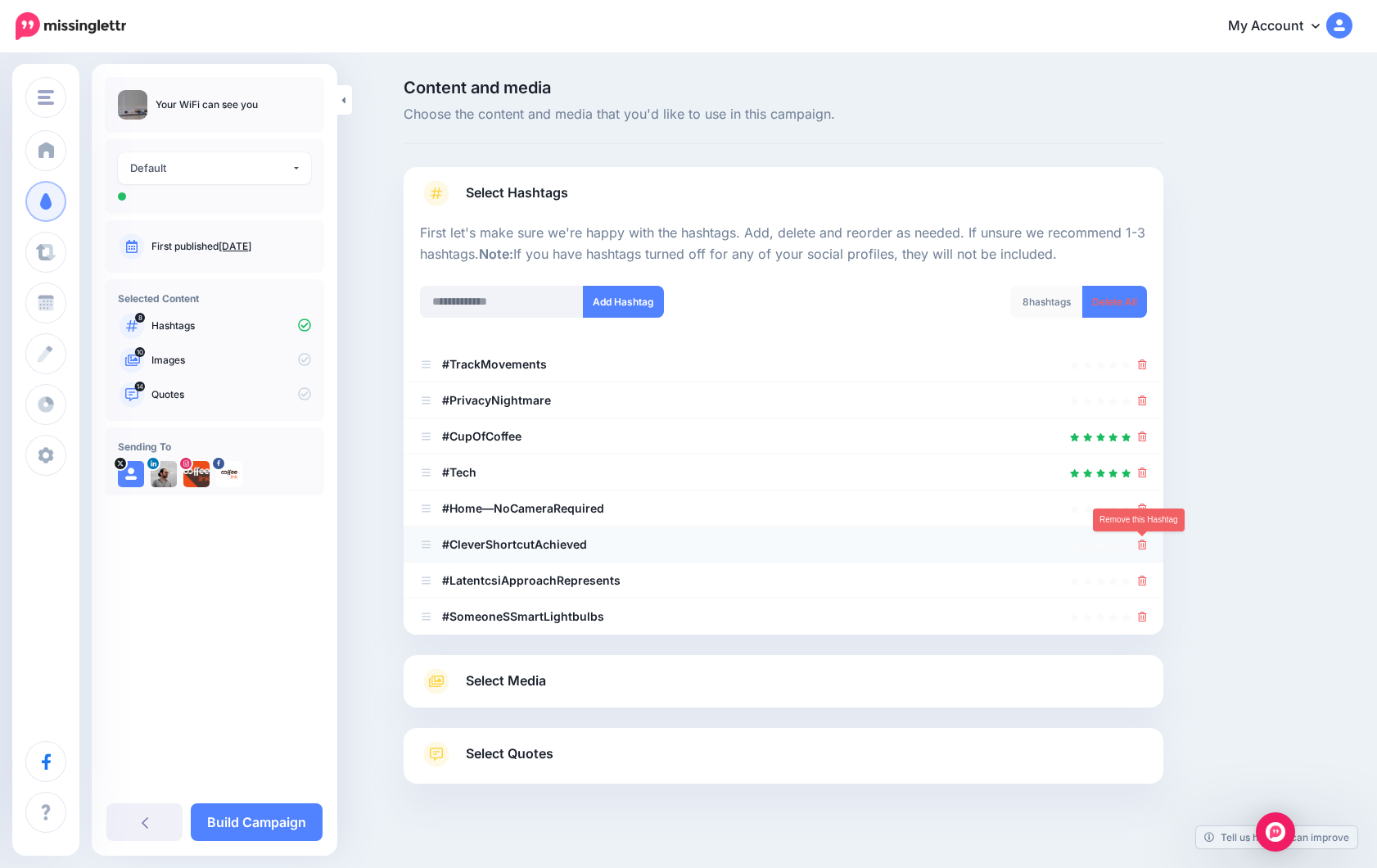
click at [1142, 542] on icon at bounding box center [1142, 544] width 9 height 10
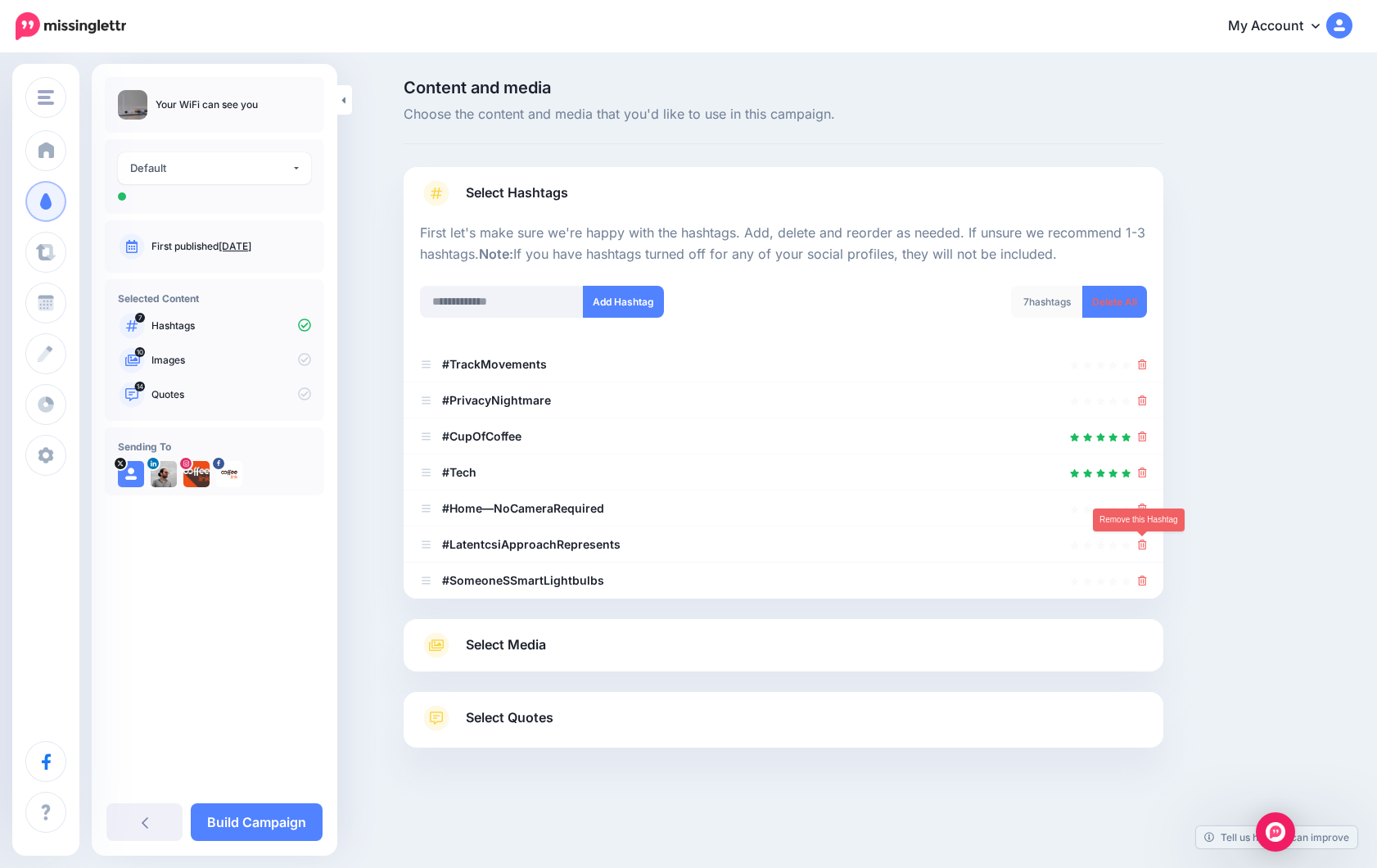
click at [1142, 542] on icon at bounding box center [1142, 544] width 9 height 10
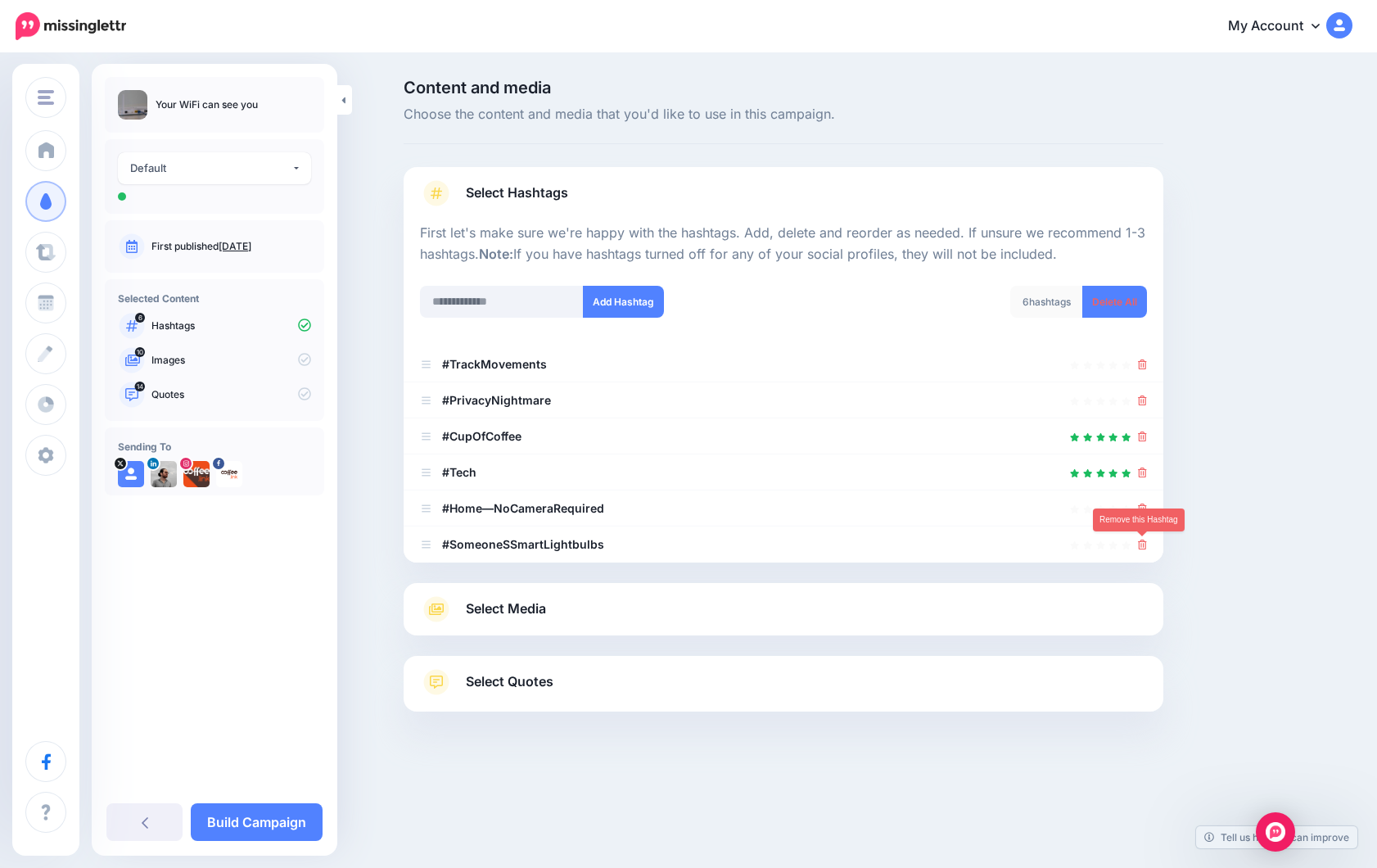
click at [1142, 542] on icon at bounding box center [1142, 544] width 9 height 10
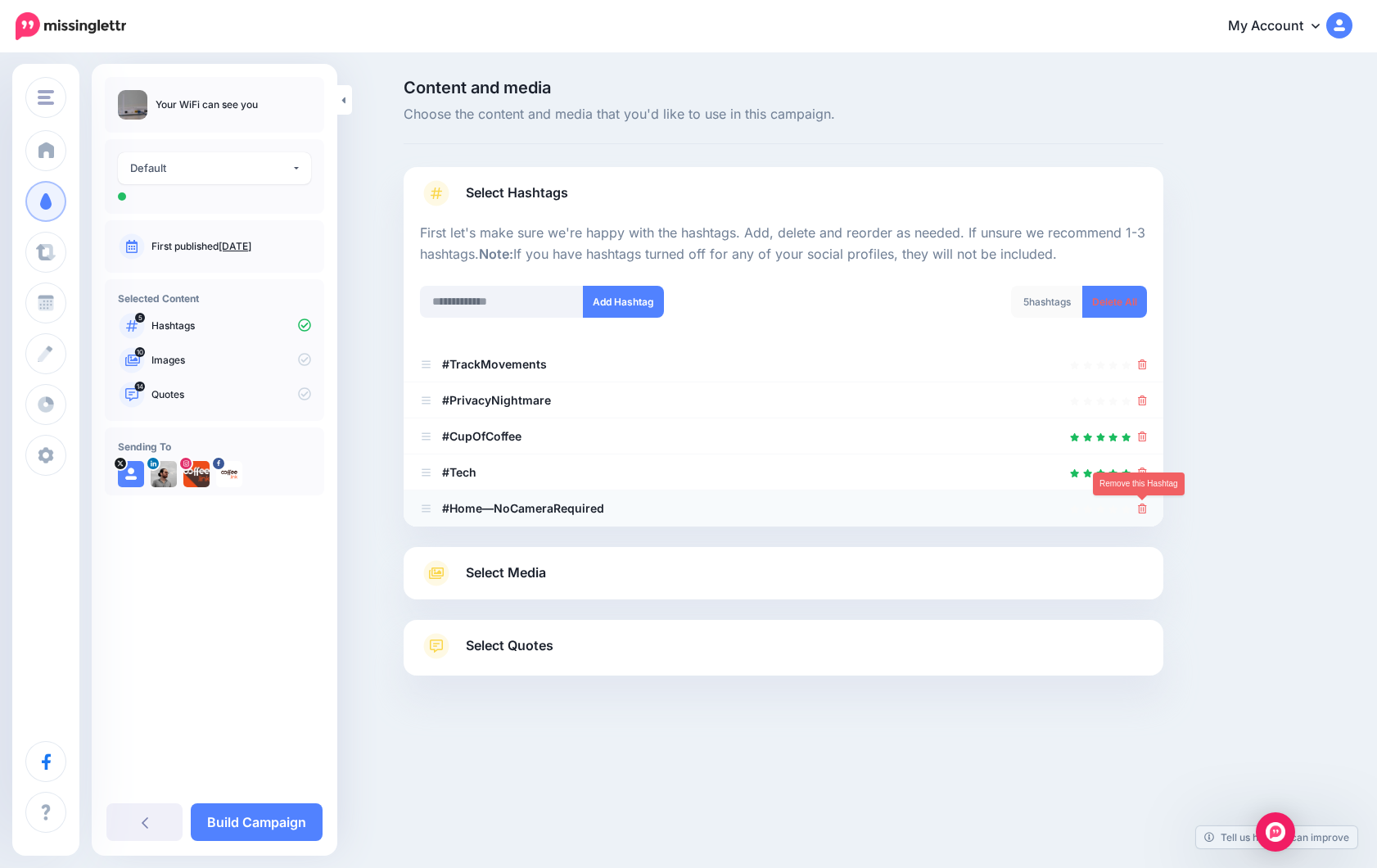
click at [1144, 508] on icon at bounding box center [1142, 508] width 9 height 10
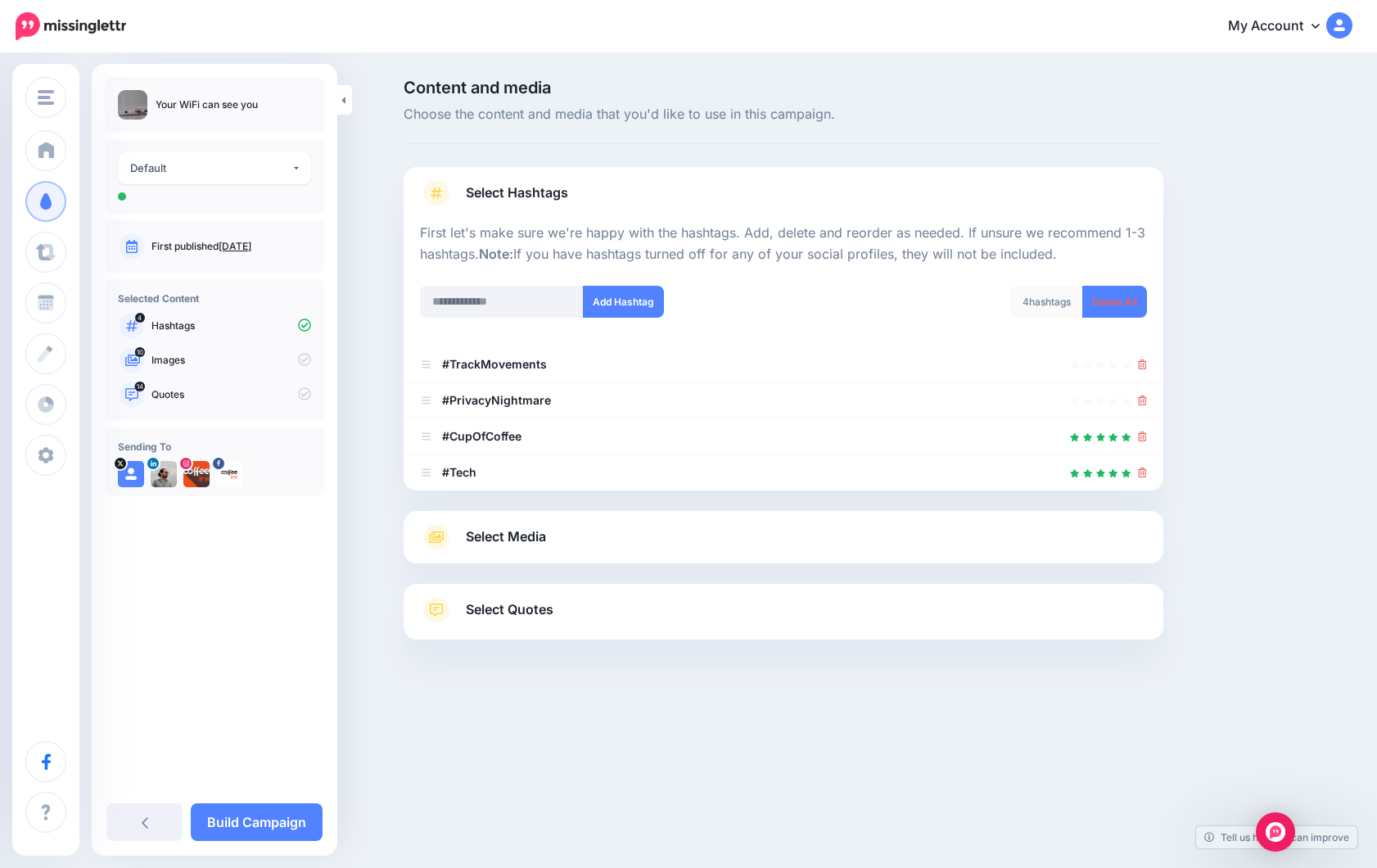
click at [927, 543] on link "Select Media" at bounding box center [783, 538] width 727 height 27
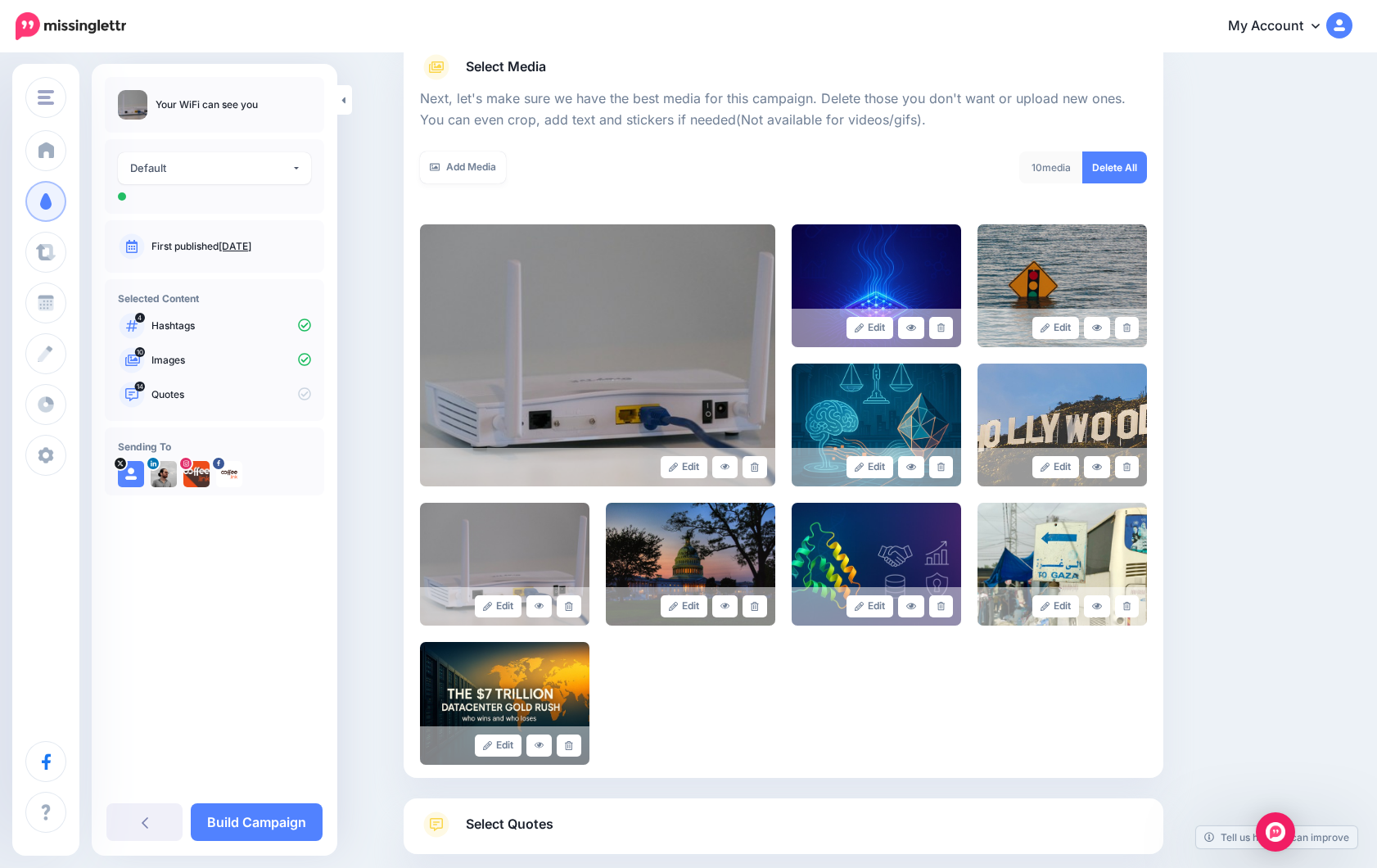
scroll to position [243, 0]
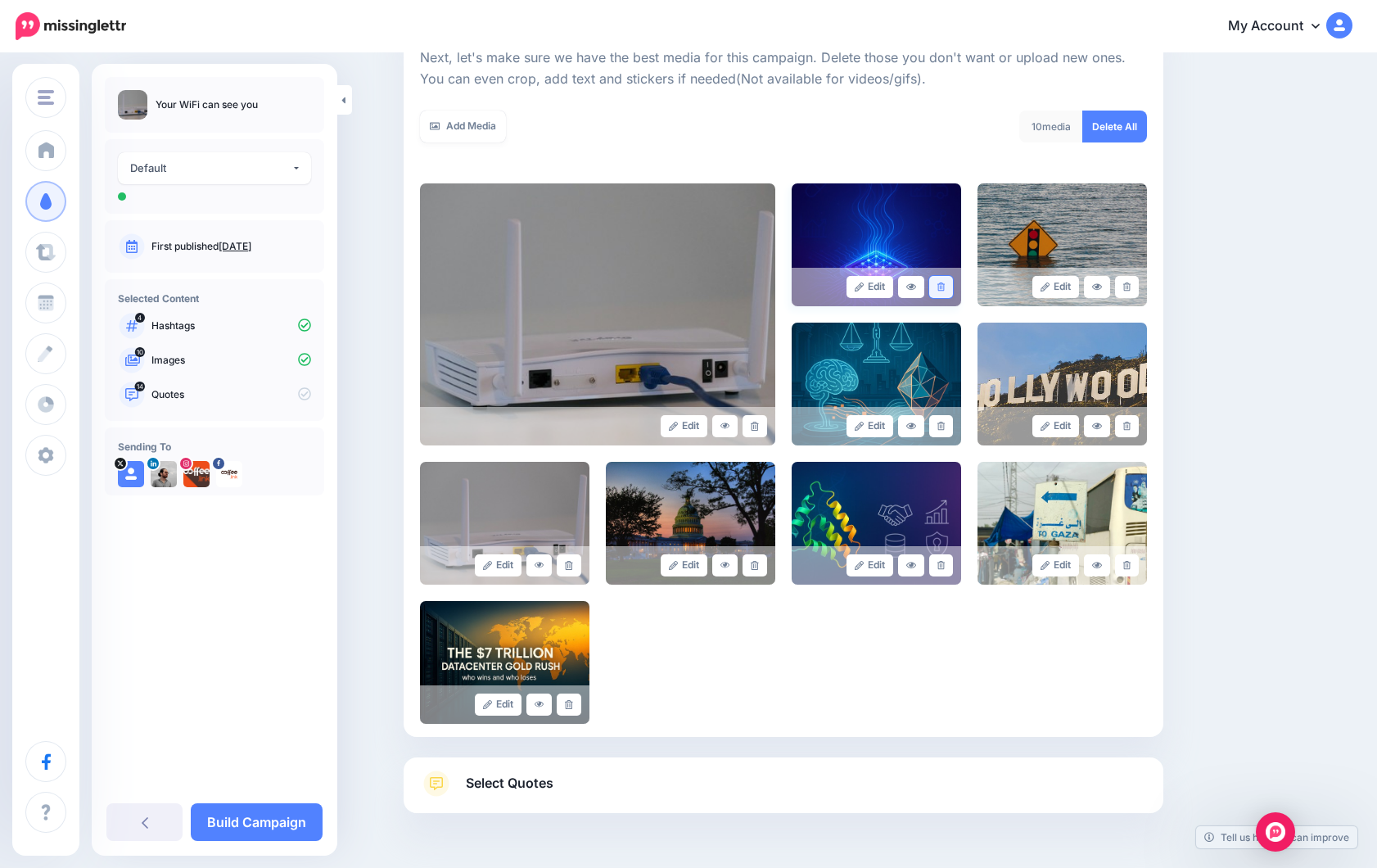
click at [942, 281] on link at bounding box center [940, 286] width 24 height 22
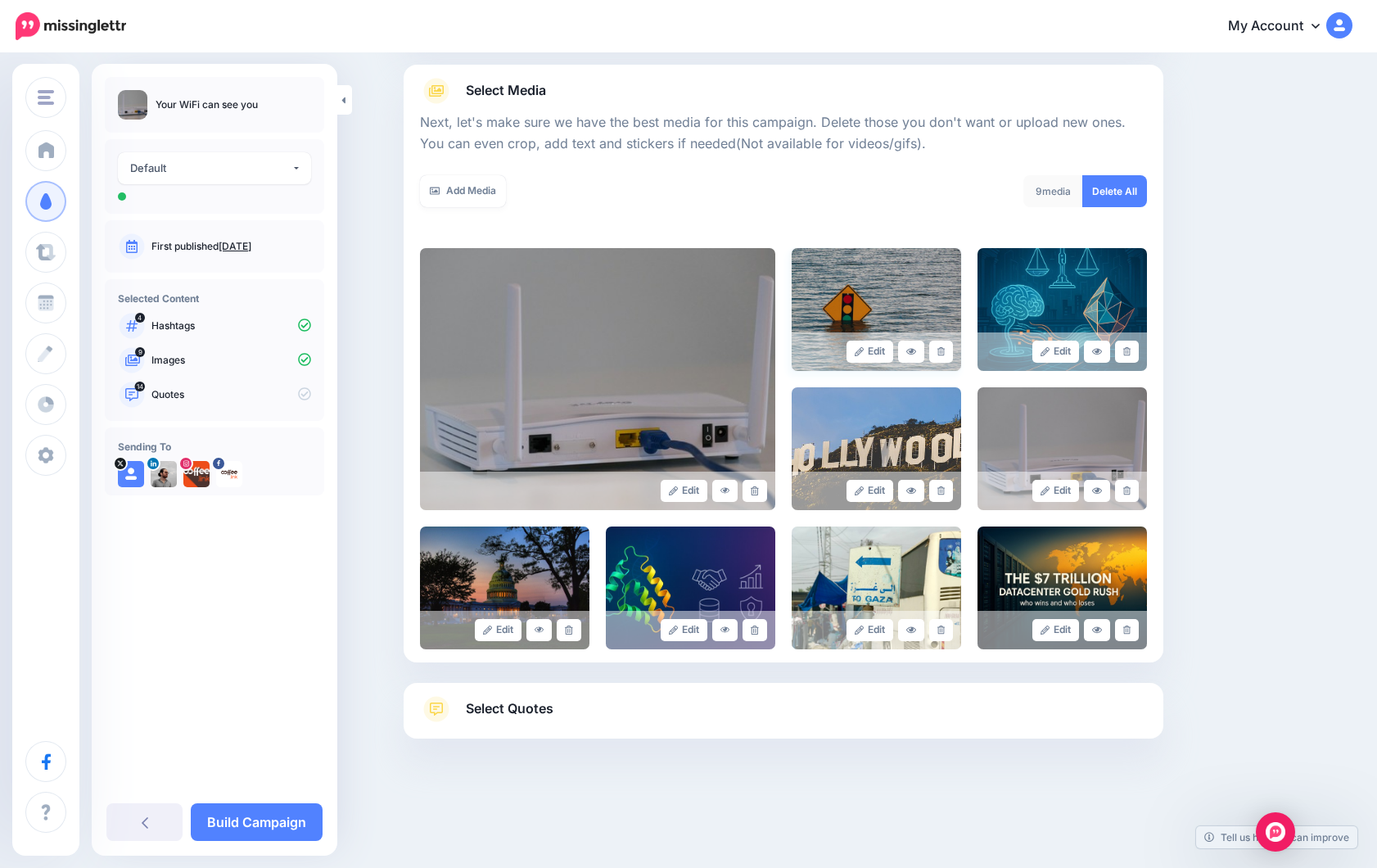
scroll to position [179, 0]
click at [940, 354] on icon at bounding box center [941, 351] width 8 height 9
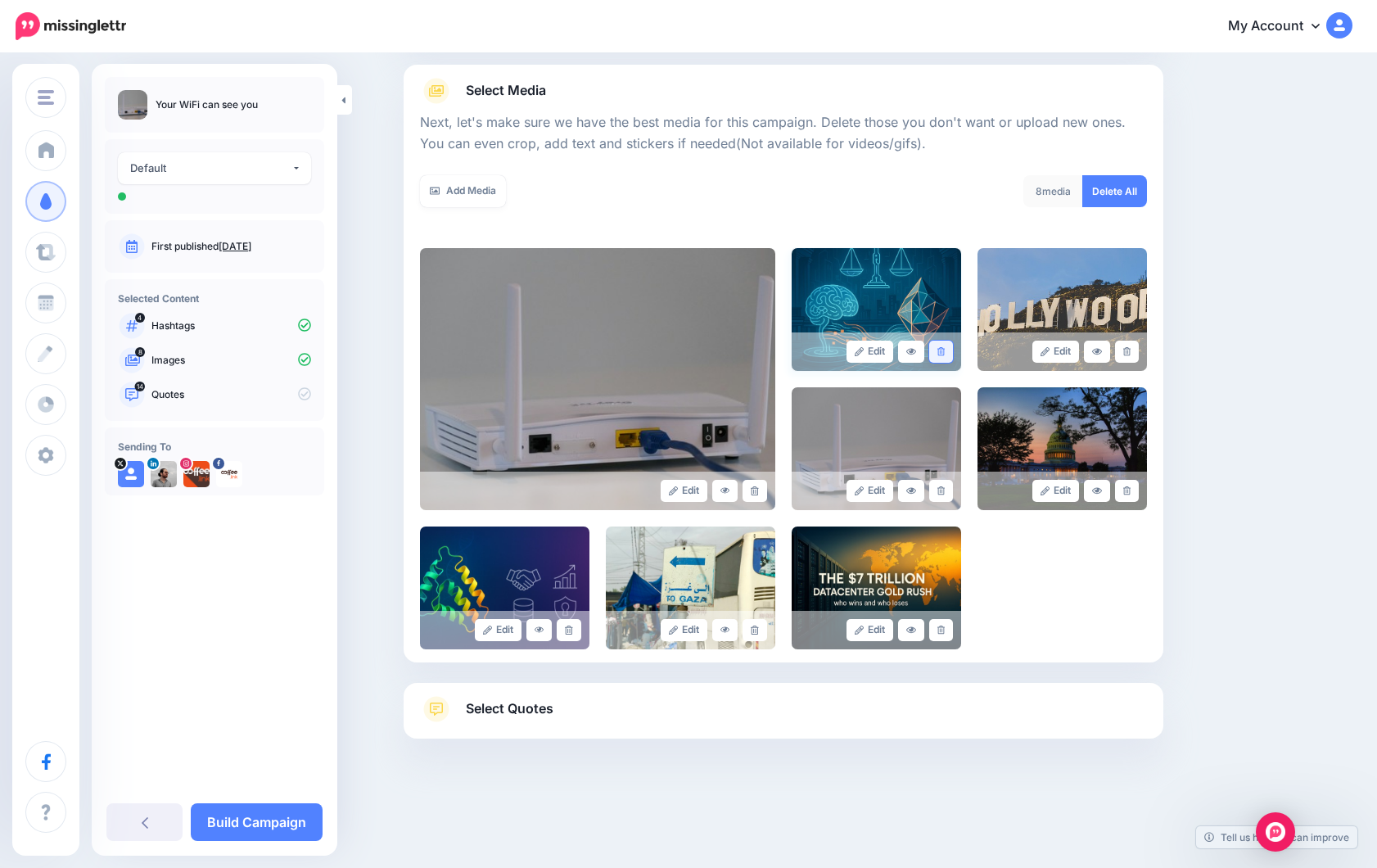
click at [945, 354] on link at bounding box center [940, 351] width 24 height 22
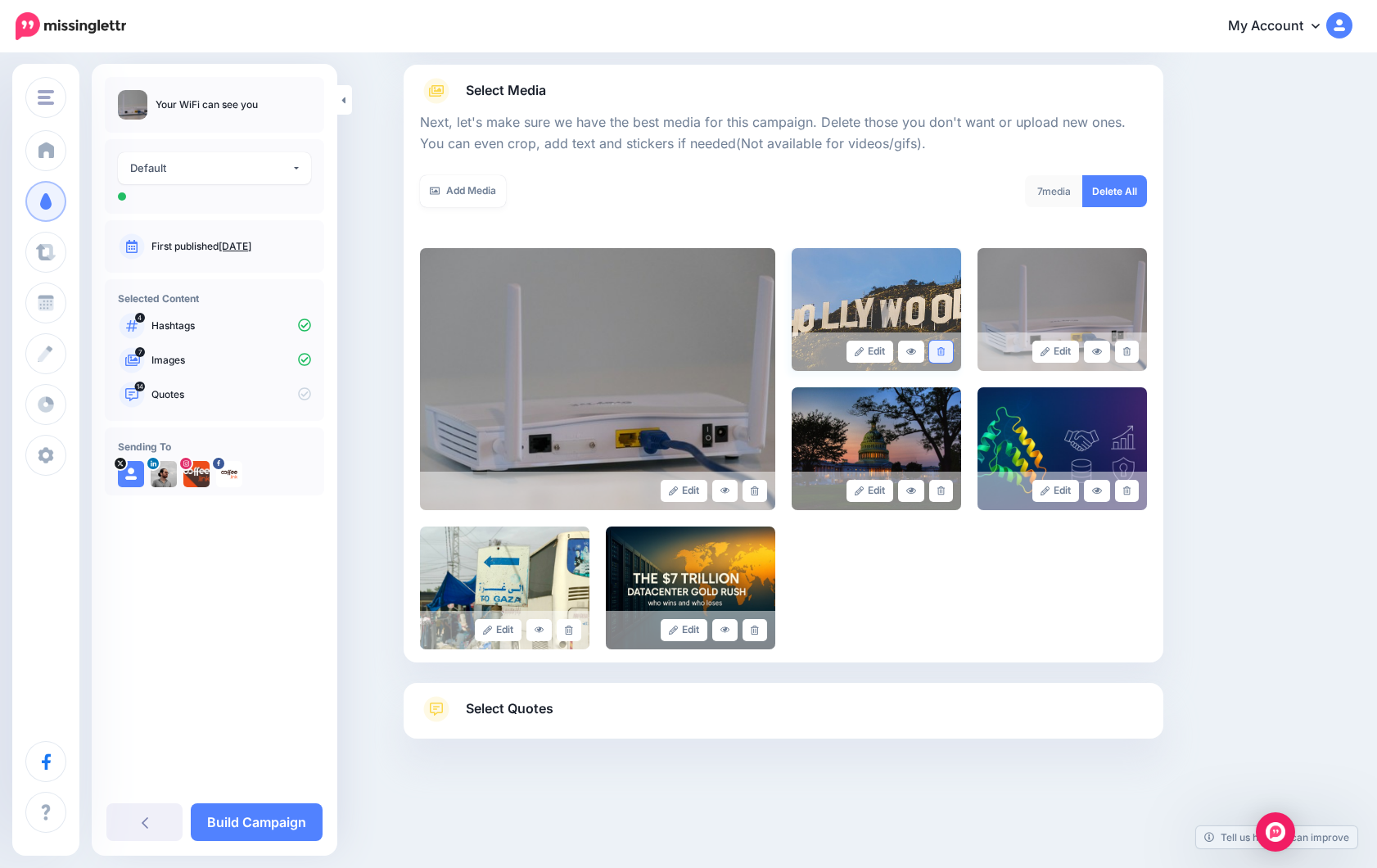
click at [944, 355] on icon at bounding box center [941, 351] width 8 height 9
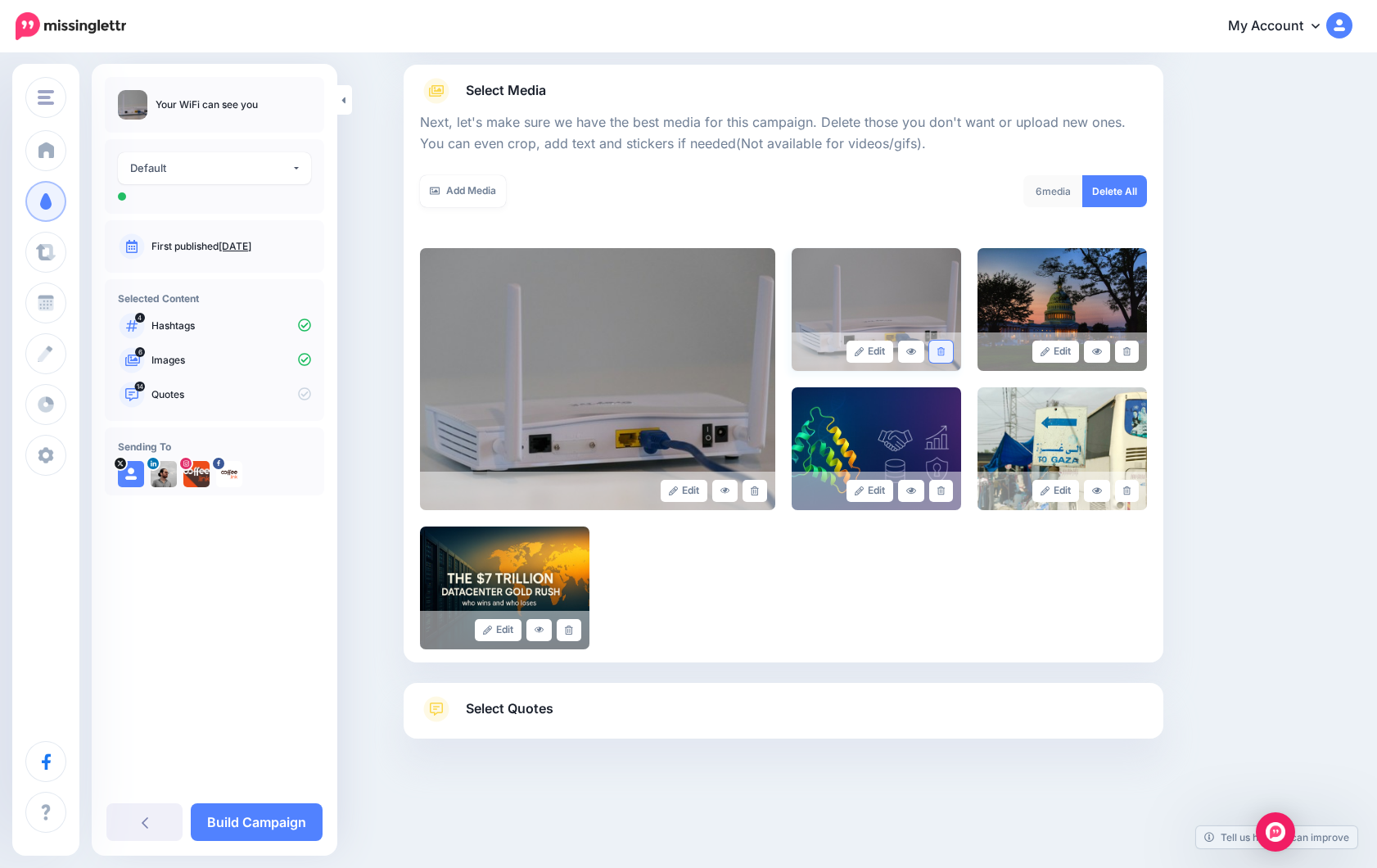
click at [943, 355] on icon at bounding box center [941, 351] width 8 height 9
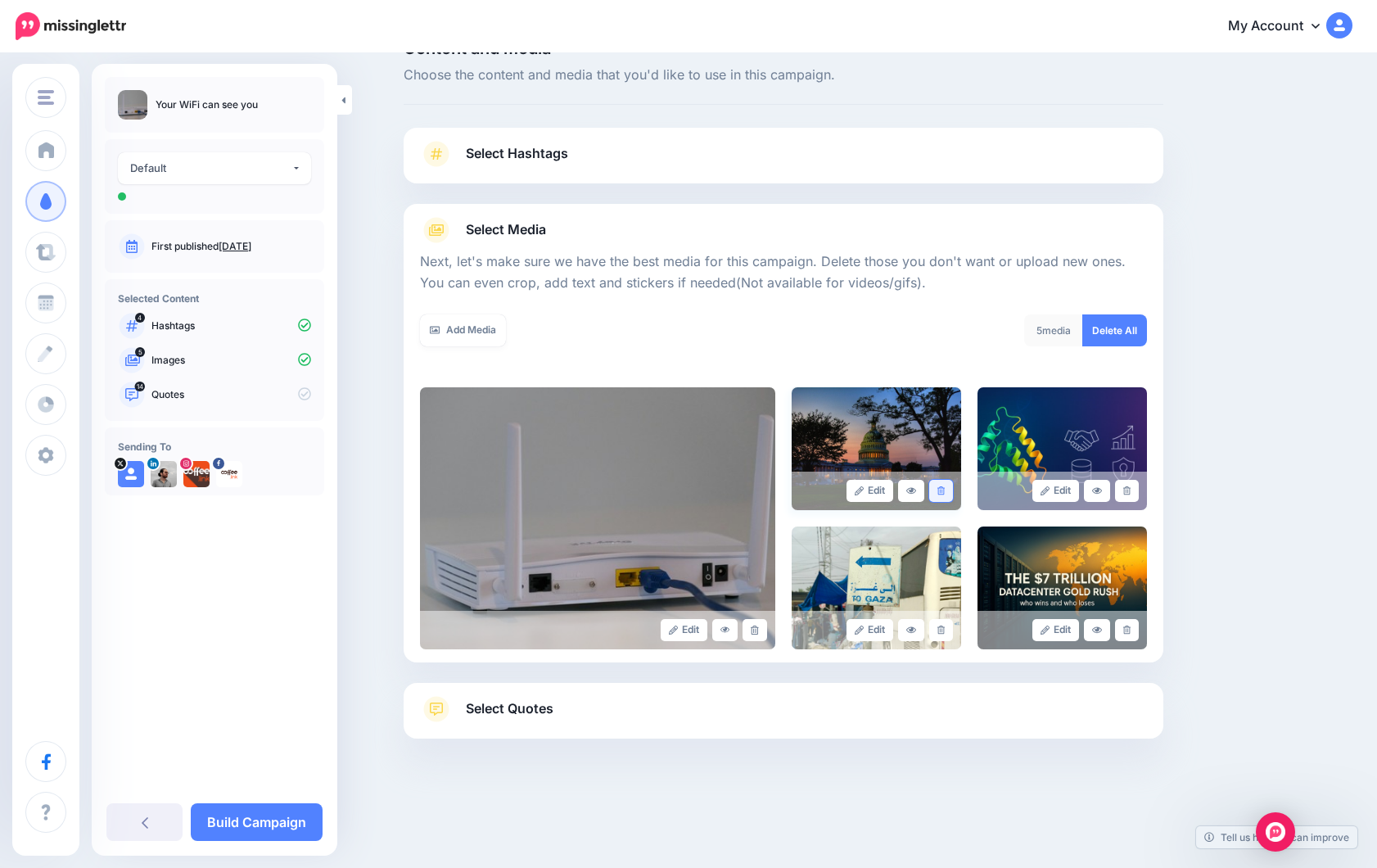
click at [940, 490] on icon at bounding box center [941, 490] width 8 height 9
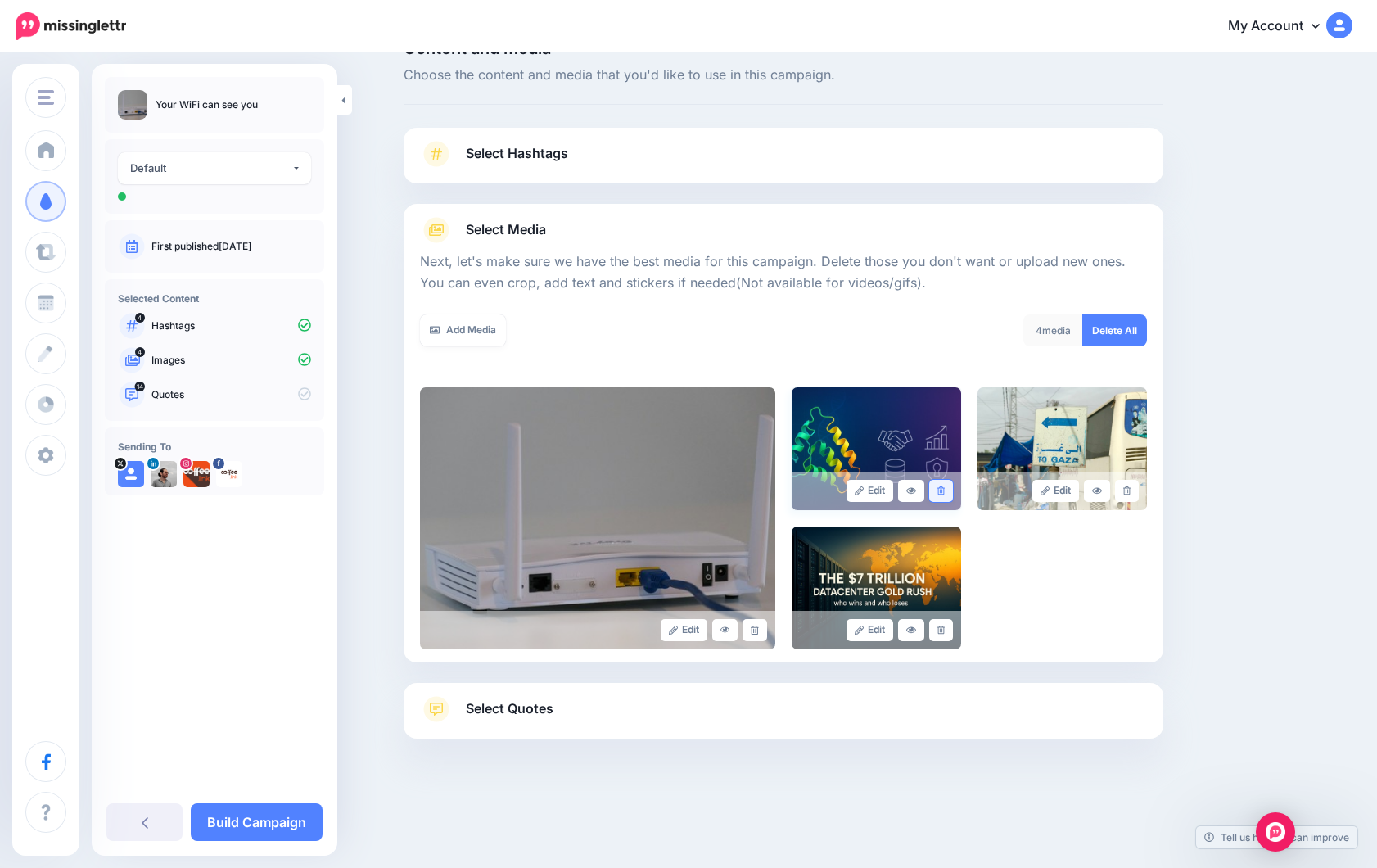
click at [940, 490] on icon at bounding box center [941, 490] width 8 height 9
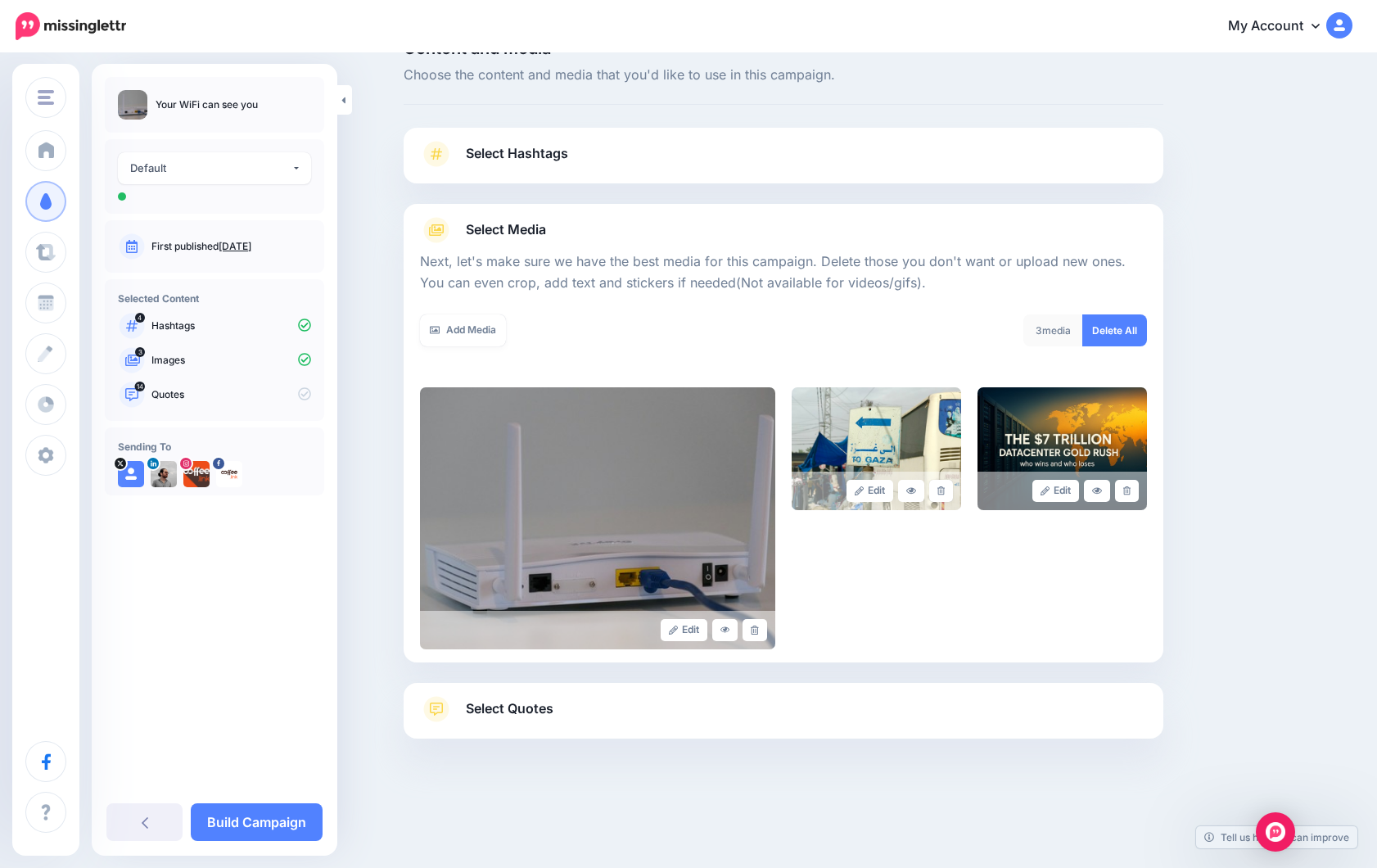
click at [940, 490] on icon at bounding box center [941, 490] width 8 height 9
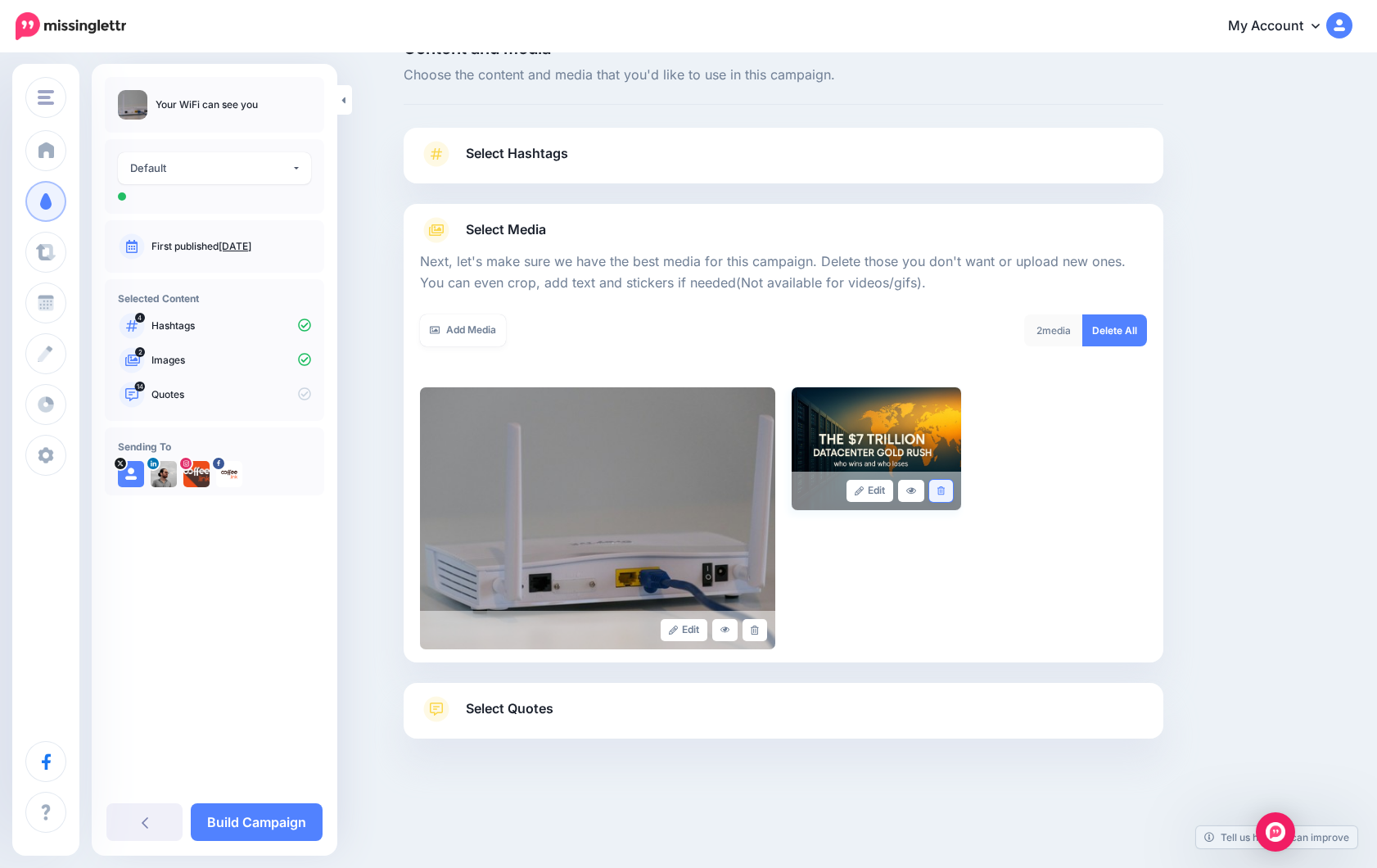
click at [940, 490] on icon at bounding box center [941, 490] width 8 height 9
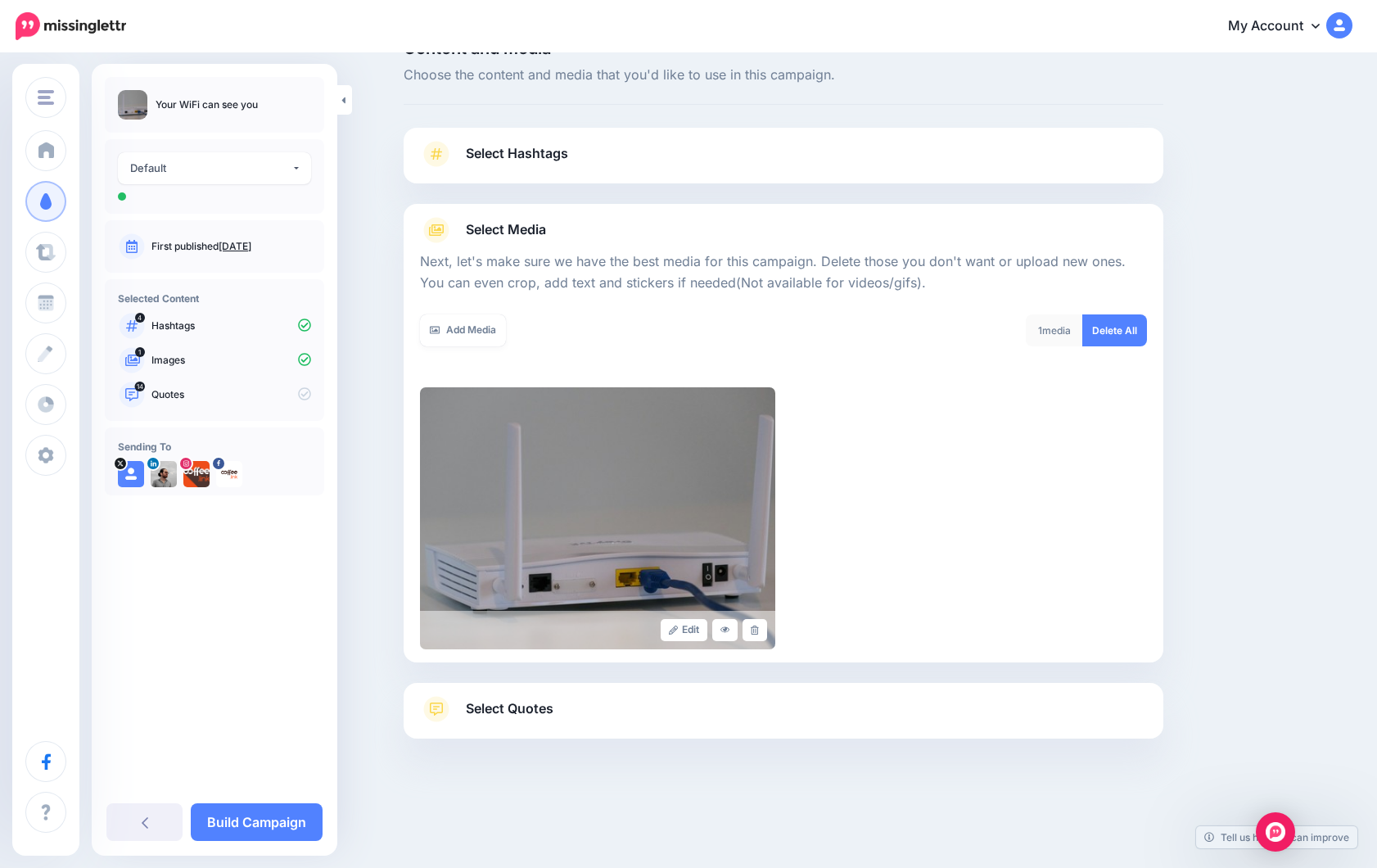
click at [817, 720] on link "Select Quotes" at bounding box center [783, 717] width 727 height 43
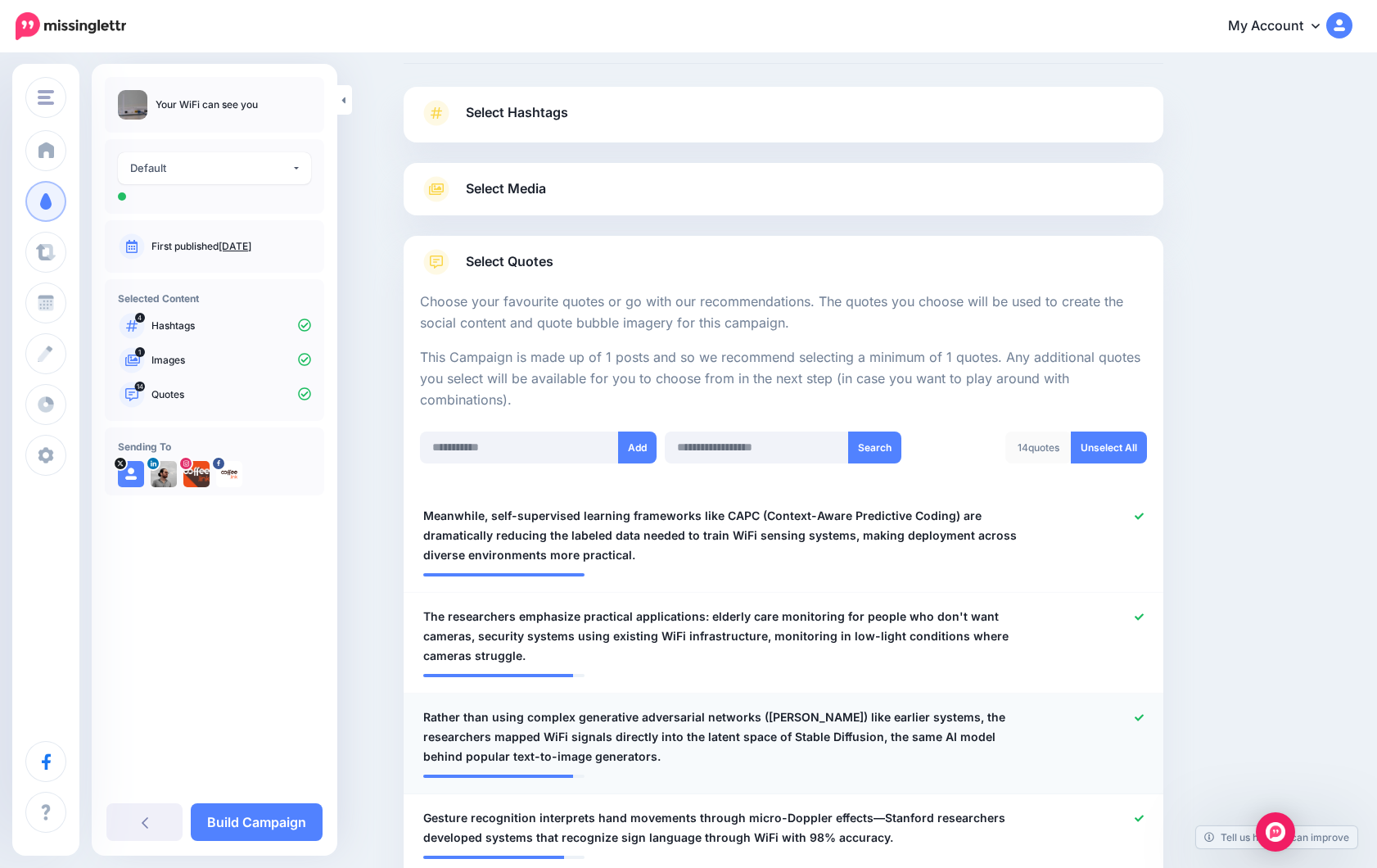
scroll to position [82, 0]
click at [1104, 454] on link "Unselect All" at bounding box center [1109, 446] width 76 height 32
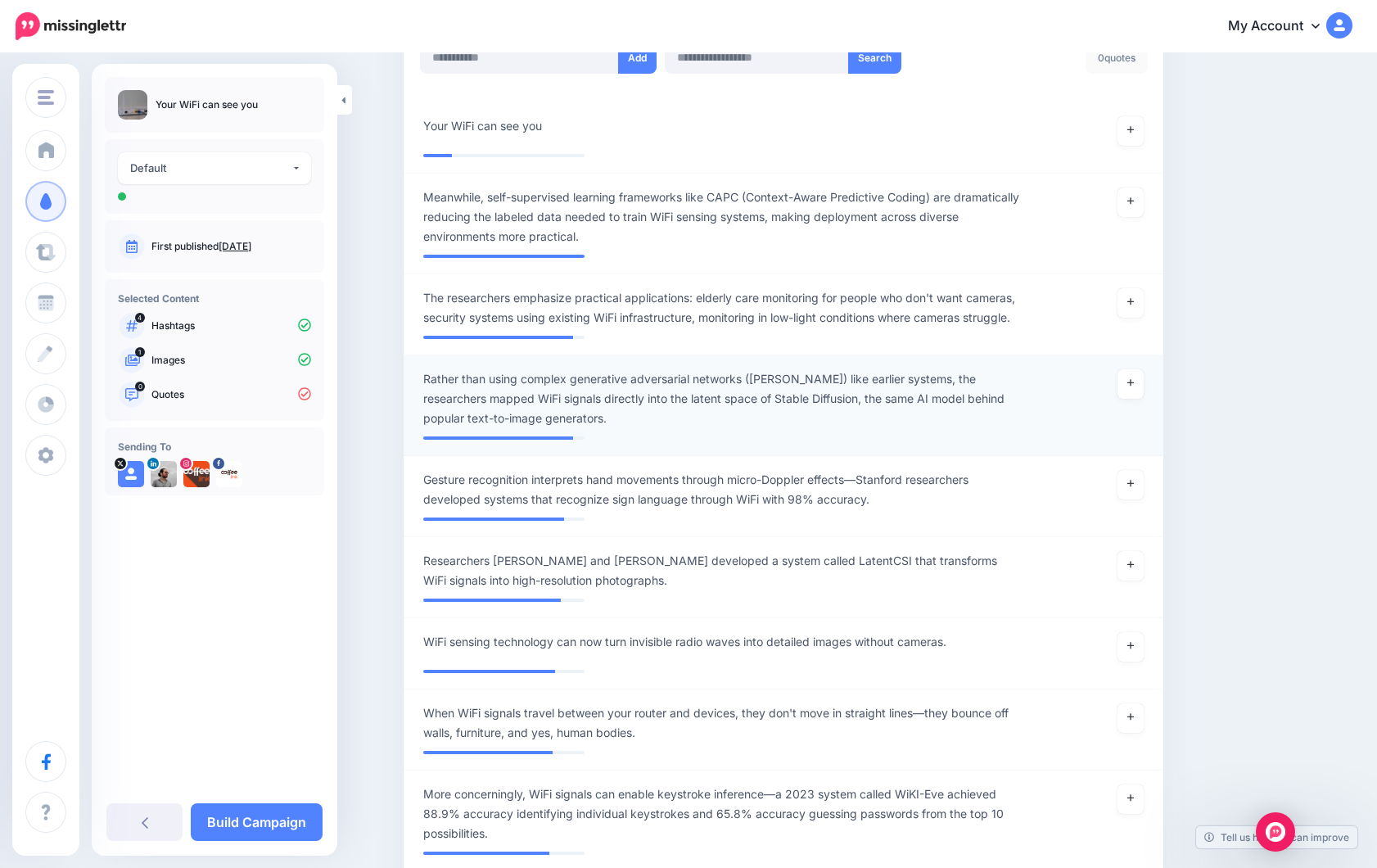
scroll to position [472, 0]
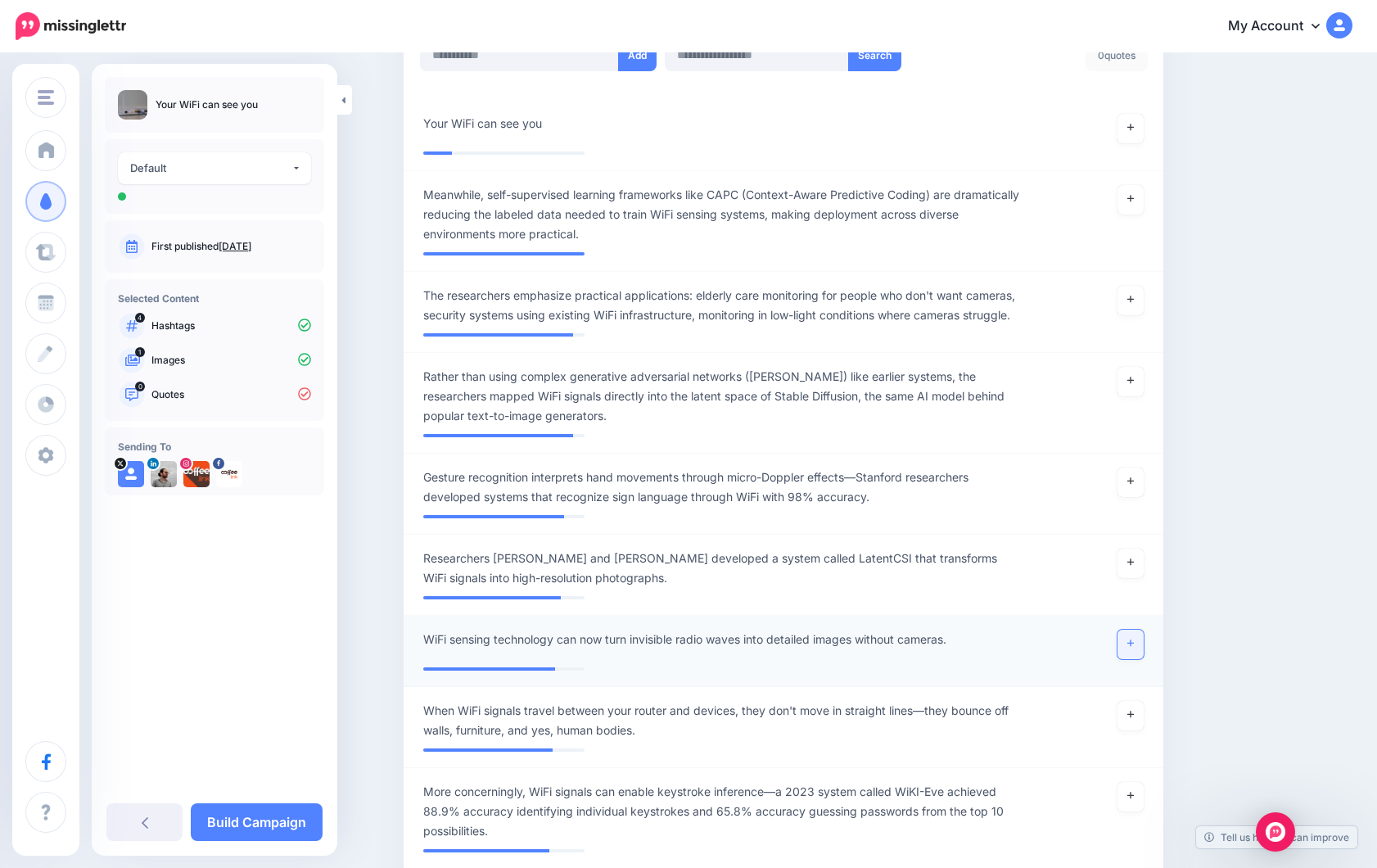
click at [1133, 647] on icon at bounding box center [1130, 642] width 7 height 9
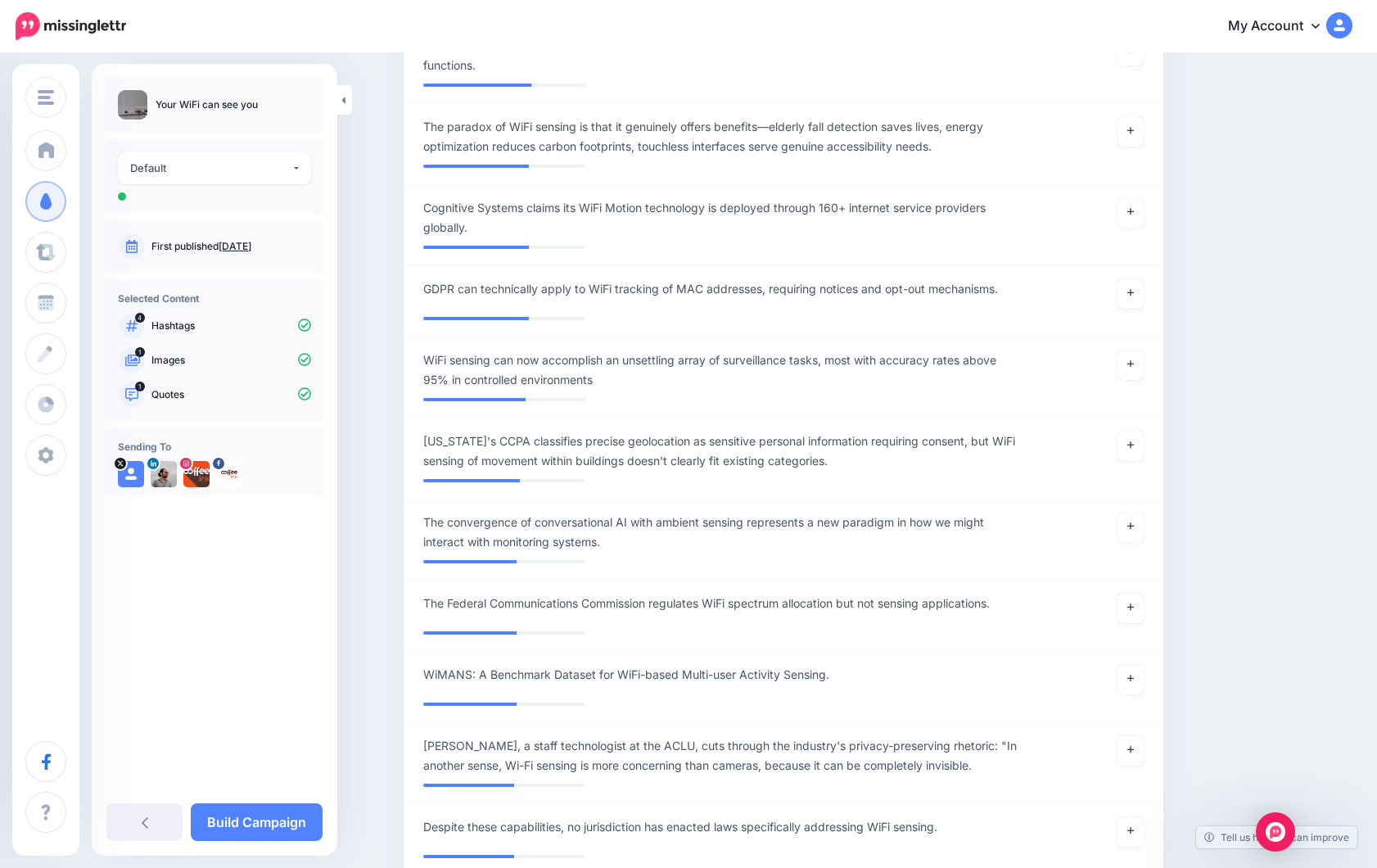
scroll to position [0, 0]
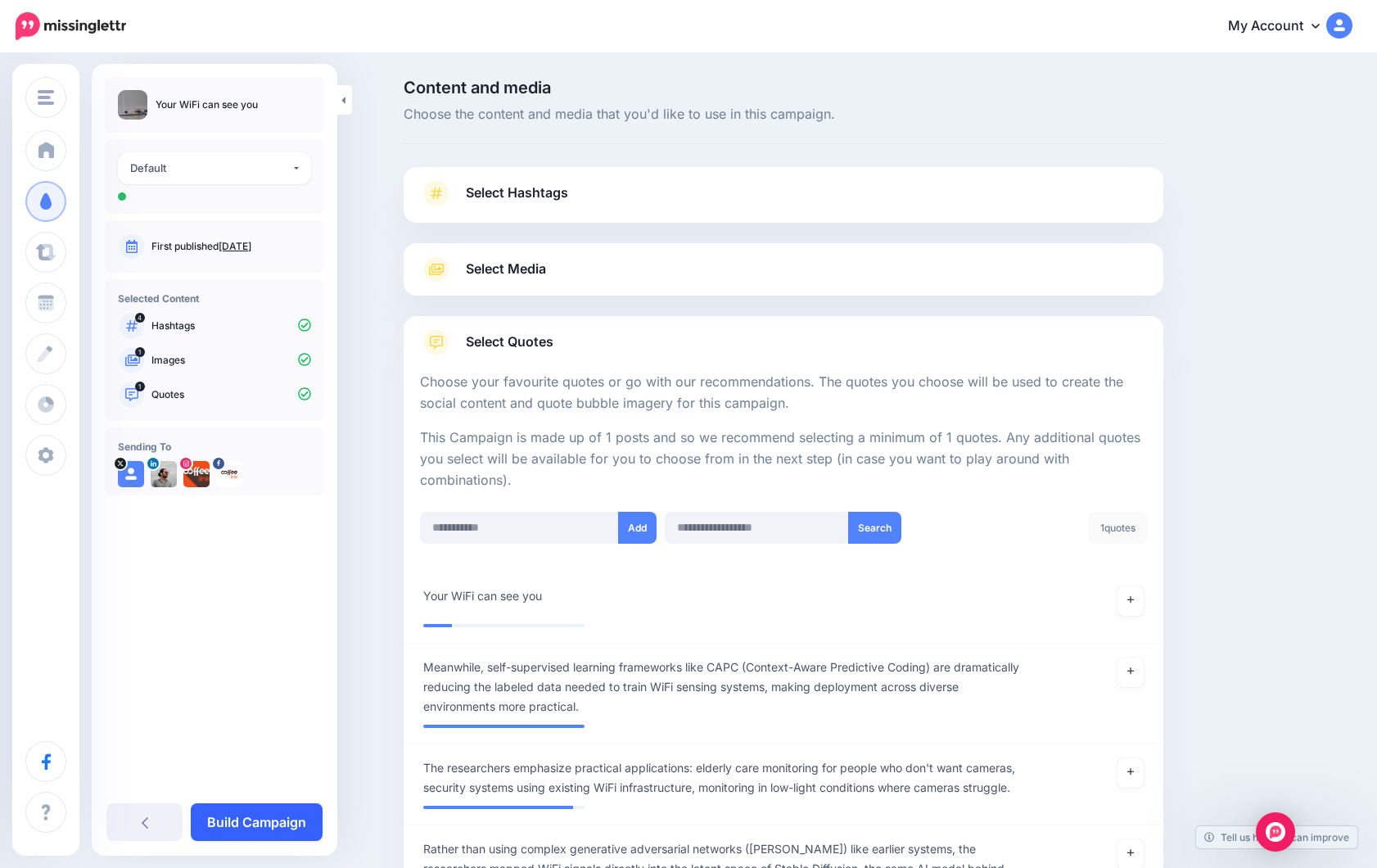
click at [246, 820] on link "Build Campaign" at bounding box center [256, 822] width 131 height 38
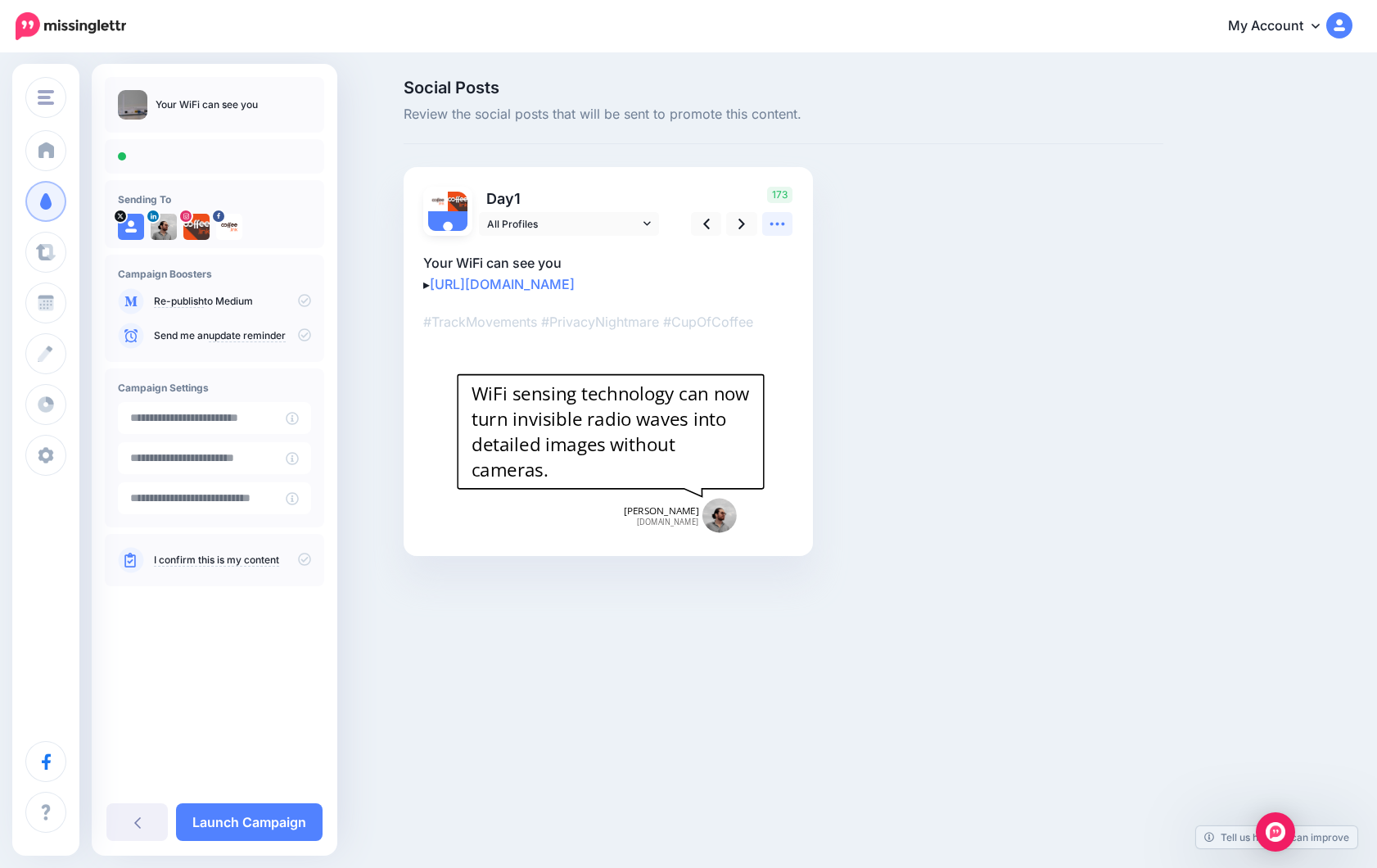
click at [776, 219] on icon at bounding box center [777, 224] width 17 height 17
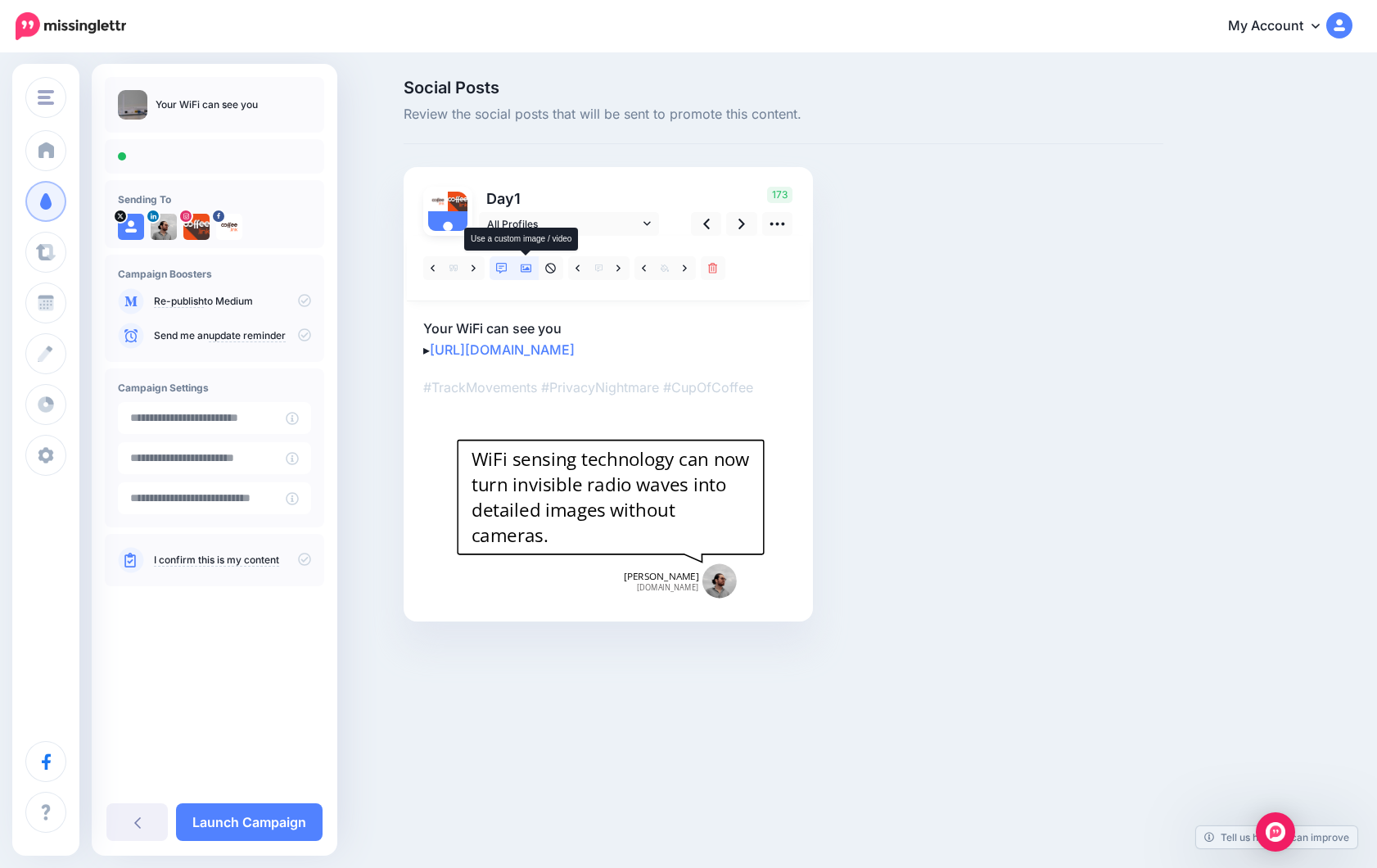
click at [524, 265] on icon at bounding box center [526, 268] width 11 height 9
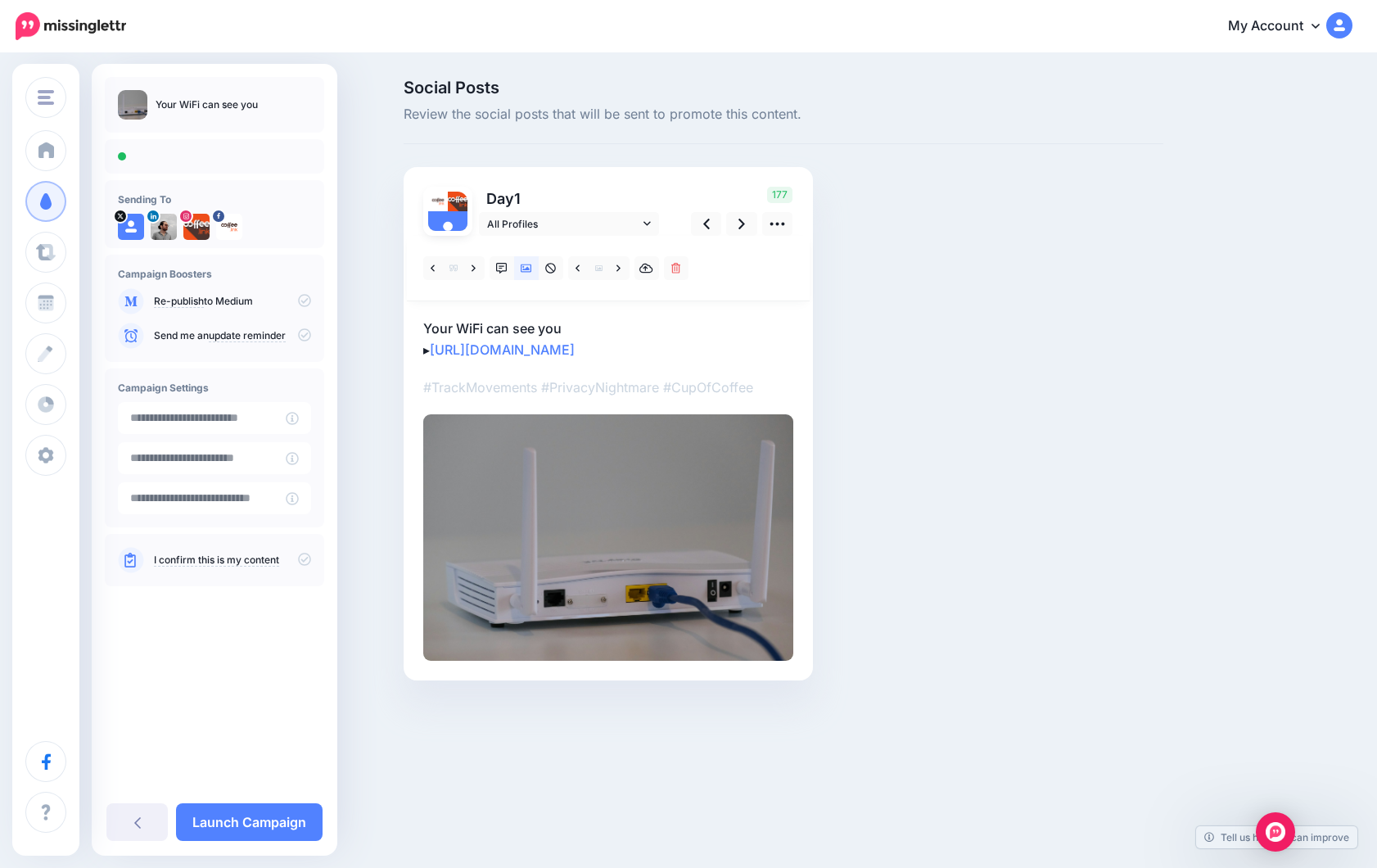
click at [305, 300] on icon at bounding box center [305, 301] width 13 height 13
click at [260, 817] on link "Launch Campaign" at bounding box center [249, 822] width 147 height 38
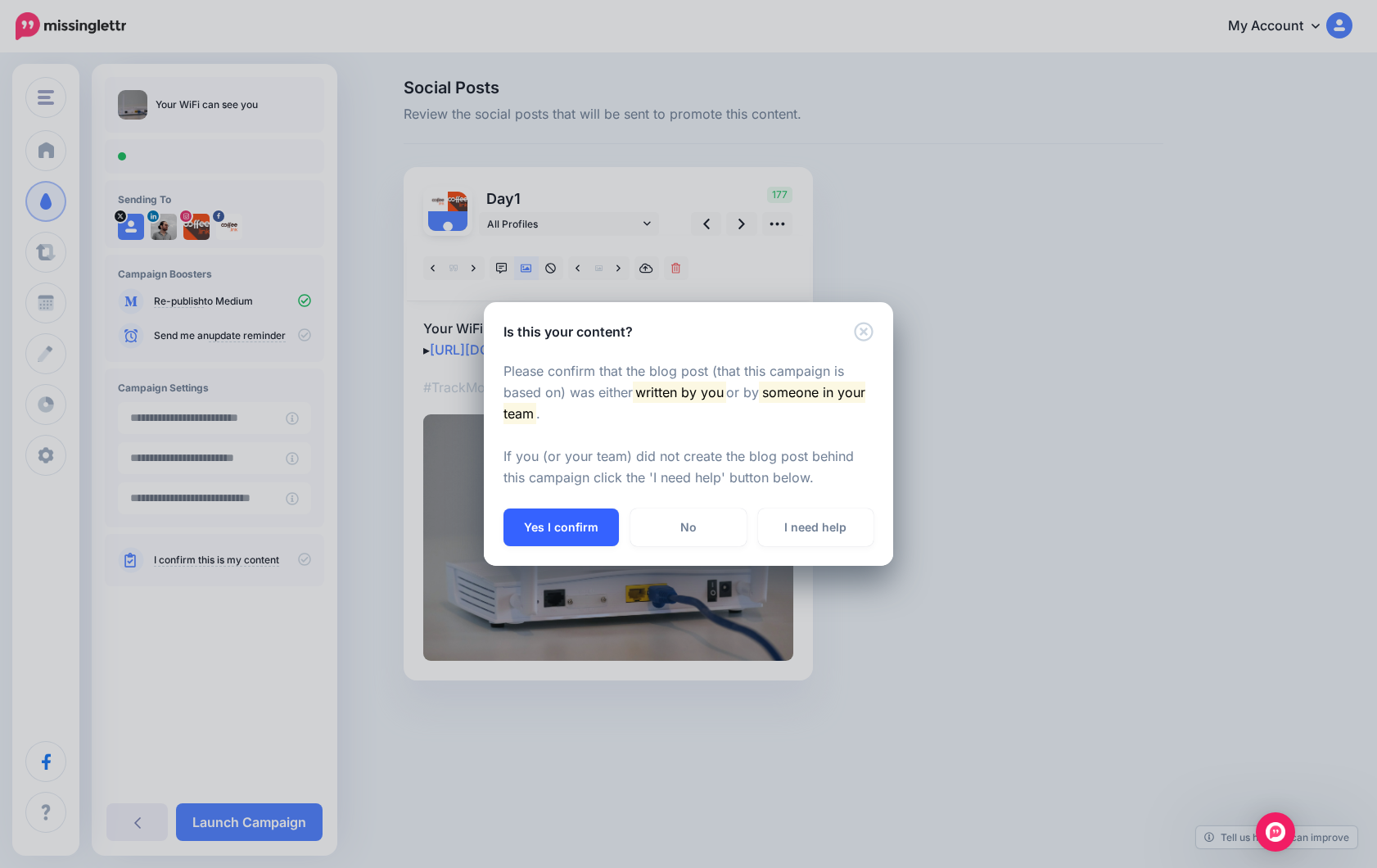
click at [552, 523] on button "Yes I confirm" at bounding box center [561, 527] width 115 height 38
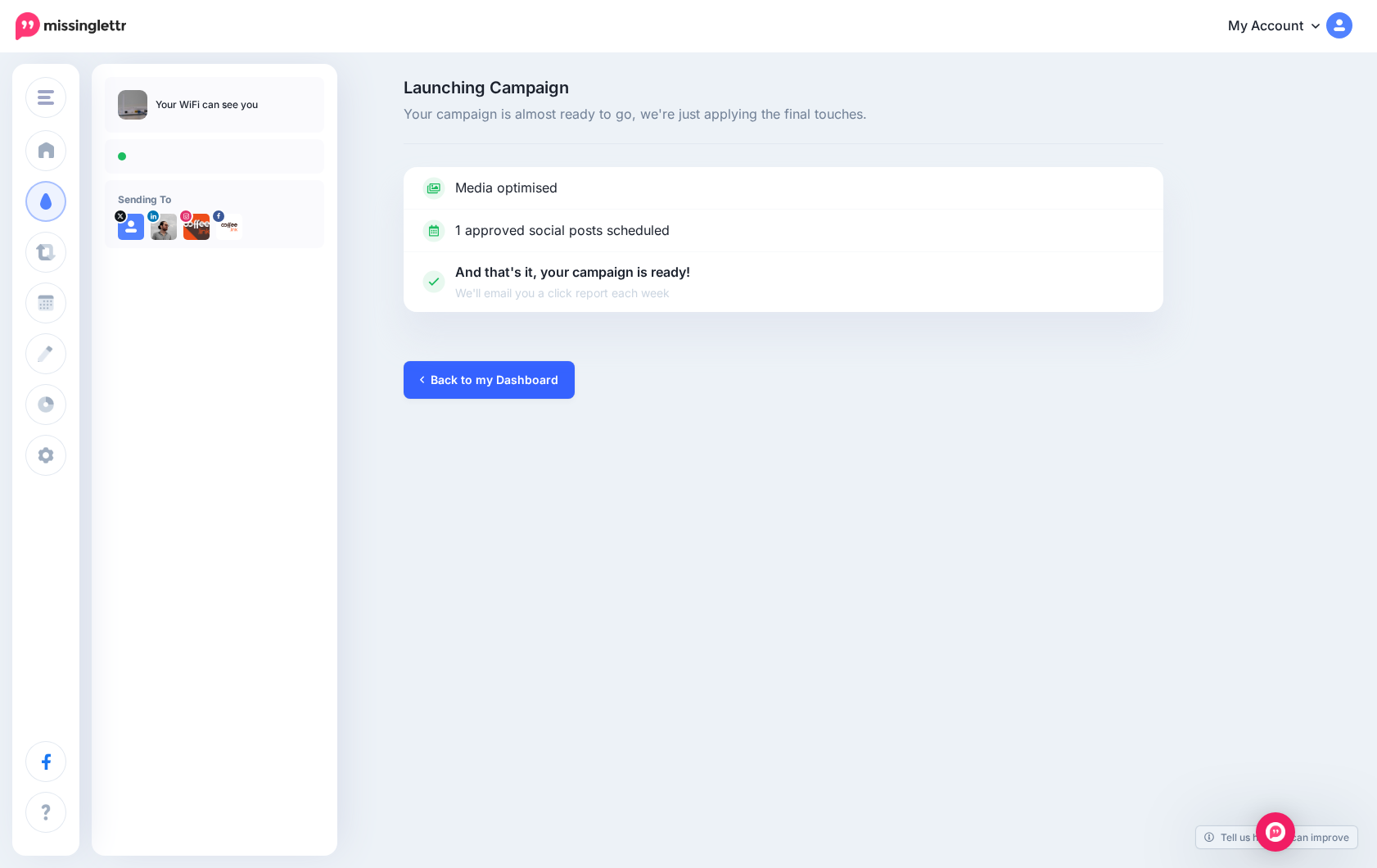
click at [475, 385] on link "Back to my Dashboard" at bounding box center [489, 380] width 171 height 38
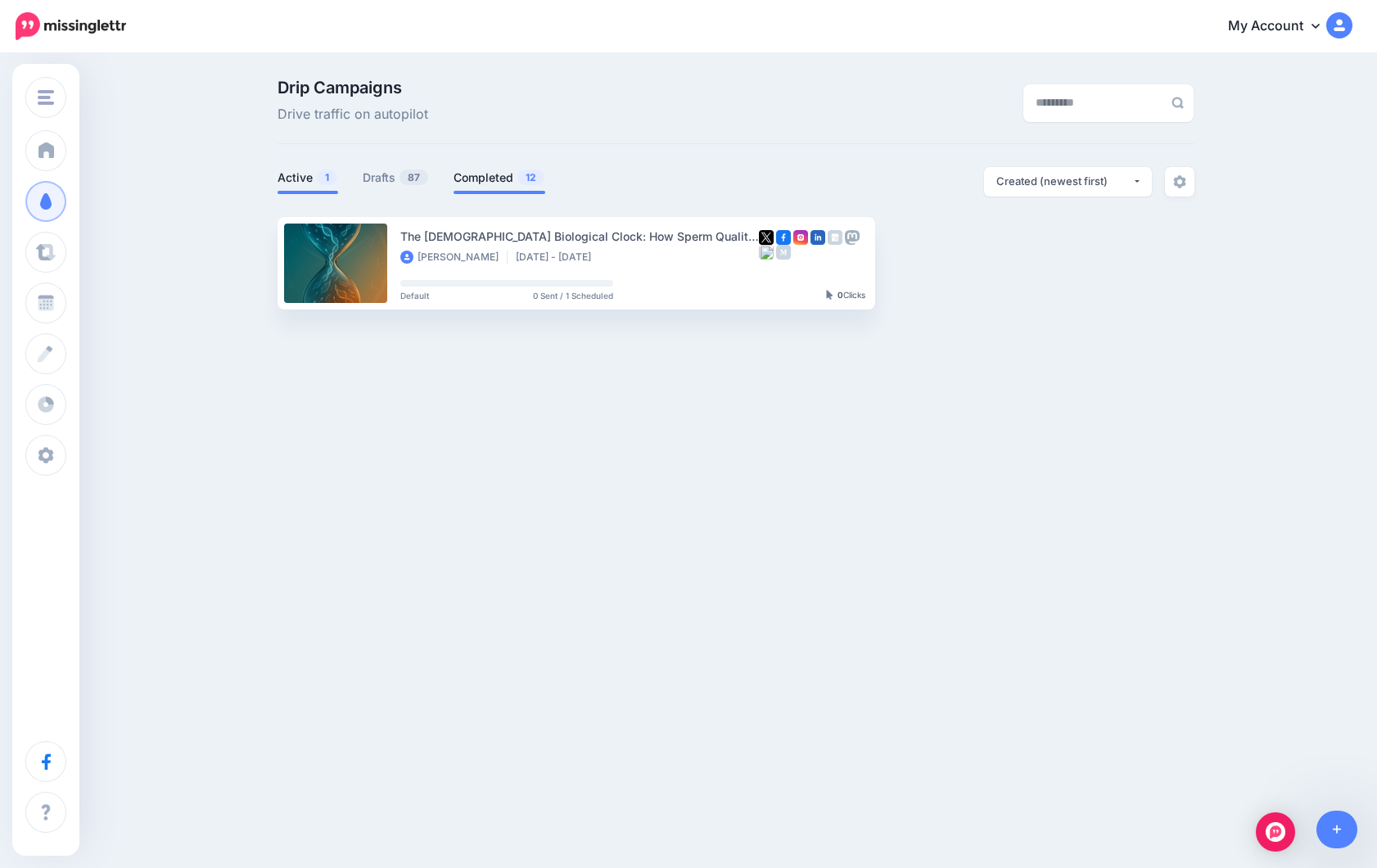
click at [495, 183] on link "Completed 12" at bounding box center [500, 177] width 91 height 20
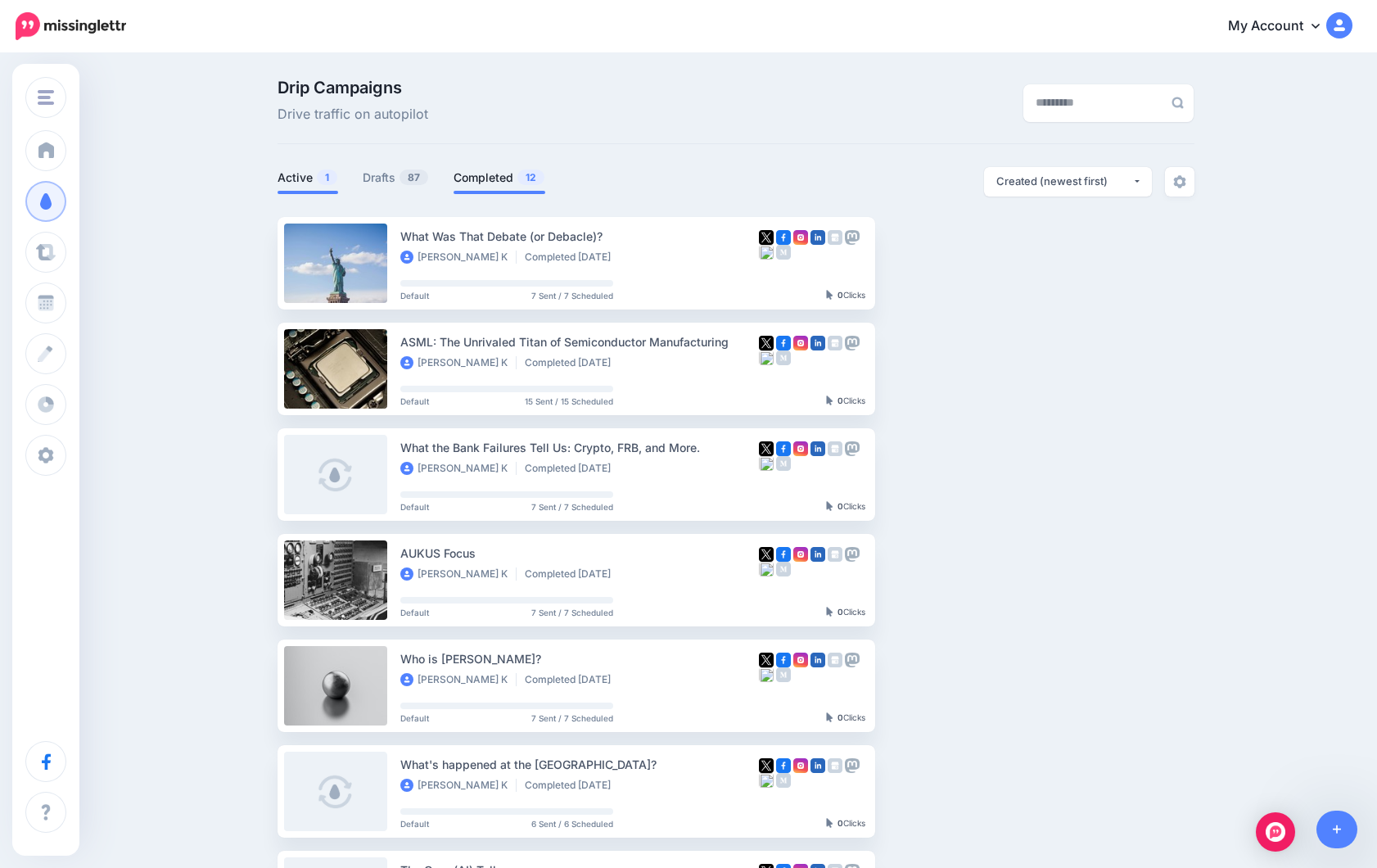
click at [301, 185] on link "Active 1" at bounding box center [308, 177] width 61 height 20
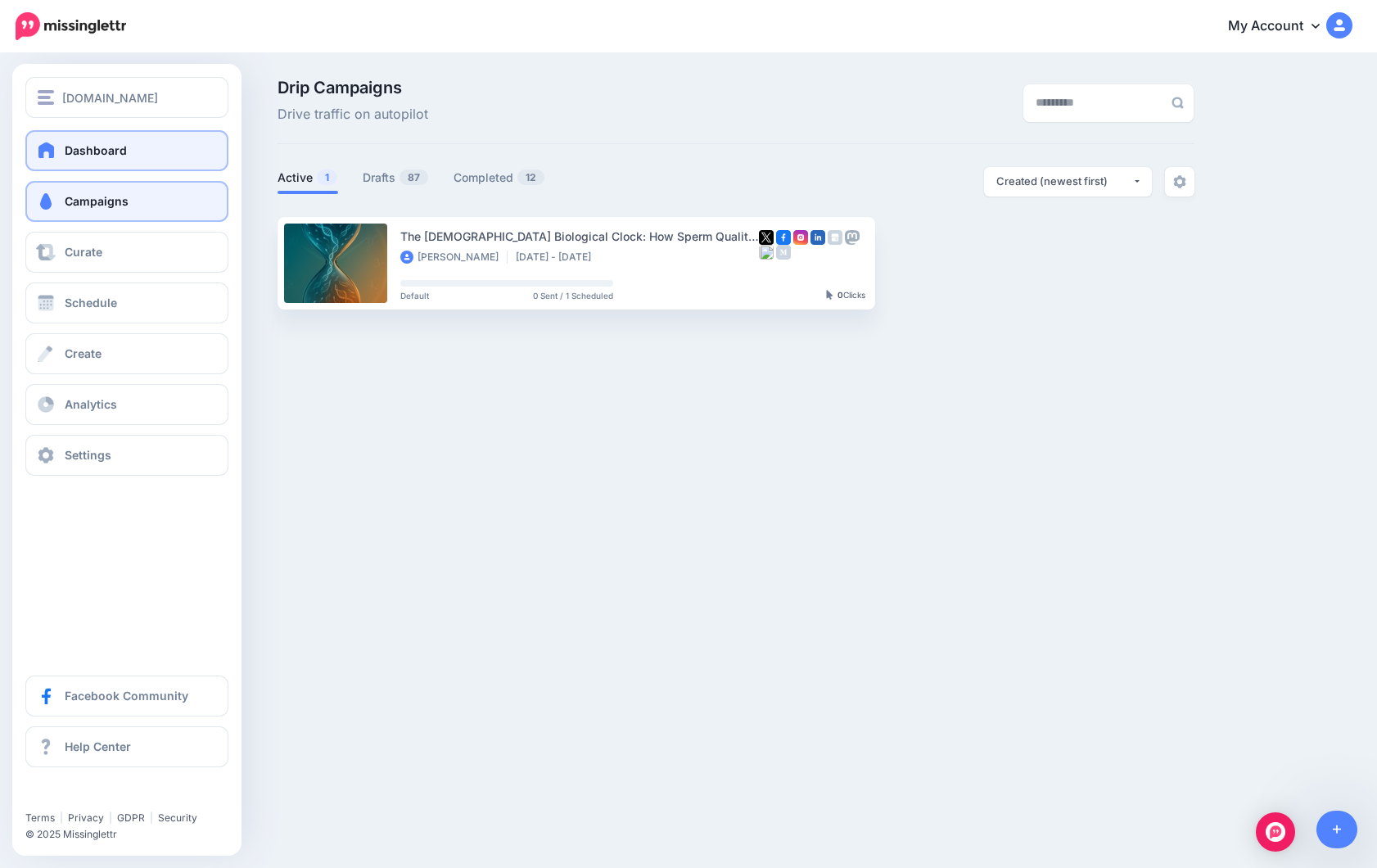
click at [98, 152] on span "Dashboard" at bounding box center [95, 150] width 62 height 14
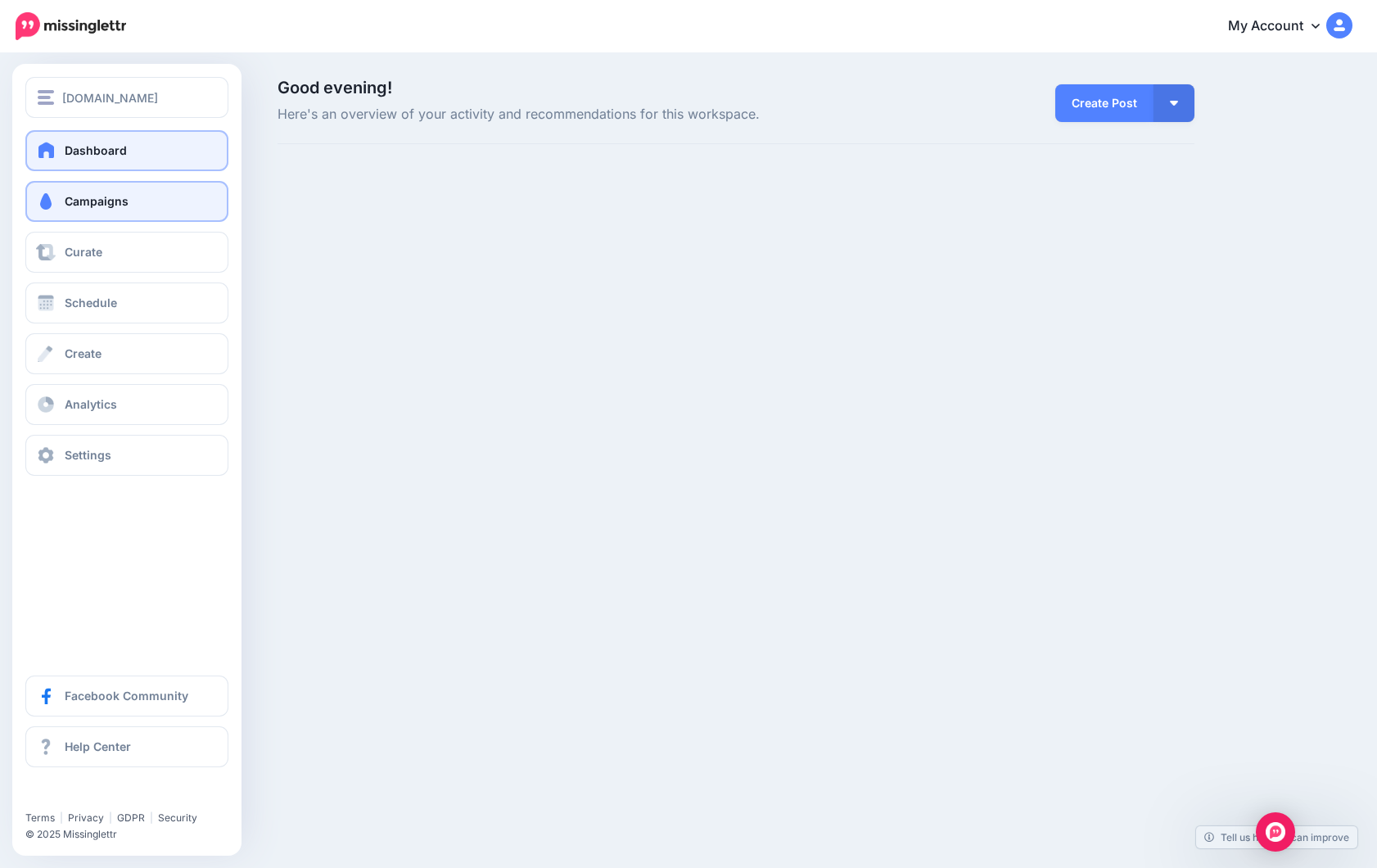
click at [71, 197] on span "Campaigns" at bounding box center [96, 201] width 64 height 14
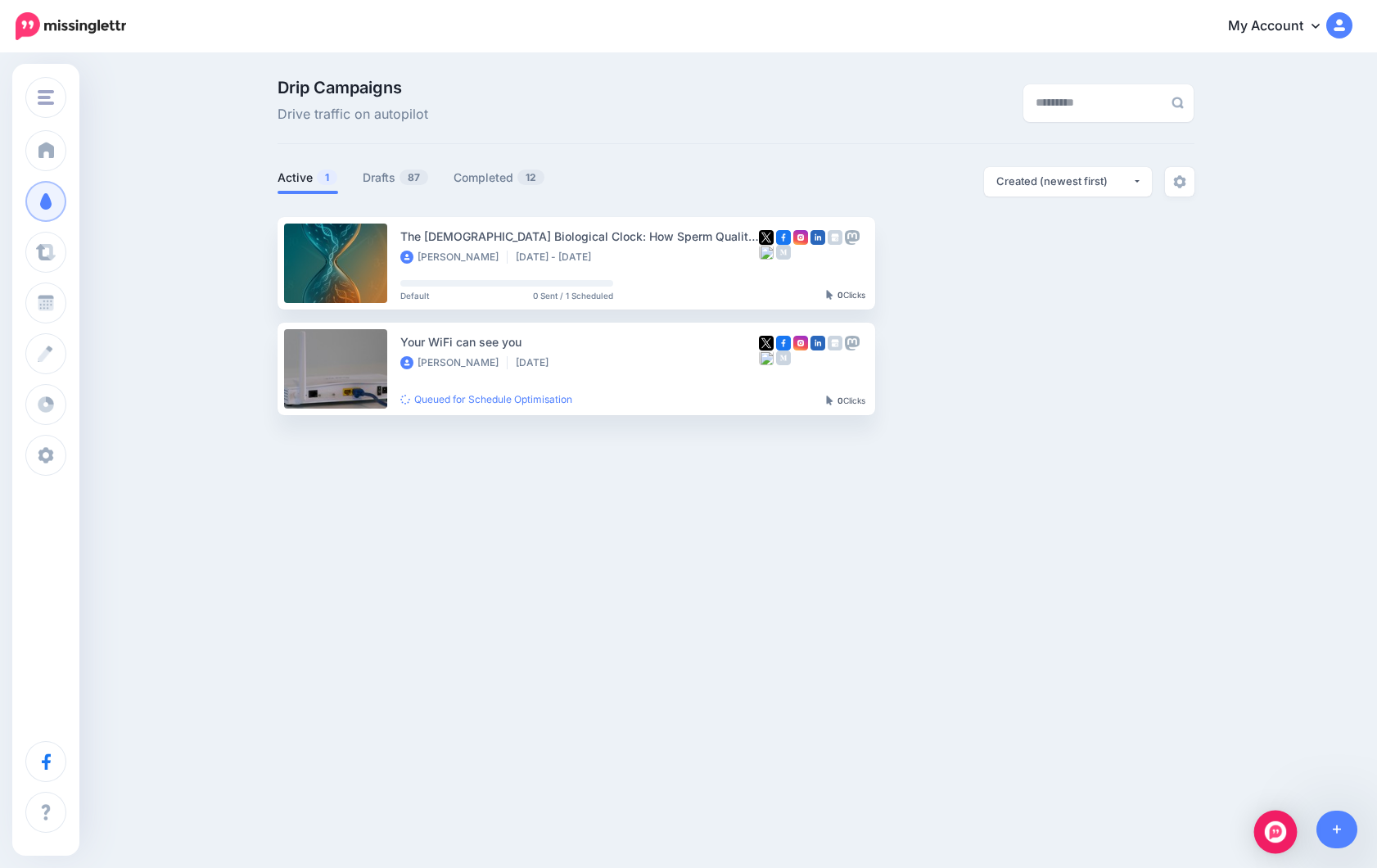
click at [1274, 827] on img "Open Intercom Messenger" at bounding box center [1275, 832] width 21 height 21
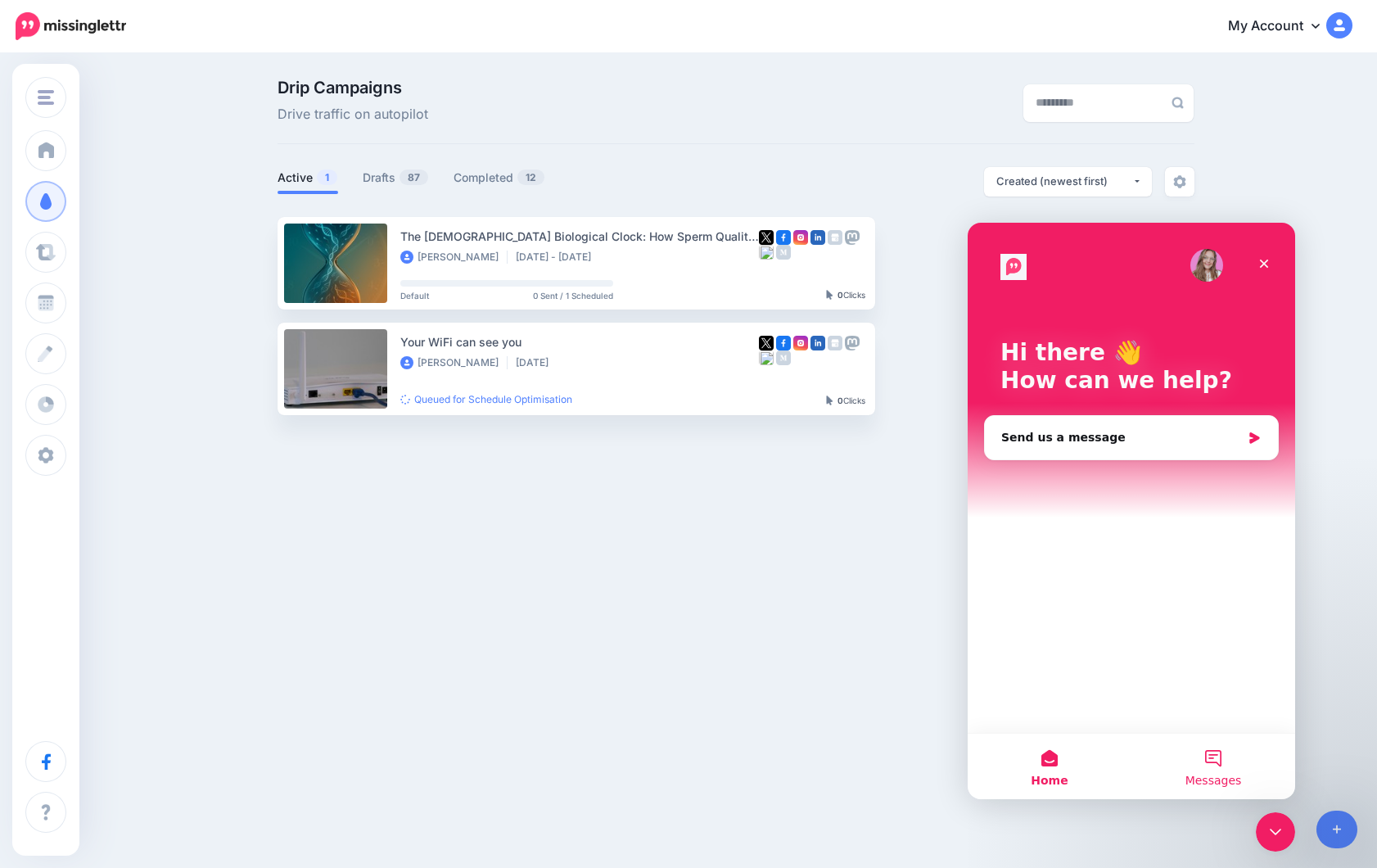
click at [1213, 757] on button "Messages" at bounding box center [1213, 766] width 164 height 66
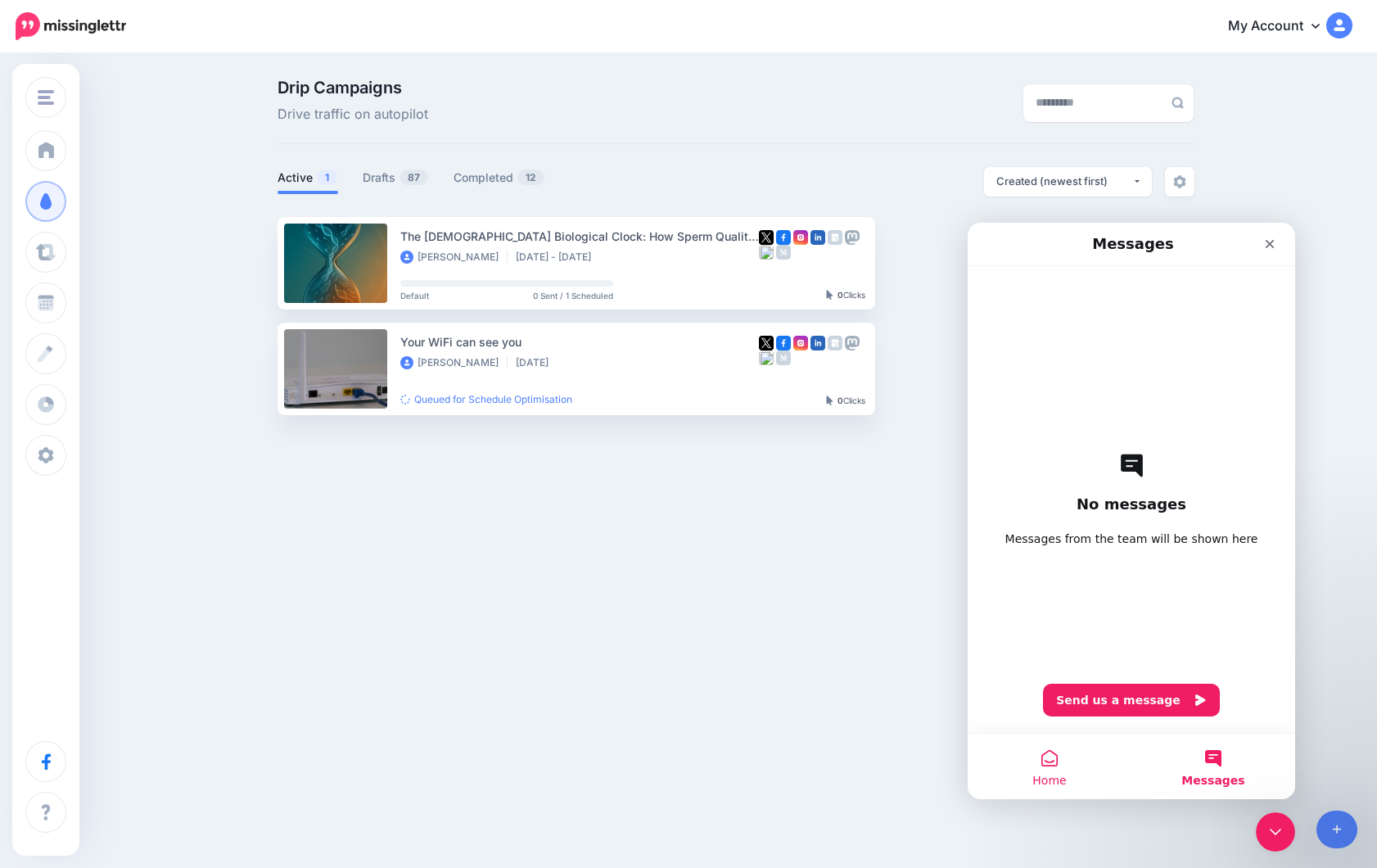
click at [1063, 742] on button "Home" at bounding box center [1050, 766] width 164 height 66
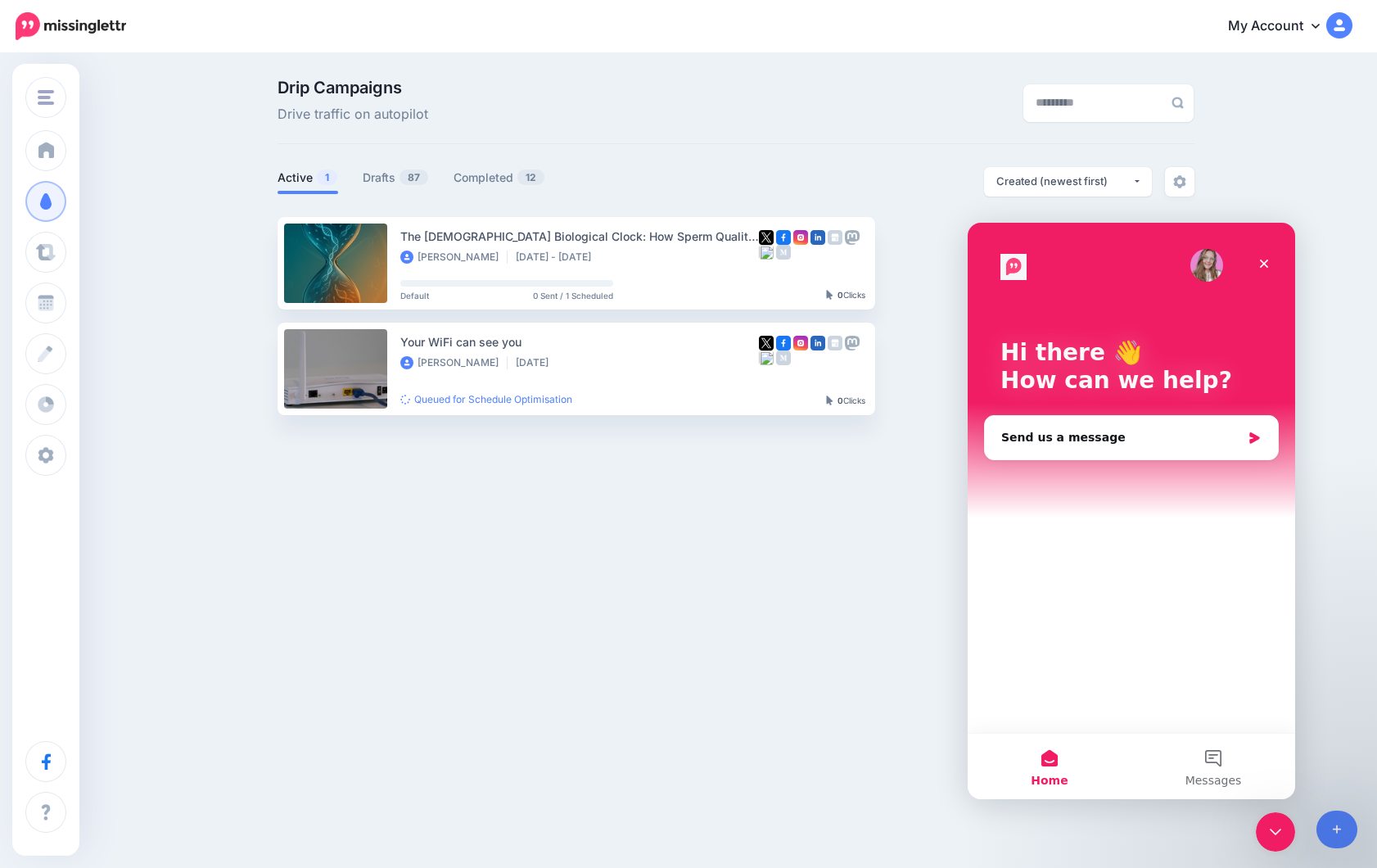
click at [1210, 271] on img "Intercom messenger" at bounding box center [1207, 265] width 32 height 32
click at [1273, 829] on icon "Close Intercom Messenger" at bounding box center [1272, 829] width 20 height 20
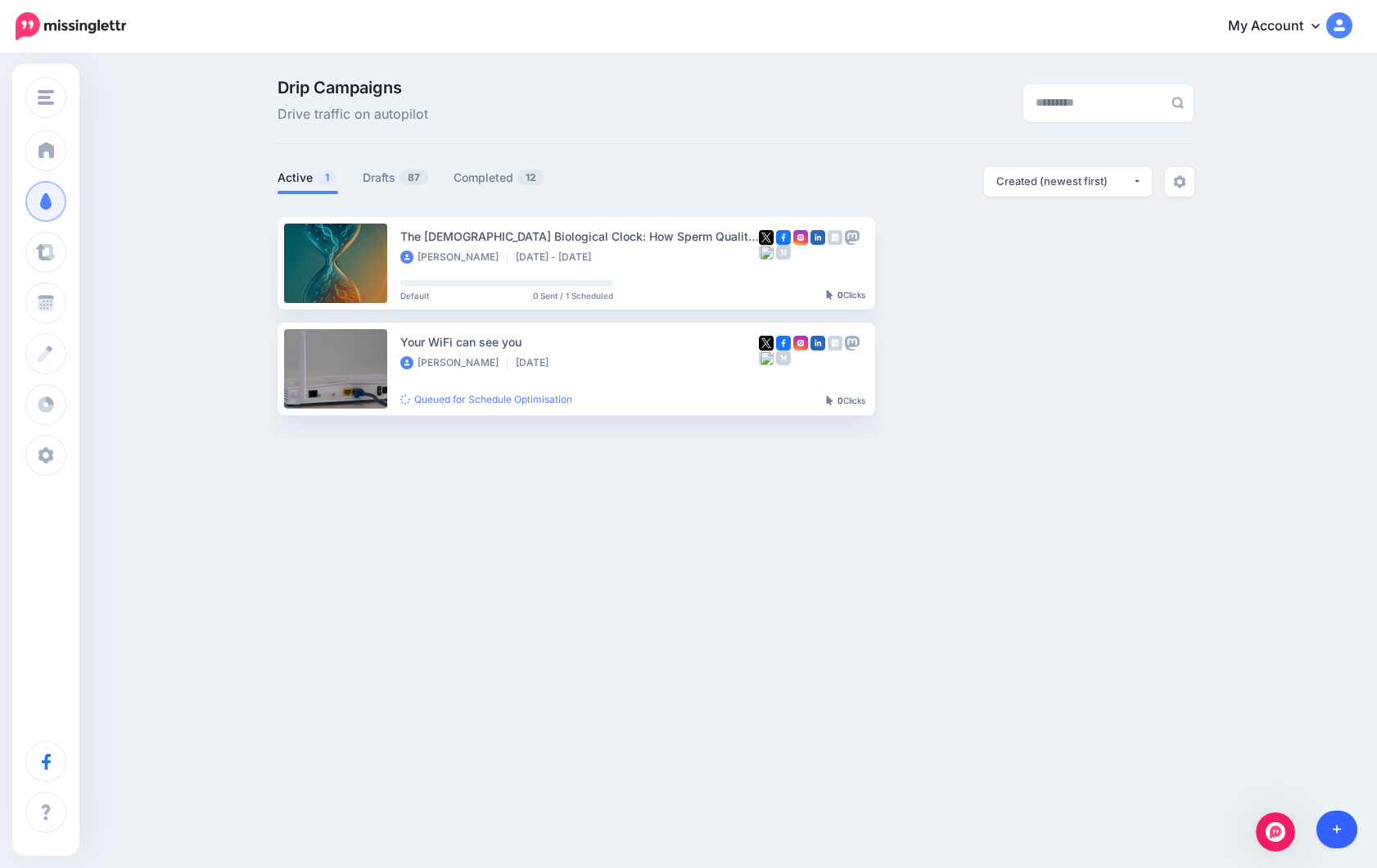
click at [1342, 830] on link at bounding box center [1337, 830] width 42 height 38
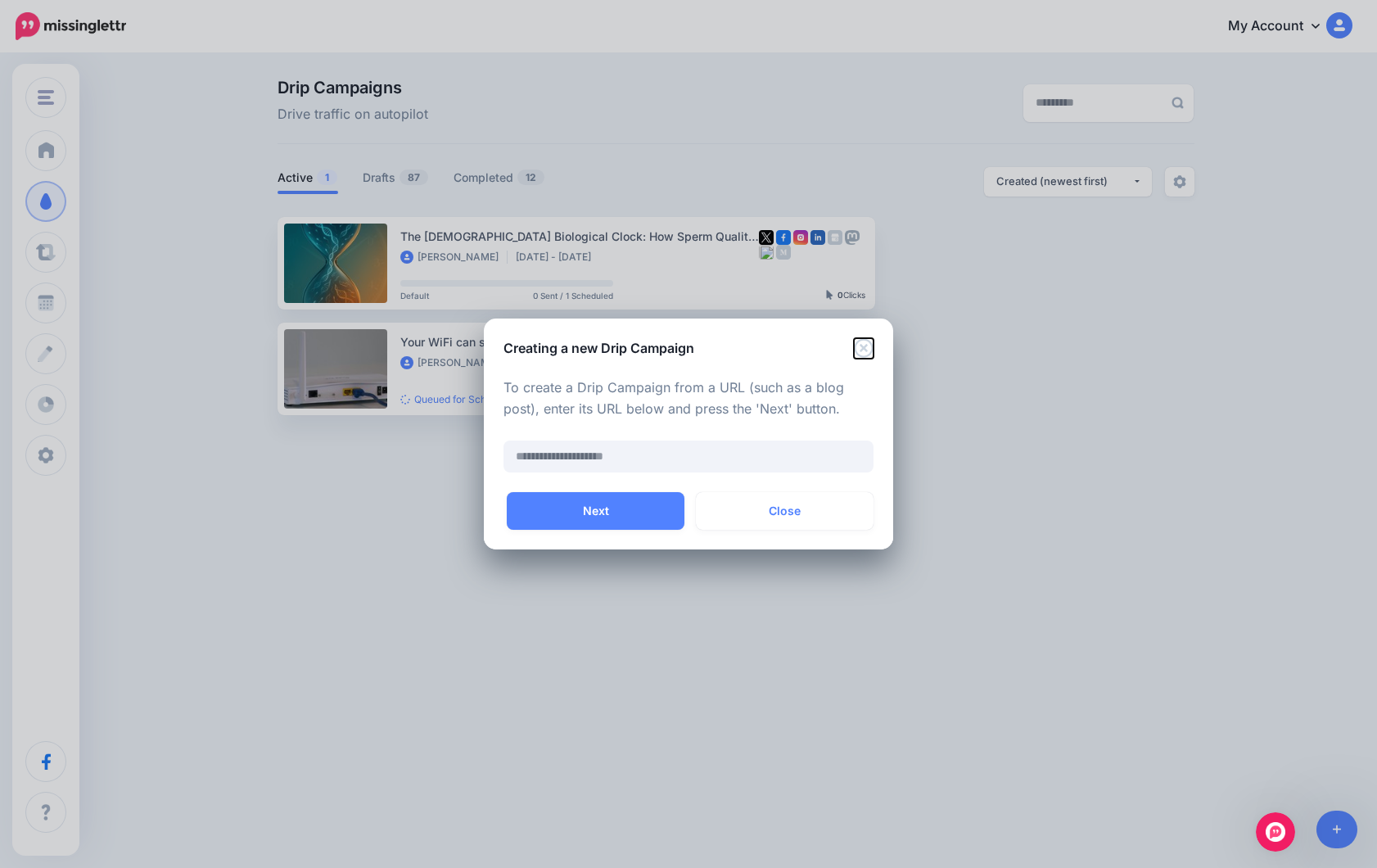
click at [863, 345] on icon "Close" at bounding box center [863, 347] width 20 height 20
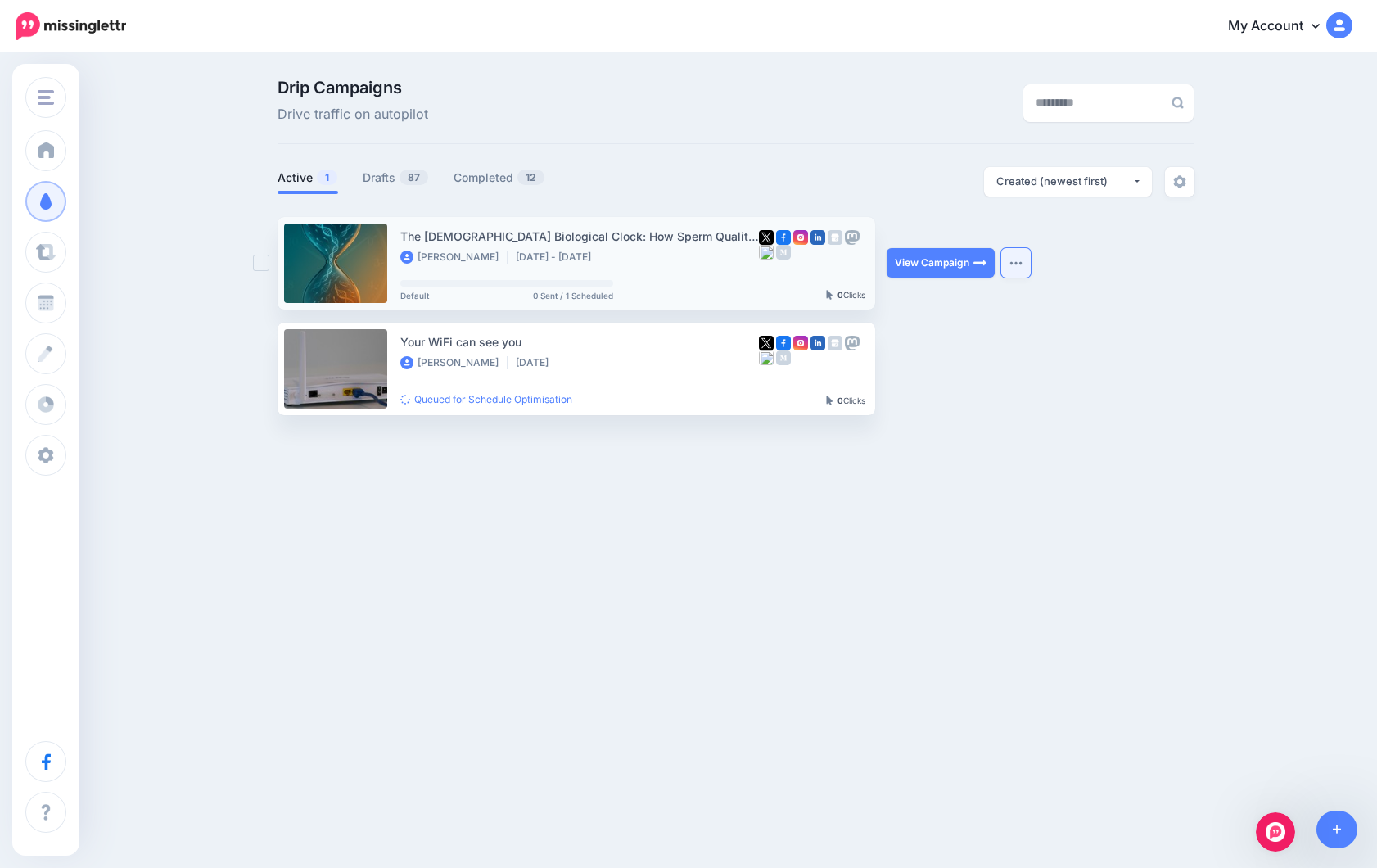
click at [1016, 261] on img "button" at bounding box center [1016, 263] width 13 height 5
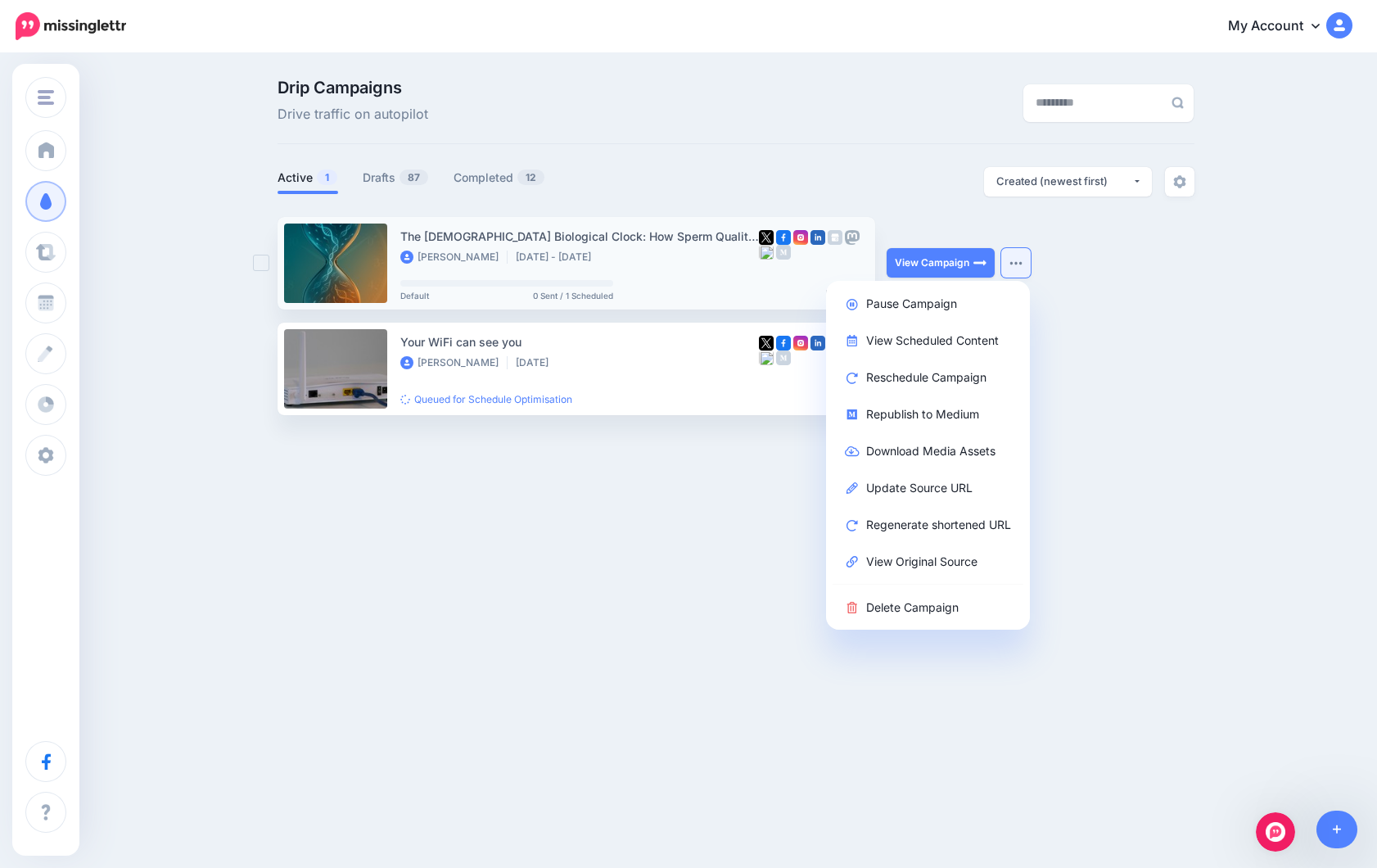
click at [1016, 262] on img "button" at bounding box center [1016, 263] width 13 height 5
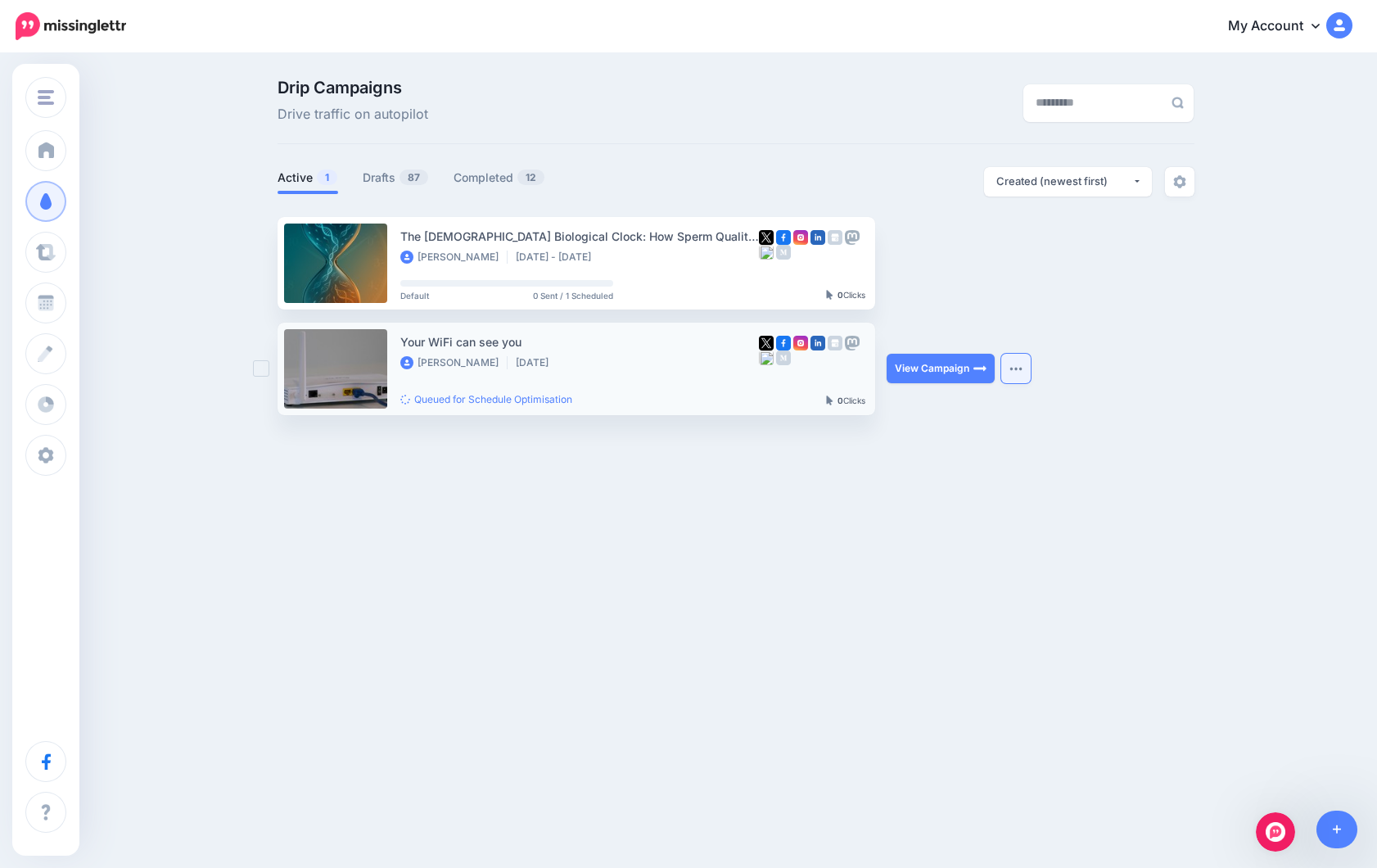
click at [1016, 368] on img "button" at bounding box center [1016, 368] width 13 height 5
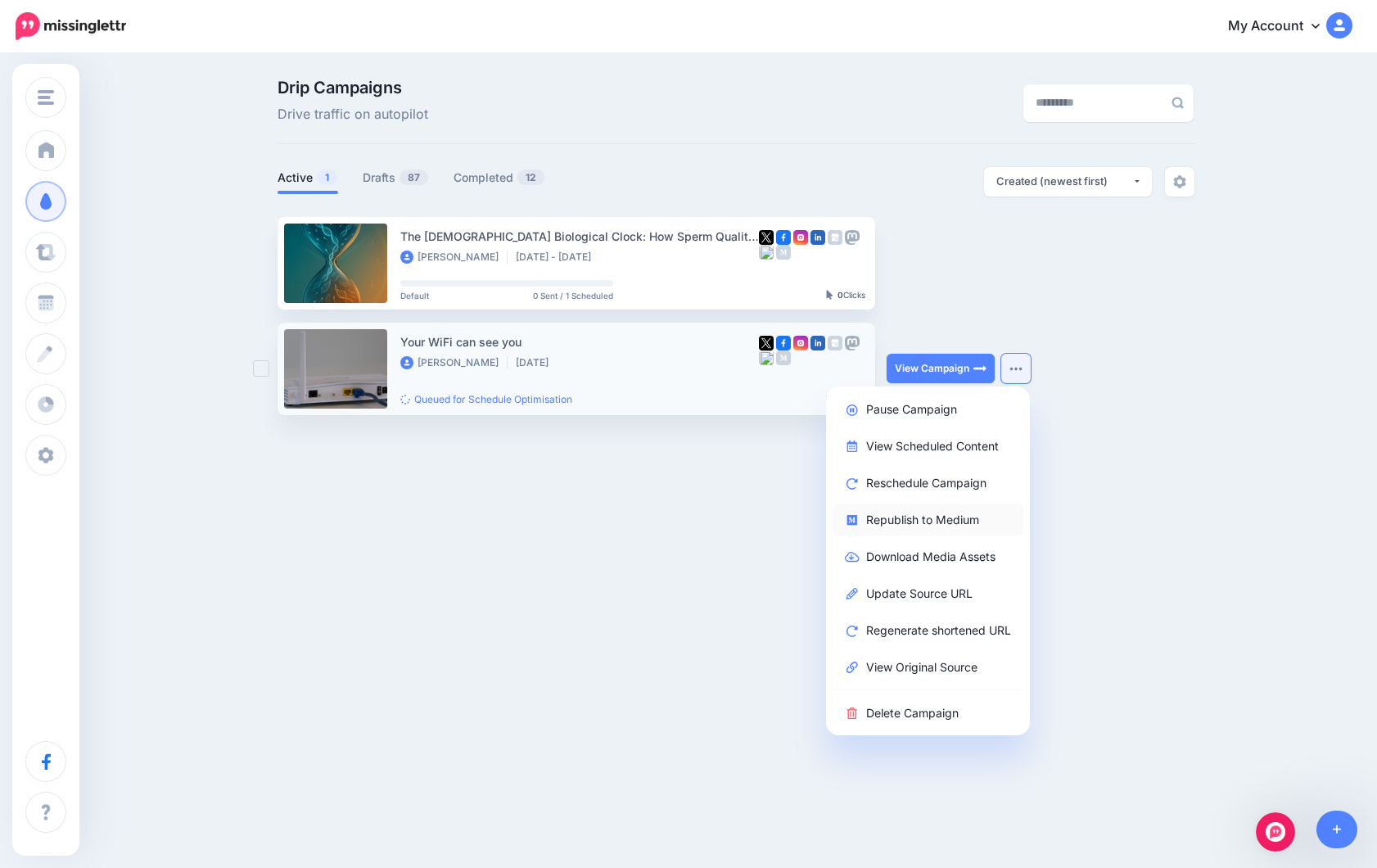
click at [934, 519] on link "Republish to Medium" at bounding box center [928, 520] width 190 height 32
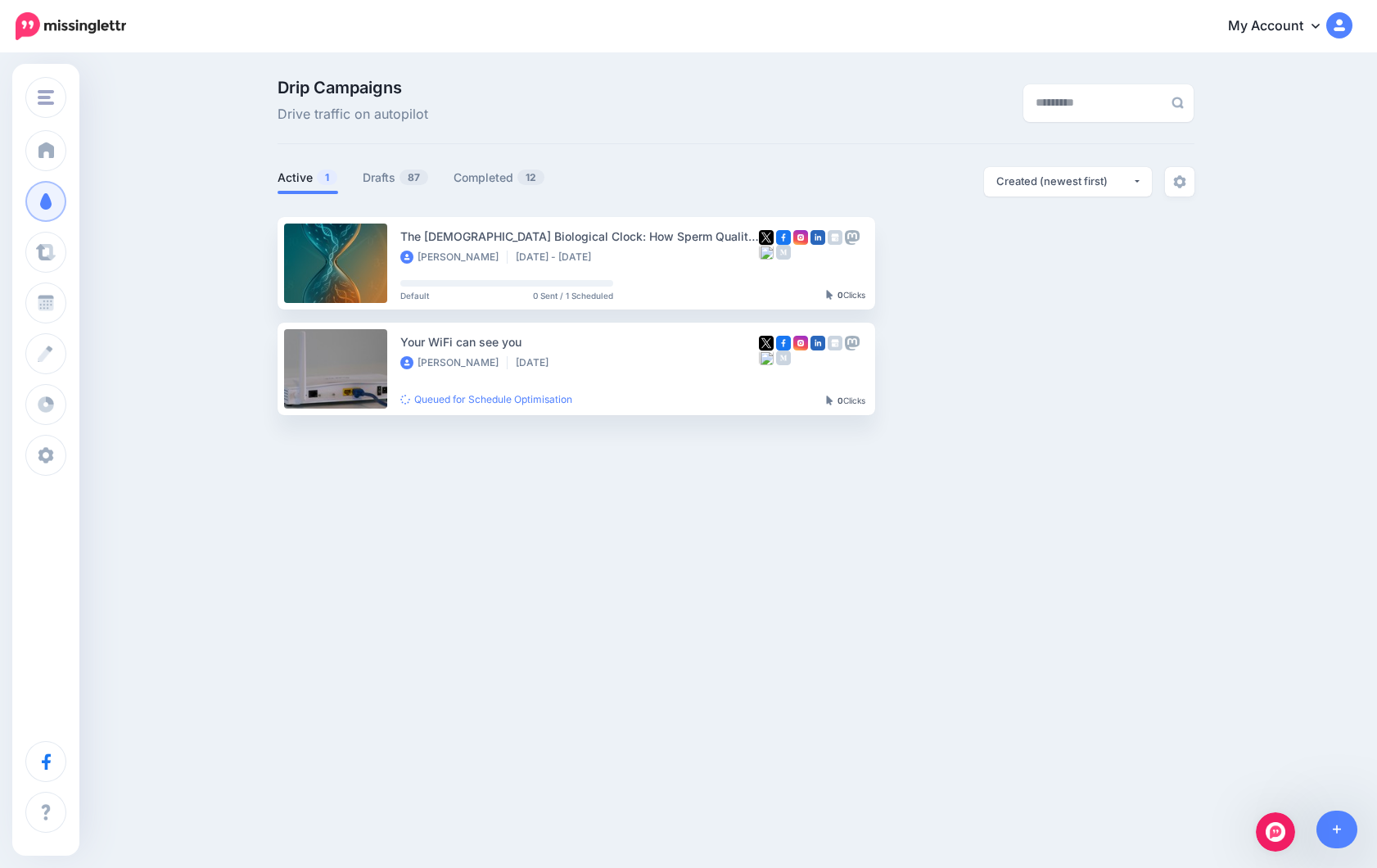
click at [1148, 500] on div "[DOMAIN_NAME] [DOMAIN_NAME] [DOMAIN_NAME] Add Workspace Dashboard Campaigns Cur…" at bounding box center [688, 317] width 1377 height 524
